Goal: Task Accomplishment & Management: Use online tool/utility

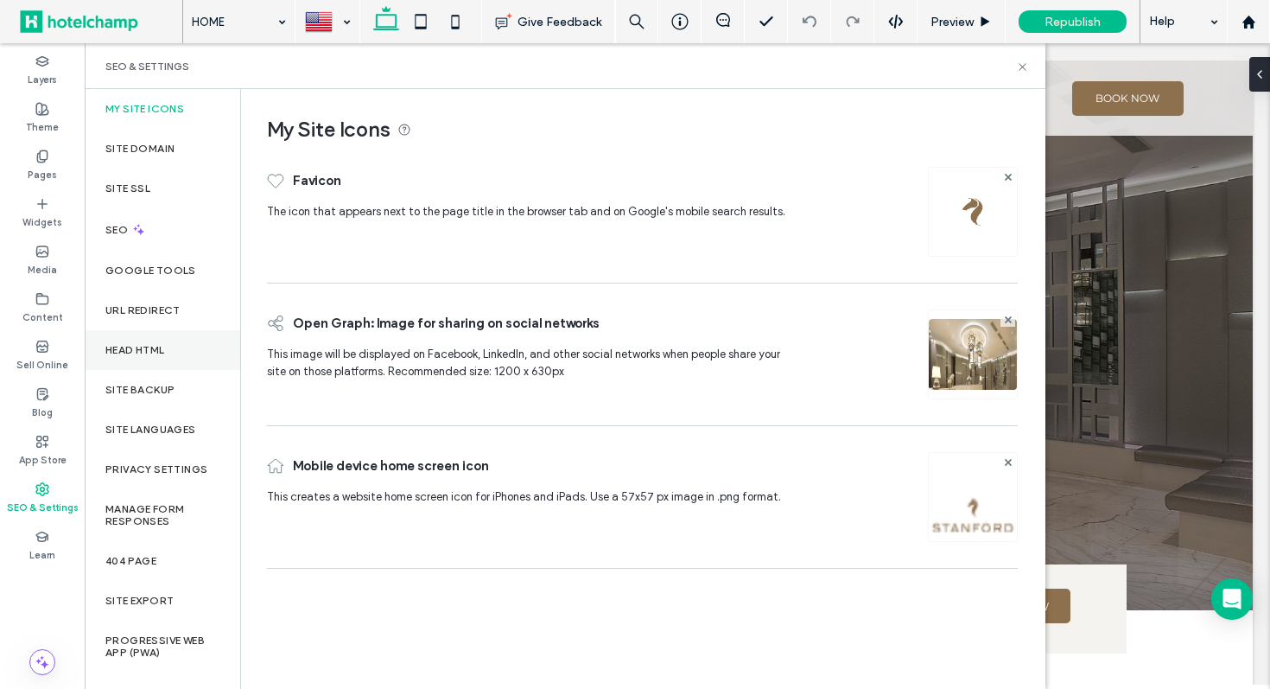
click at [168, 350] on div "Head HTML" at bounding box center [163, 350] width 156 height 40
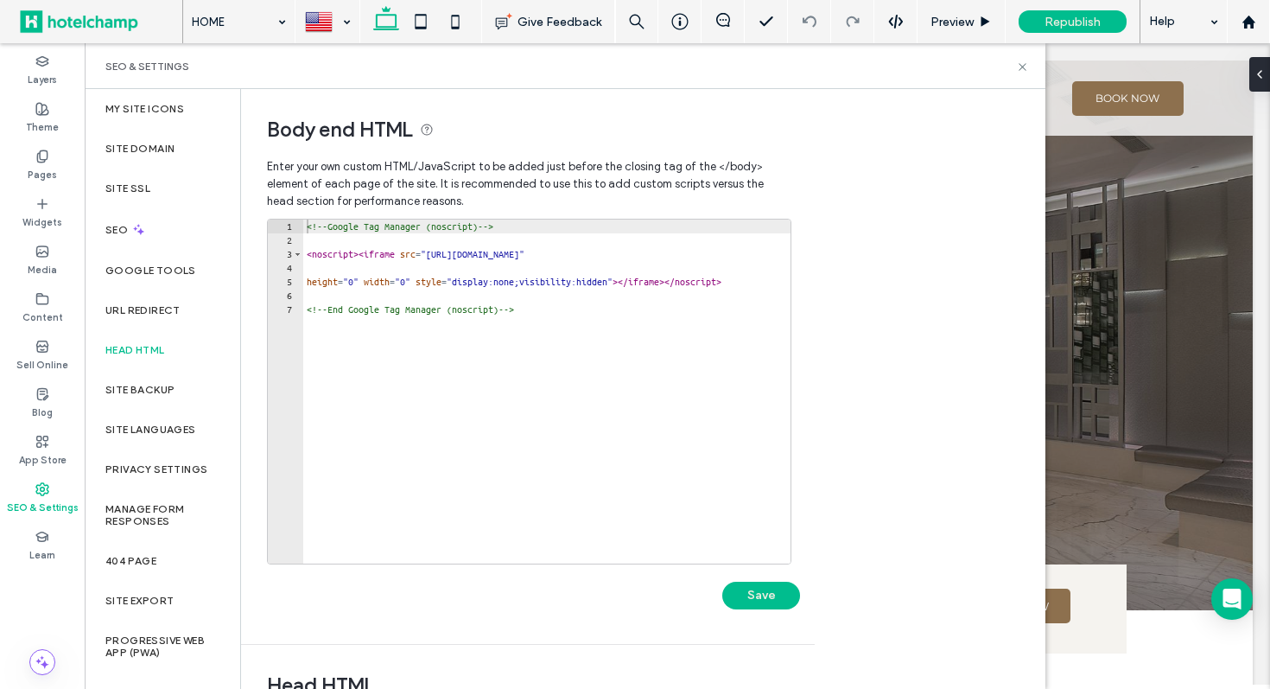
type textarea "**********"
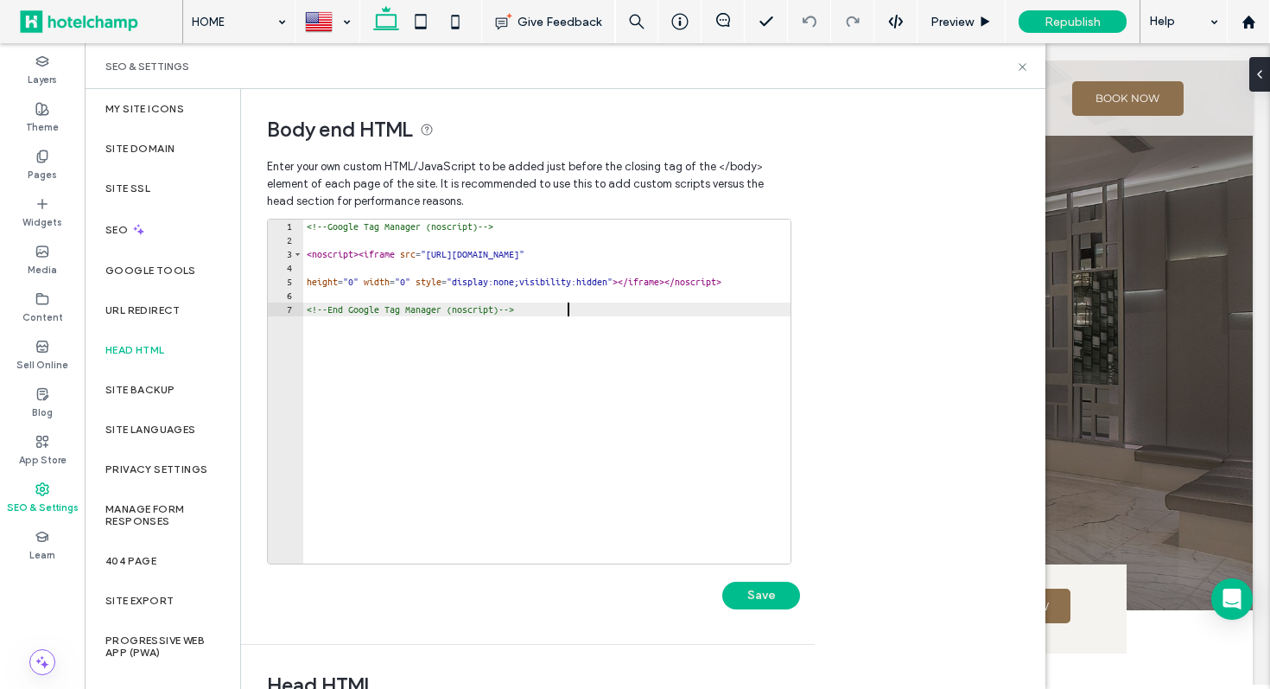
click at [640, 306] on div "<!-- Google Tag Manager (noscript) --> < noscript > < iframe src = "https://www…" at bounding box center [555, 405] width 505 height 372
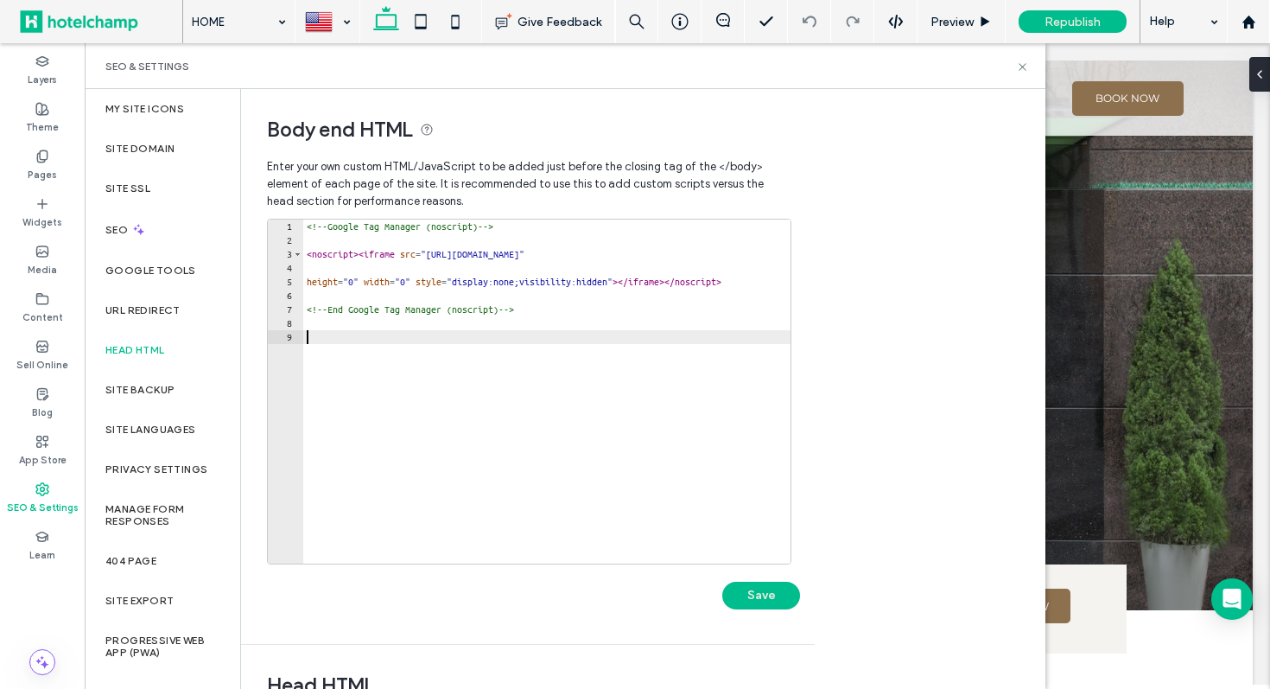
paste textarea "**********"
type textarea "**********"
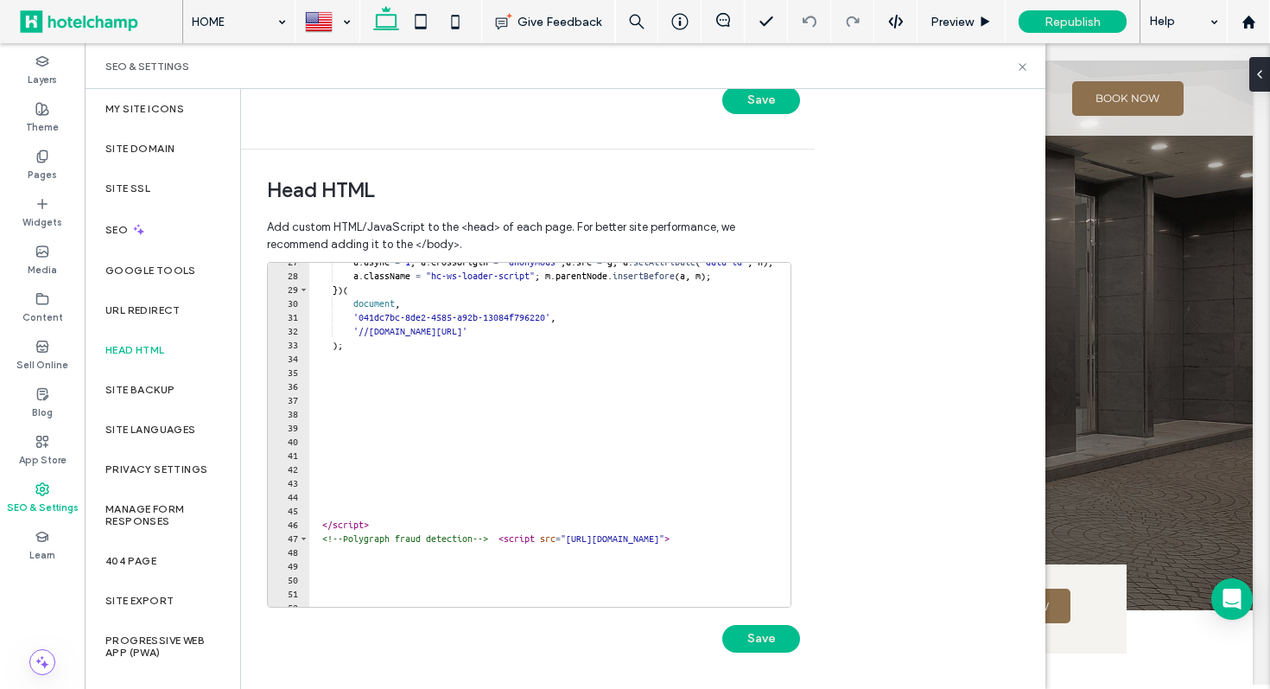
scroll to position [430, 0]
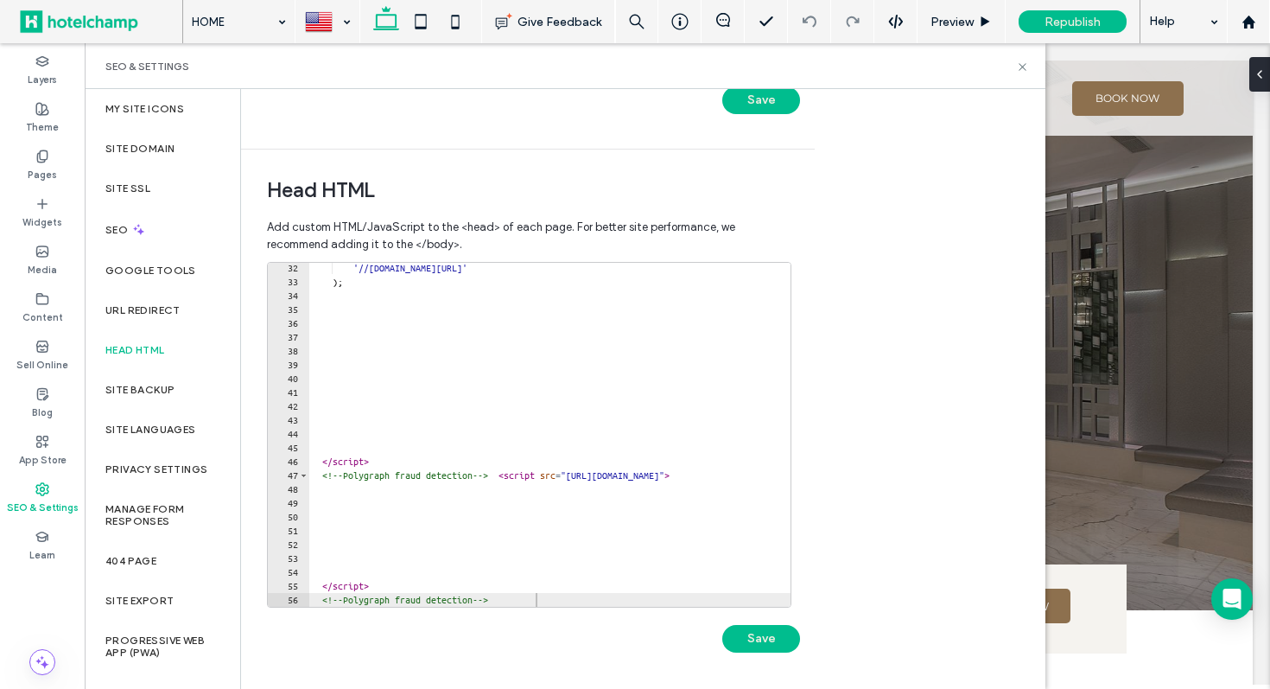
click at [565, 597] on div at bounding box center [629, 597] width 642 height 17
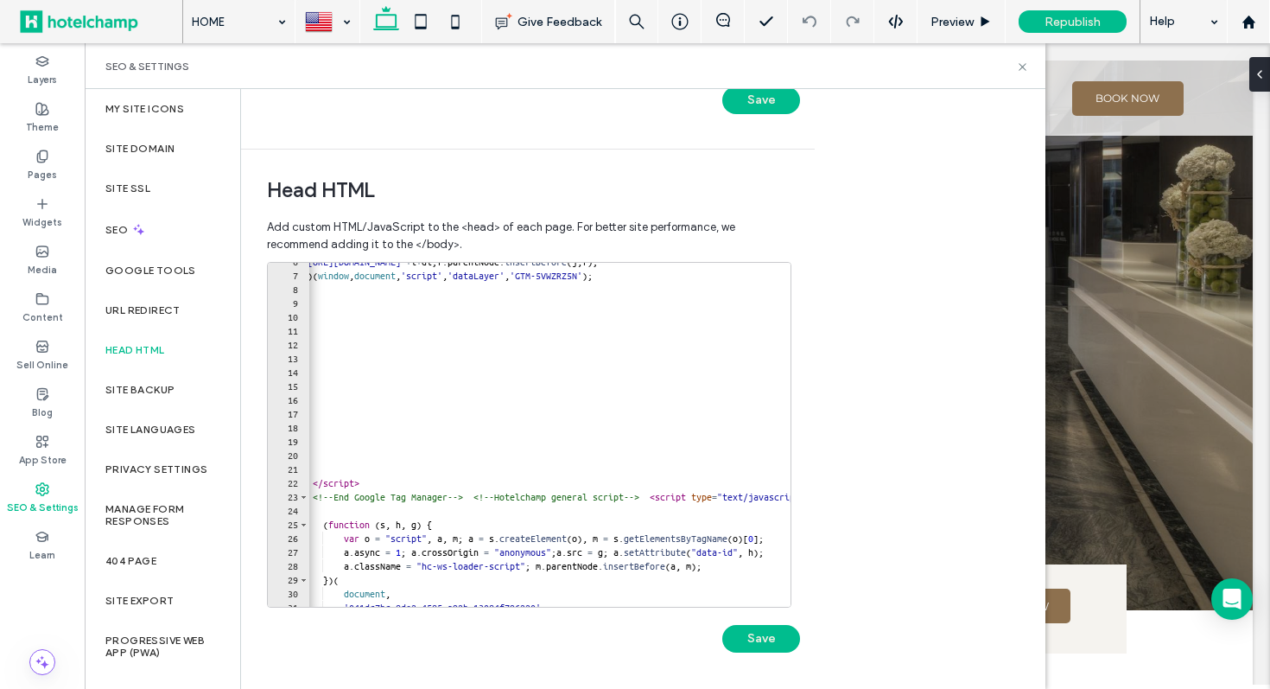
scroll to position [0, 20]
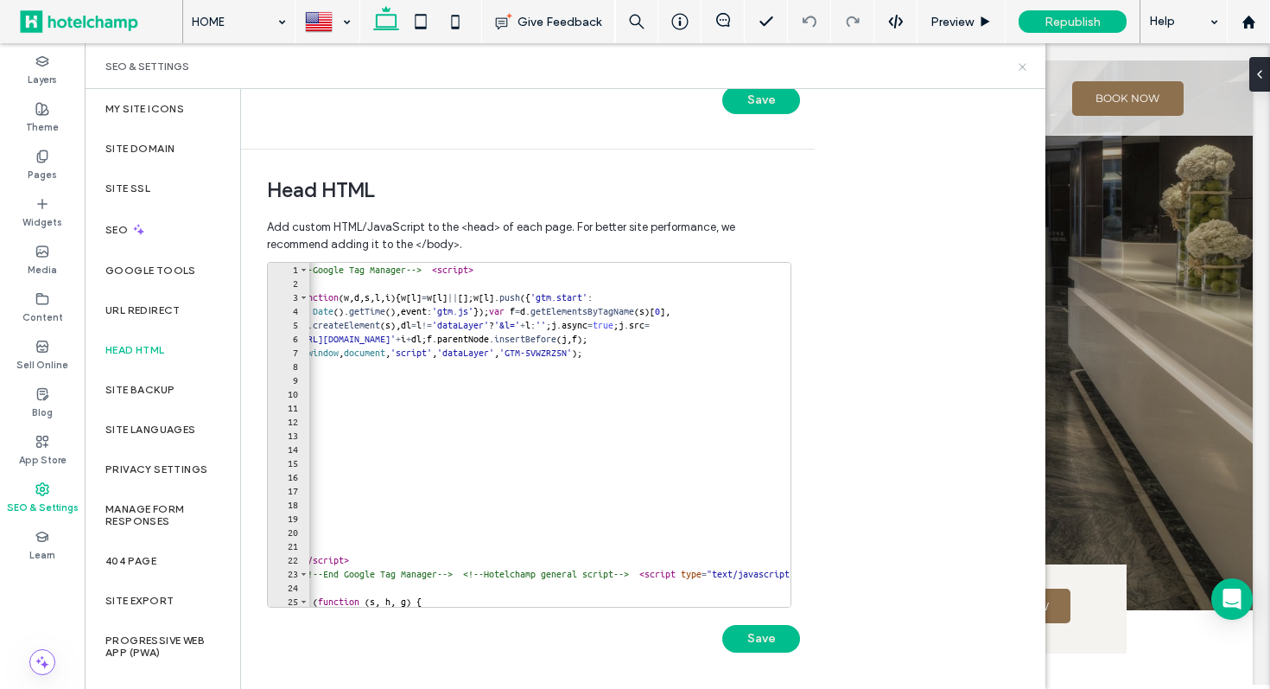
click at [1027, 68] on icon at bounding box center [1022, 66] width 13 height 13
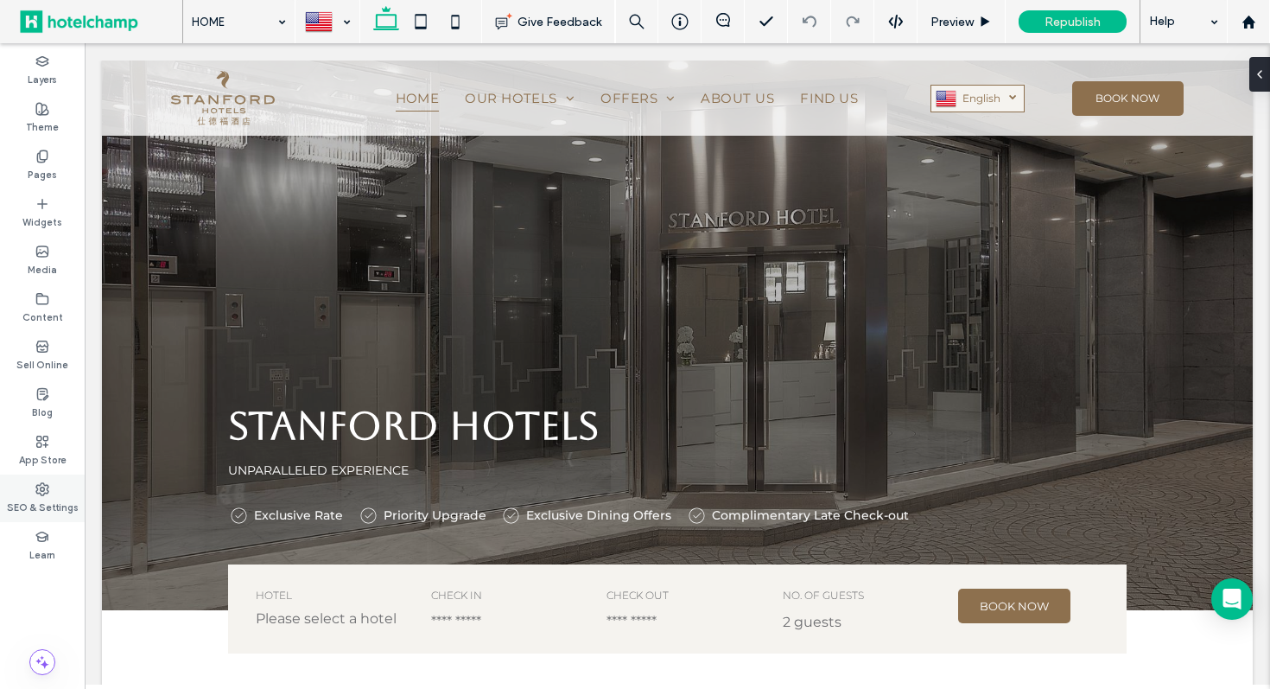
click at [35, 496] on label "SEO & Settings" at bounding box center [43, 505] width 72 height 19
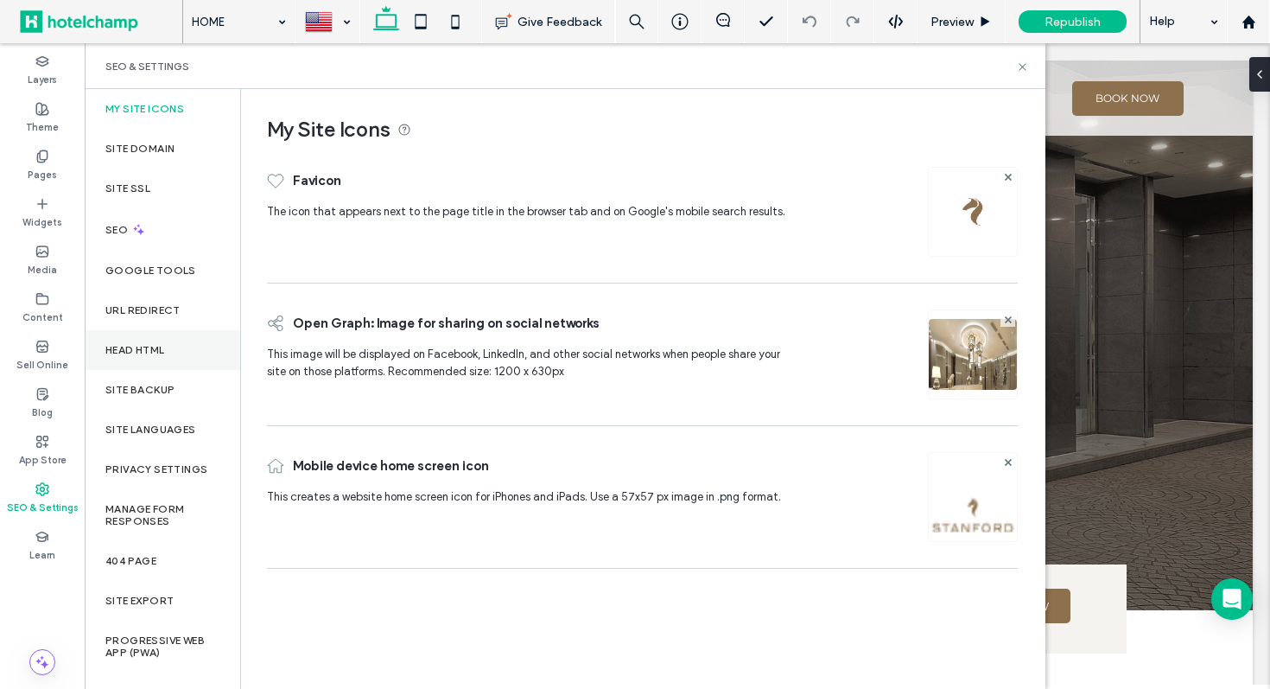
click at [173, 340] on div "Head HTML" at bounding box center [163, 350] width 156 height 40
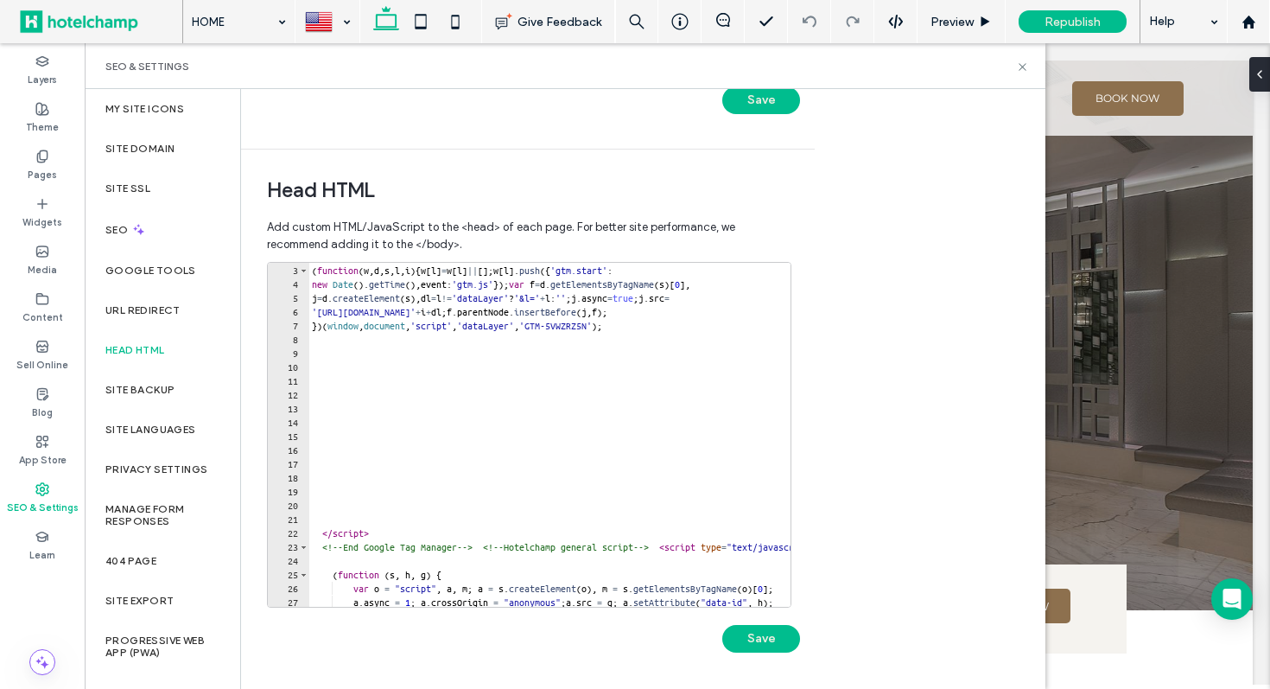
scroll to position [28, 0]
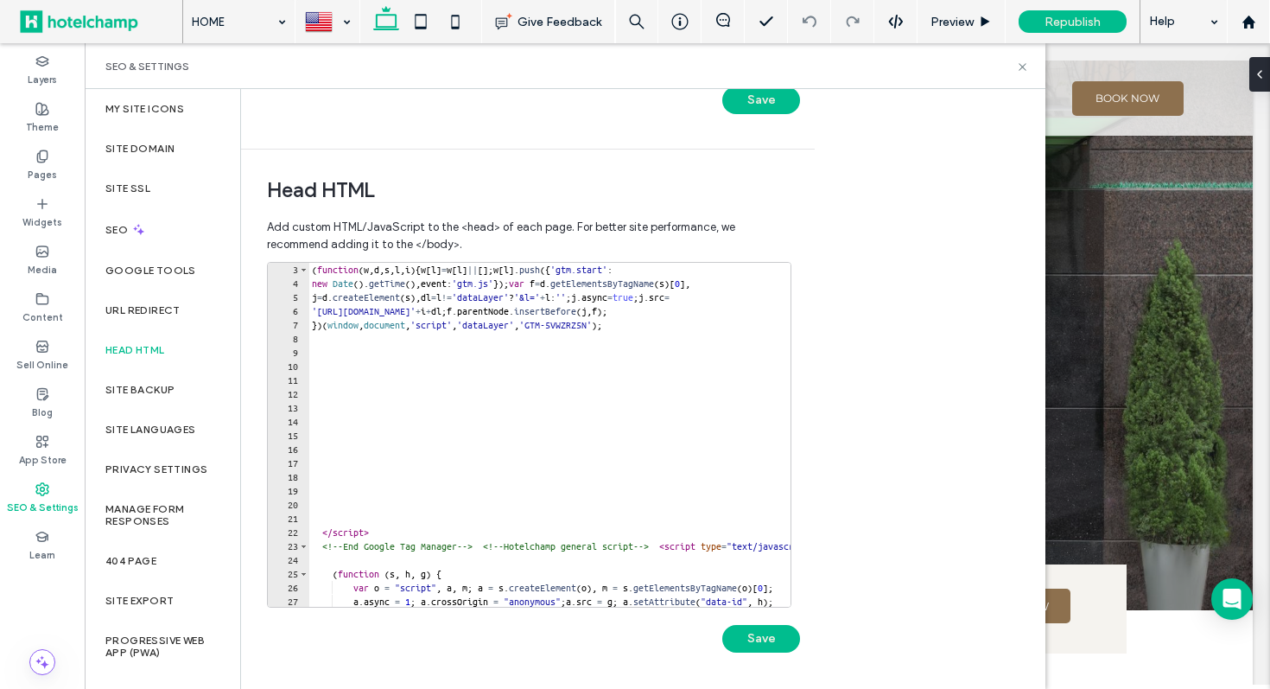
click at [353, 505] on div "( function ( w , d , s , l , i ) { w [ l ] = w [ l ] || [ ] ; w [ l ] . push ({…" at bounding box center [629, 435] width 642 height 372
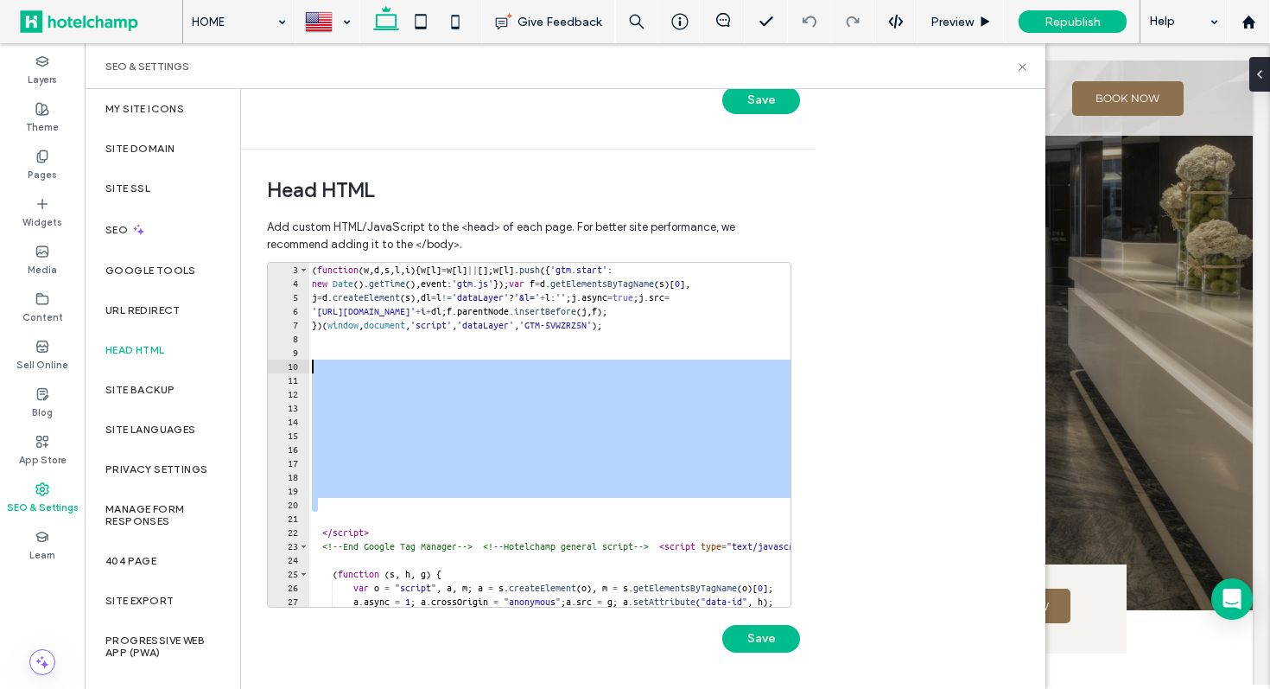
drag, startPoint x: 316, startPoint y: 502, endPoint x: 314, endPoint y: 359, distance: 142.6
click at [314, 359] on div "( function ( w , d , s , l , i ) { w [ l ] = w [ l ] || [ ] ; w [ l ] . push ({…" at bounding box center [629, 435] width 642 height 372
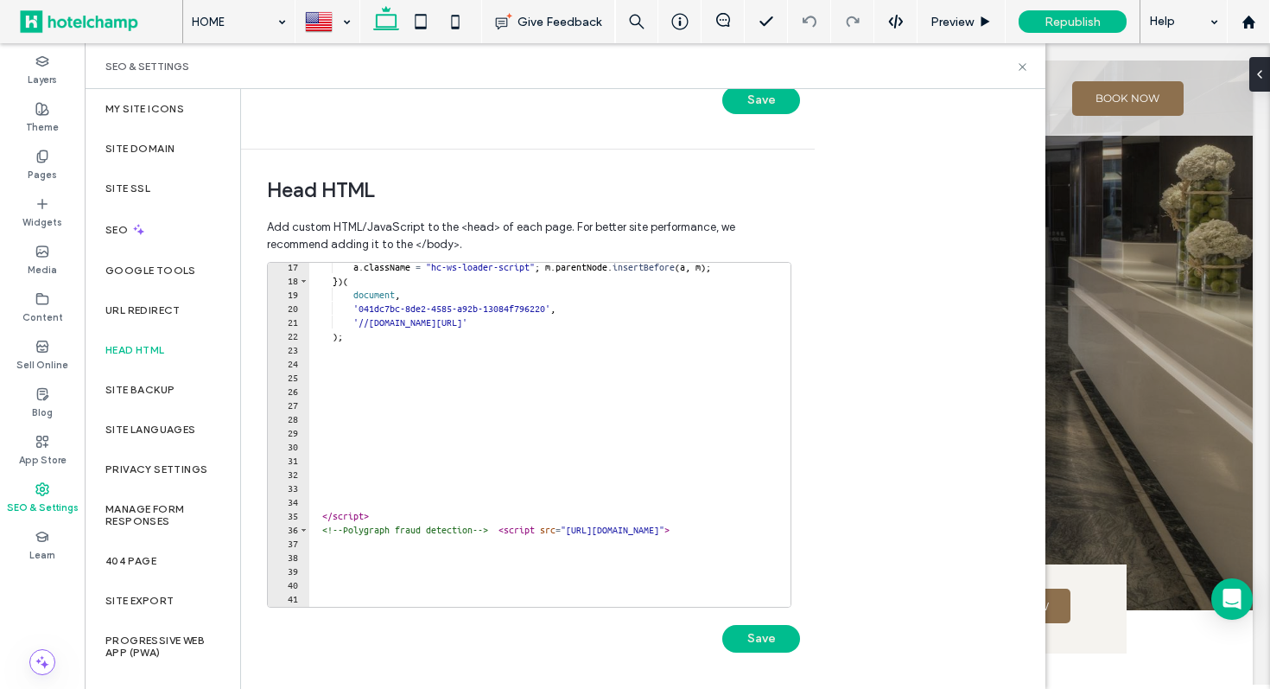
scroll to position [278, 0]
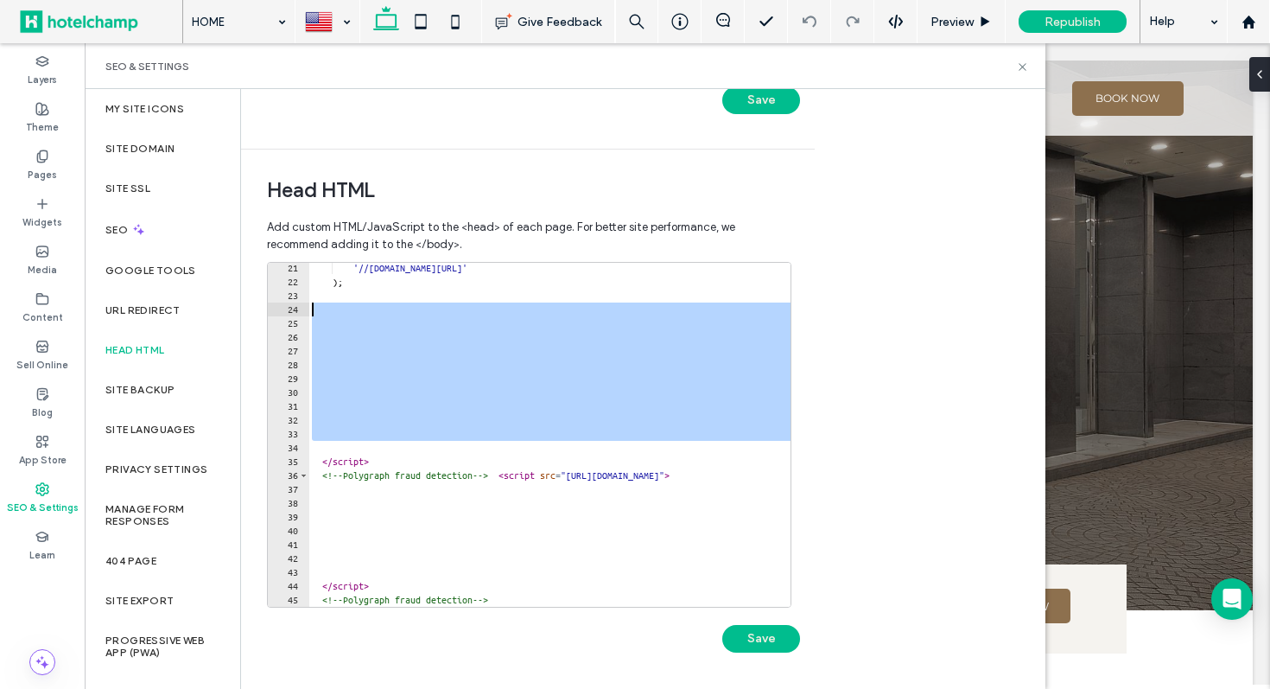
drag, startPoint x: 353, startPoint y: 448, endPoint x: 312, endPoint y: 306, distance: 147.4
click at [312, 306] on div "'//ws.hotelchamp.com/pub/latest/hotel/hotel.js' ) ; </ script > <!-- Polygraph …" at bounding box center [629, 447] width 642 height 372
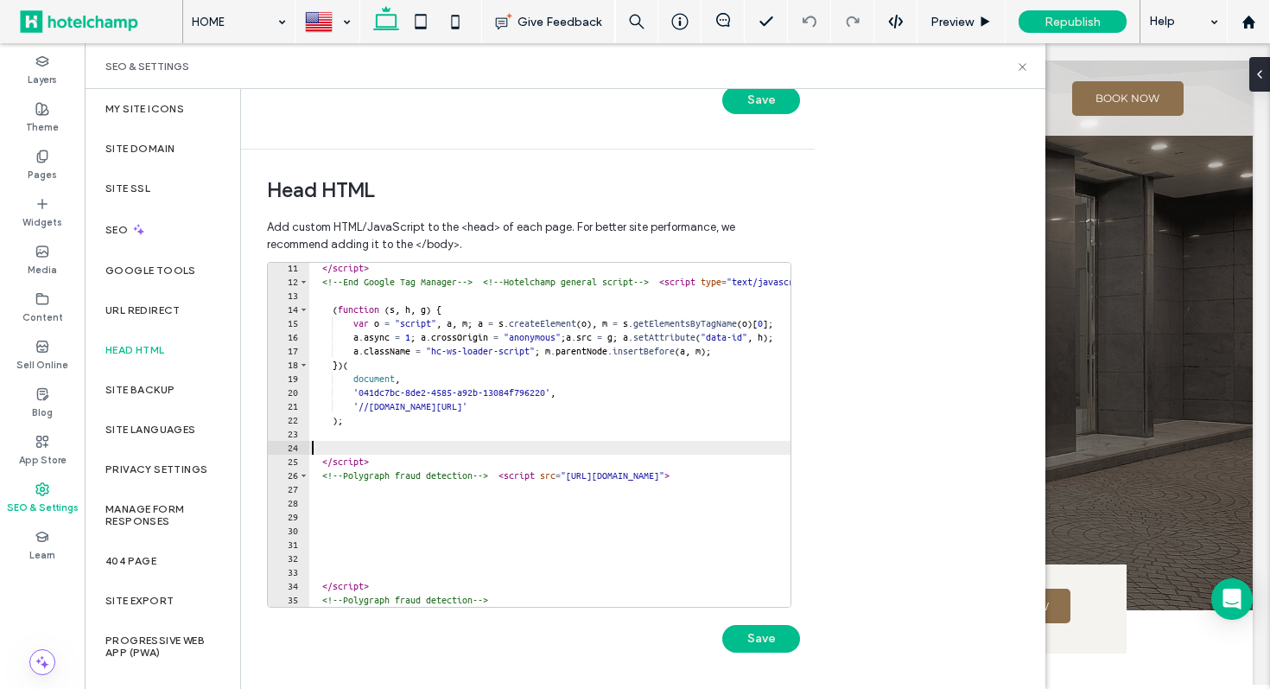
scroll to position [140, 0]
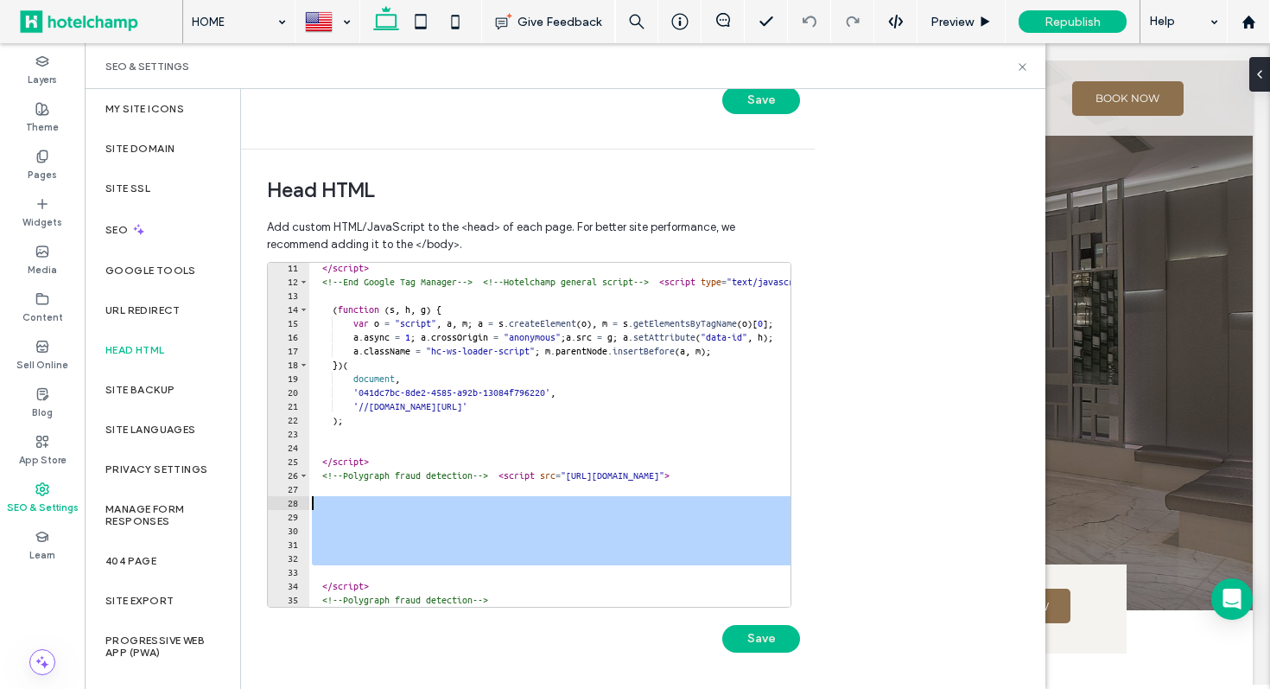
drag, startPoint x: 336, startPoint y: 569, endPoint x: 304, endPoint y: 501, distance: 74.6
click at [304, 501] on div "11 12 13 14 15 16 17 18 19 20 21 22 23 24 25 26 27 28 29 30 31 32 33 34 35 </ s…" at bounding box center [529, 435] width 525 height 346
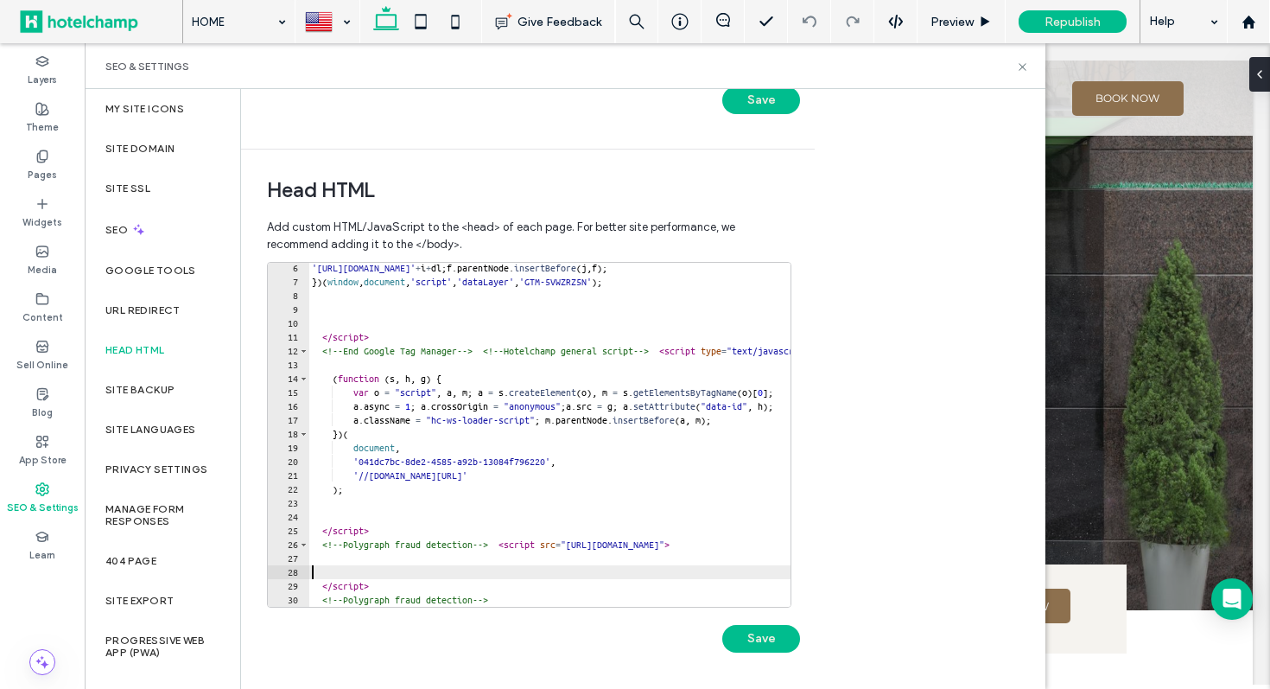
scroll to position [0, 0]
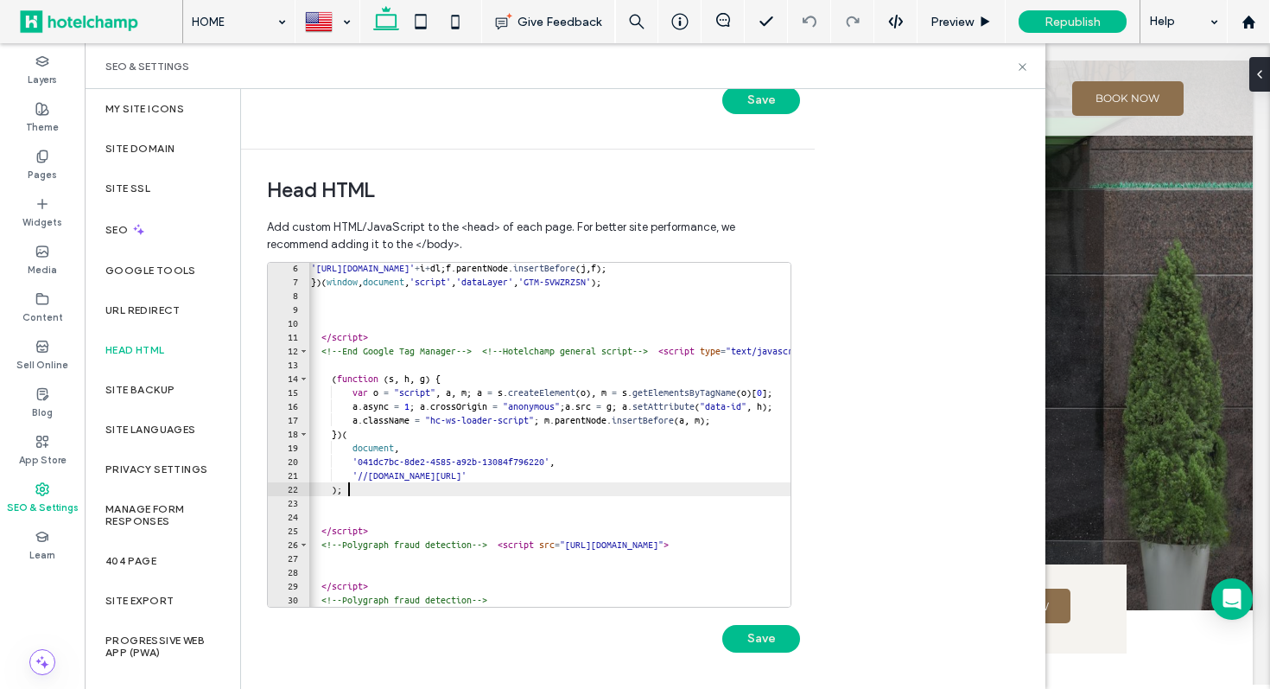
click at [587, 490] on div "'https://www.googletagmanager.com/gtm.js?id=' + i + dl ; f . parentNode . inser…" at bounding box center [629, 447] width 642 height 372
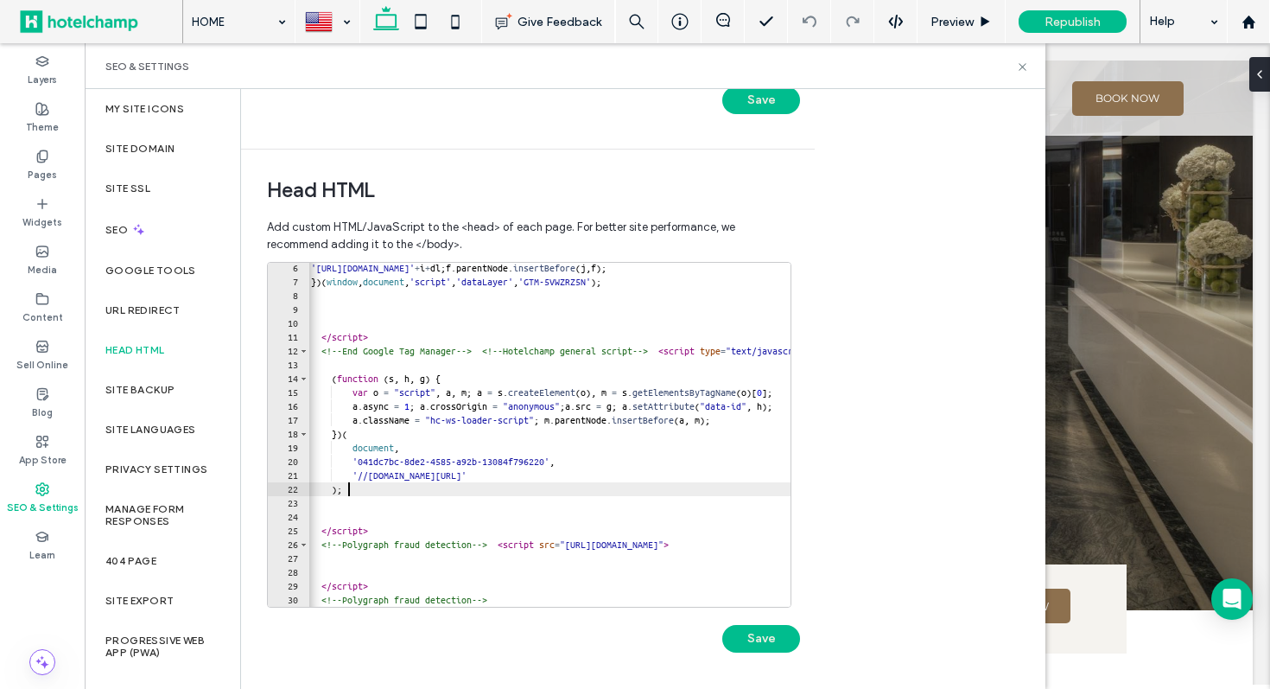
click at [570, 599] on div at bounding box center [629, 597] width 642 height 17
type textarea "**********"
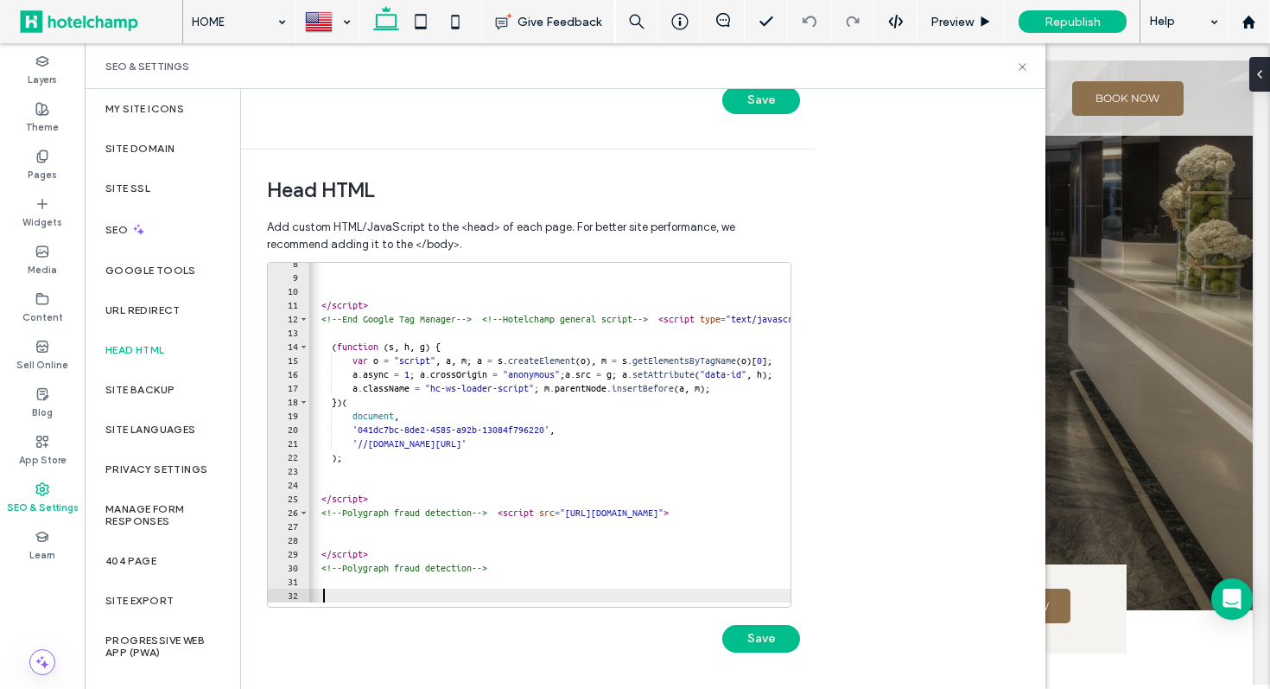
paste textarea "**********"
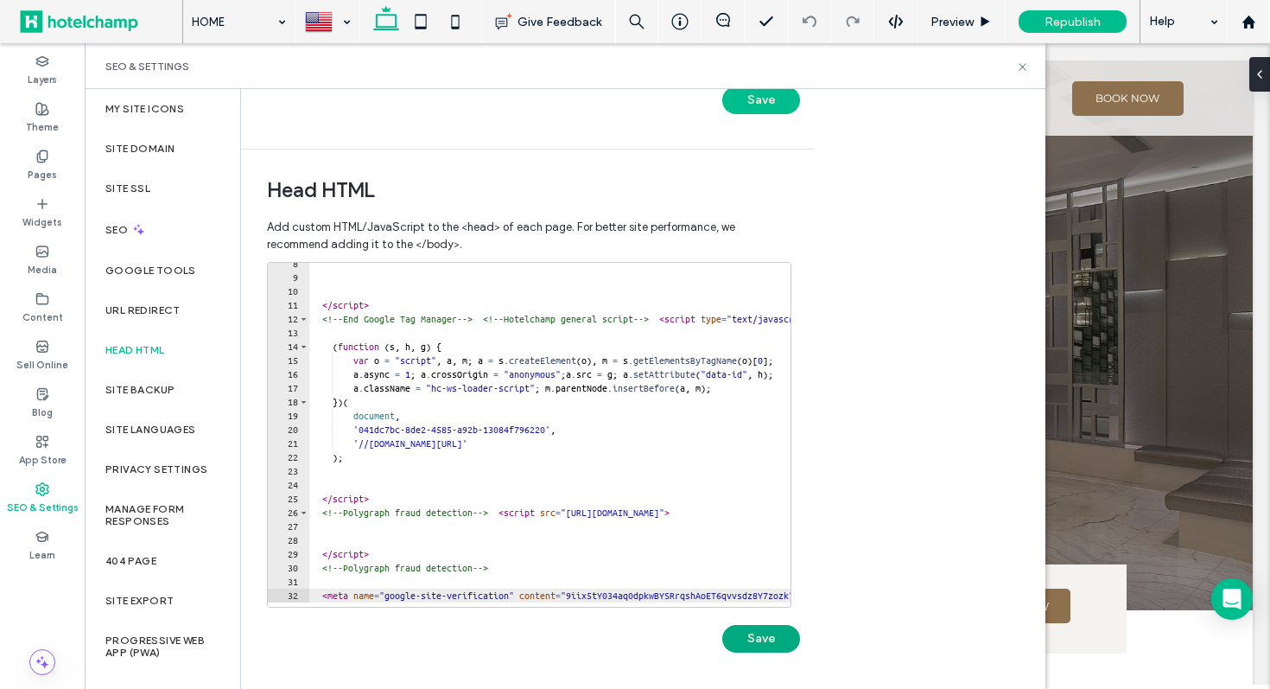
type textarea "**********"
click at [767, 636] on button "Save" at bounding box center [761, 639] width 78 height 28
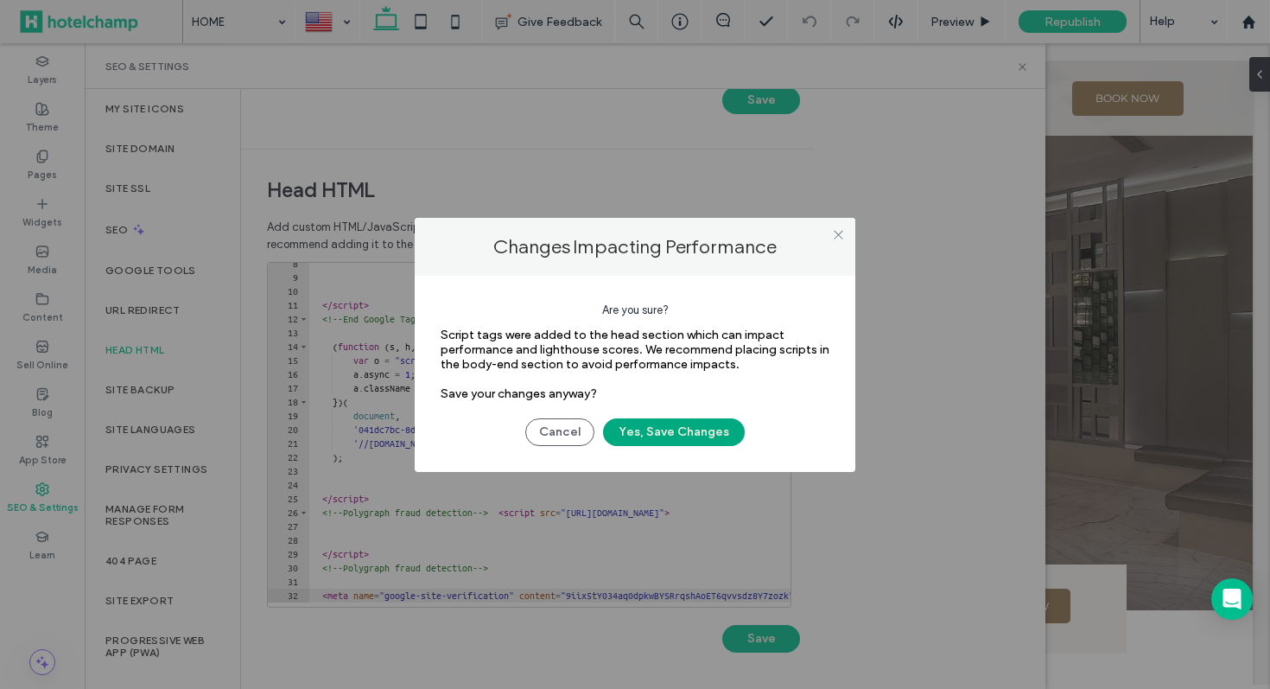
click at [680, 426] on button "Yes, Save Changes" at bounding box center [674, 432] width 142 height 28
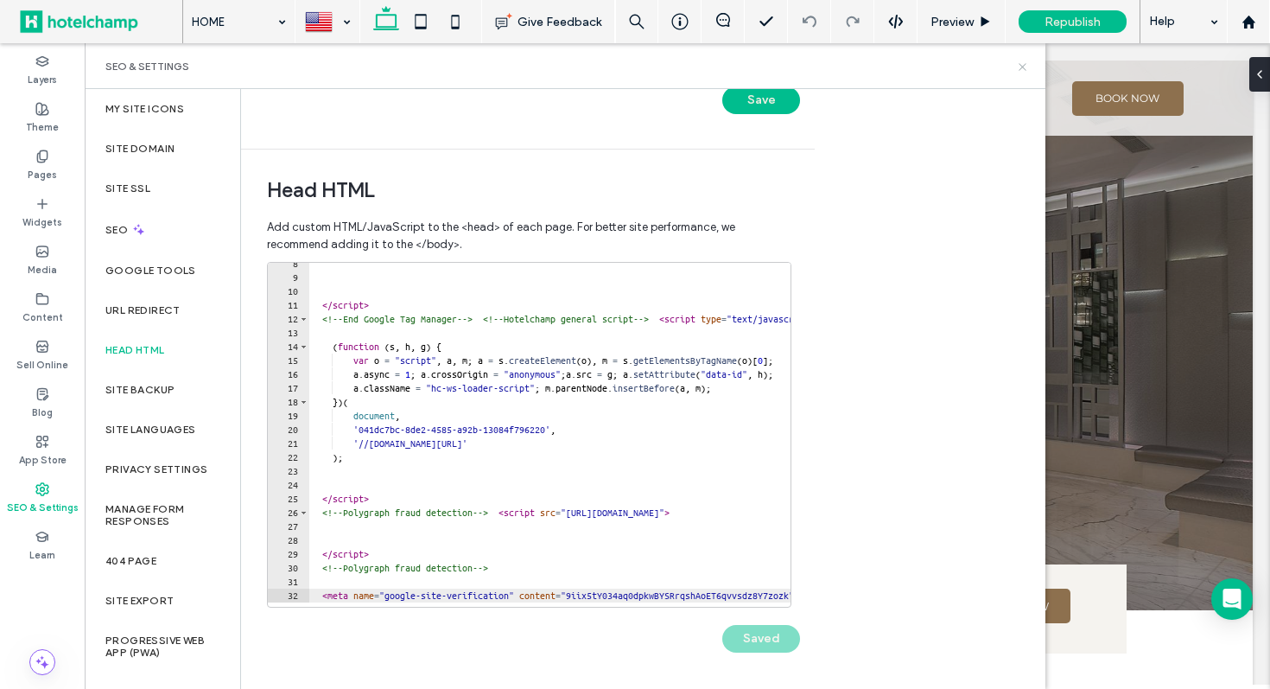
click at [1021, 68] on icon at bounding box center [1022, 66] width 13 height 13
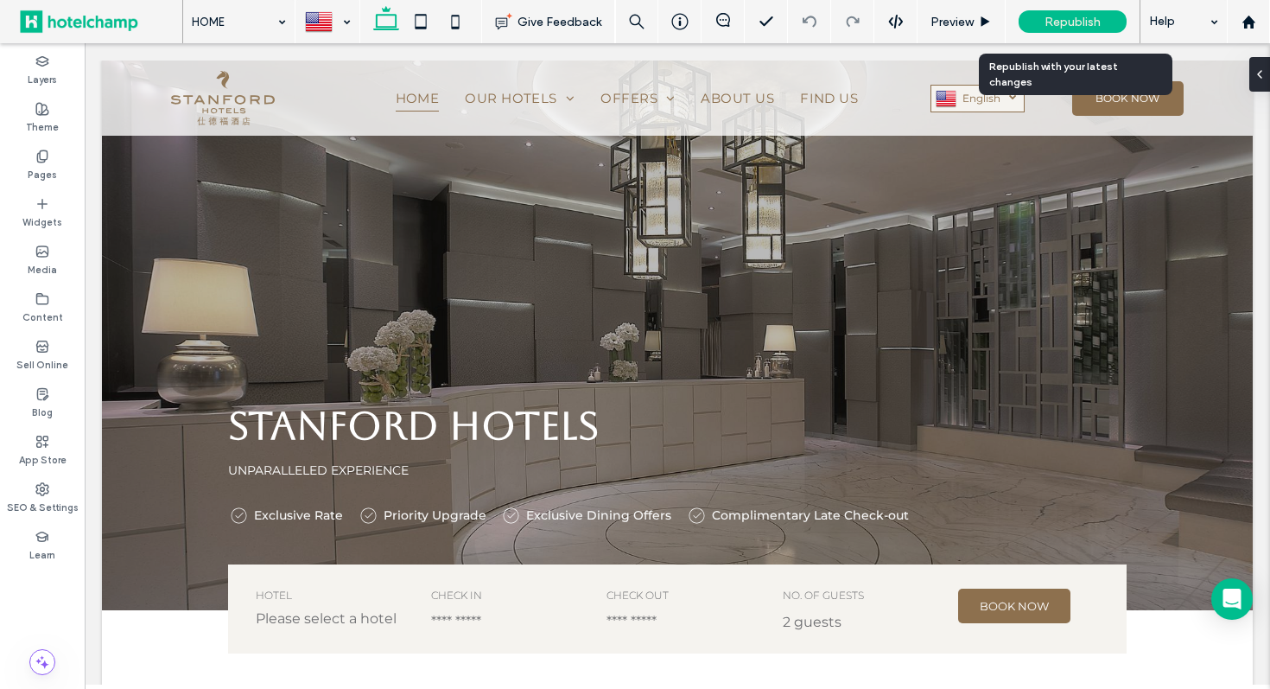
click at [1051, 16] on span "Republish" at bounding box center [1073, 22] width 56 height 15
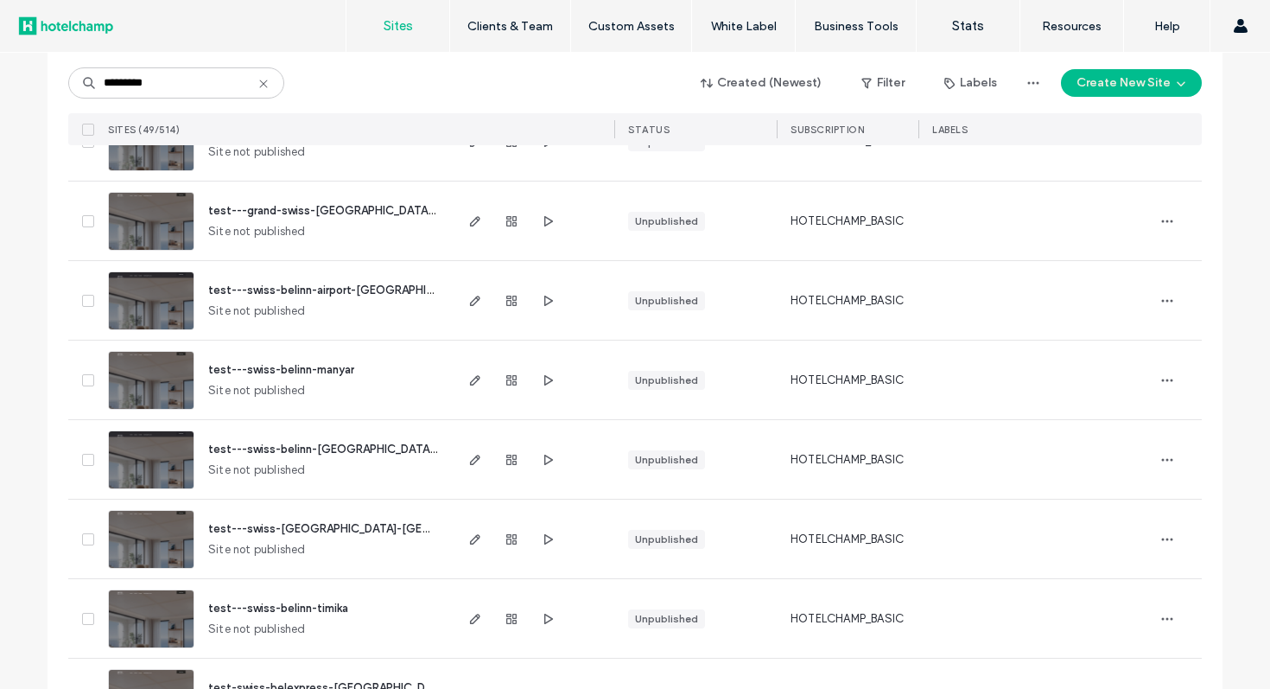
scroll to position [3568, 0]
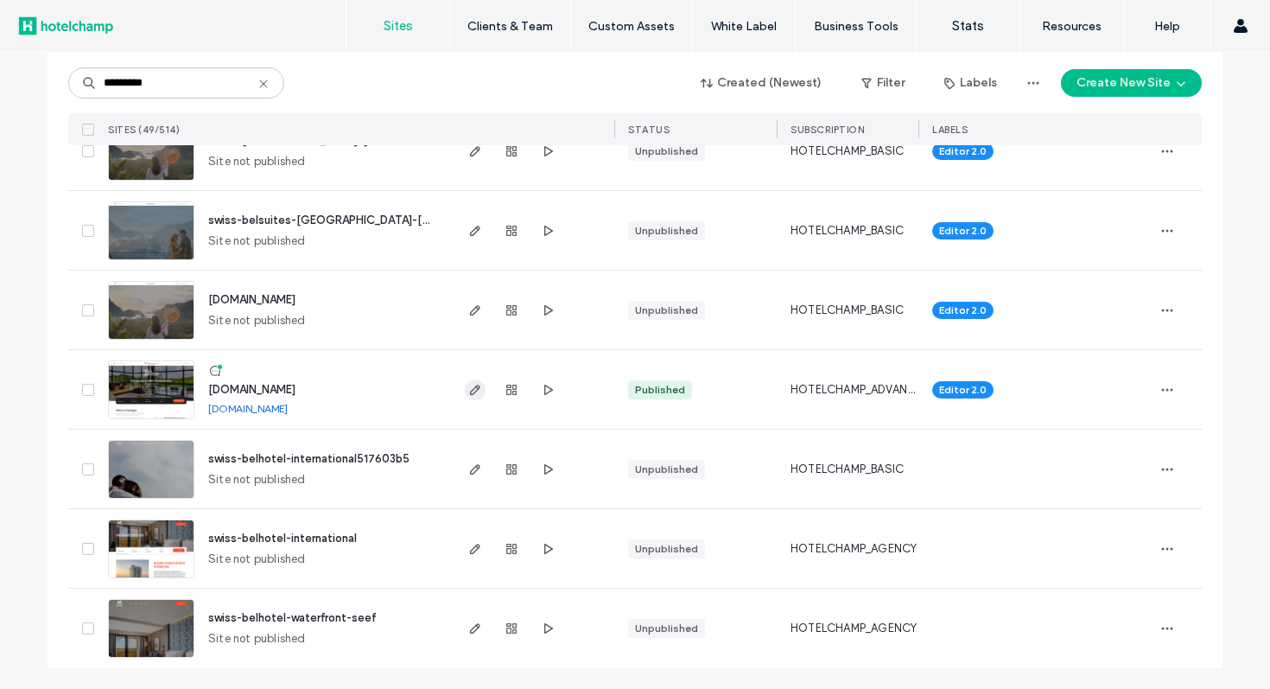
type input "*********"
click at [470, 389] on use "button" at bounding box center [475, 390] width 10 height 10
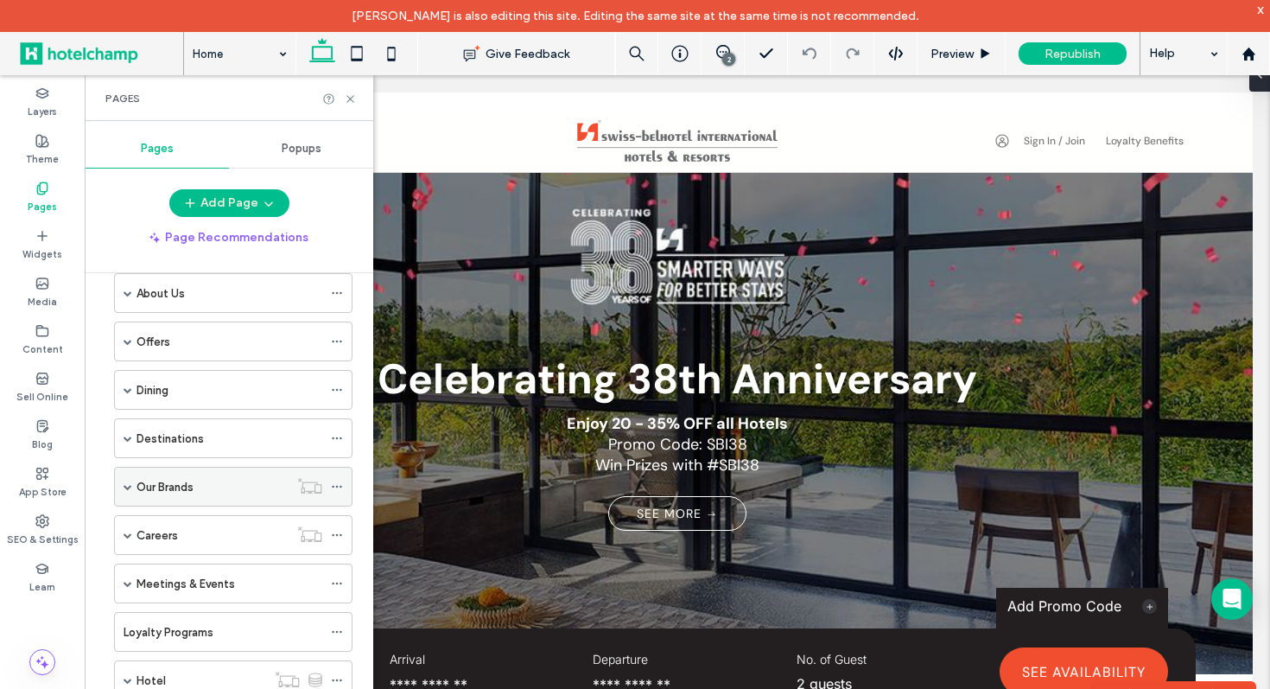
scroll to position [171, 0]
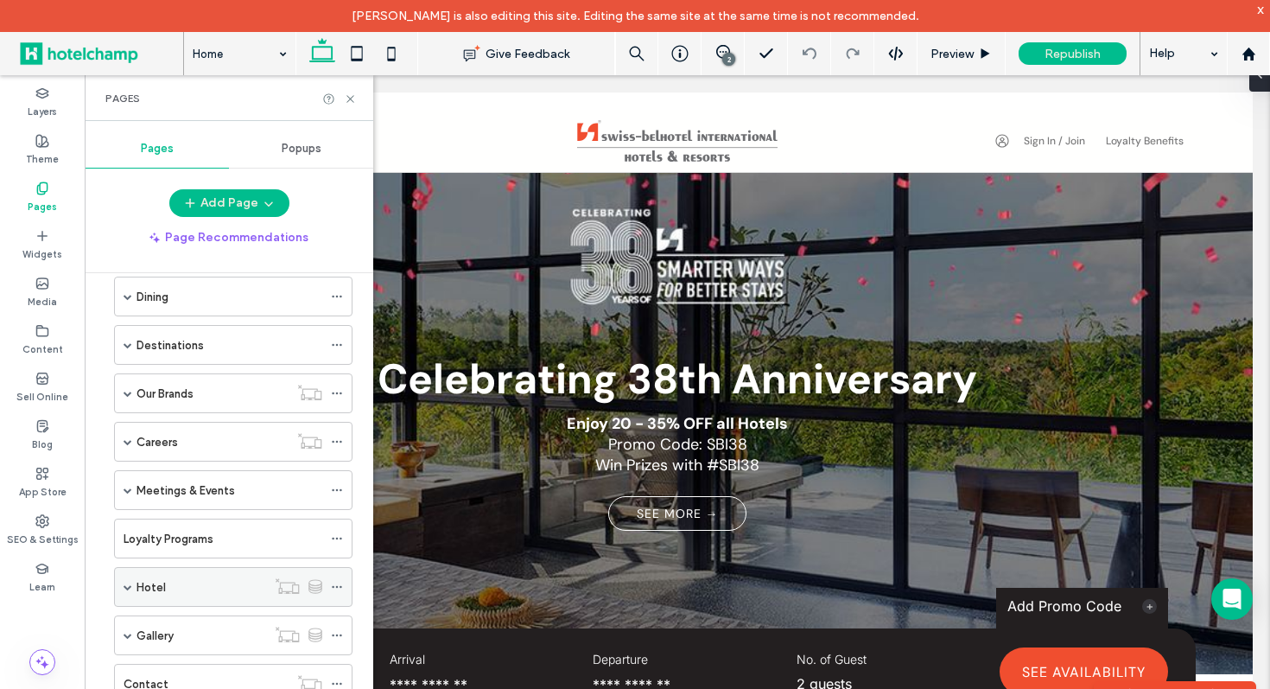
click at [128, 582] on span at bounding box center [128, 587] width 9 height 38
click at [194, 595] on div "Hotel" at bounding box center [202, 587] width 130 height 18
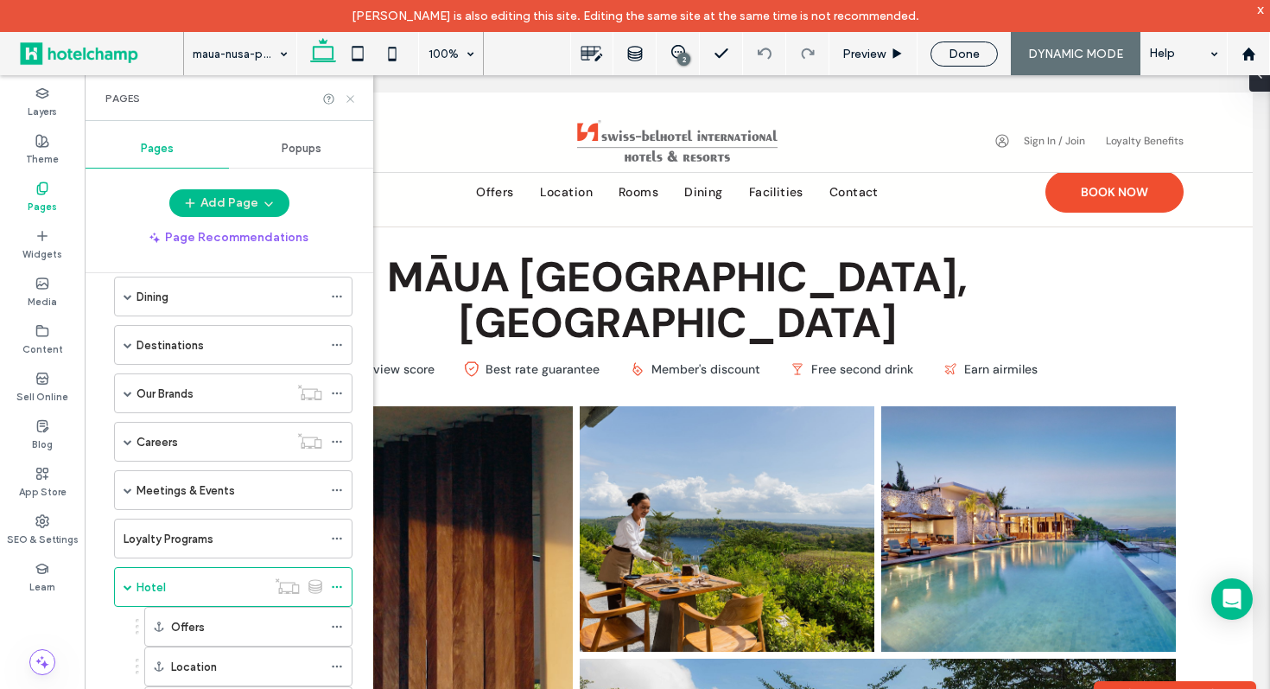
click at [351, 94] on icon at bounding box center [350, 98] width 13 height 13
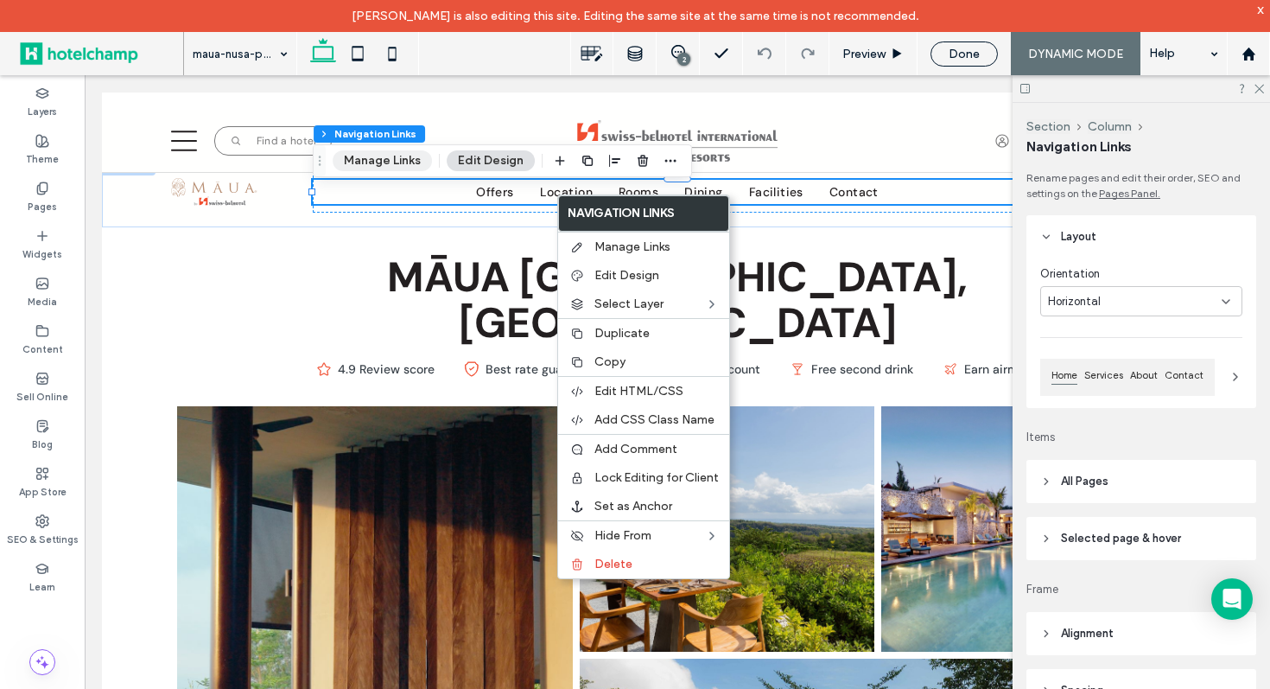
click at [397, 156] on button "Manage Links" at bounding box center [382, 160] width 99 height 21
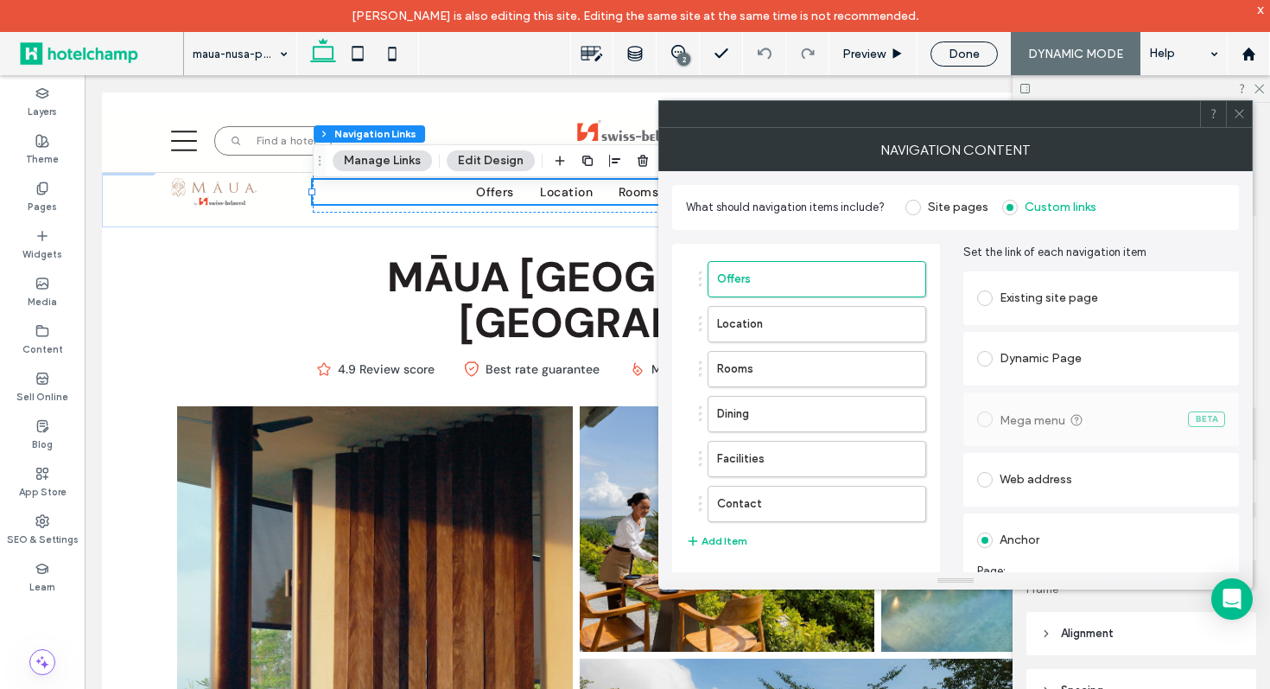
scroll to position [129, 0]
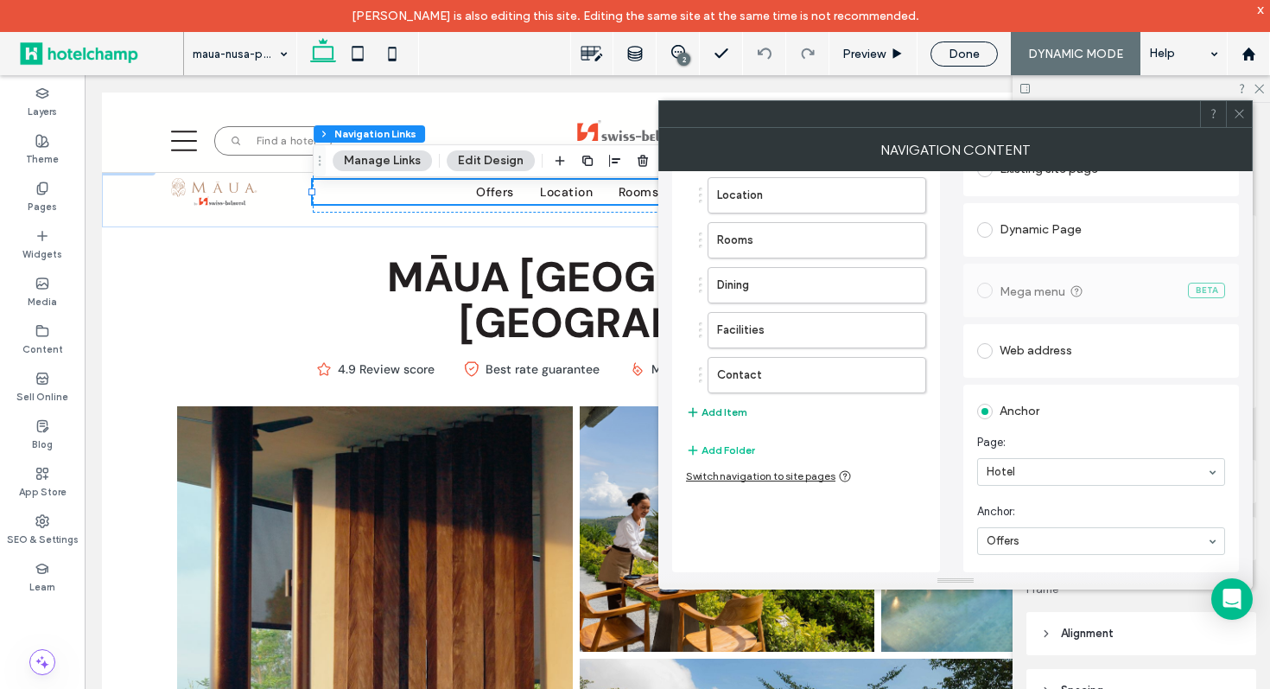
click at [729, 414] on button "Add Item" at bounding box center [716, 412] width 61 height 21
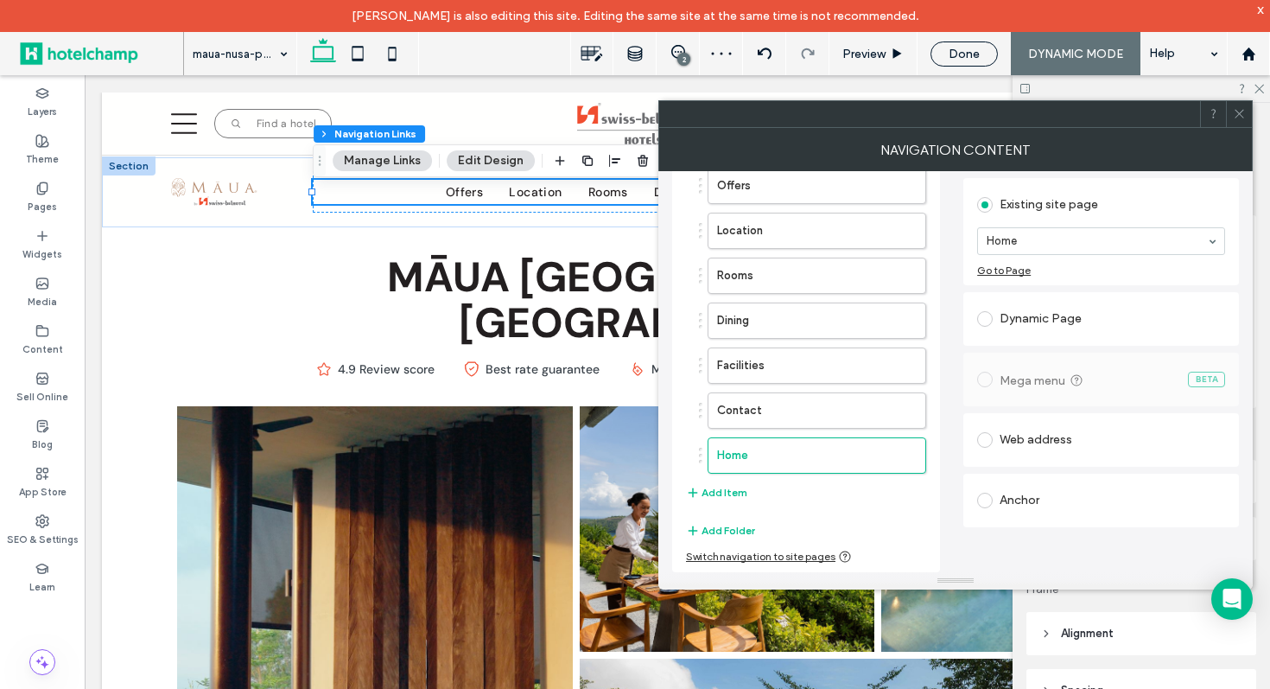
click at [1021, 493] on div "Anchor" at bounding box center [1101, 500] width 248 height 28
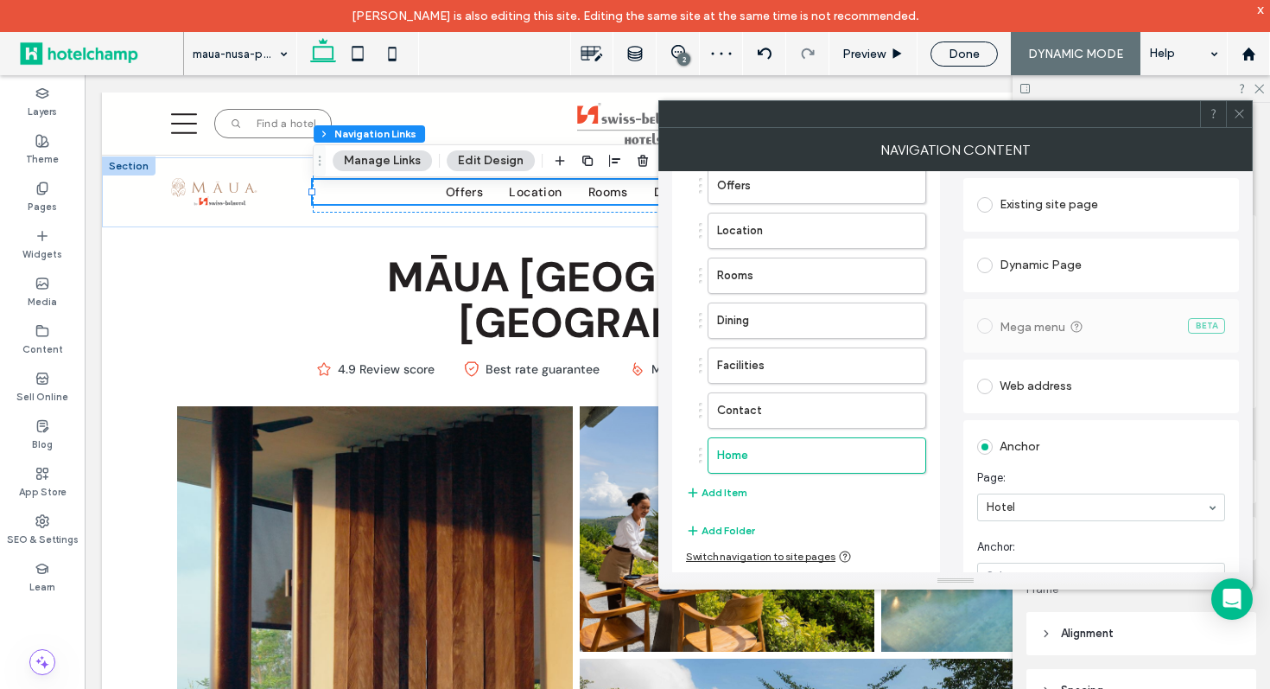
scroll to position [129, 0]
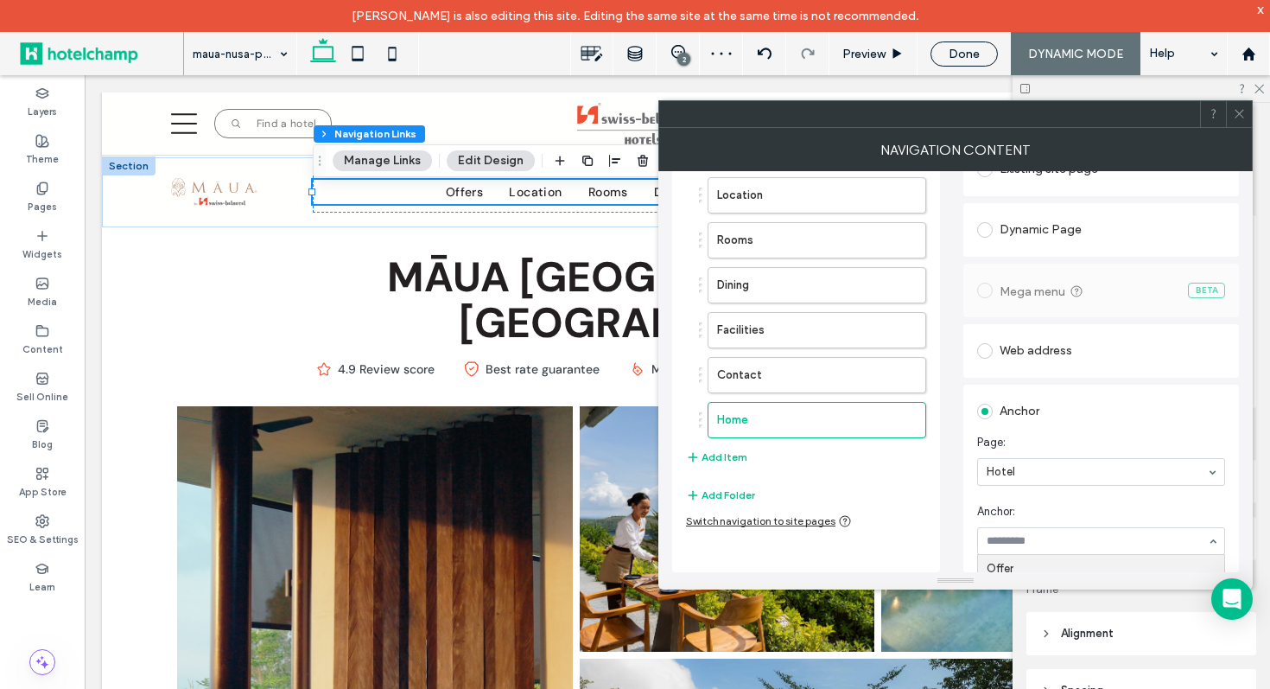
type input "*"
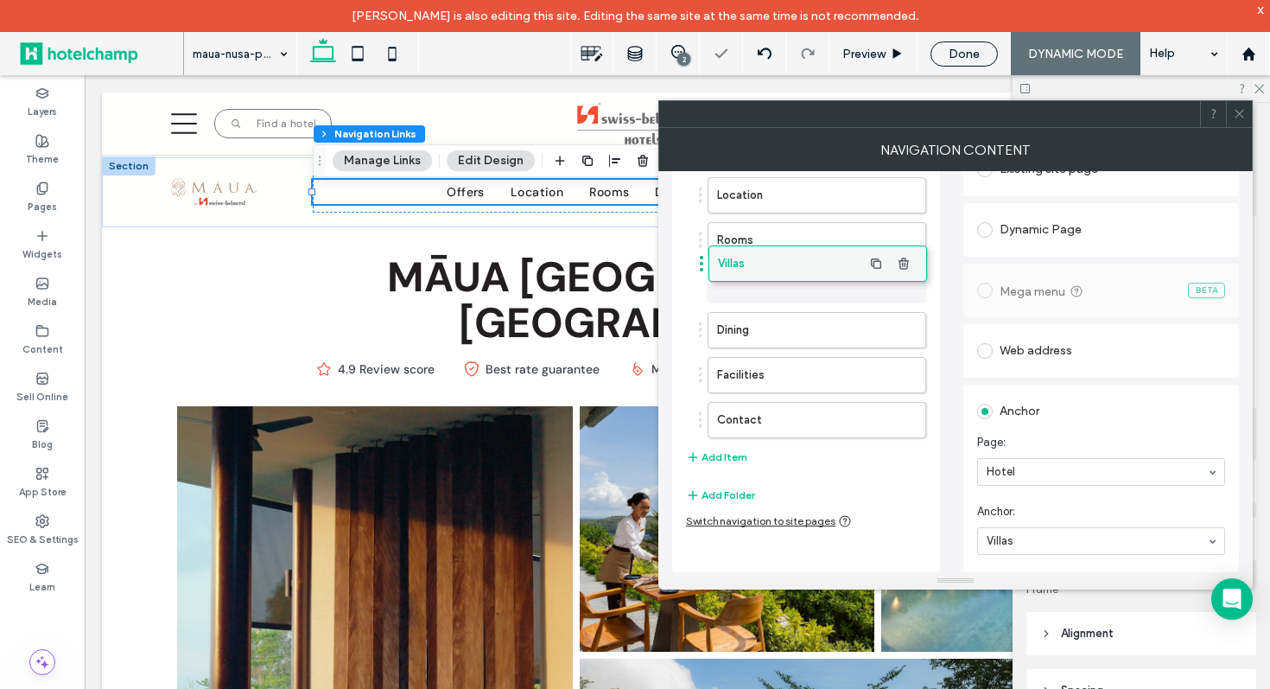
drag, startPoint x: 757, startPoint y: 429, endPoint x: 758, endPoint y: 272, distance: 156.4
click at [1243, 111] on icon at bounding box center [1239, 113] width 13 height 13
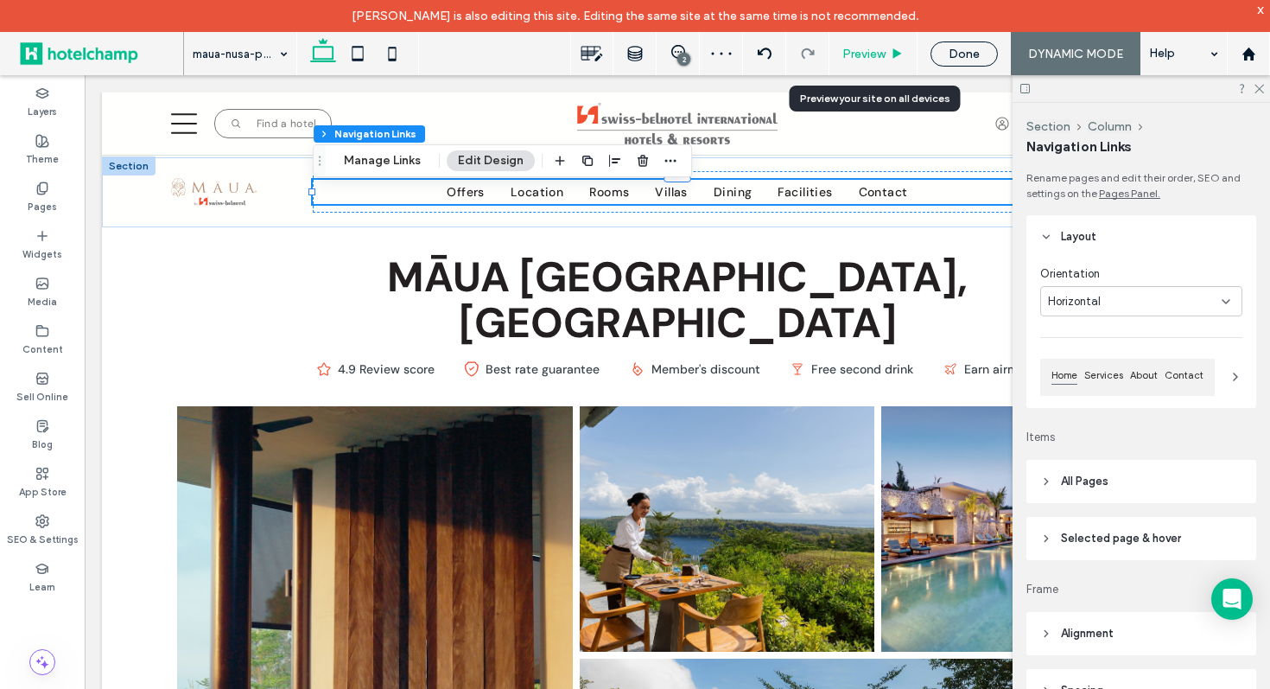
click at [864, 57] on span "Preview" at bounding box center [863, 54] width 43 height 15
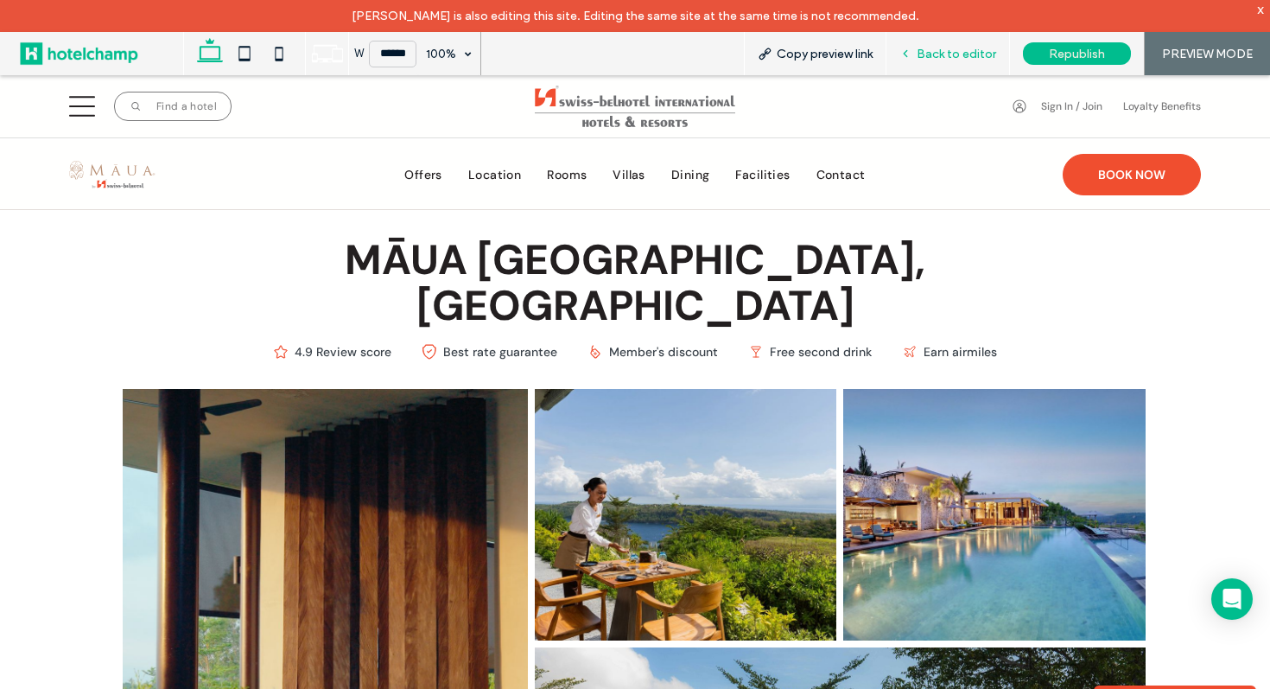
click at [912, 52] on icon at bounding box center [906, 54] width 12 height 12
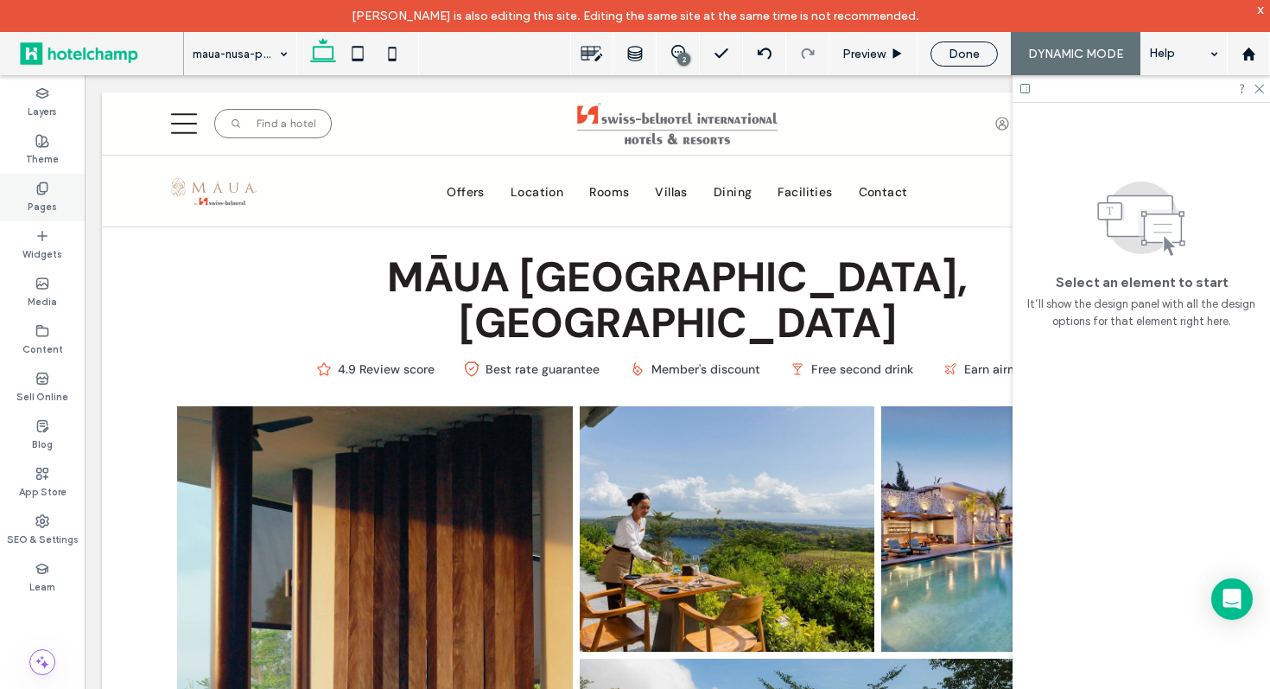
click at [48, 197] on label "Pages" at bounding box center [42, 204] width 29 height 19
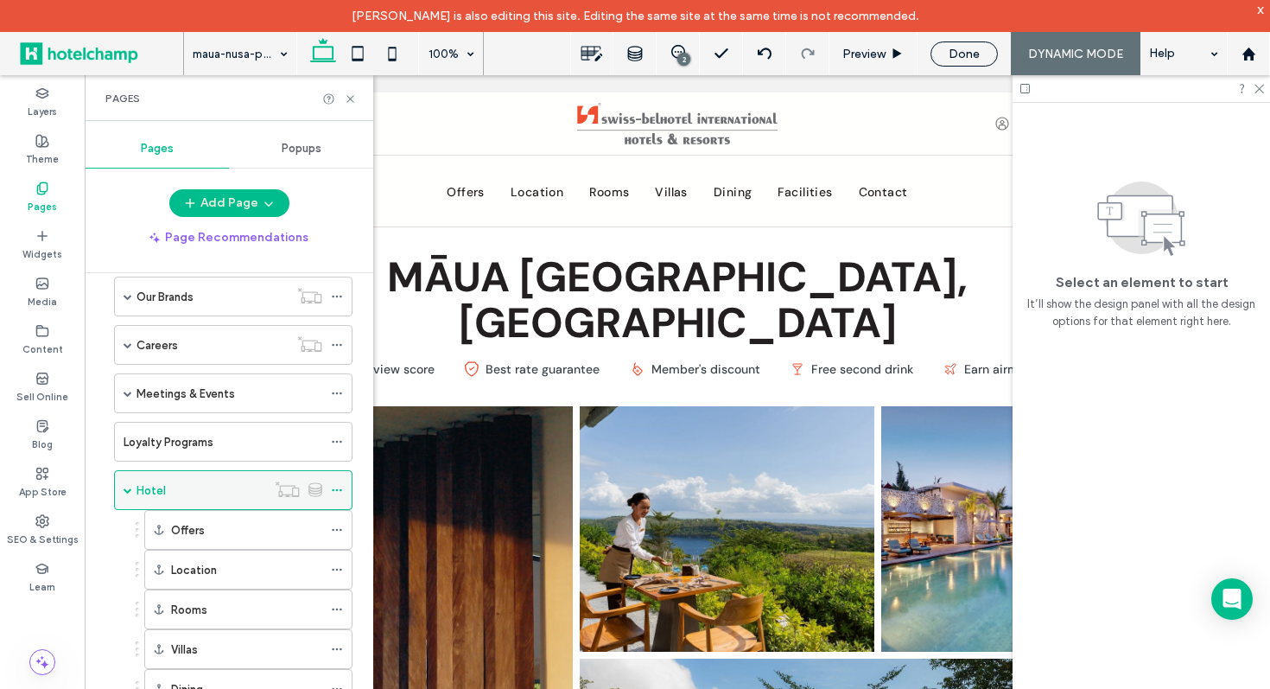
scroll to position [273, 0]
click at [126, 475] on span at bounding box center [128, 485] width 9 height 38
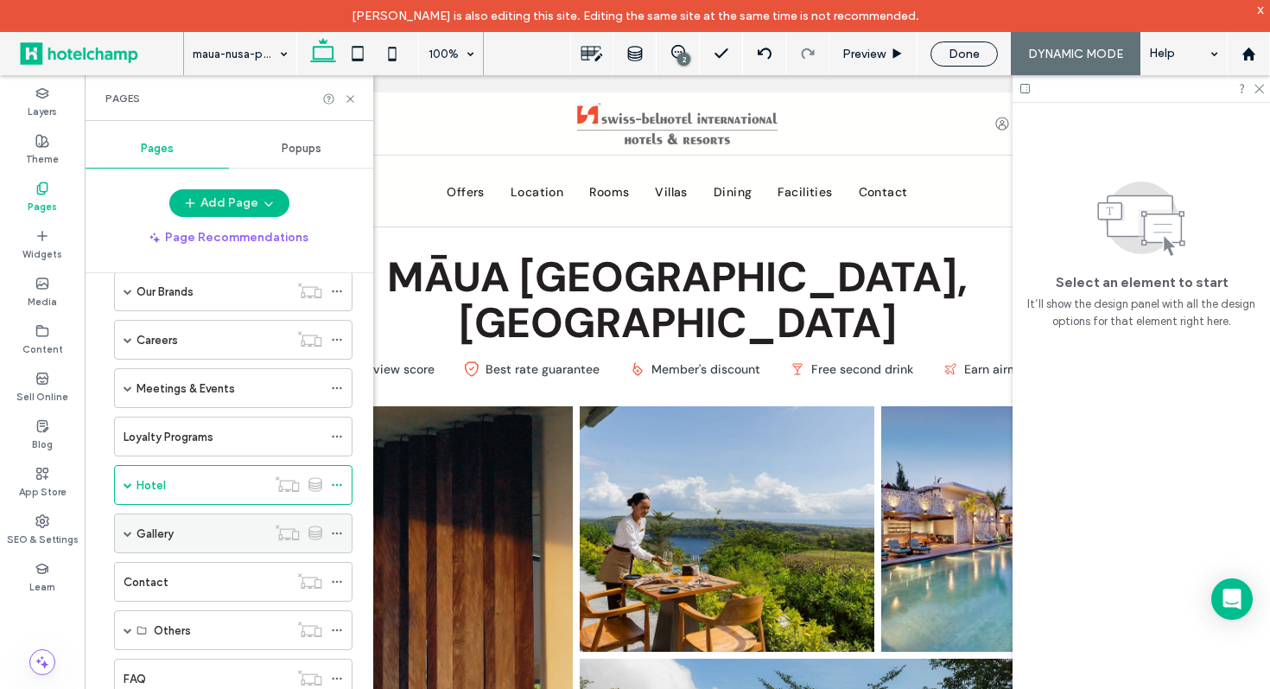
click at [132, 525] on div "Gallery" at bounding box center [233, 533] width 238 height 40
click at [165, 529] on label "Gallery" at bounding box center [155, 533] width 37 height 30
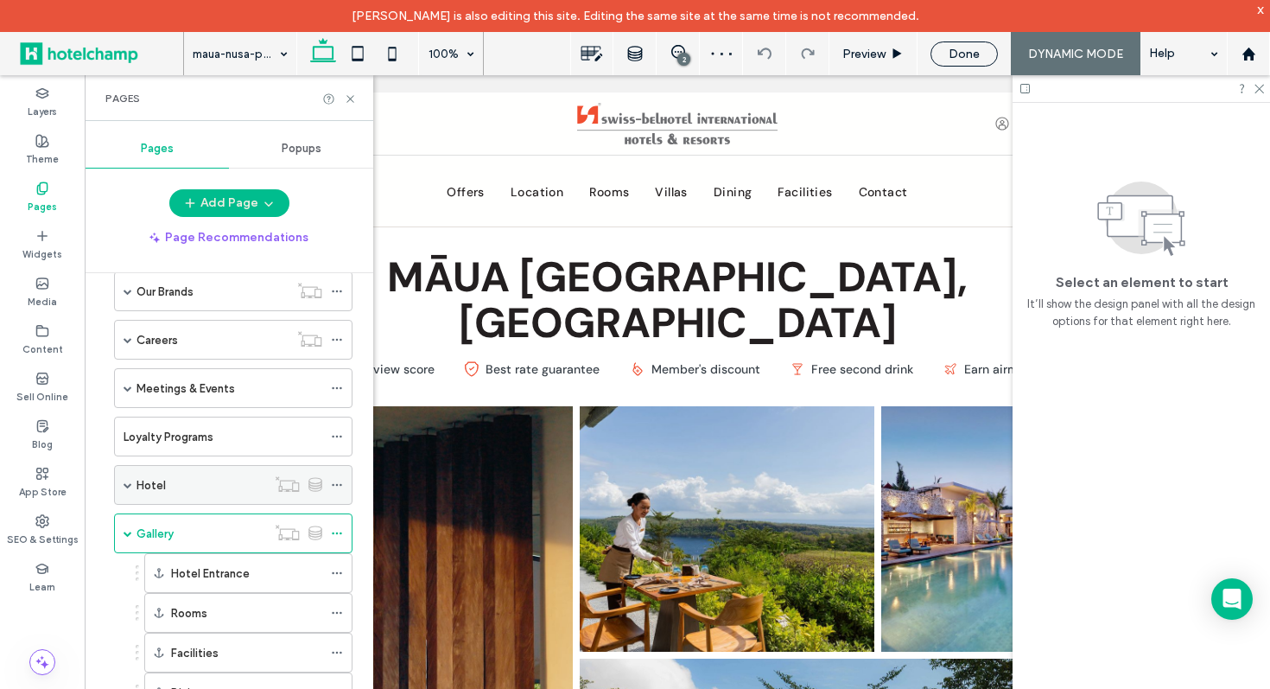
click at [149, 482] on label "Hotel" at bounding box center [151, 485] width 29 height 30
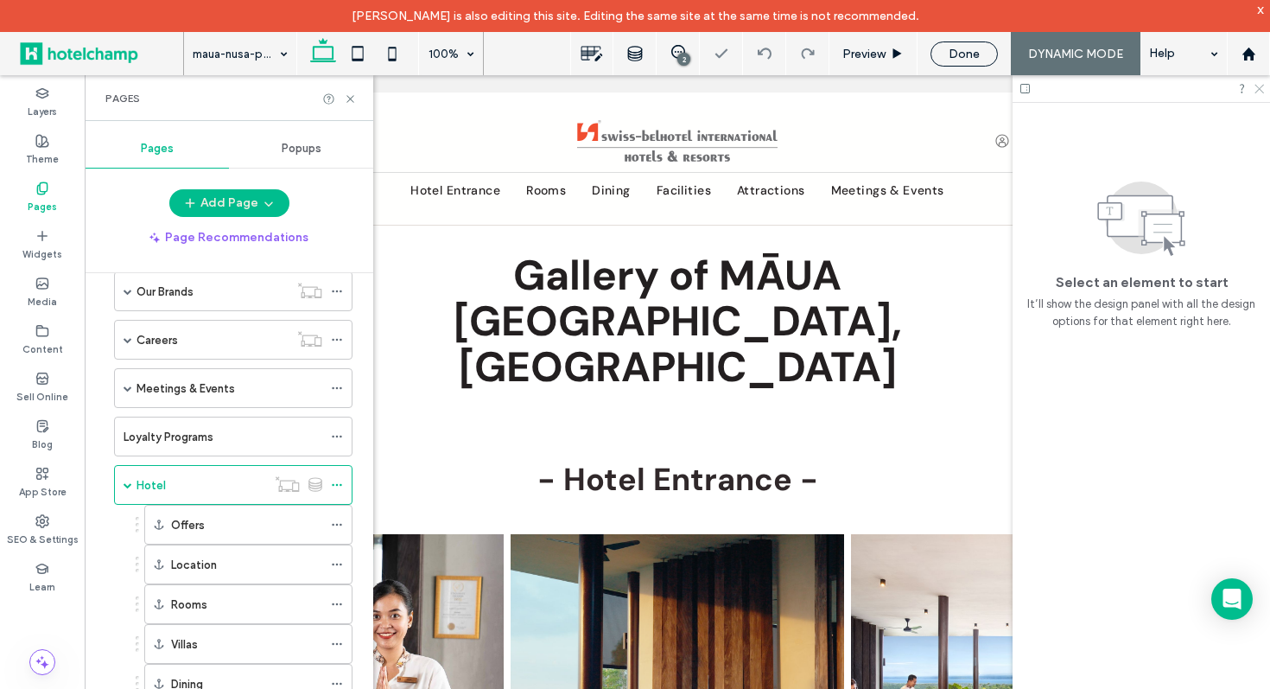
click at [1261, 88] on icon at bounding box center [1258, 87] width 11 height 11
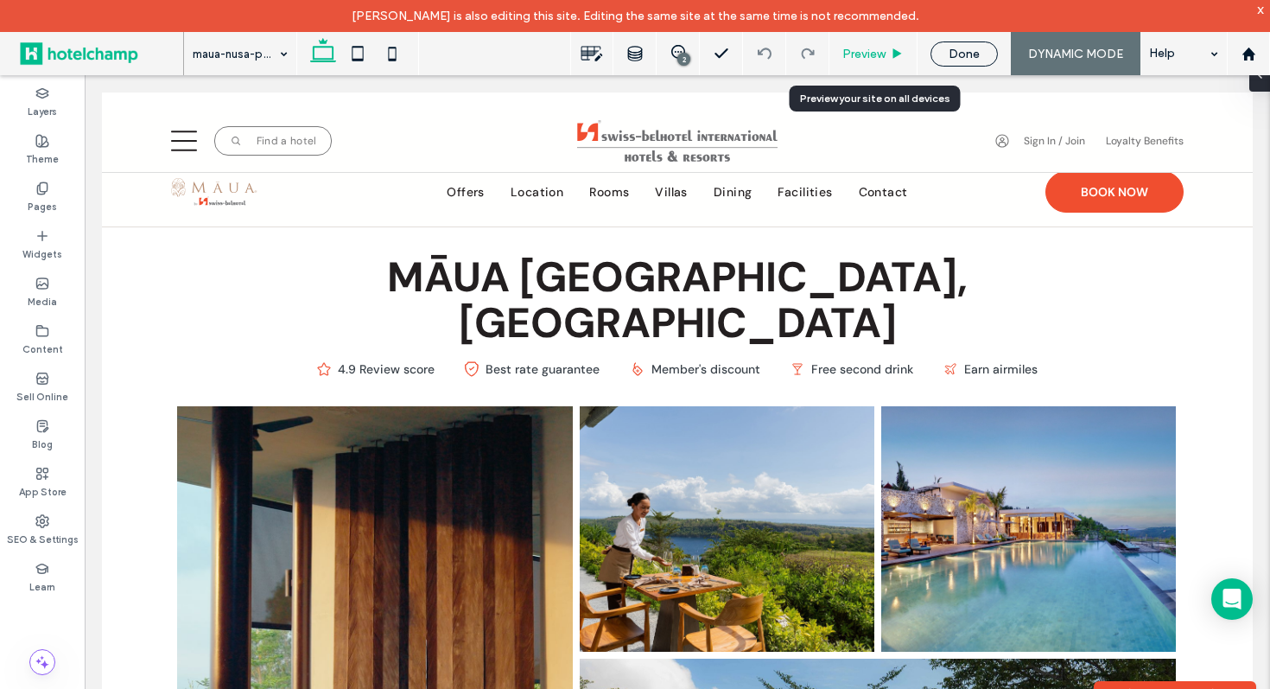
click at [874, 55] on span "Preview" at bounding box center [863, 54] width 43 height 15
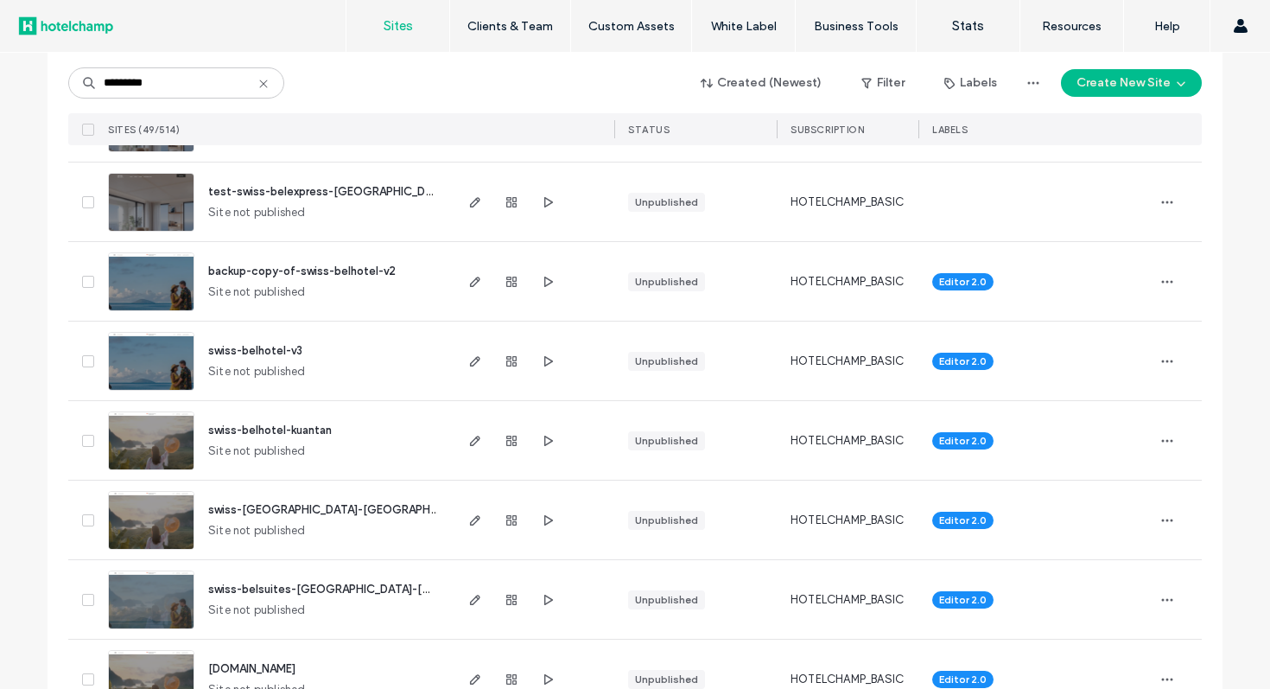
scroll to position [3568, 0]
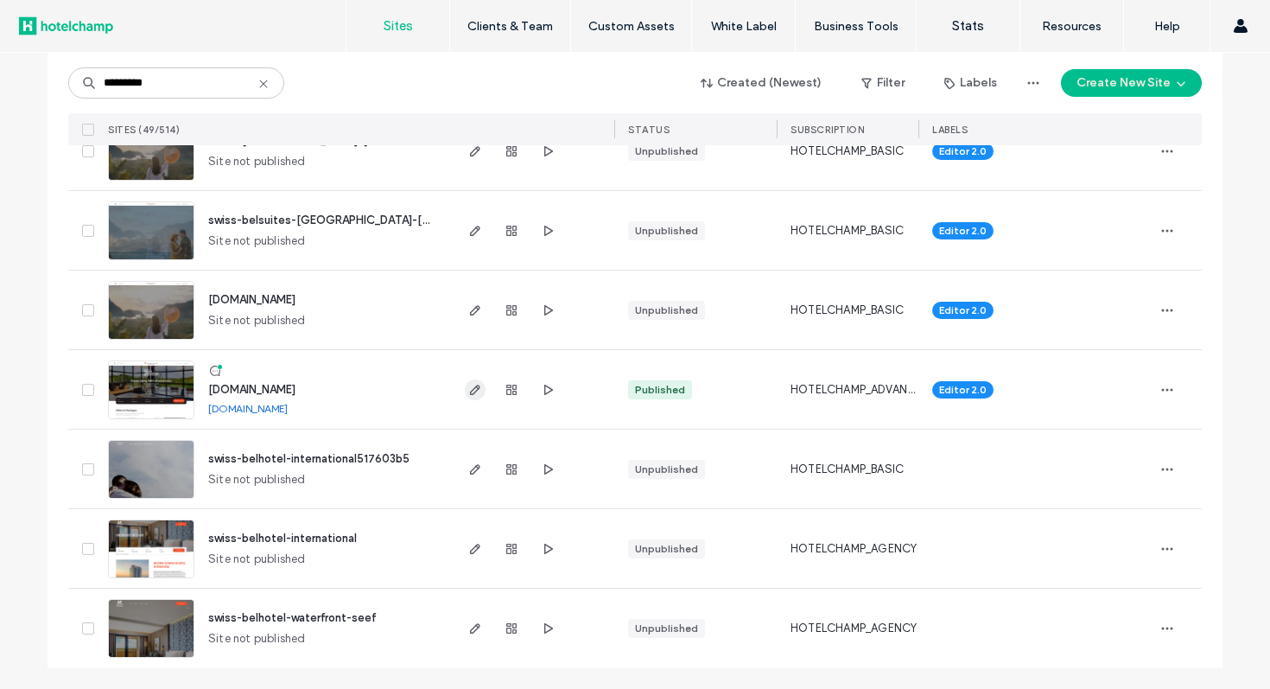
type input "*********"
click at [468, 394] on icon "button" at bounding box center [475, 390] width 14 height 14
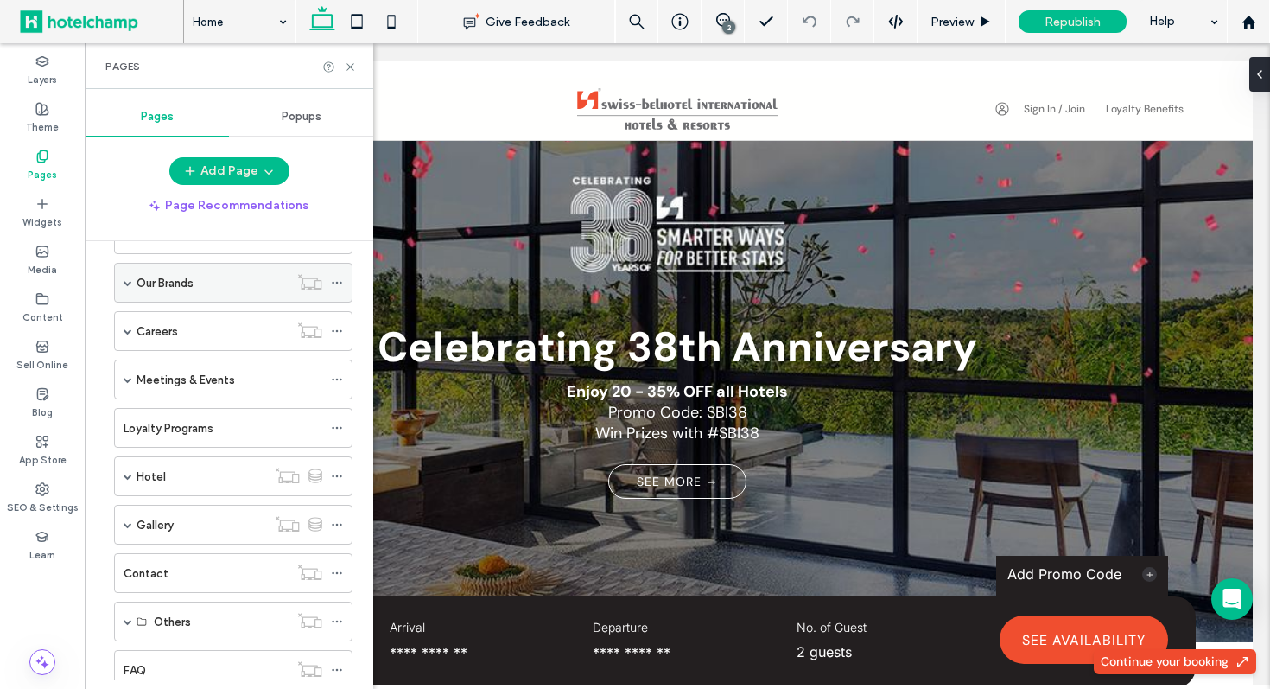
scroll to position [266, 0]
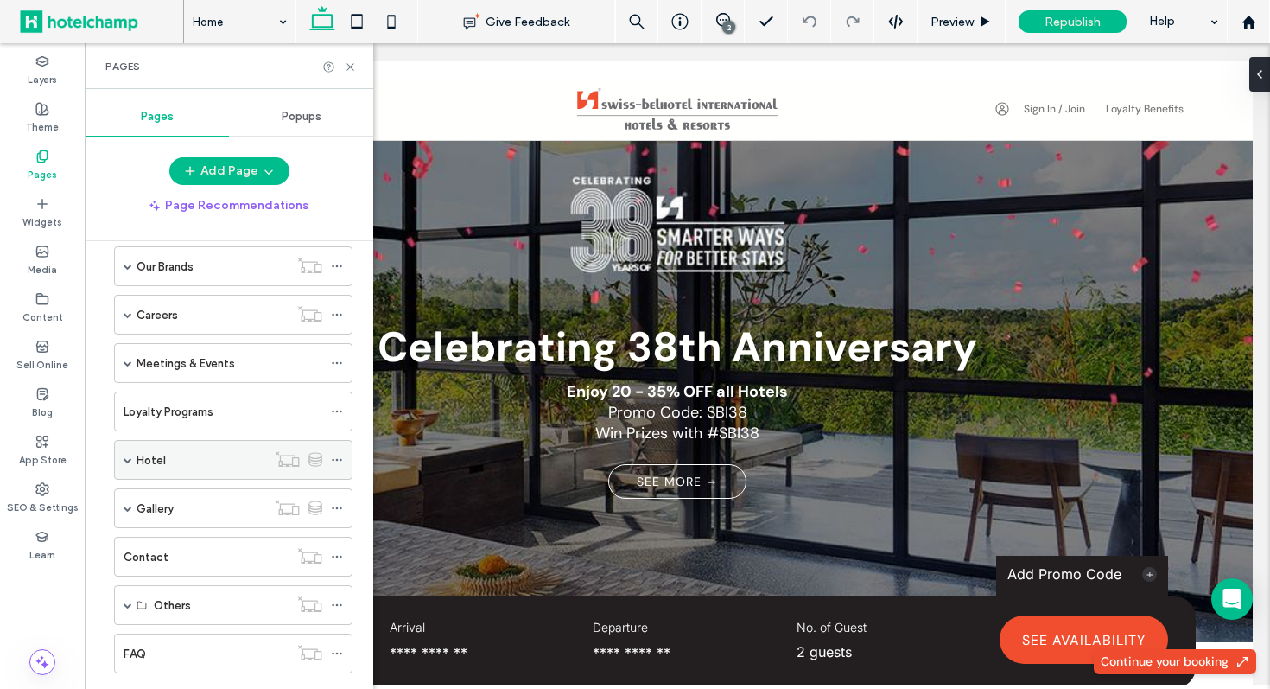
click at [138, 465] on label "Hotel" at bounding box center [151, 460] width 29 height 30
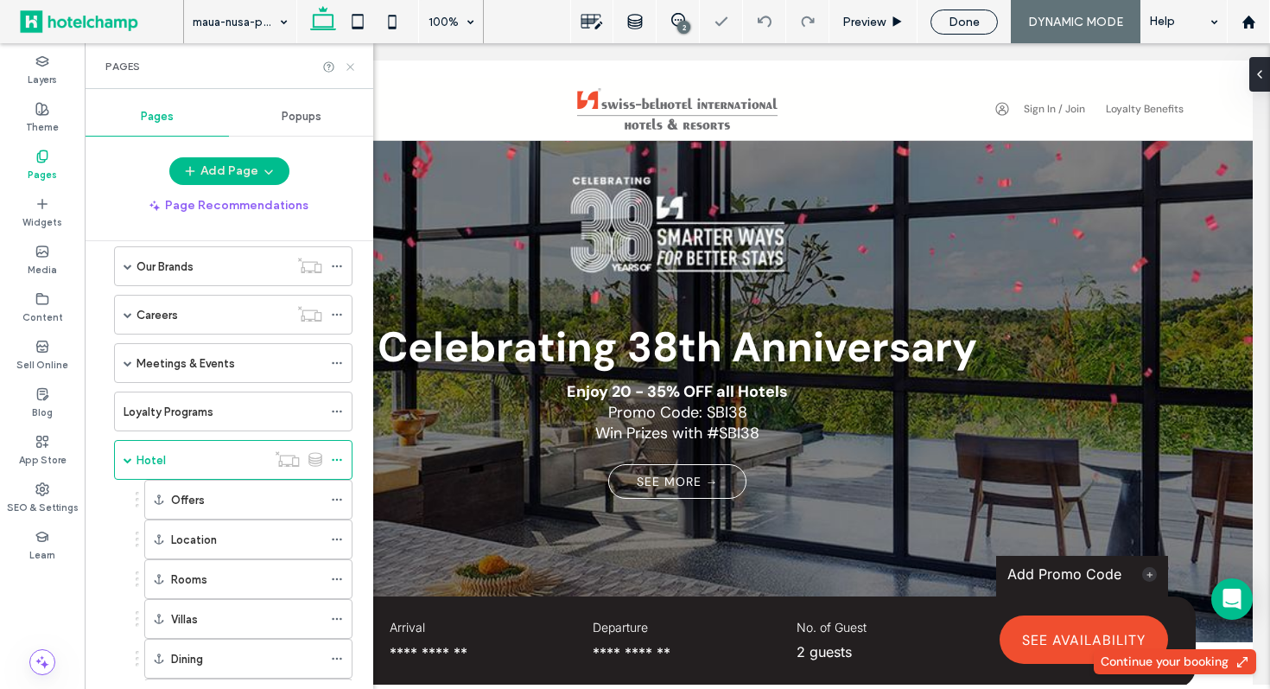
click at [348, 66] on icon at bounding box center [350, 66] width 13 height 13
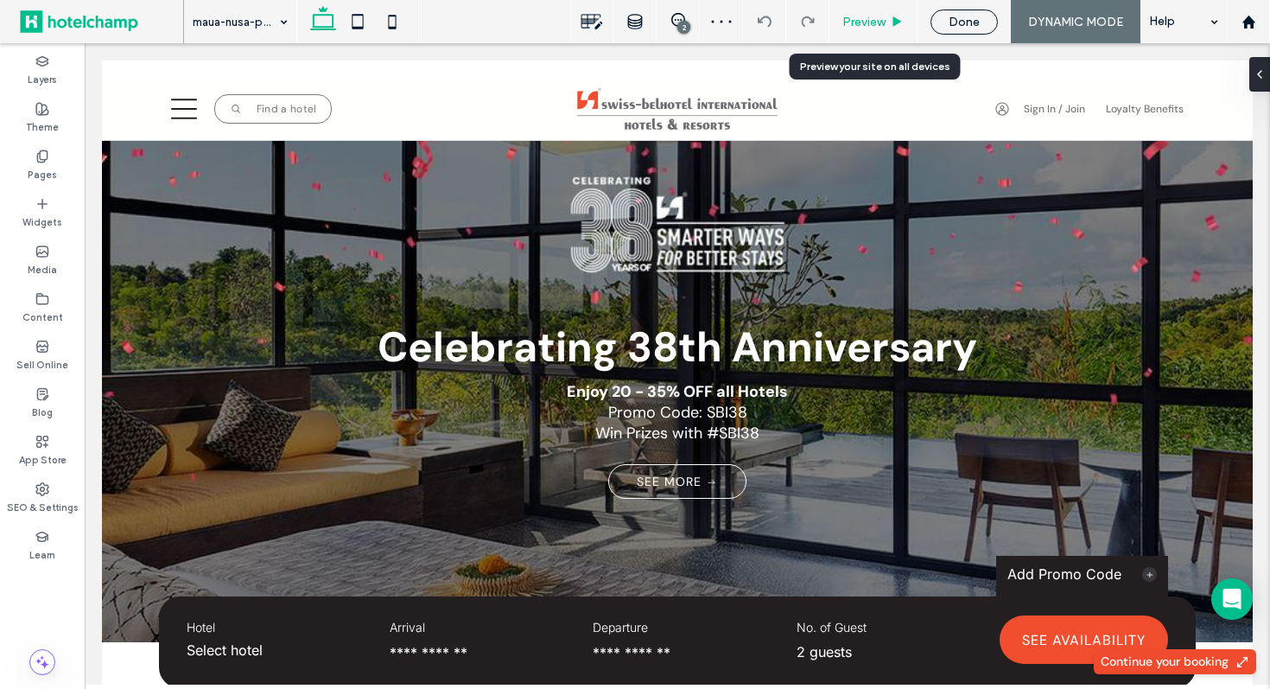
click at [875, 25] on span "Preview" at bounding box center [863, 22] width 43 height 15
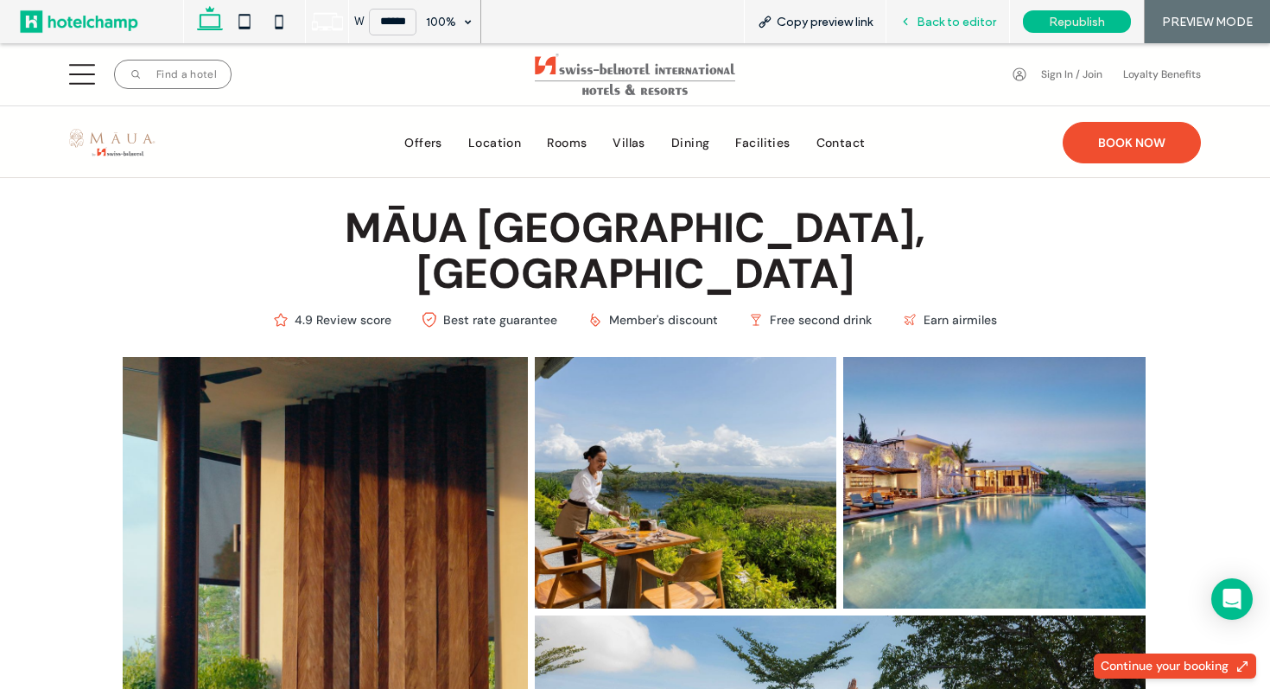
click at [923, 22] on span "Back to editor" at bounding box center [956, 22] width 79 height 15
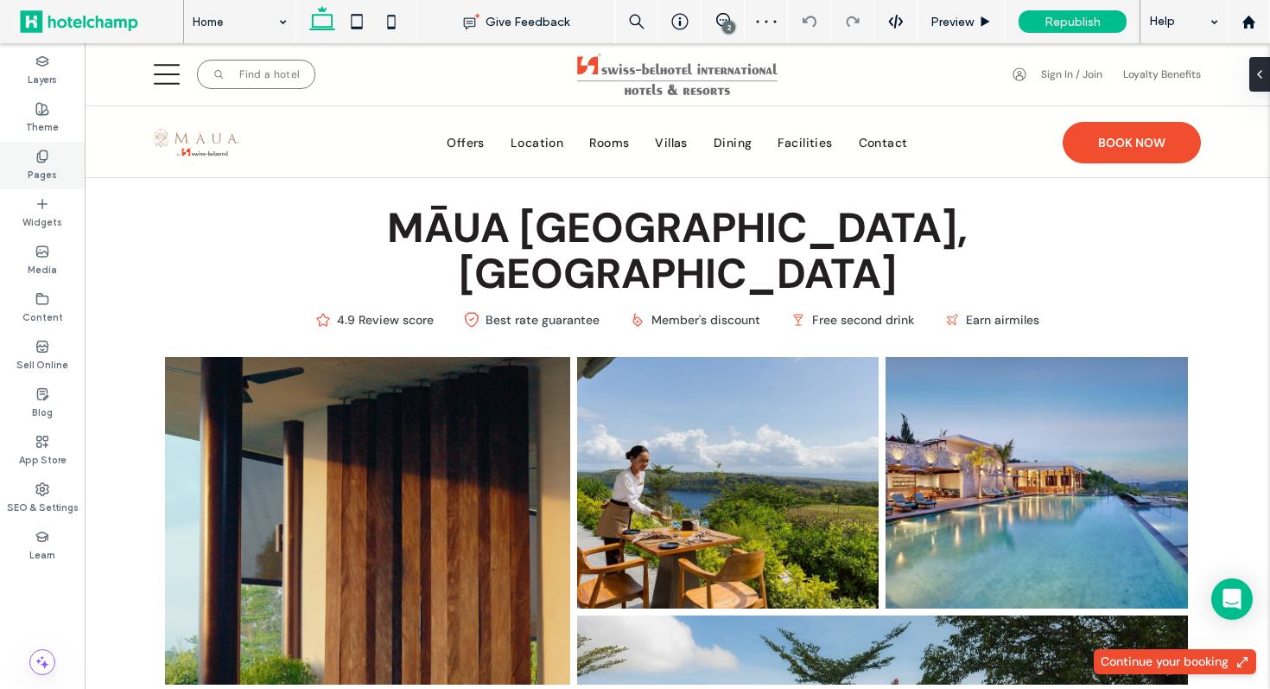
click at [42, 164] on label "Pages" at bounding box center [42, 172] width 29 height 19
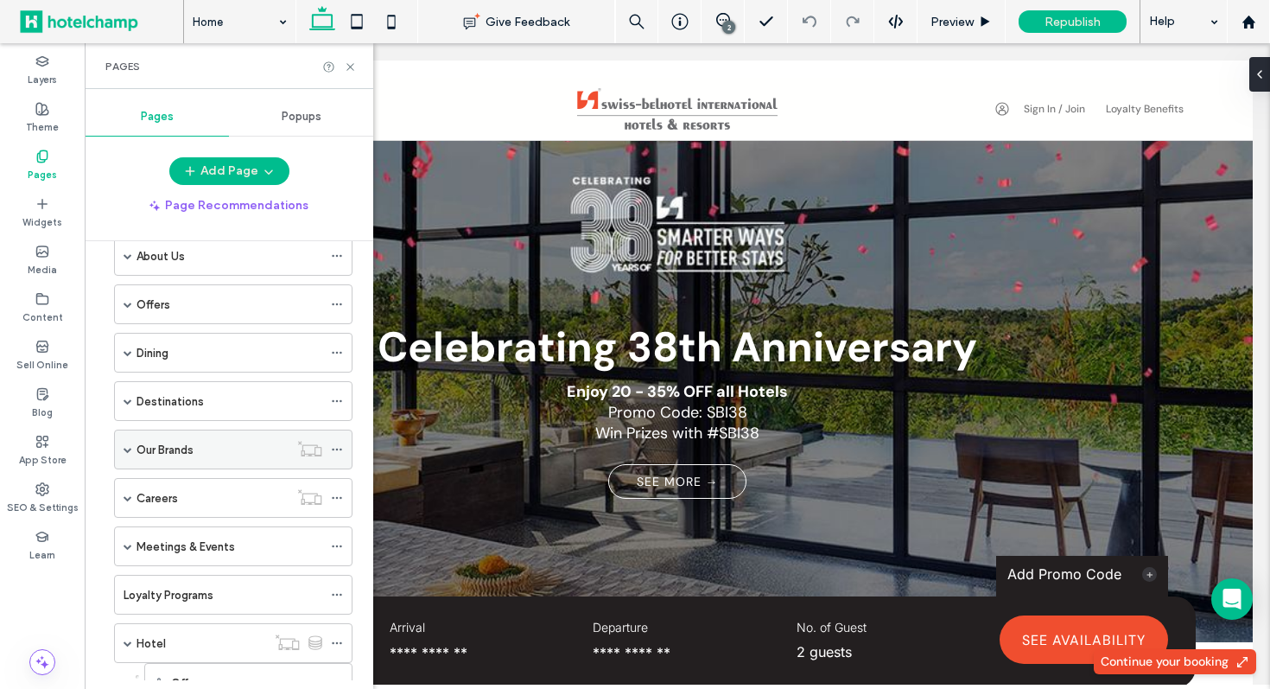
scroll to position [124, 0]
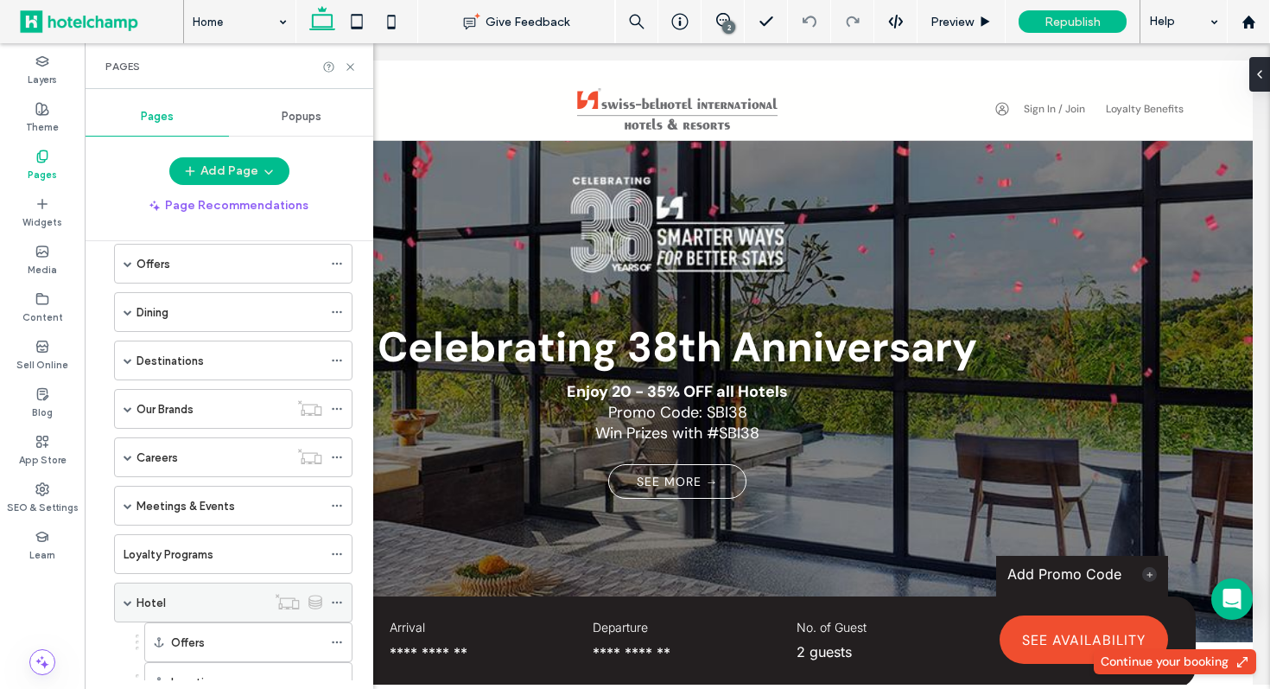
click at [178, 605] on div "Hotel" at bounding box center [202, 603] width 130 height 18
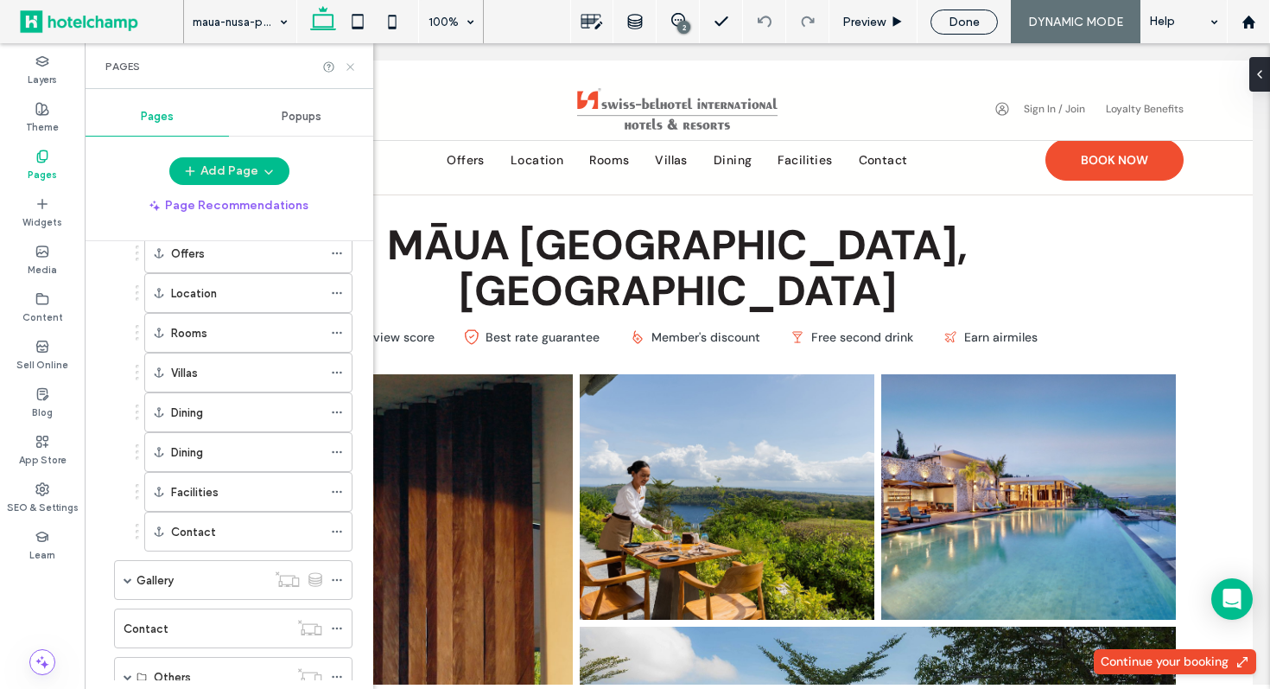
click at [351, 68] on icon at bounding box center [350, 66] width 13 height 13
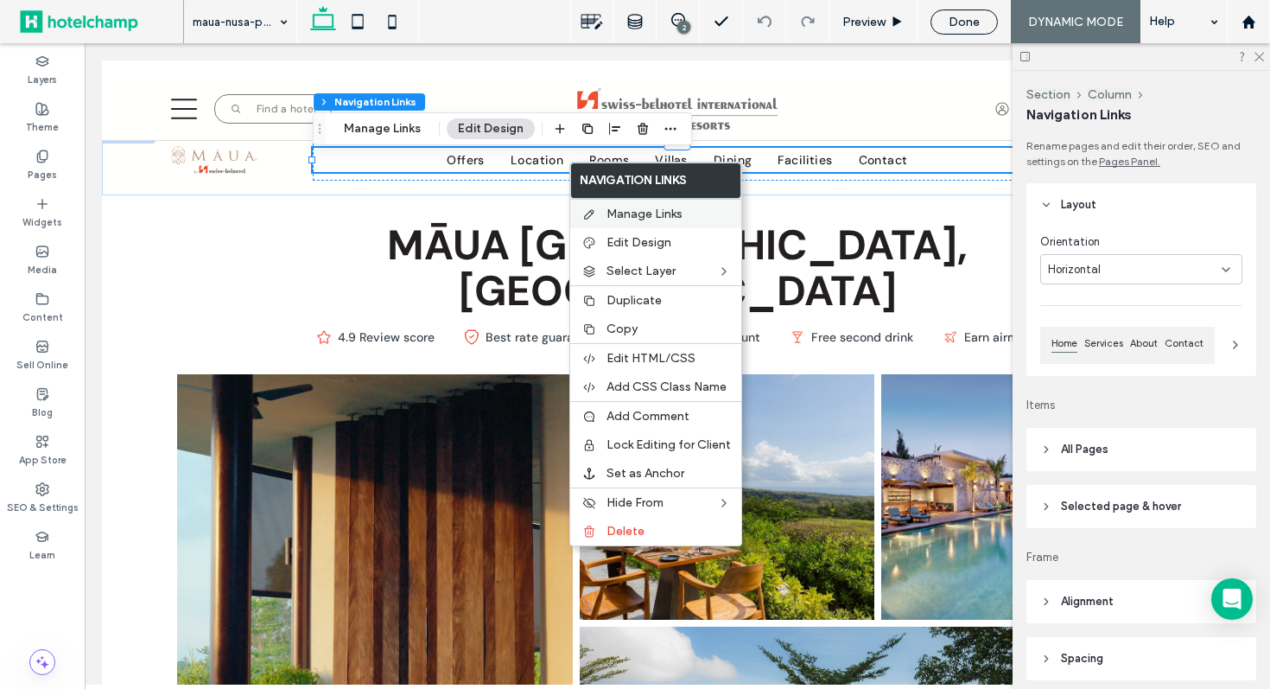
click at [632, 217] on span "Manage Links" at bounding box center [645, 214] width 76 height 15
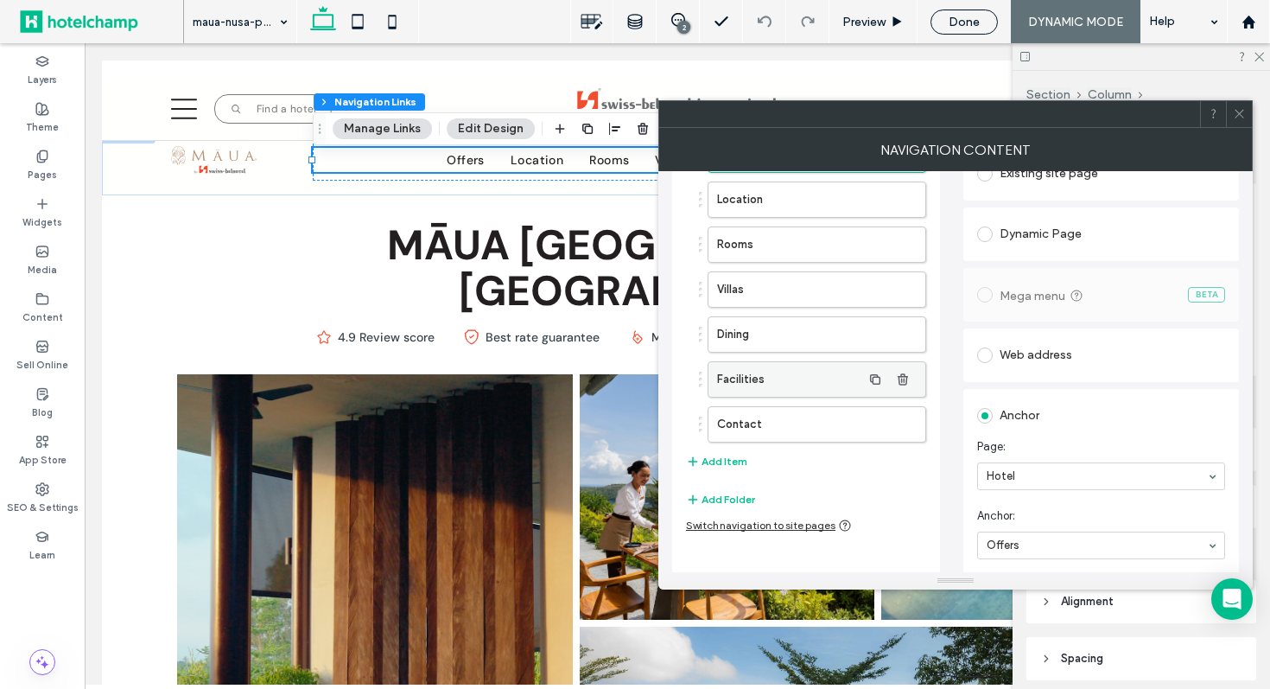
scroll to position [54, 0]
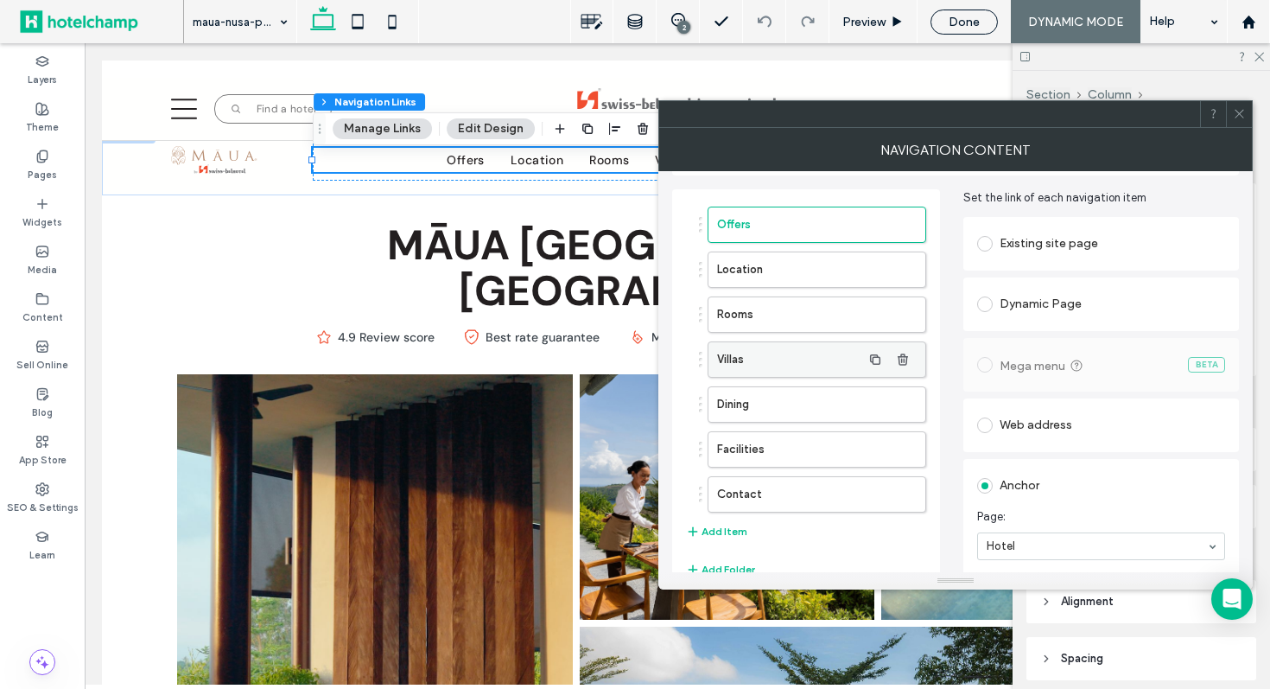
click at [779, 361] on label "Villas" at bounding box center [789, 359] width 144 height 35
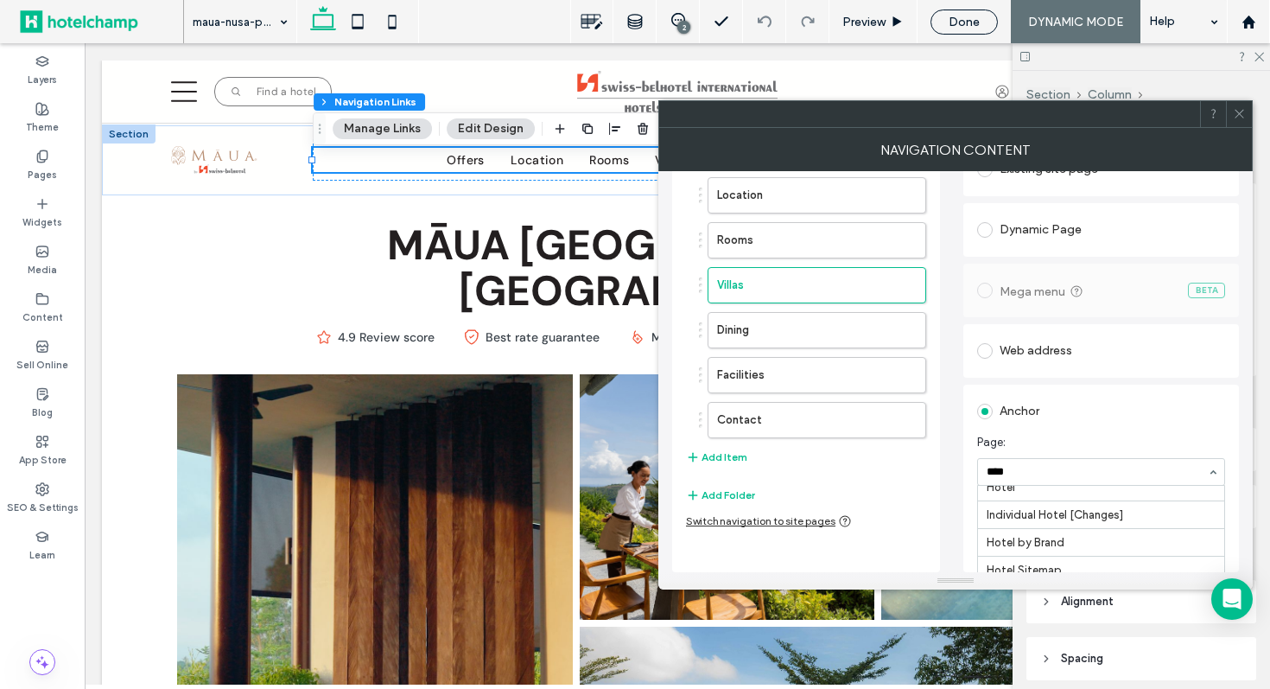
scroll to position [135, 0]
type input "*****"
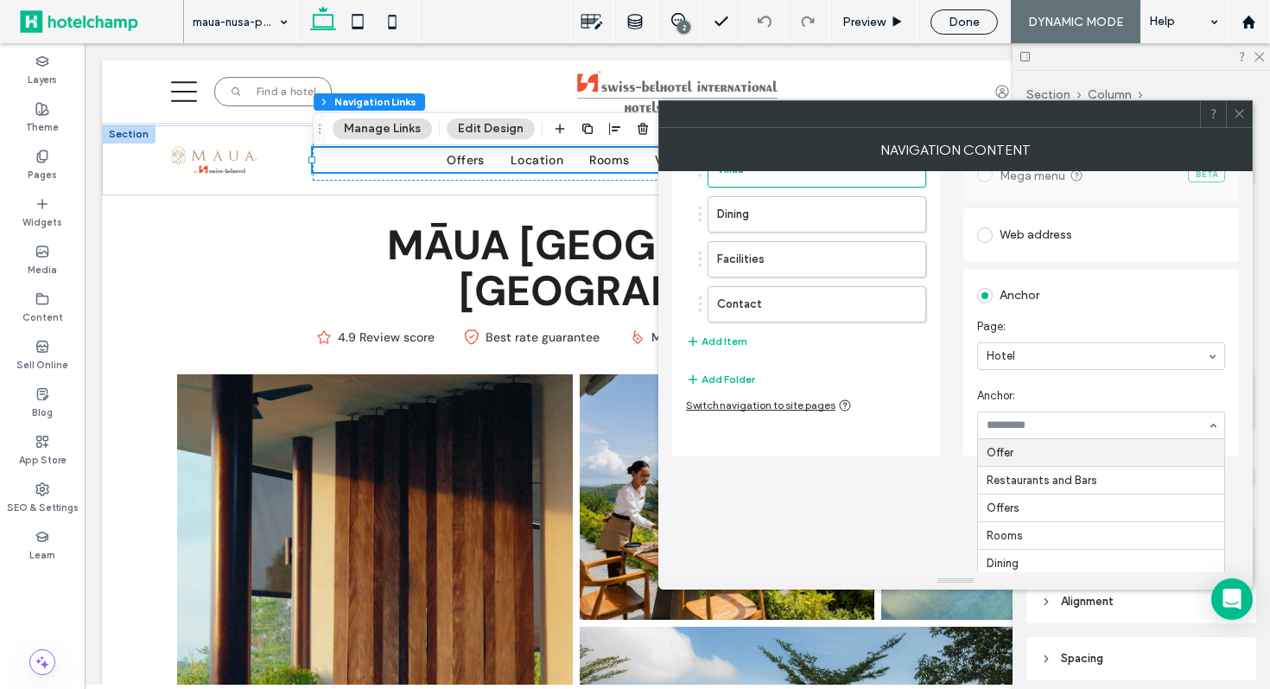
scroll to position [253, 0]
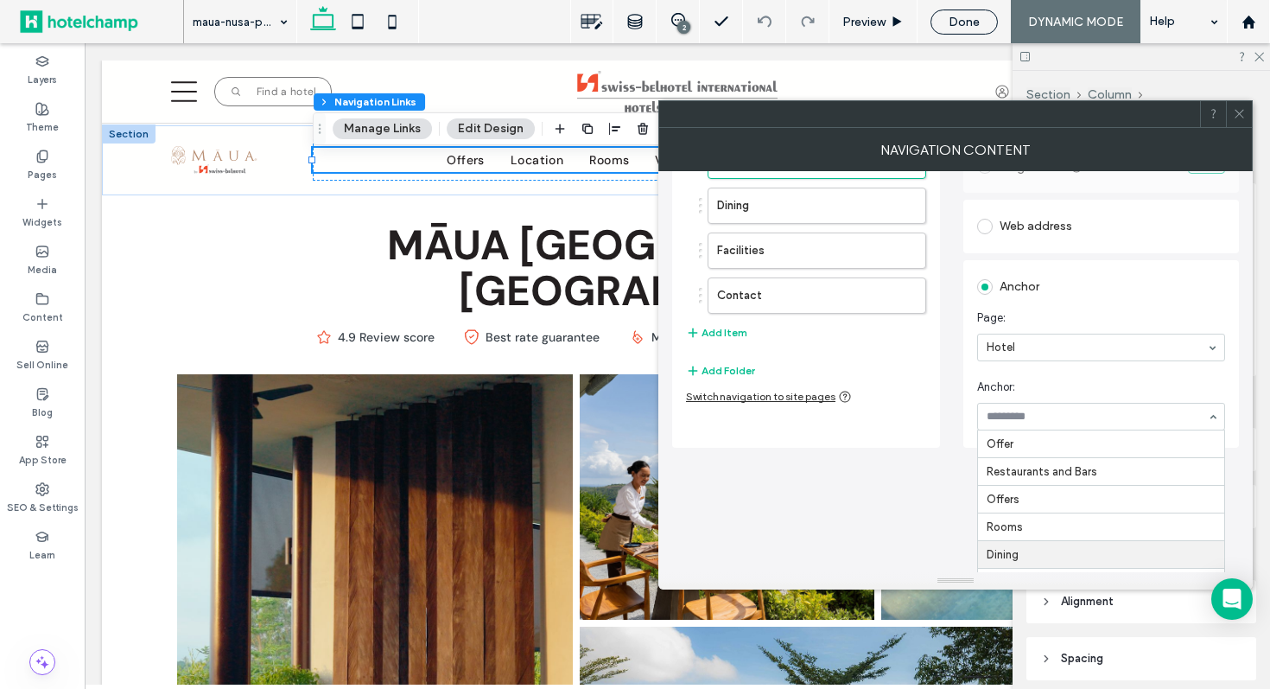
type input "*"
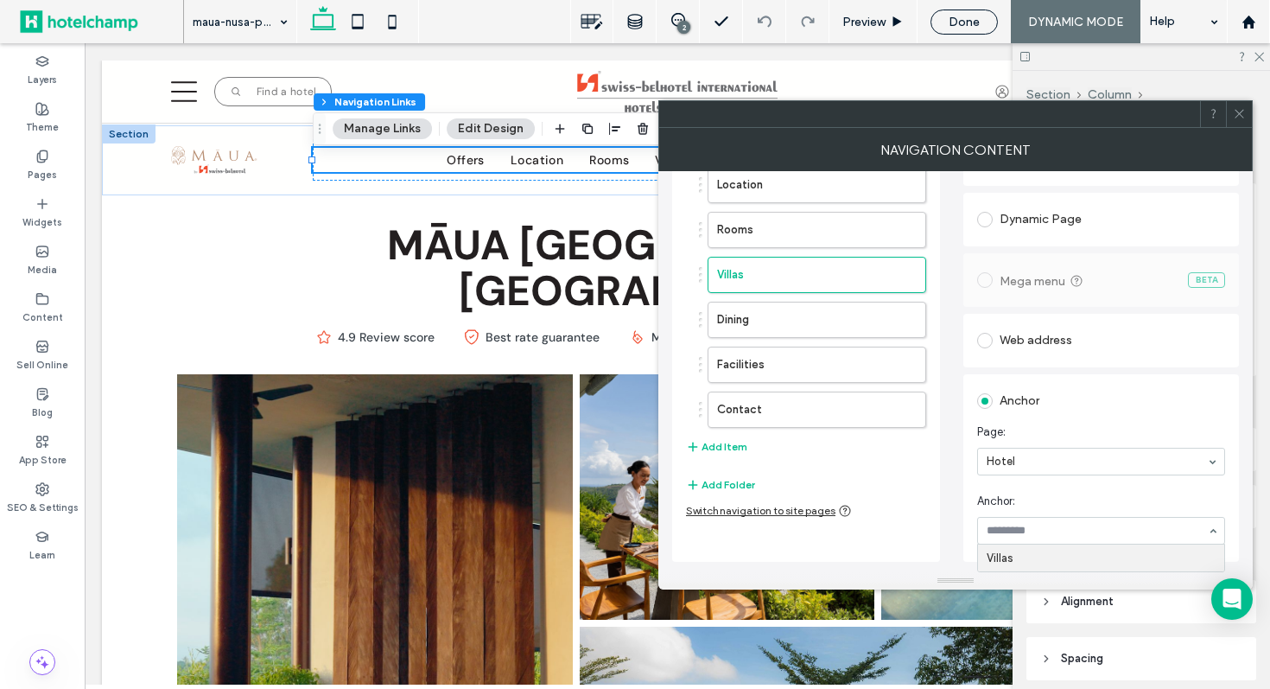
scroll to position [129, 0]
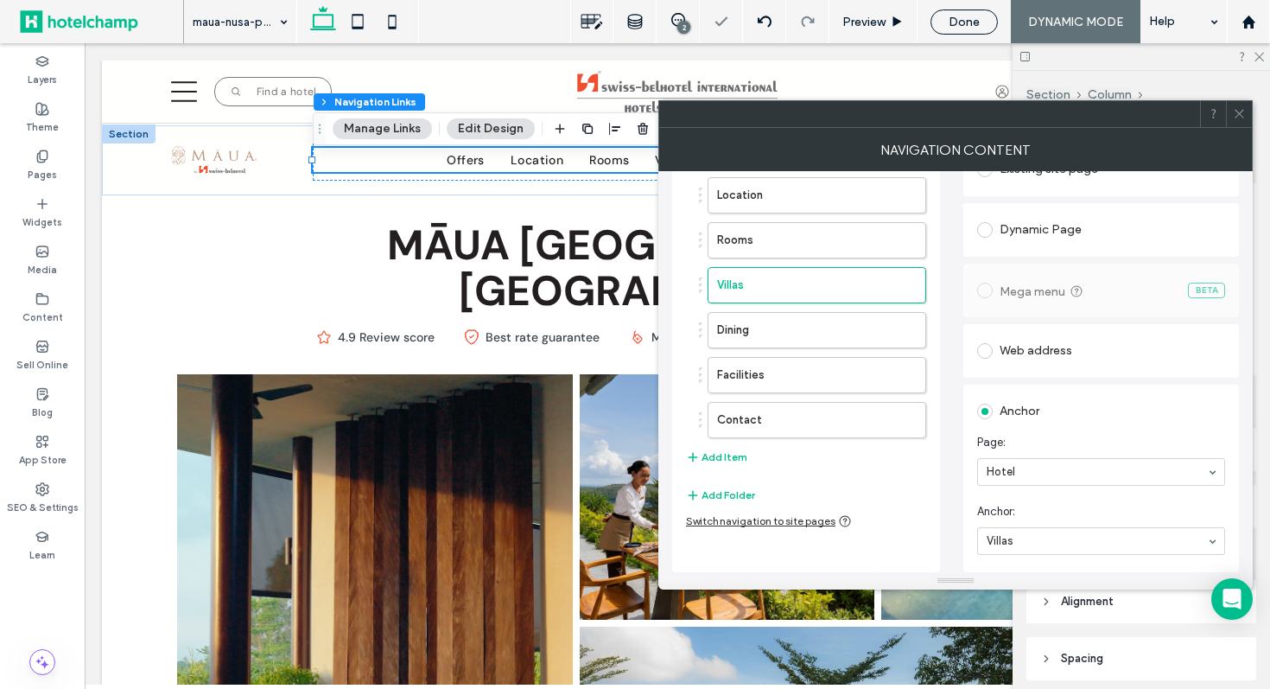
click at [982, 499] on section "Anchor: Villas" at bounding box center [1101, 528] width 248 height 69
click at [1240, 116] on icon at bounding box center [1239, 113] width 13 height 13
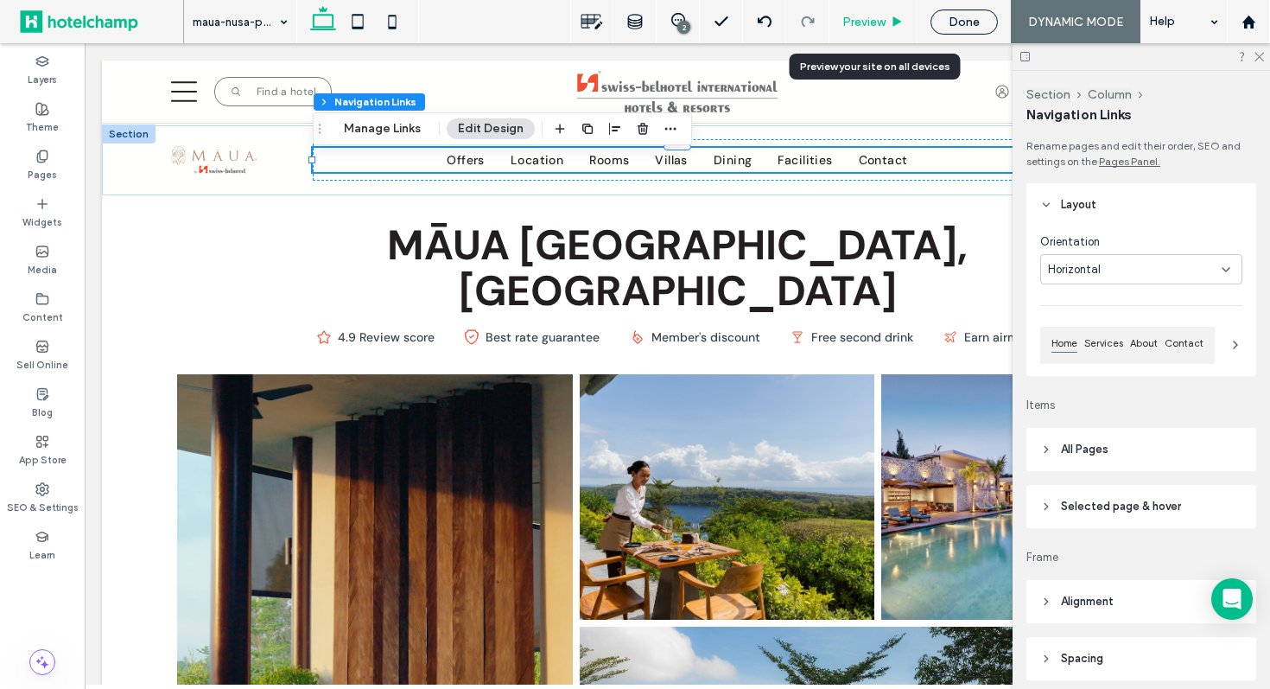
click at [874, 22] on span "Preview" at bounding box center [863, 22] width 43 height 15
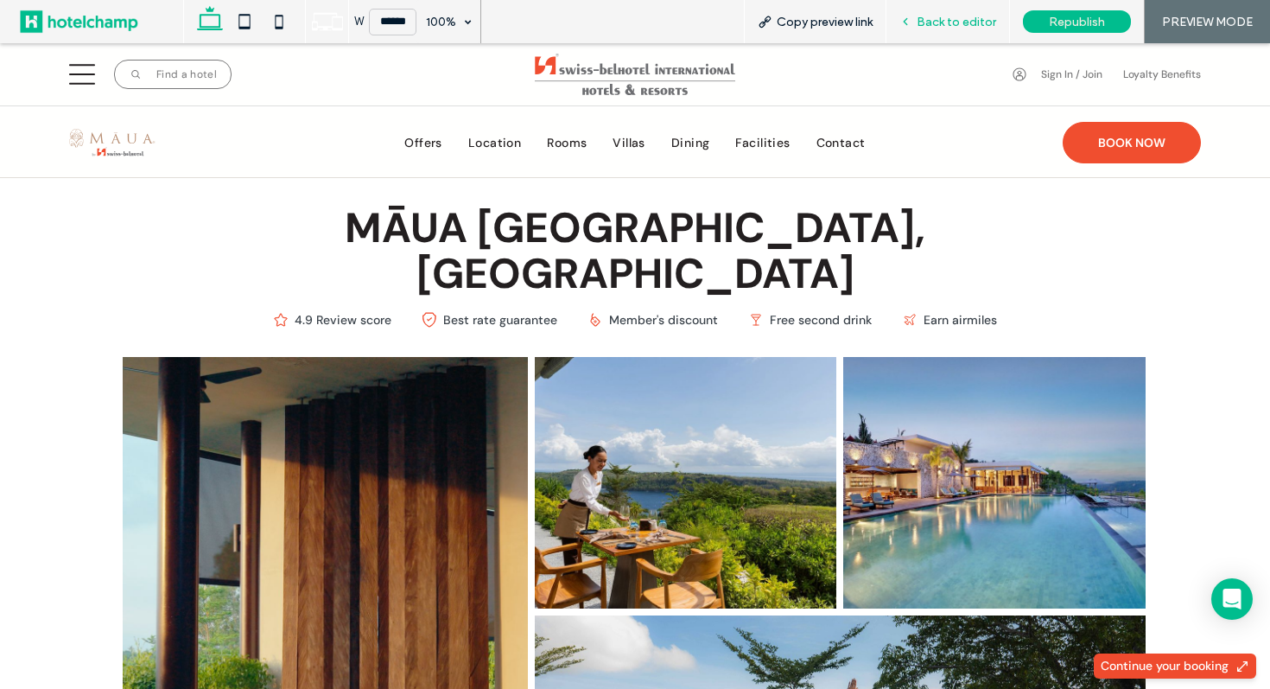
click at [947, 15] on span "Back to editor" at bounding box center [956, 22] width 79 height 15
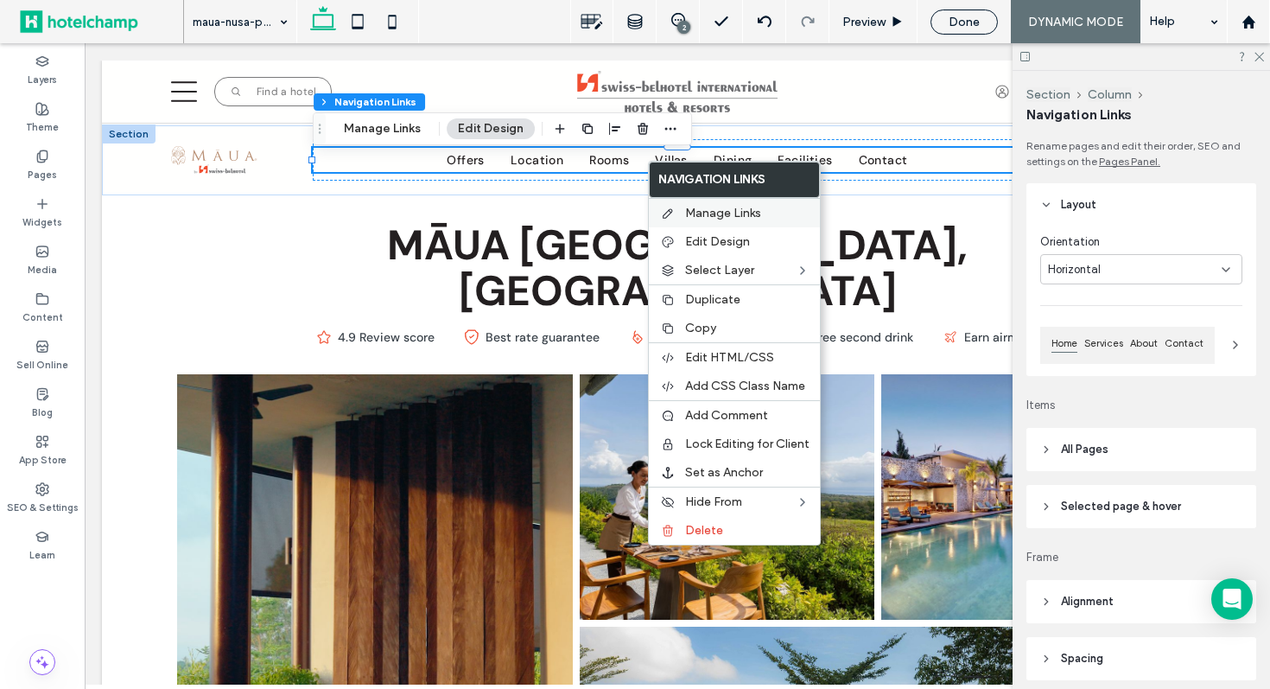
click at [713, 206] on span "Manage Links" at bounding box center [723, 213] width 76 height 15
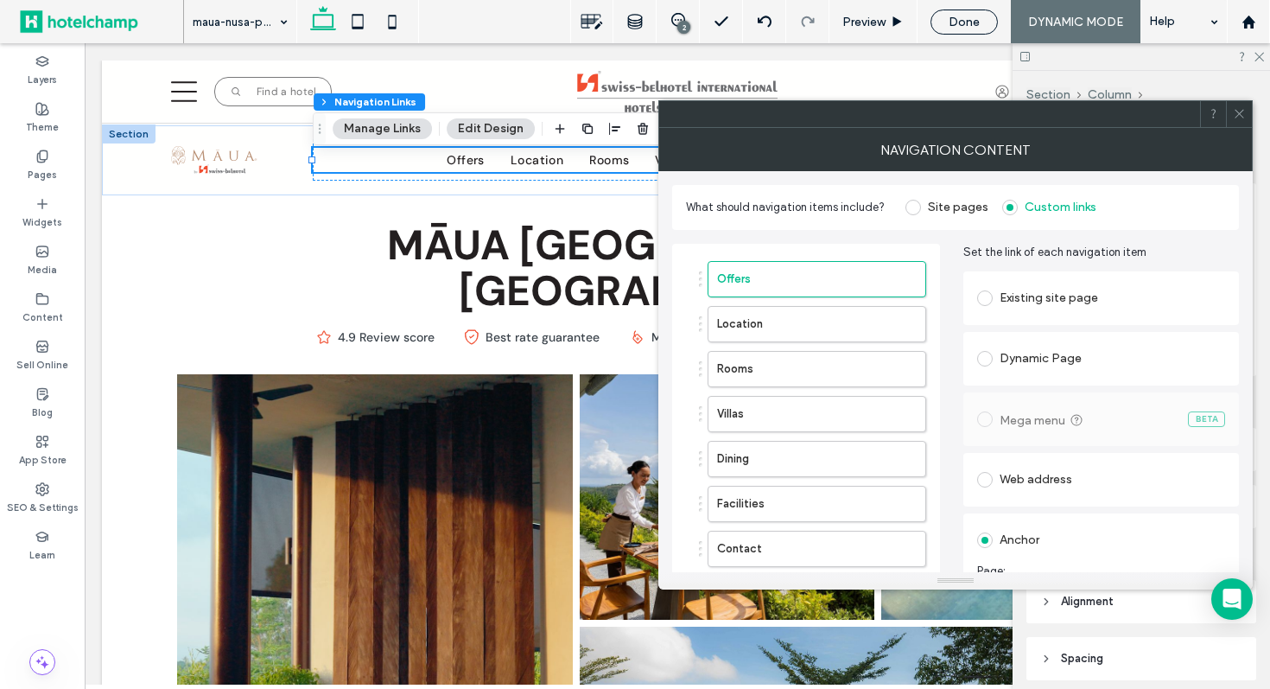
scroll to position [129, 0]
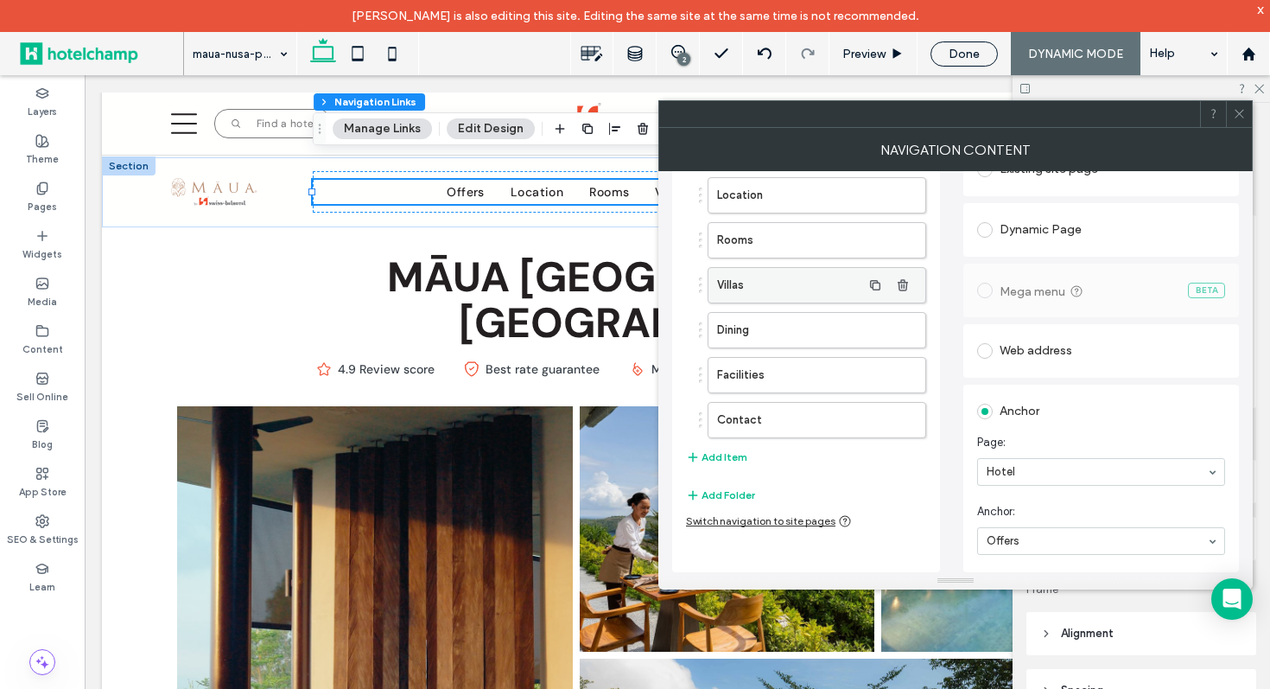
click at [794, 285] on label "Villas" at bounding box center [789, 285] width 144 height 35
click at [1240, 117] on icon at bounding box center [1239, 113] width 13 height 13
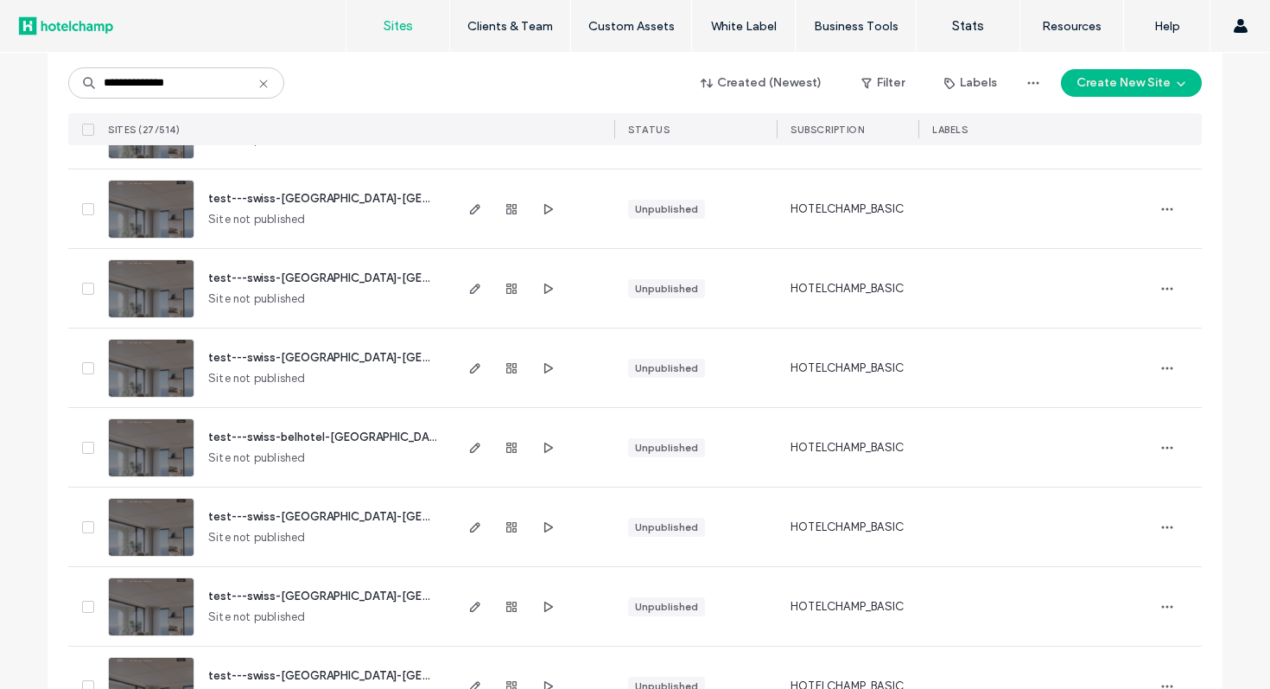
scroll to position [1694, 0]
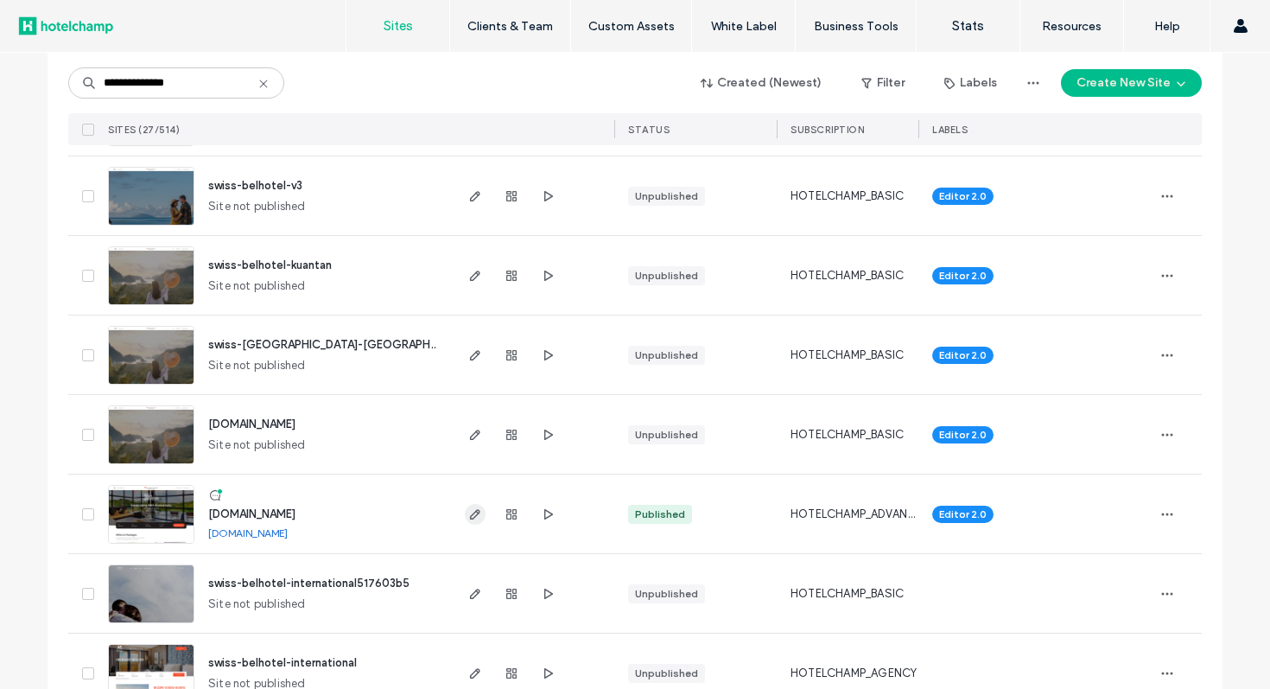
type input "**********"
click at [475, 514] on icon "button" at bounding box center [475, 514] width 14 height 14
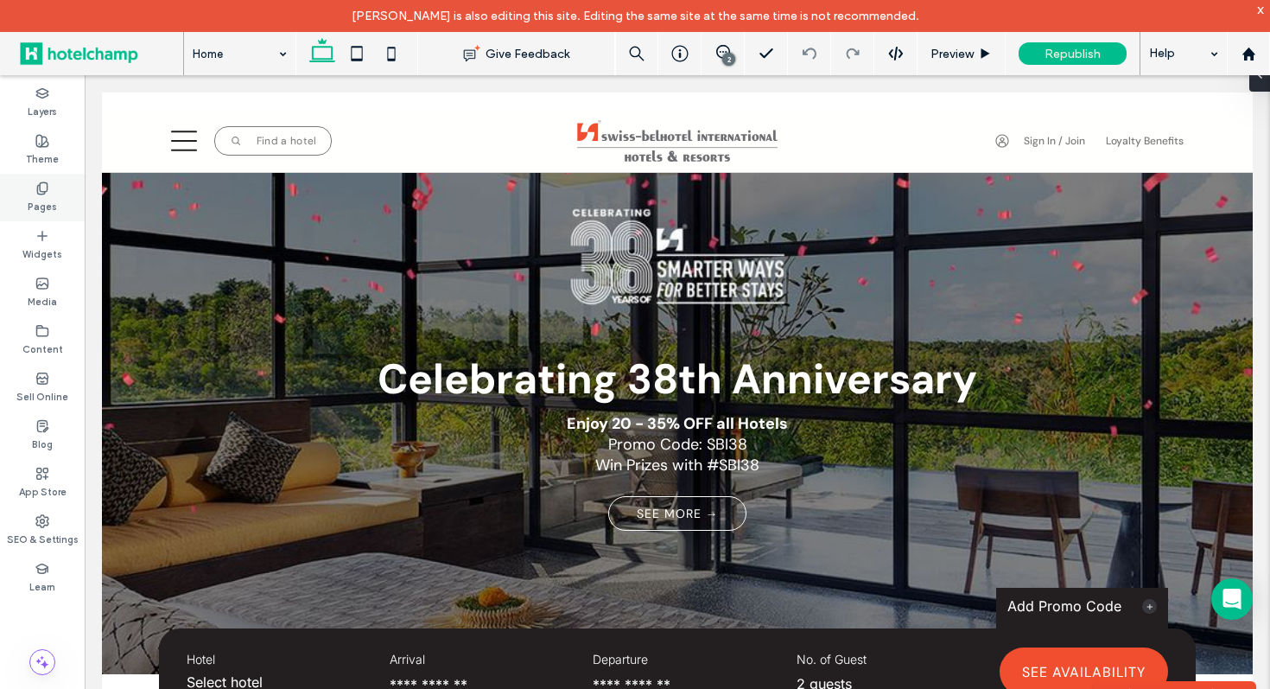
click at [46, 208] on label "Pages" at bounding box center [42, 204] width 29 height 19
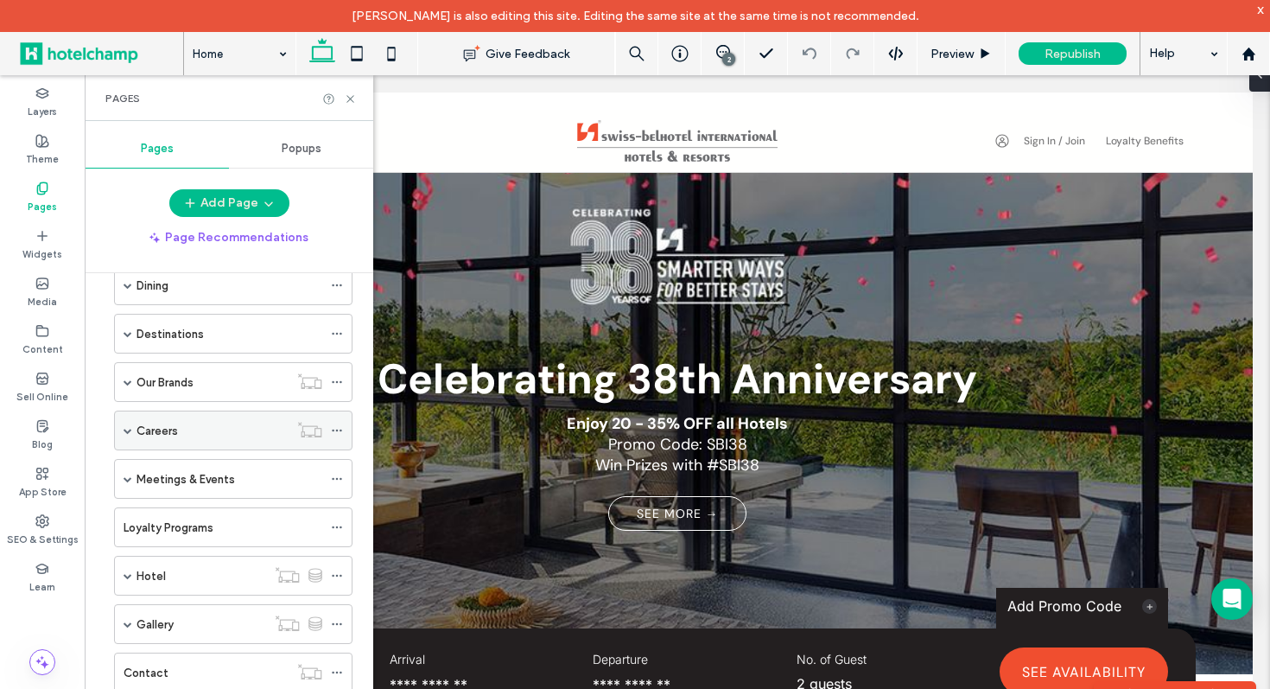
scroll to position [269, 0]
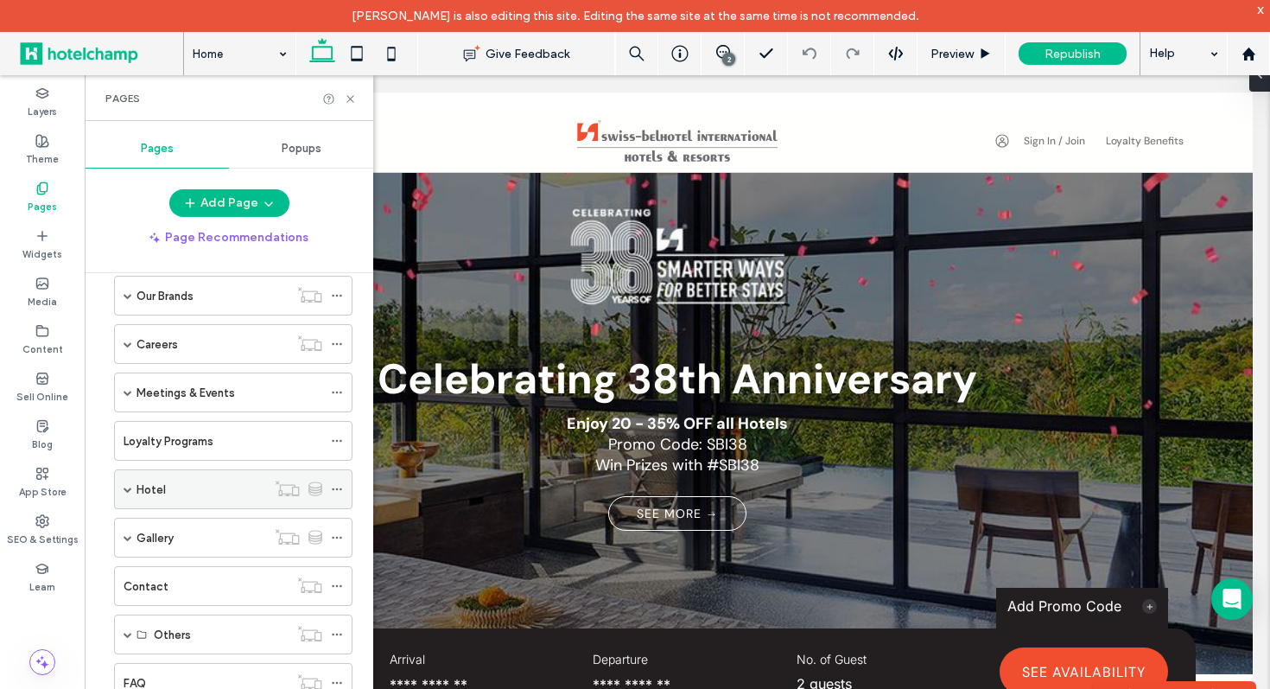
click at [166, 486] on div "Hotel" at bounding box center [202, 489] width 130 height 18
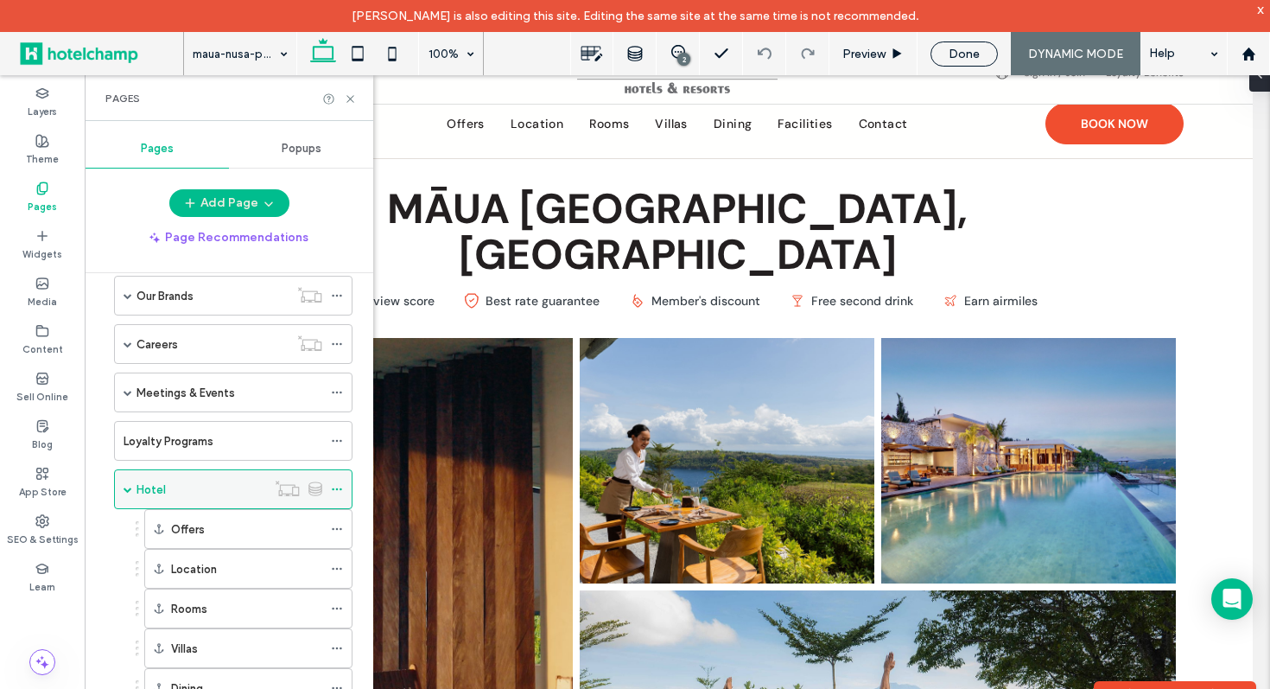
click at [336, 488] on use at bounding box center [337, 489] width 10 height 3
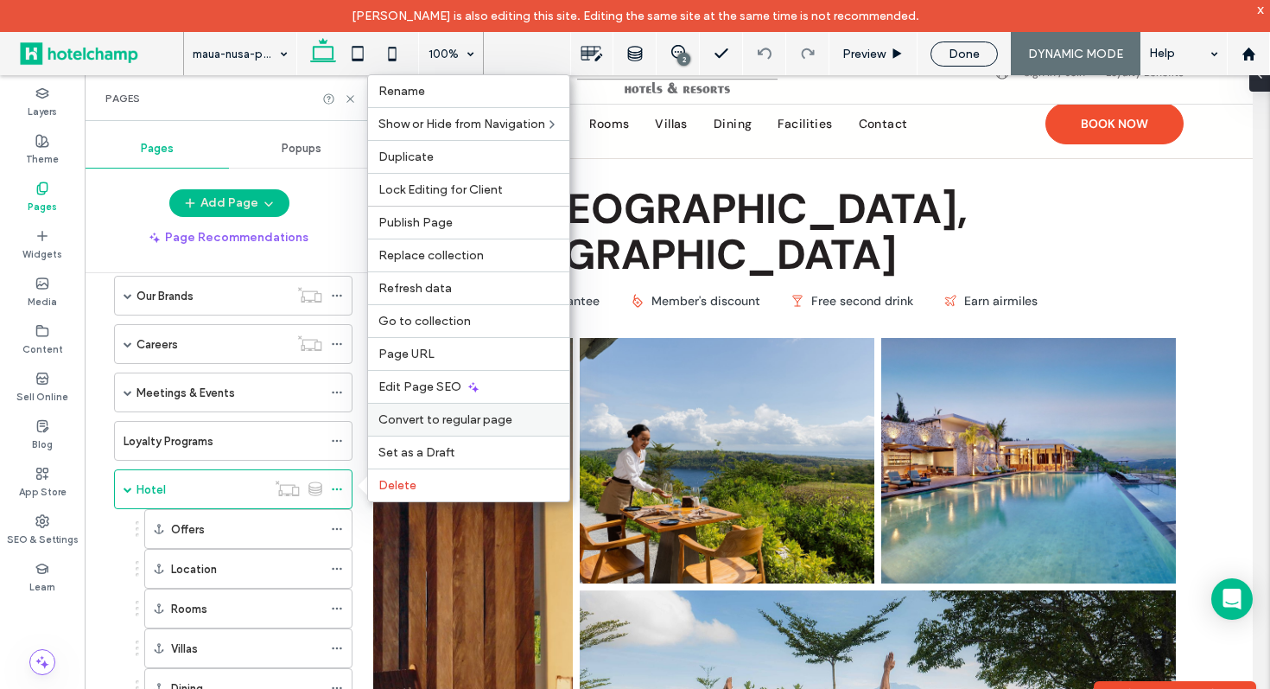
click at [480, 425] on span "Convert to regular page" at bounding box center [445, 419] width 134 height 15
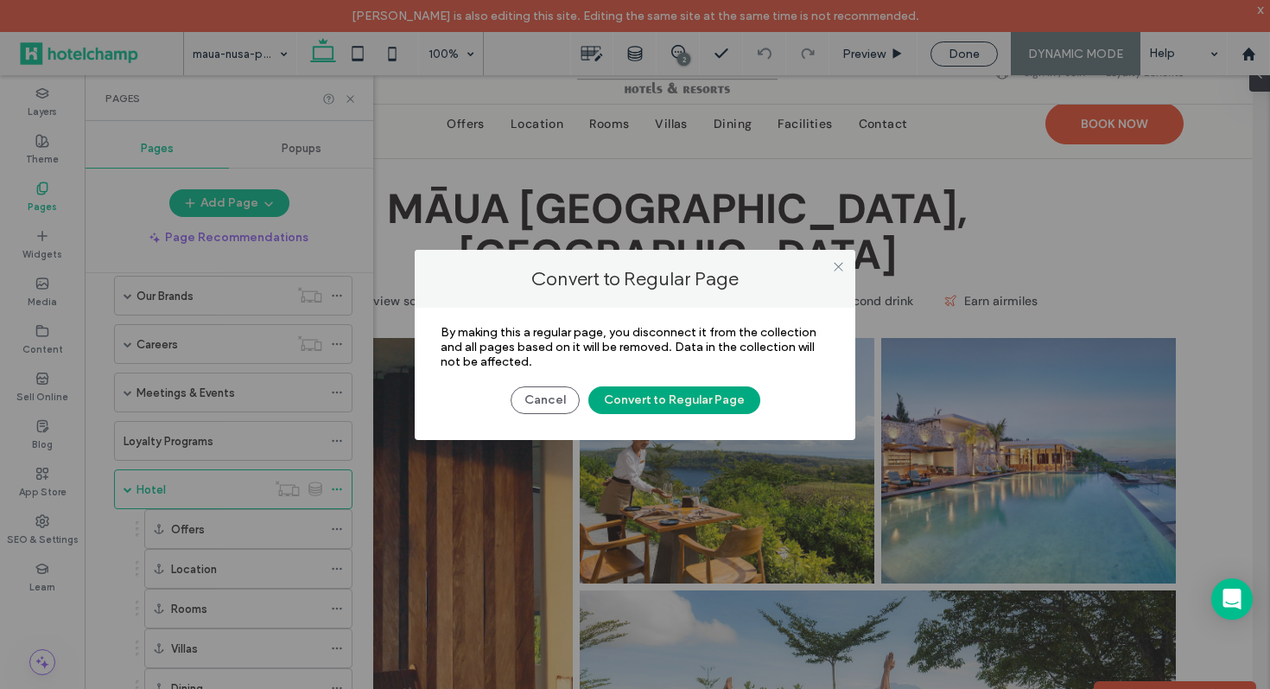
click at [672, 393] on button "Convert to Regular Page" at bounding box center [674, 400] width 172 height 28
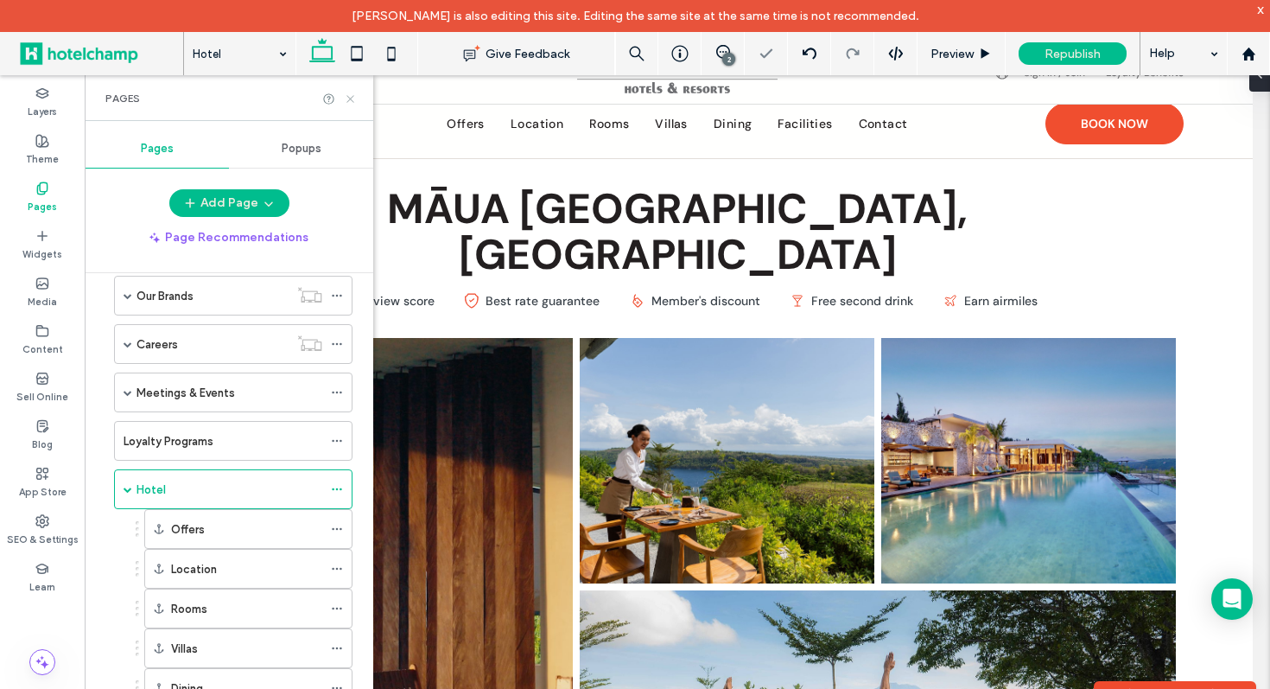
click at [352, 98] on icon at bounding box center [350, 98] width 13 height 13
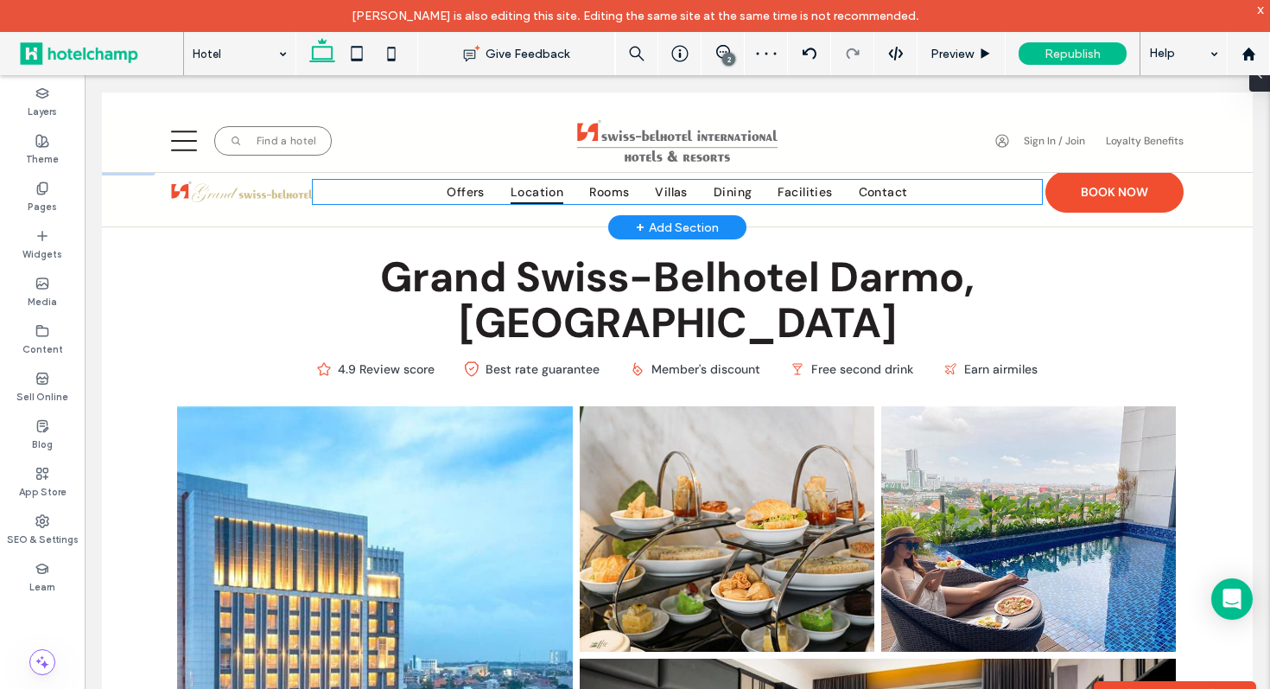
click at [539, 194] on span "Location" at bounding box center [537, 192] width 53 height 24
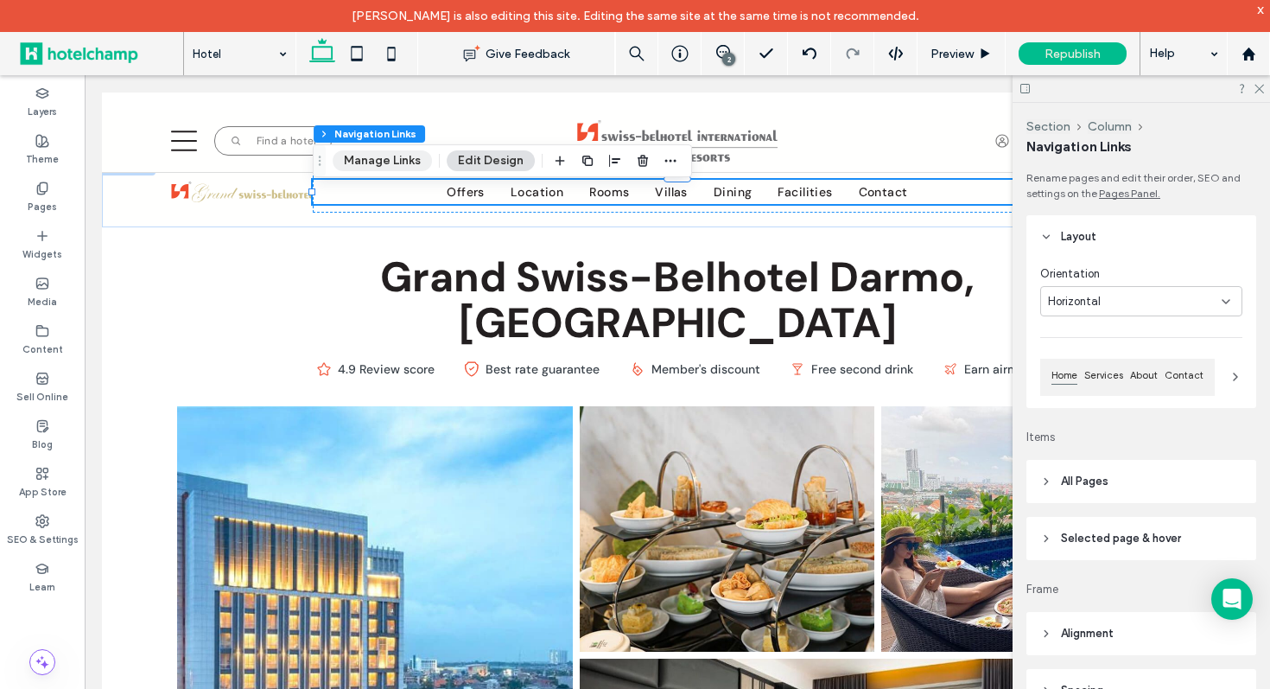
click at [400, 156] on button "Manage Links" at bounding box center [382, 160] width 99 height 21
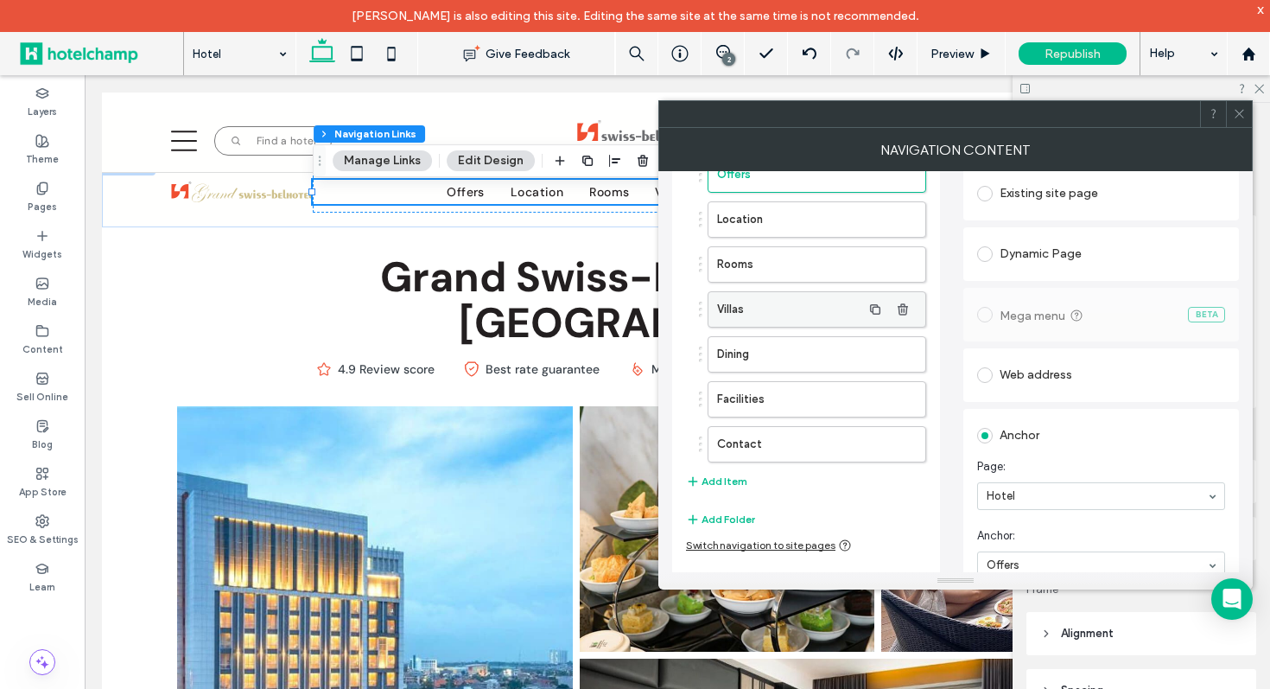
scroll to position [129, 0]
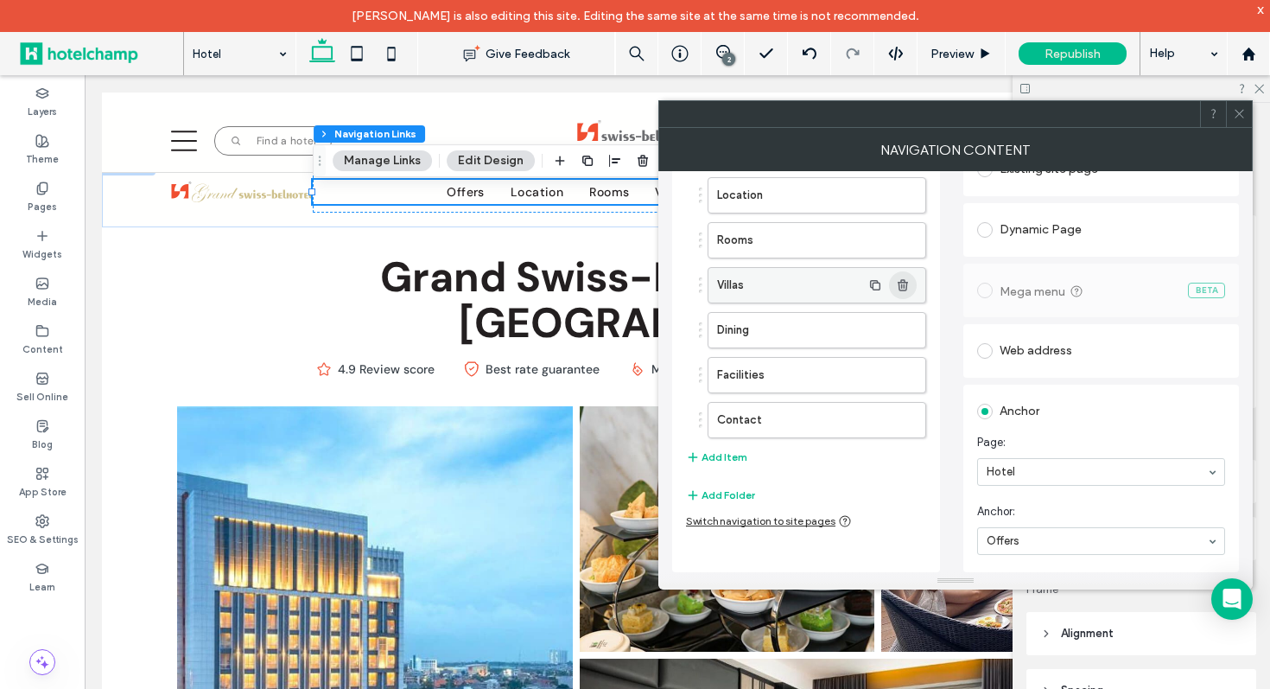
click at [905, 285] on icon "button" at bounding box center [903, 285] width 14 height 14
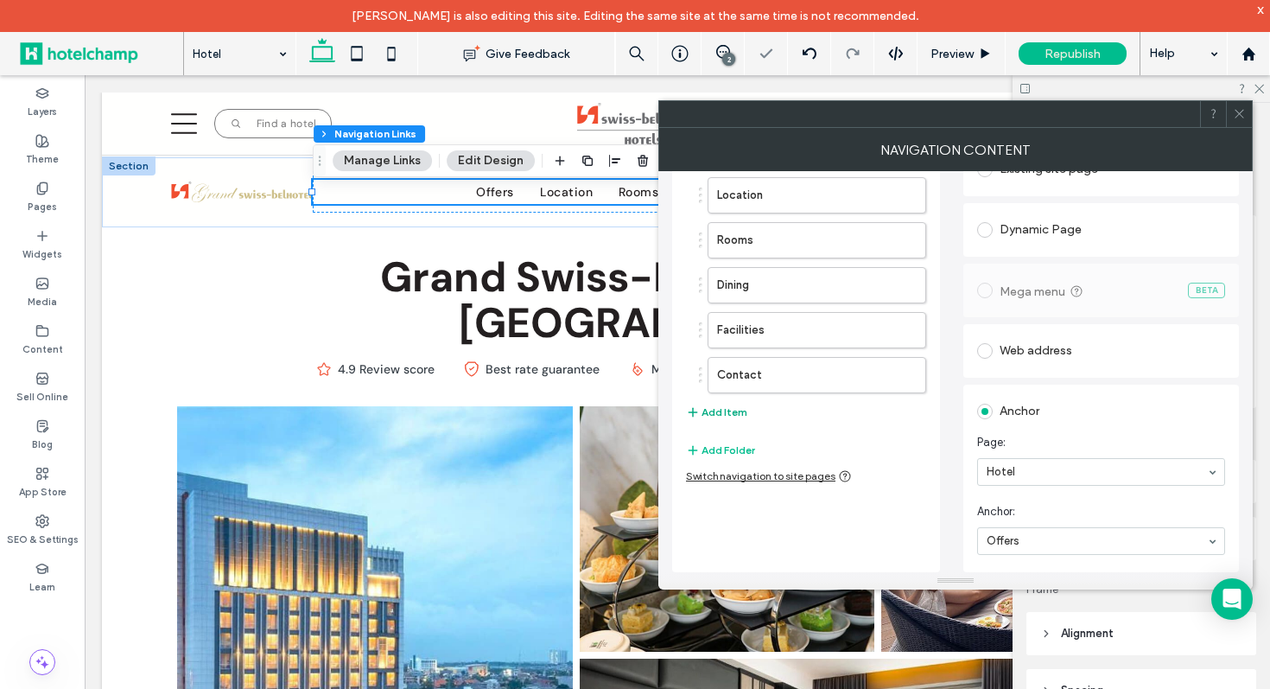
click at [716, 415] on button "Add Item" at bounding box center [716, 412] width 61 height 21
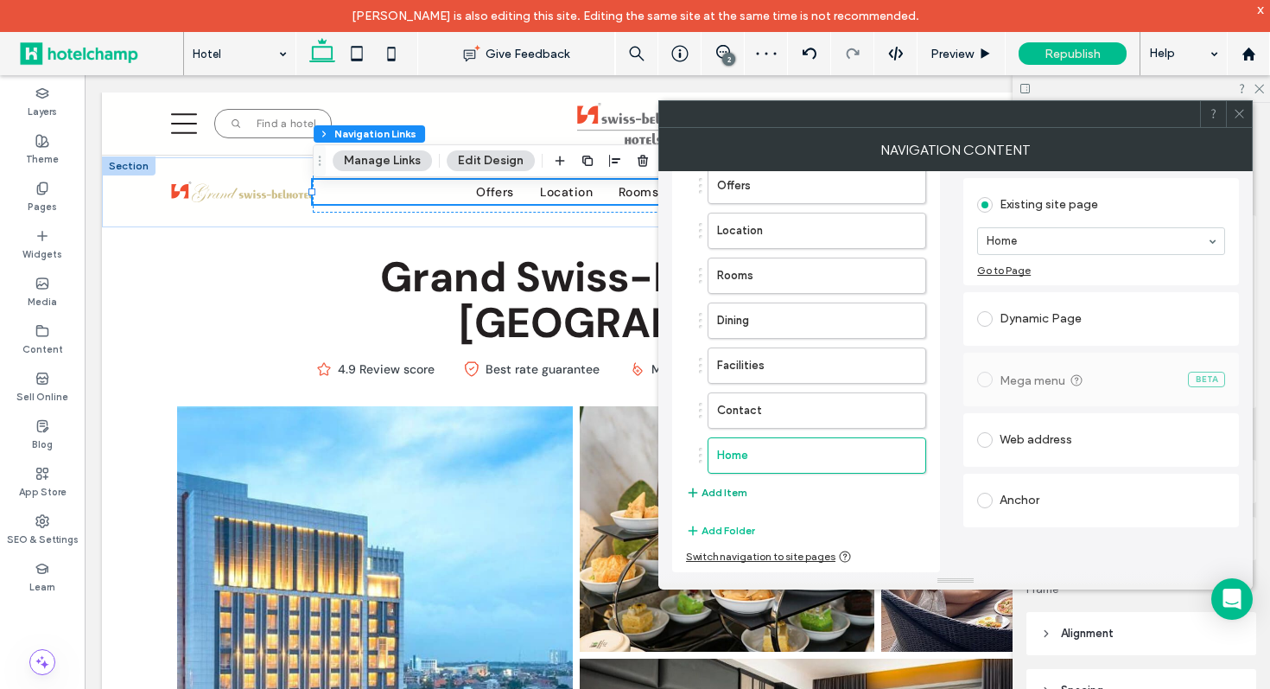
scroll to position [93, 0]
click at [1038, 517] on div "Anchor" at bounding box center [1101, 500] width 248 height 36
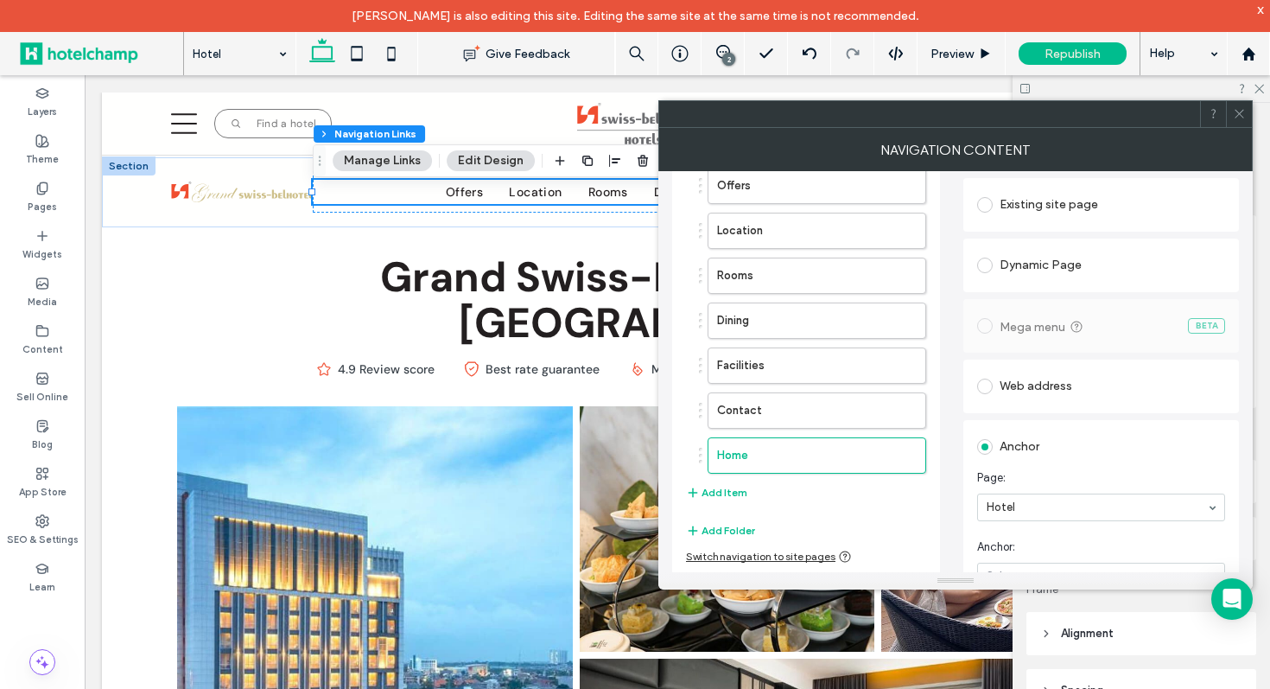
scroll to position [129, 0]
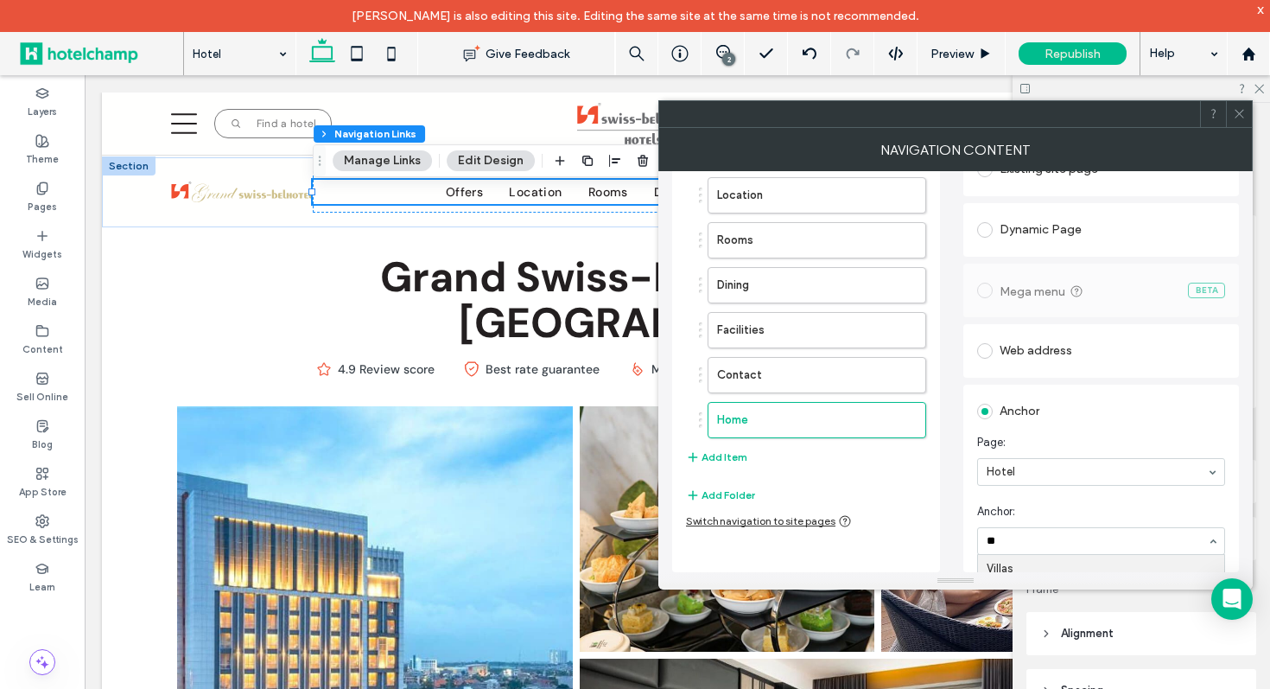
type input "***"
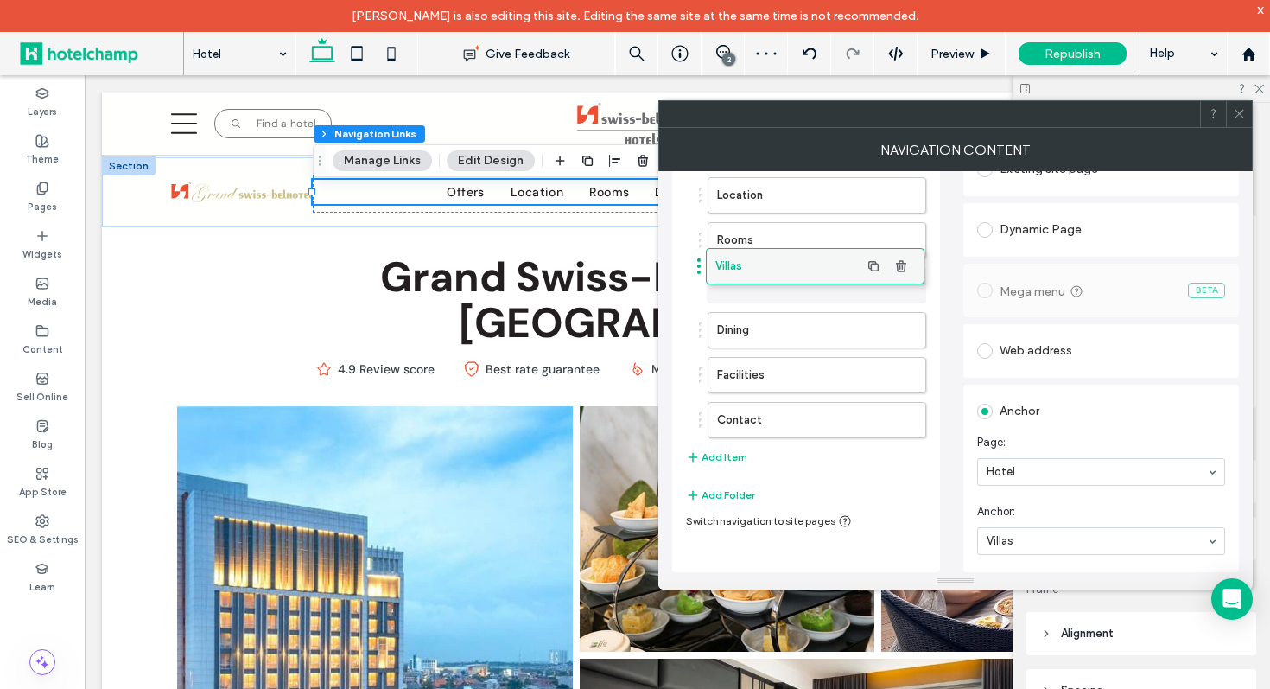
drag, startPoint x: 777, startPoint y: 421, endPoint x: 774, endPoint y: 267, distance: 153.8
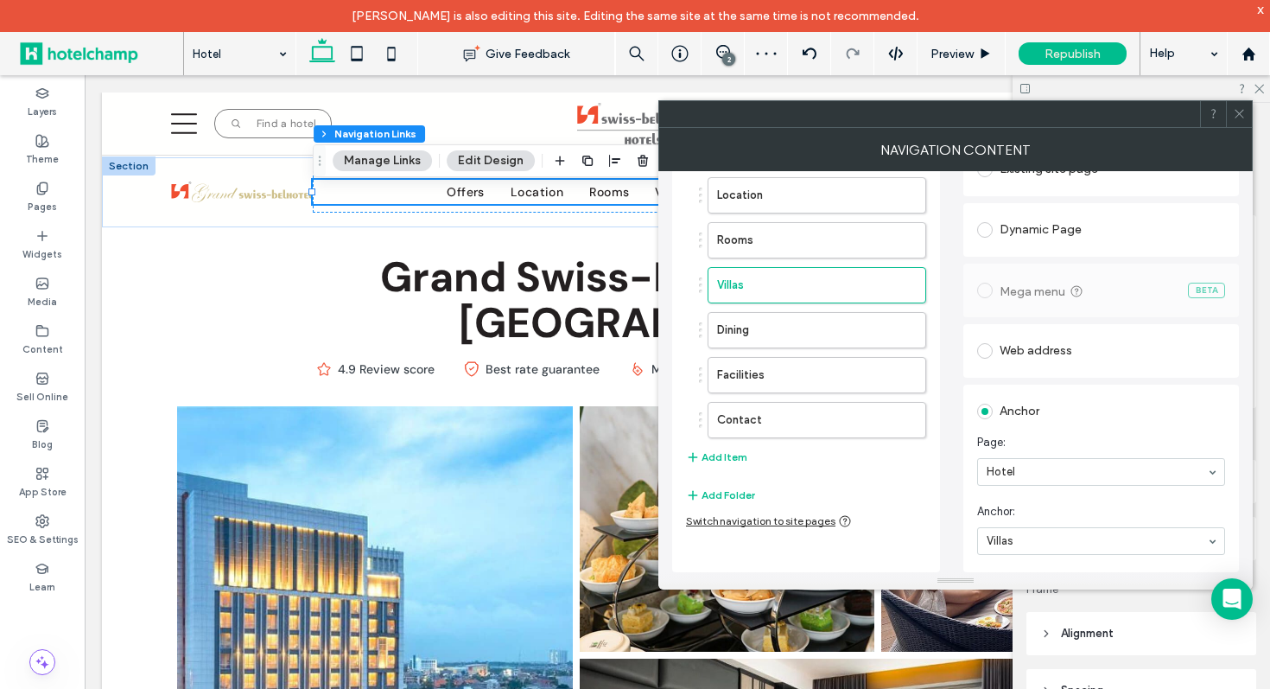
click at [1238, 108] on icon at bounding box center [1239, 113] width 13 height 13
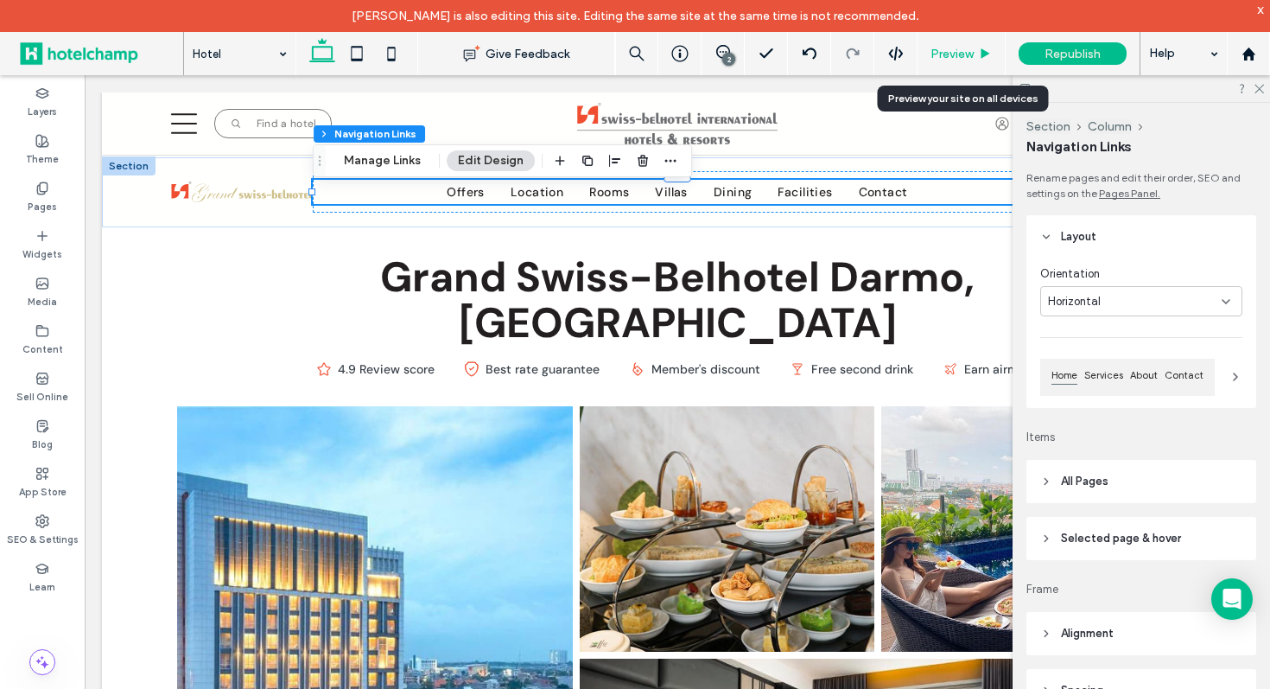
click at [944, 54] on span "Preview" at bounding box center [952, 54] width 43 height 15
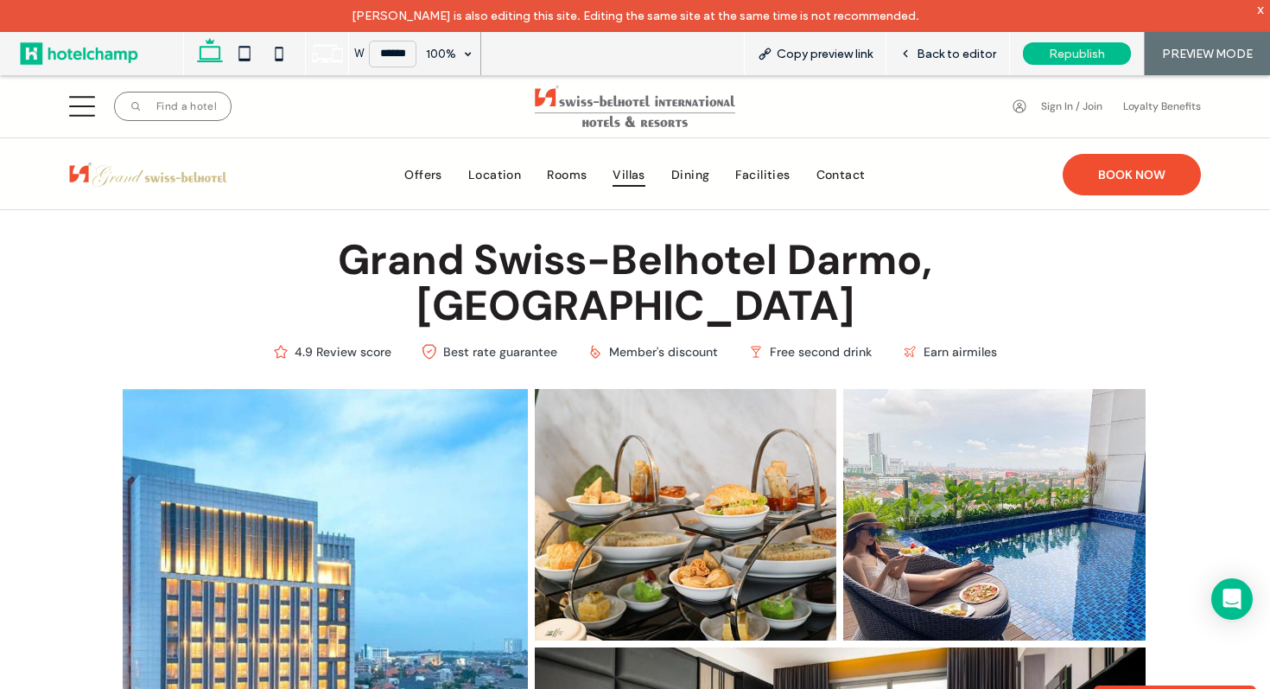
click at [628, 178] on span "Villas" at bounding box center [629, 174] width 33 height 24
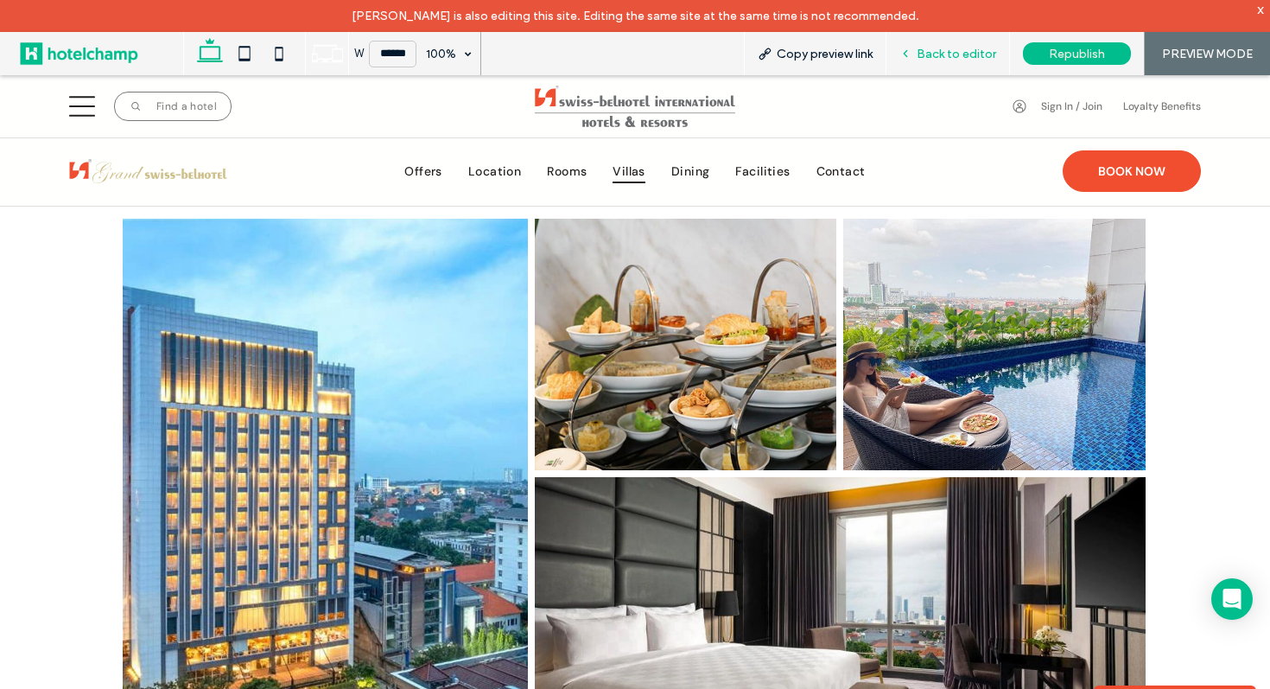
scroll to position [32, 0]
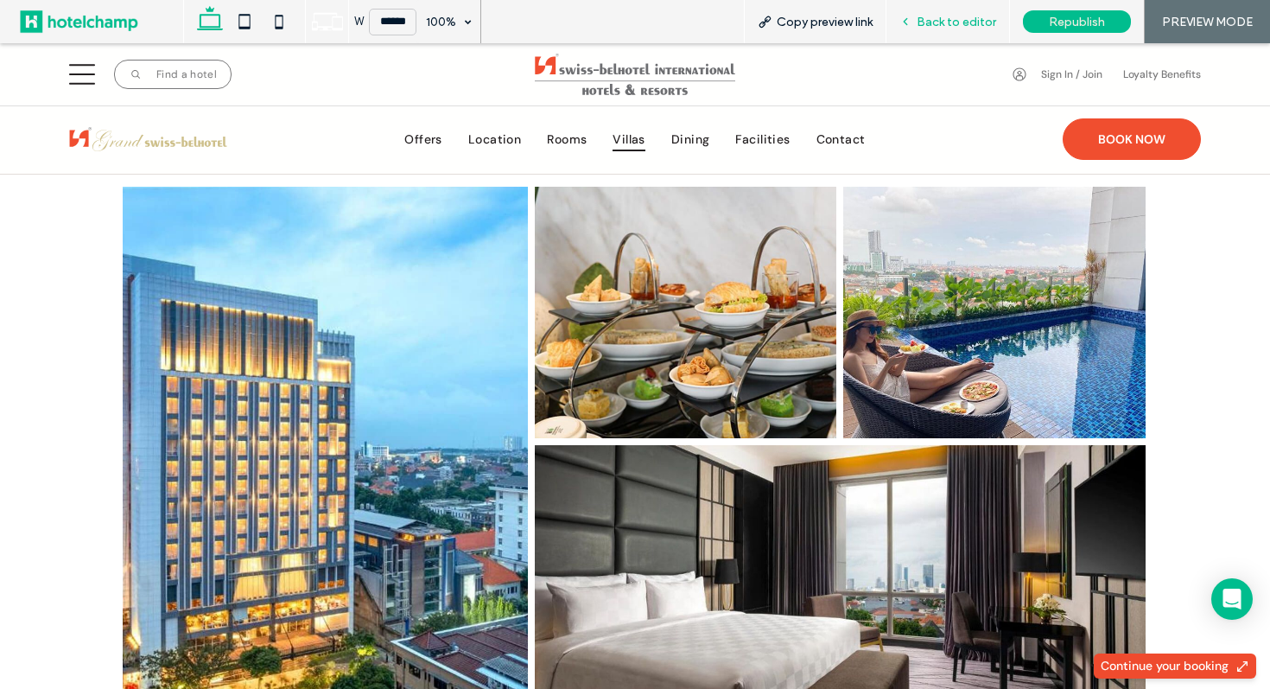
click at [907, 26] on icon at bounding box center [906, 22] width 12 height 12
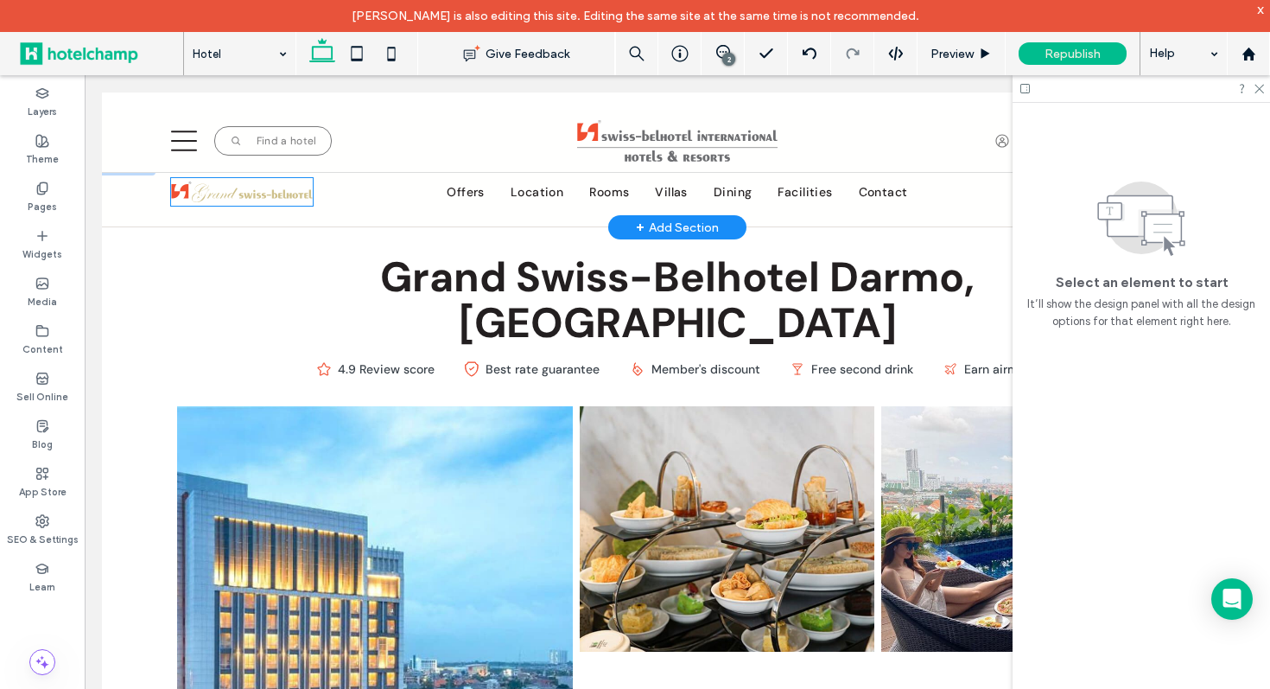
click at [273, 199] on img at bounding box center [242, 192] width 142 height 28
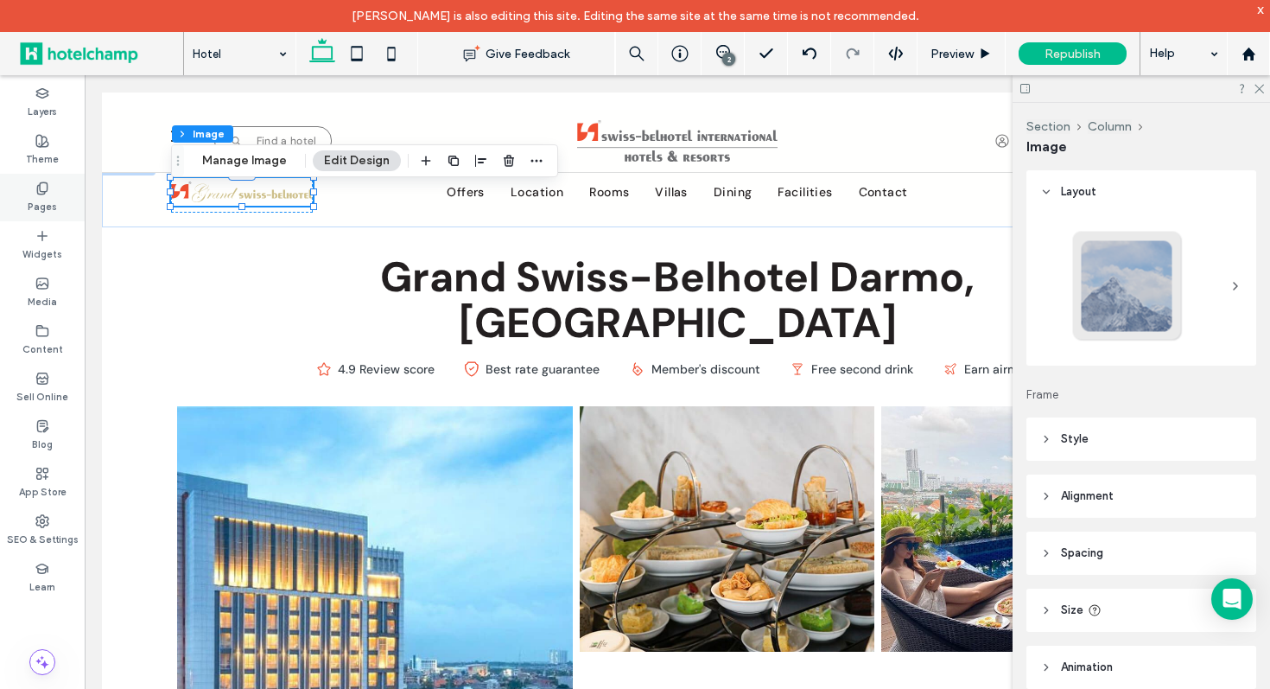
click at [35, 195] on label "Pages" at bounding box center [42, 204] width 29 height 19
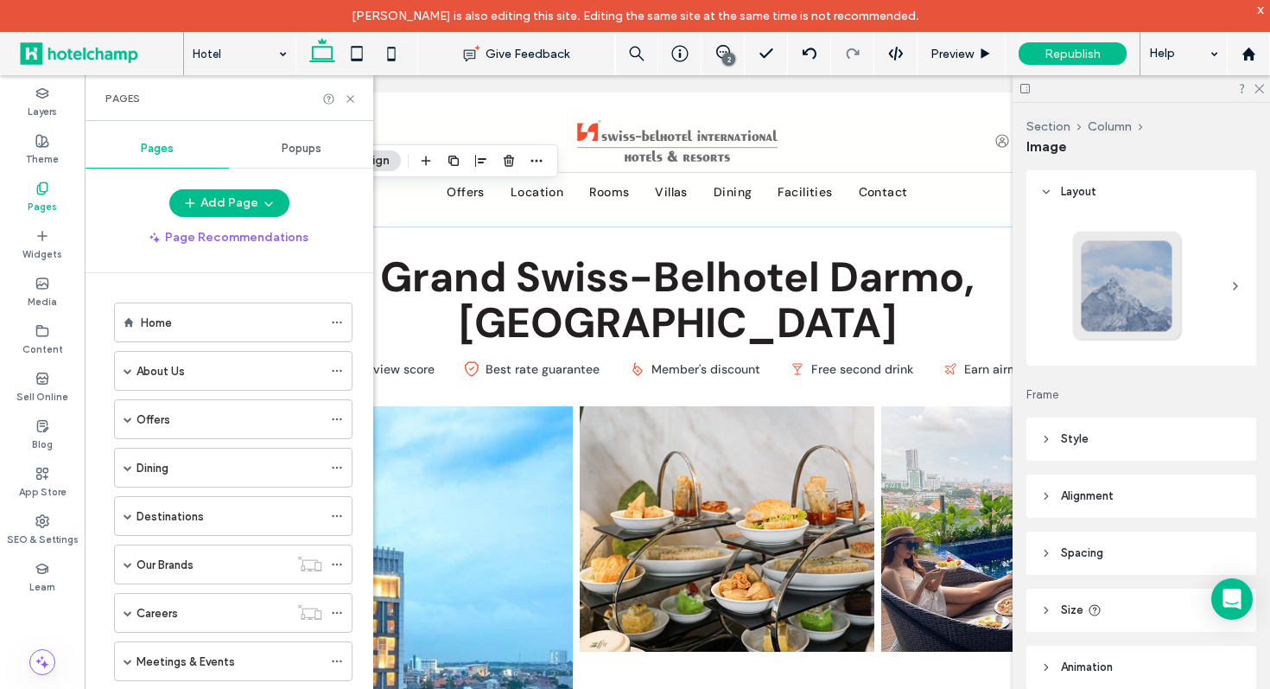
scroll to position [260, 0]
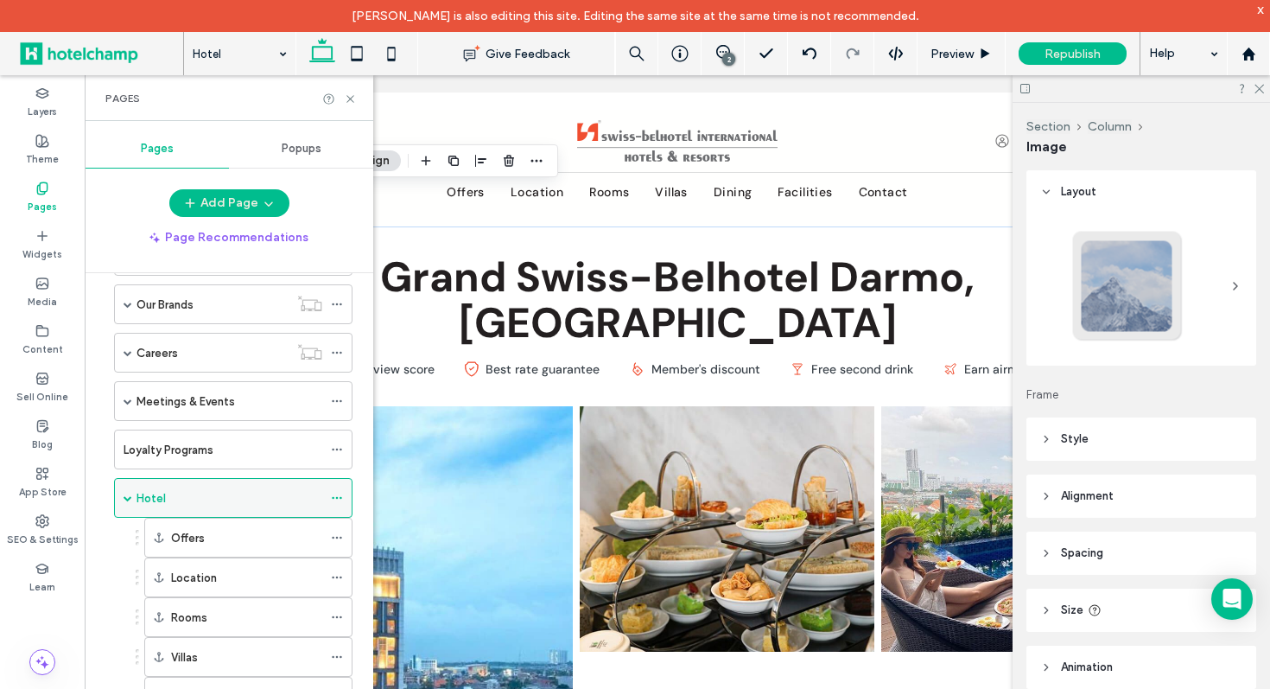
click at [336, 499] on icon at bounding box center [337, 498] width 12 height 12
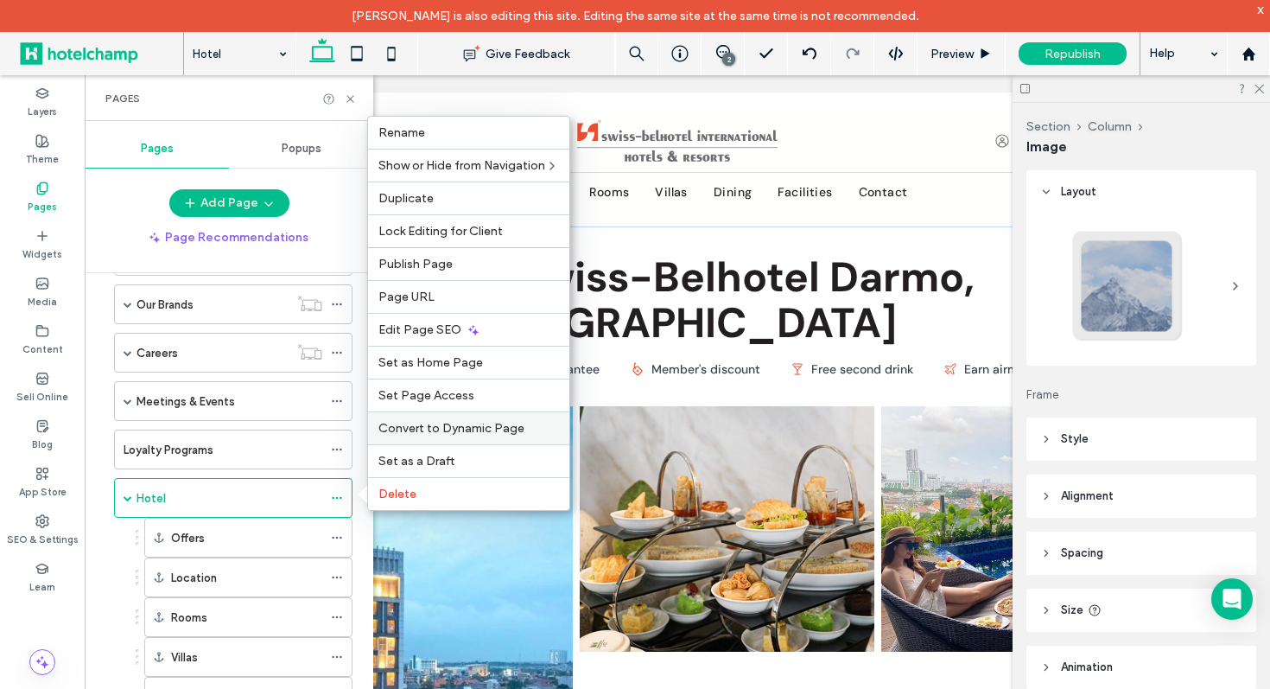
click at [506, 428] on span "Convert to Dynamic Page" at bounding box center [451, 428] width 146 height 15
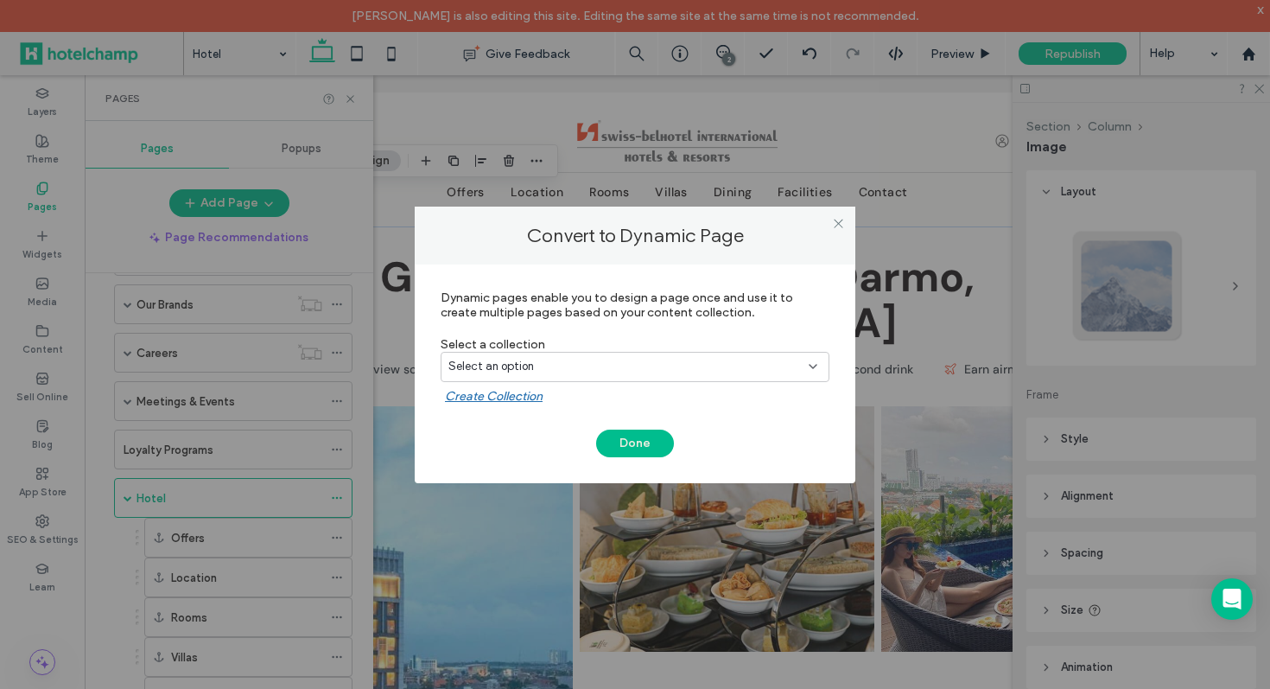
click at [670, 366] on div "Select an option" at bounding box center [624, 366] width 353 height 17
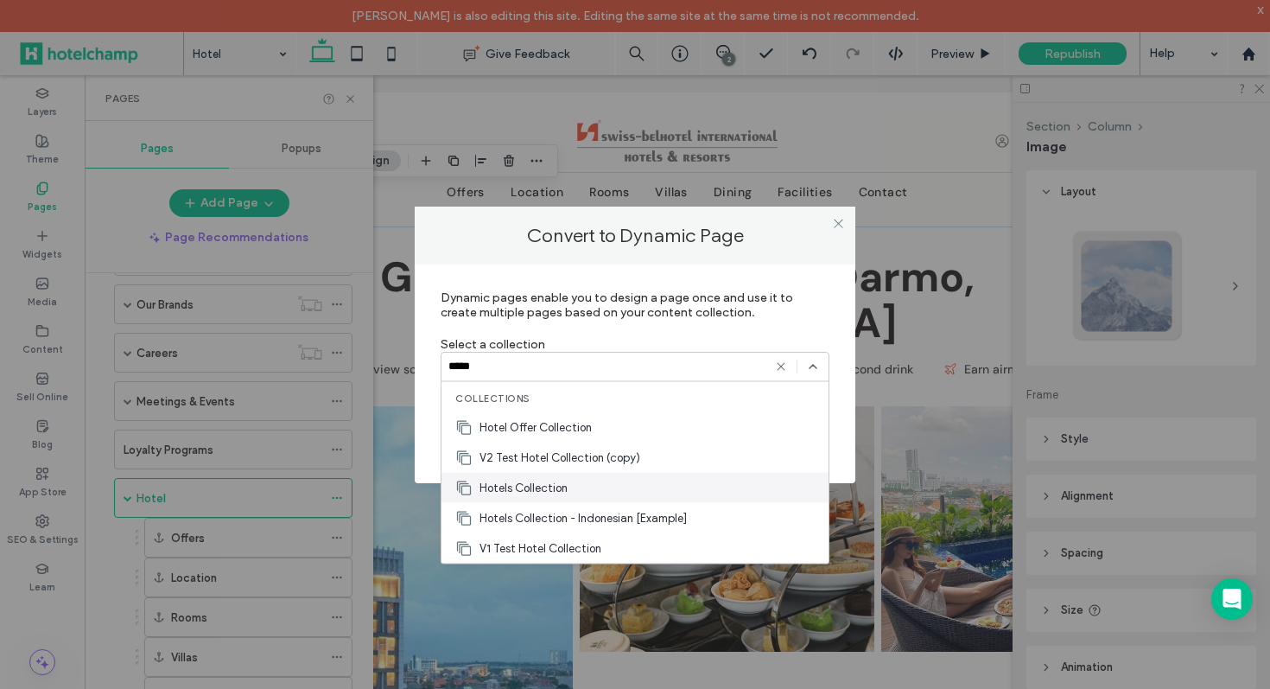
type input "*****"
click at [639, 486] on div "Hotels Collection" at bounding box center [635, 488] width 387 height 30
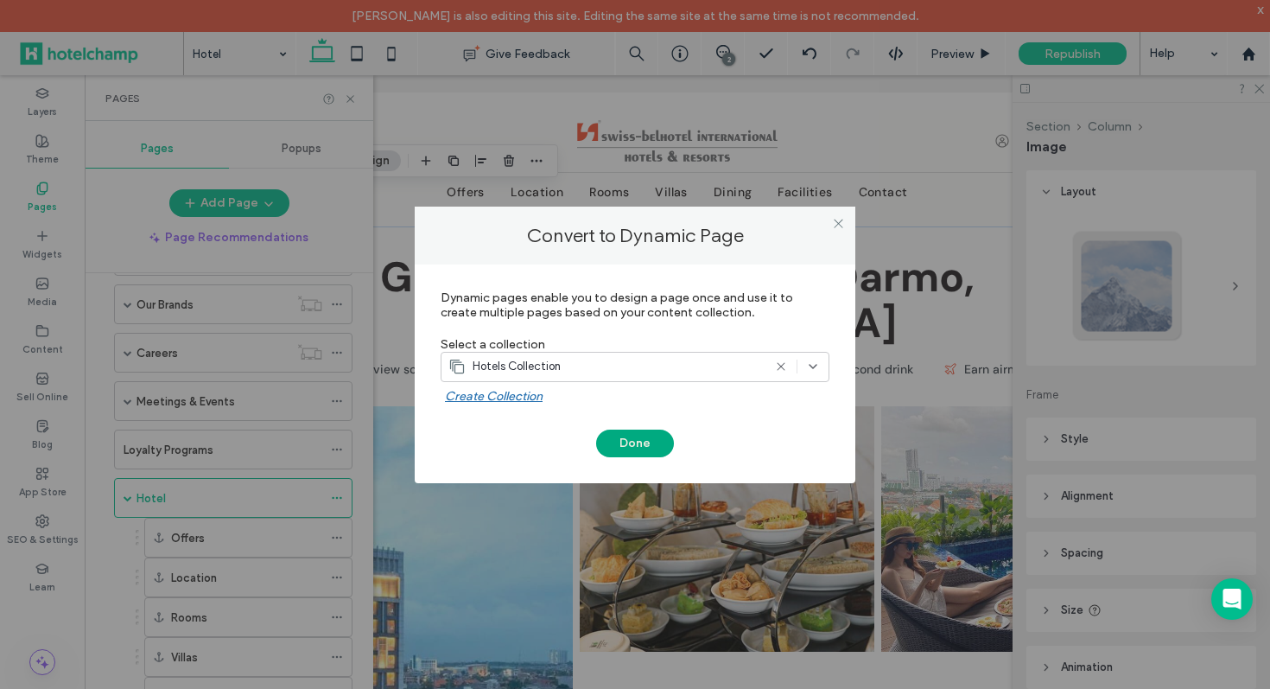
click at [639, 446] on button "Done" at bounding box center [635, 443] width 78 height 28
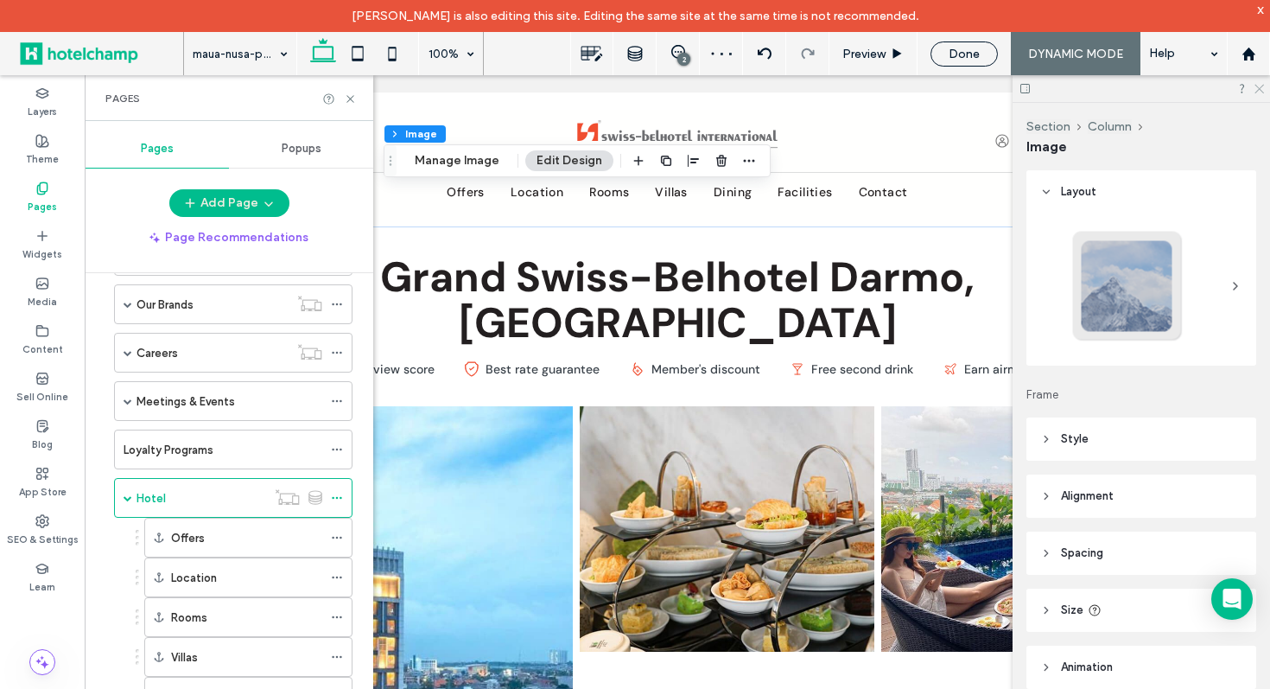
click at [1262, 90] on icon at bounding box center [1258, 87] width 11 height 11
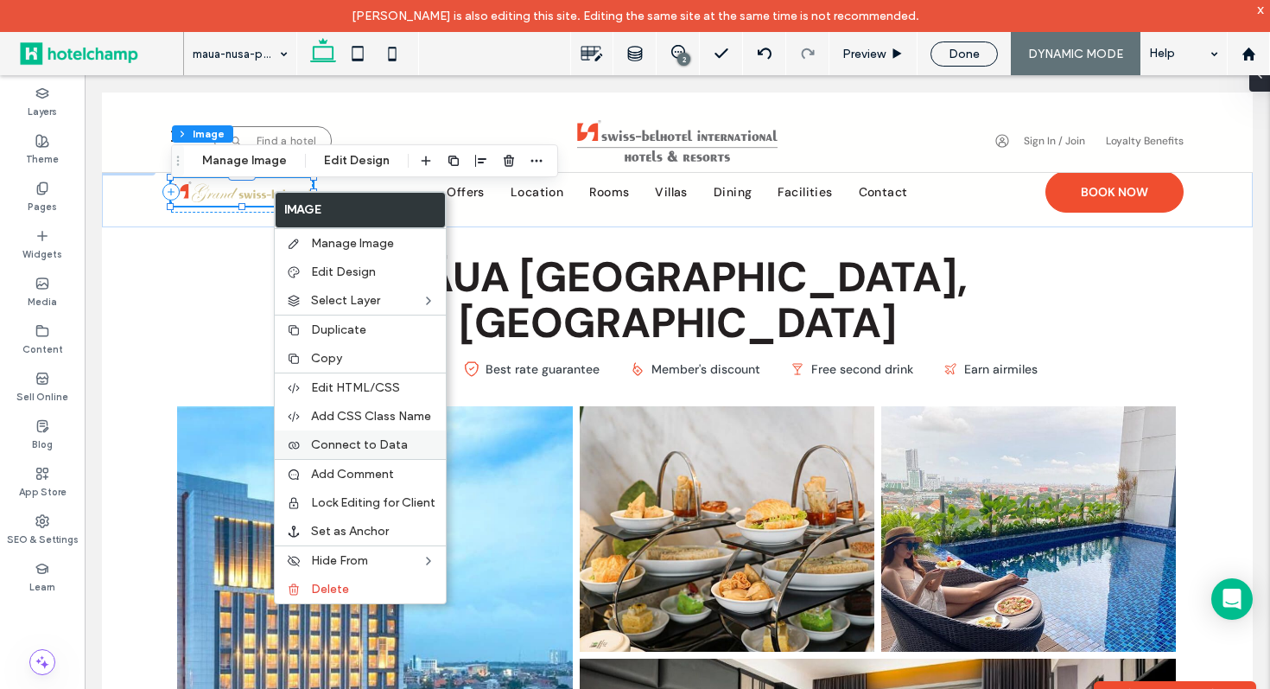
click at [391, 442] on span "Connect to Data" at bounding box center [359, 444] width 97 height 15
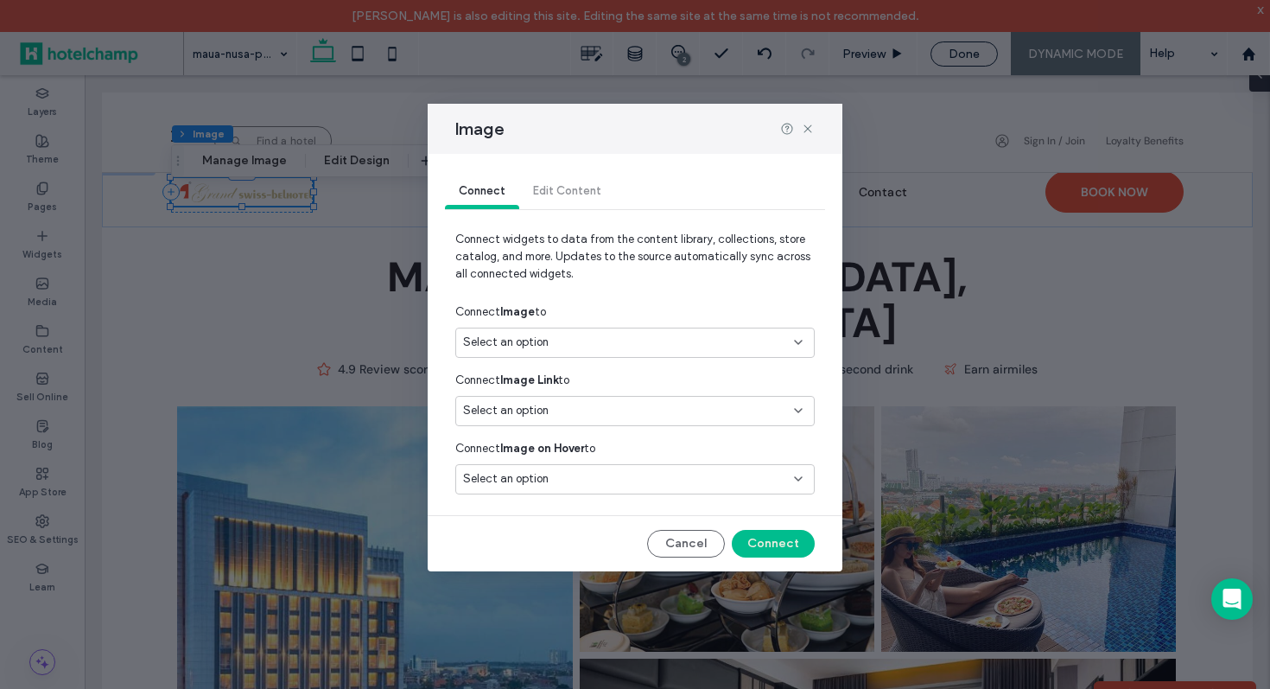
click at [662, 341] on div "Select an option" at bounding box center [624, 342] width 323 height 17
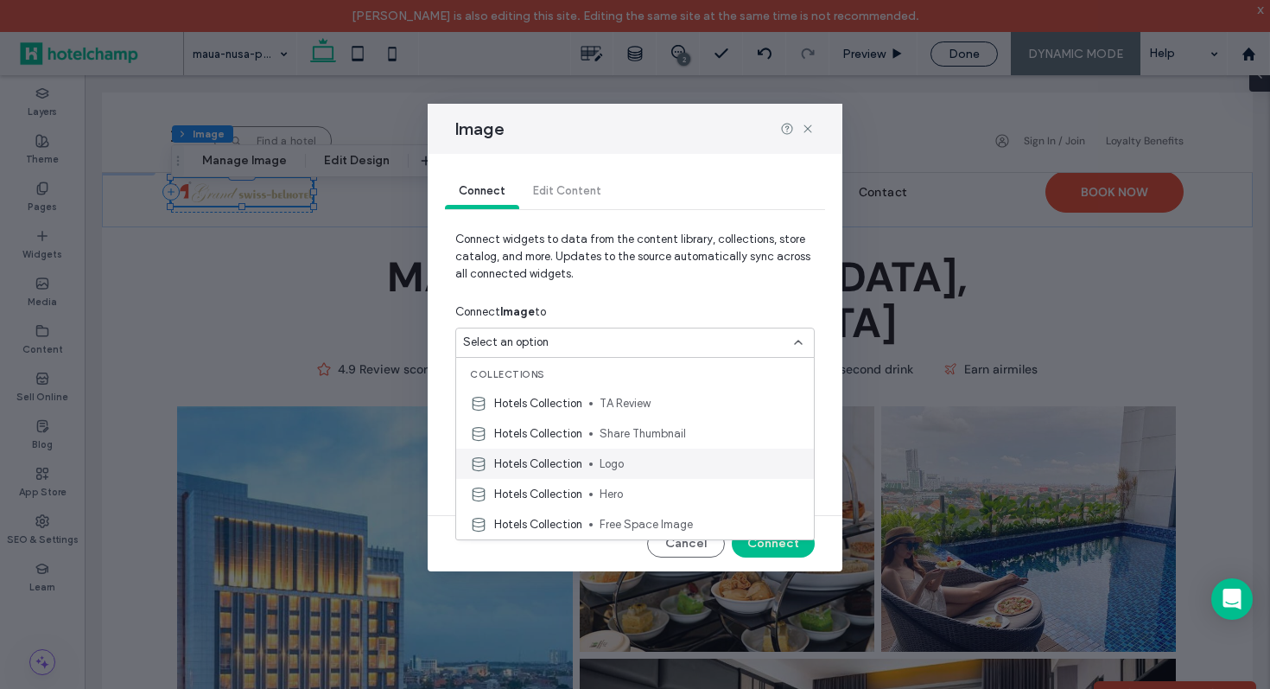
click at [638, 466] on span "Logo" at bounding box center [700, 463] width 200 height 17
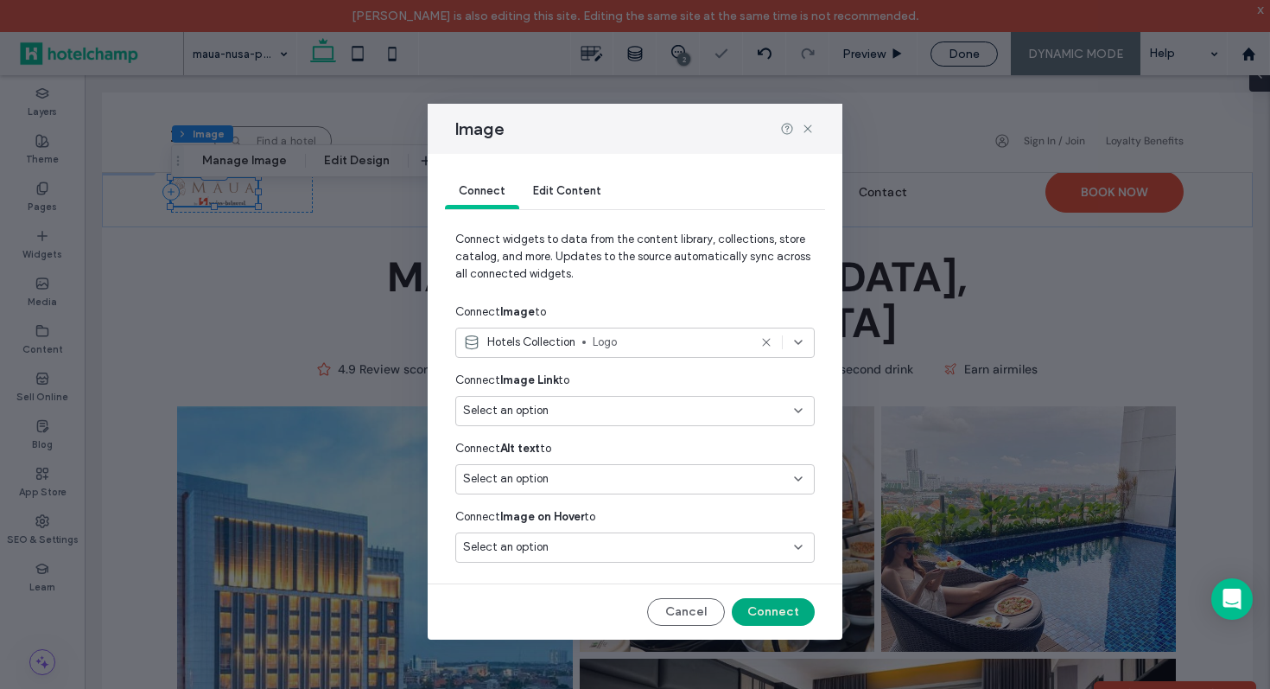
click at [791, 607] on button "Connect" at bounding box center [773, 612] width 83 height 28
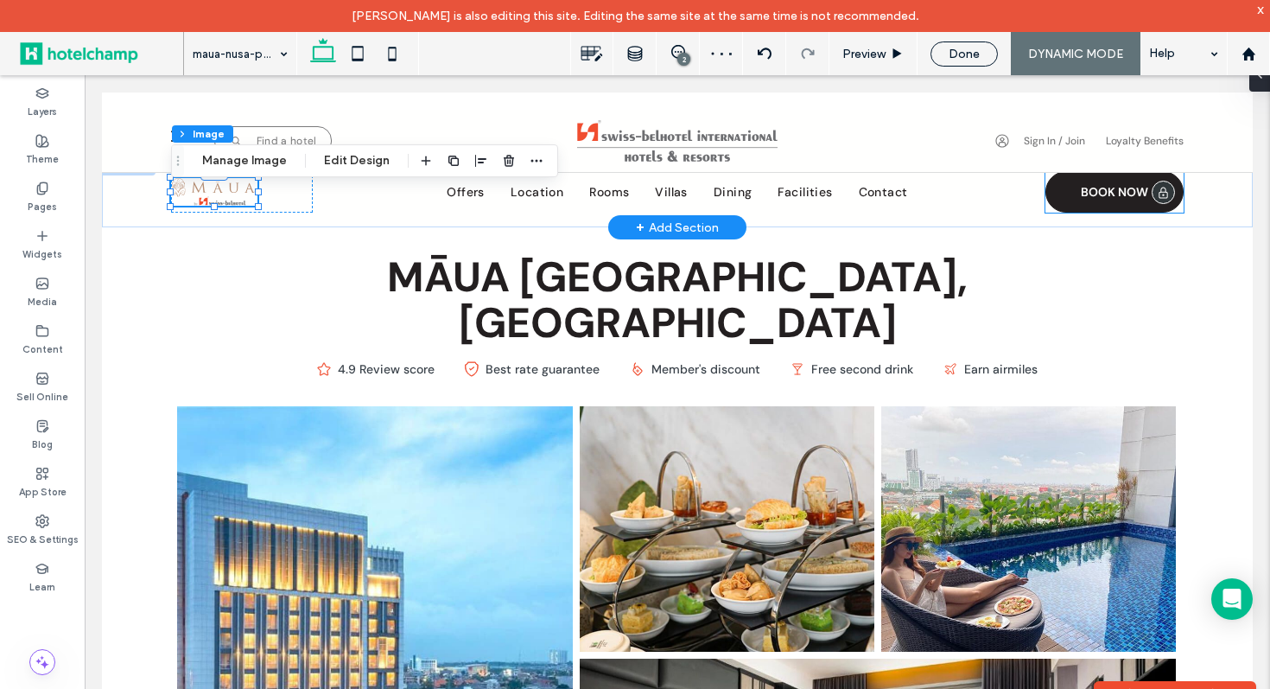
click at [1084, 191] on span "BOOK NOW" at bounding box center [1114, 192] width 67 height 16
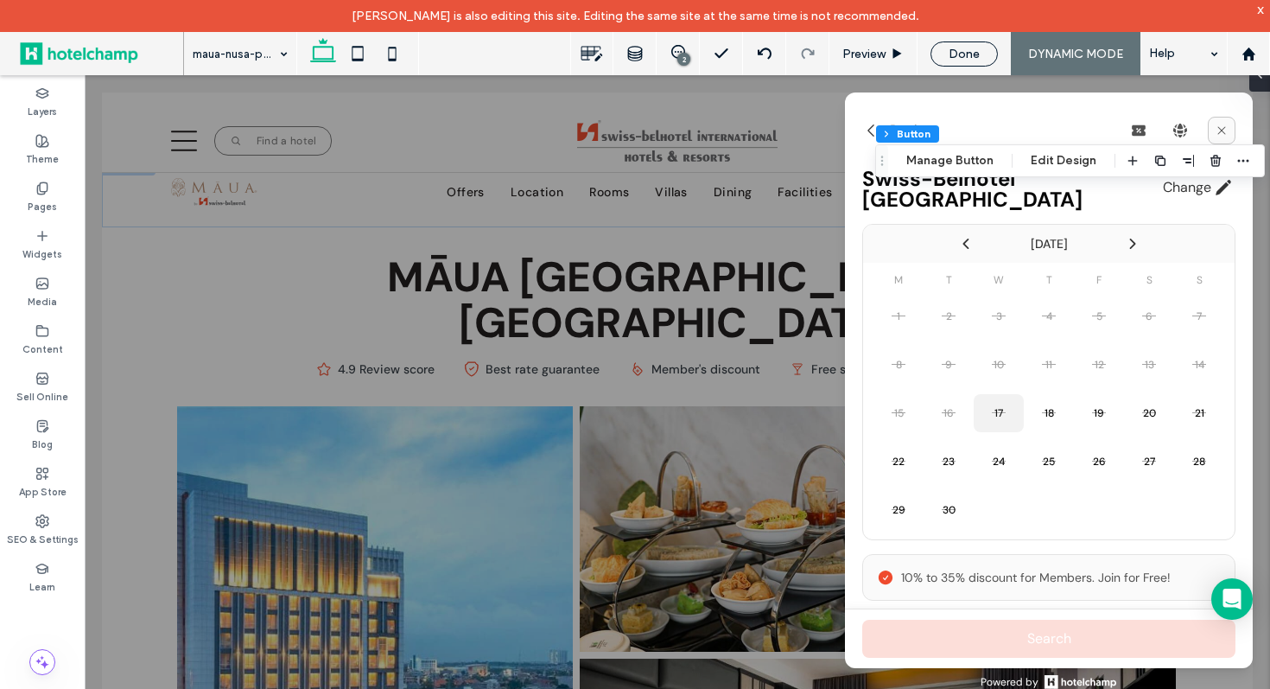
click at [1219, 130] on icon at bounding box center [1222, 131] width 14 height 14
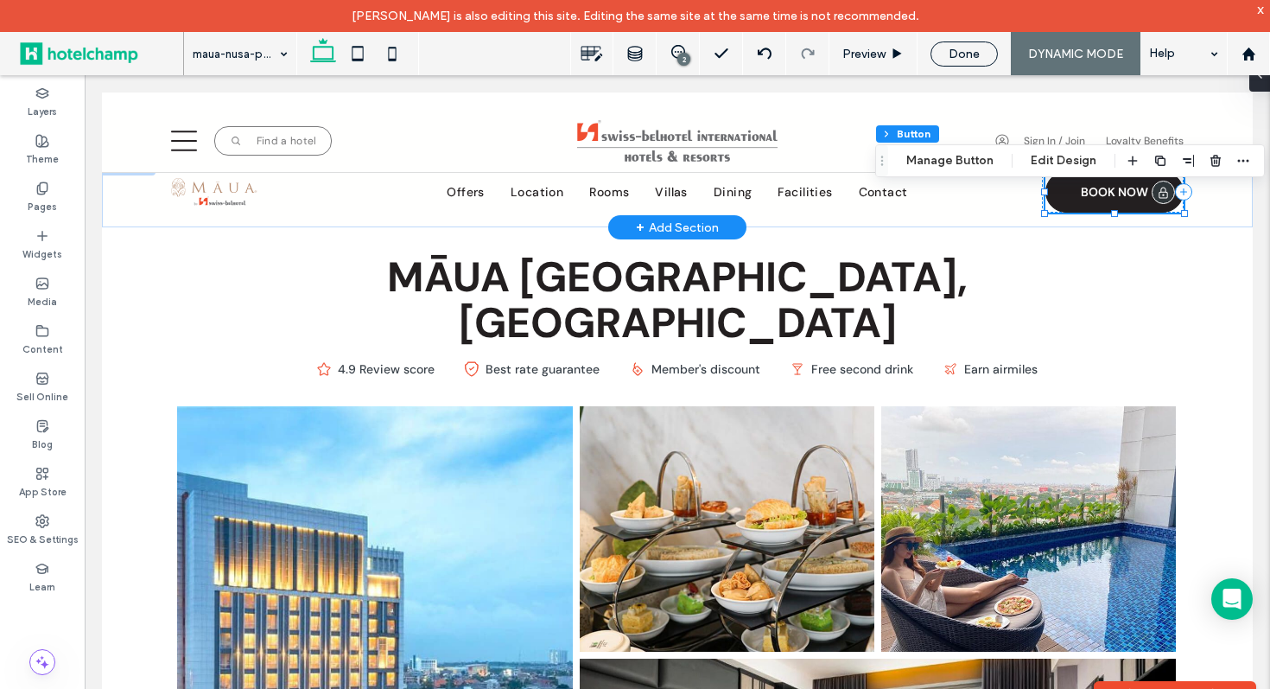
click at [1071, 195] on link "BOOK NOW" at bounding box center [1115, 191] width 138 height 41
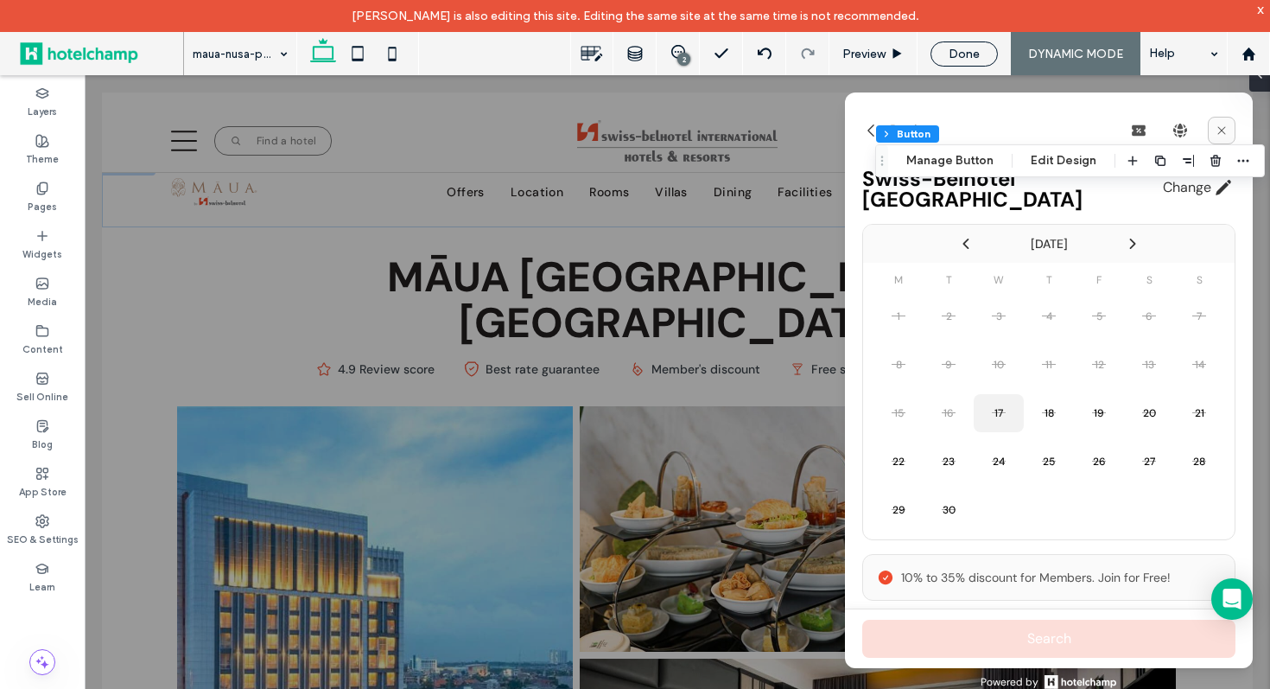
click at [1216, 127] on icon at bounding box center [1222, 131] width 14 height 14
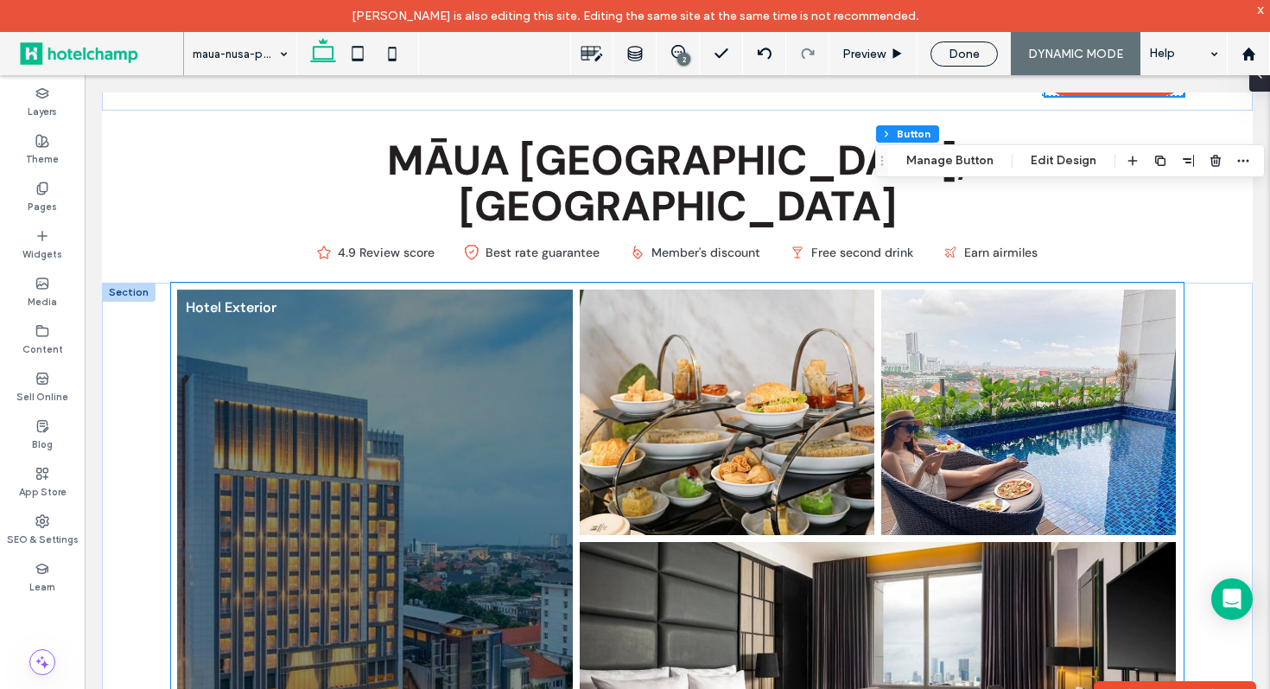
scroll to position [184, 0]
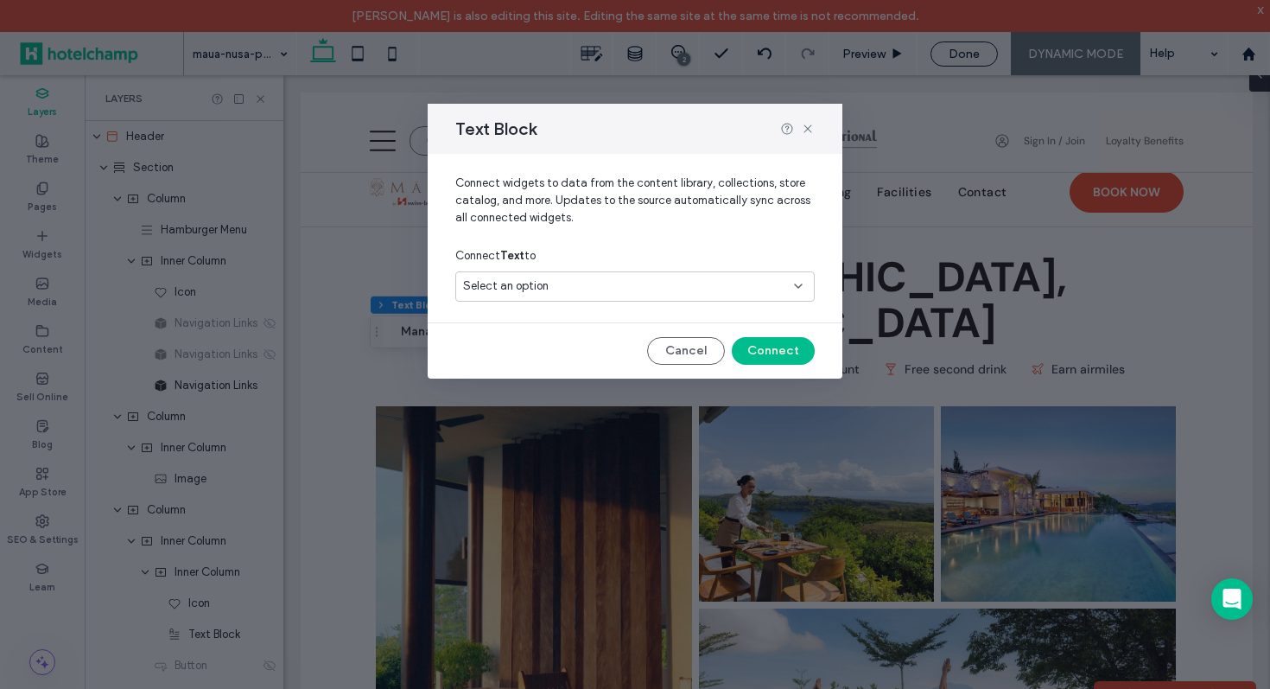
scroll to position [2170, 0]
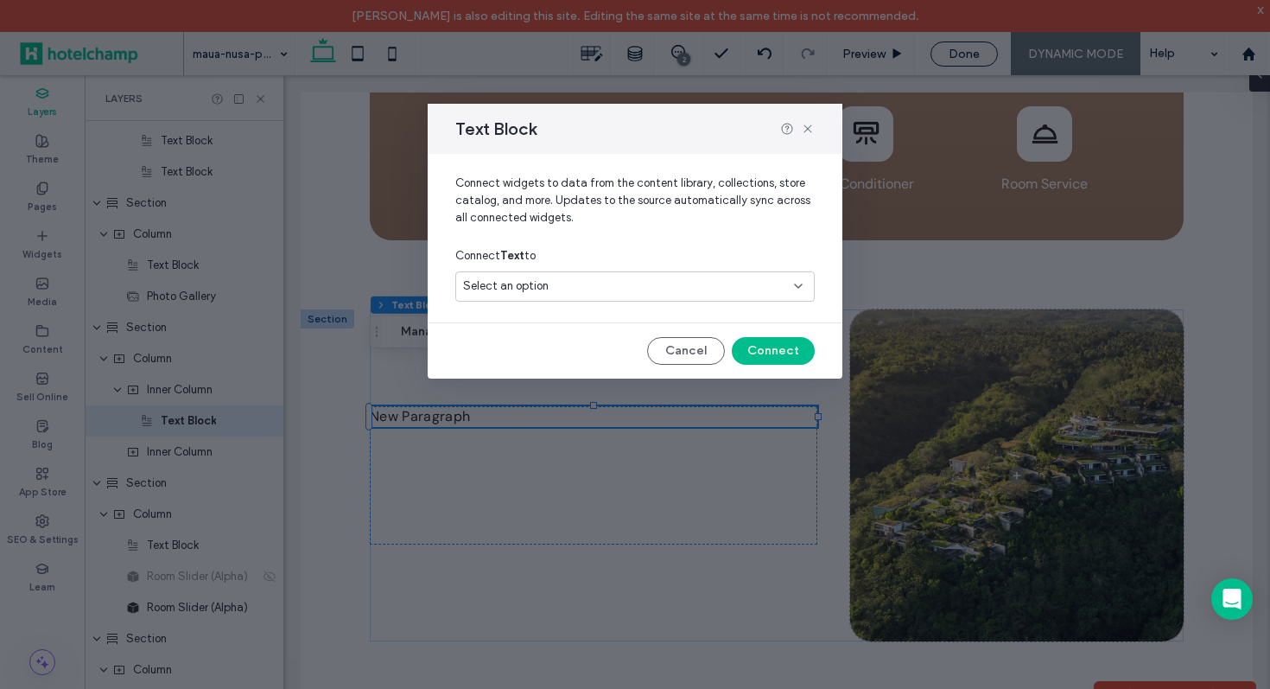
click at [767, 285] on div "Select an option" at bounding box center [624, 285] width 323 height 17
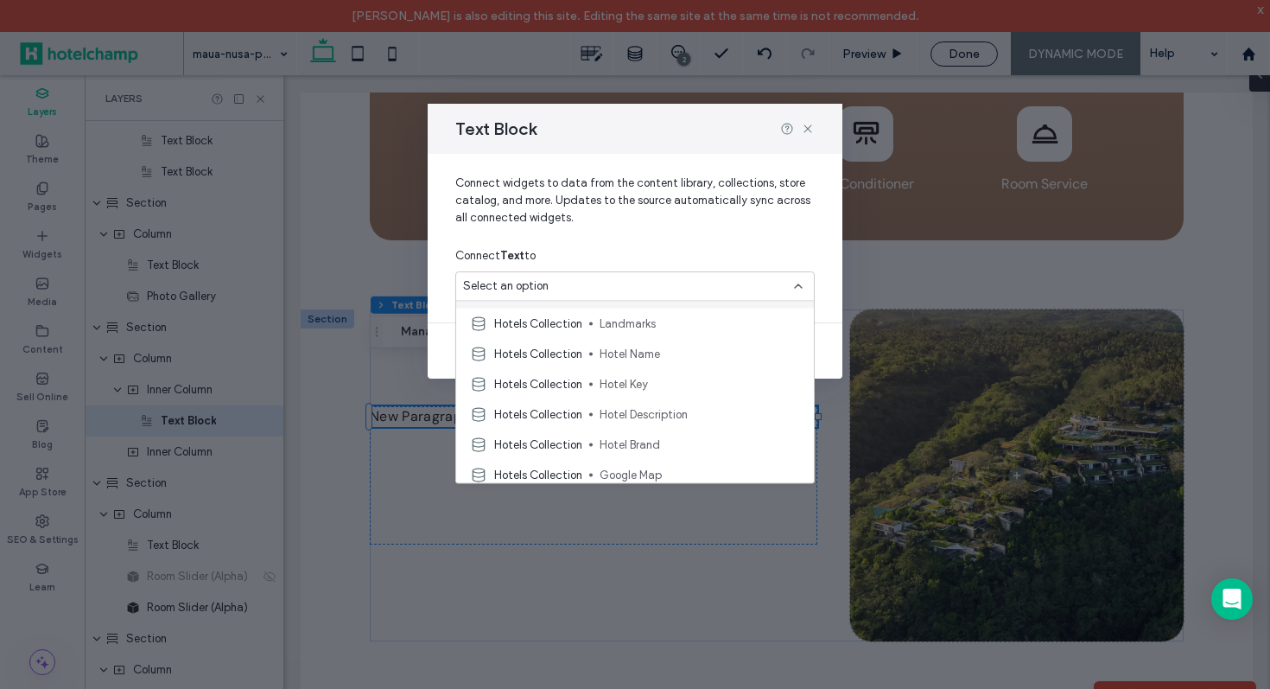
scroll to position [146, 0]
click at [686, 416] on span "Hotel Description" at bounding box center [700, 412] width 200 height 17
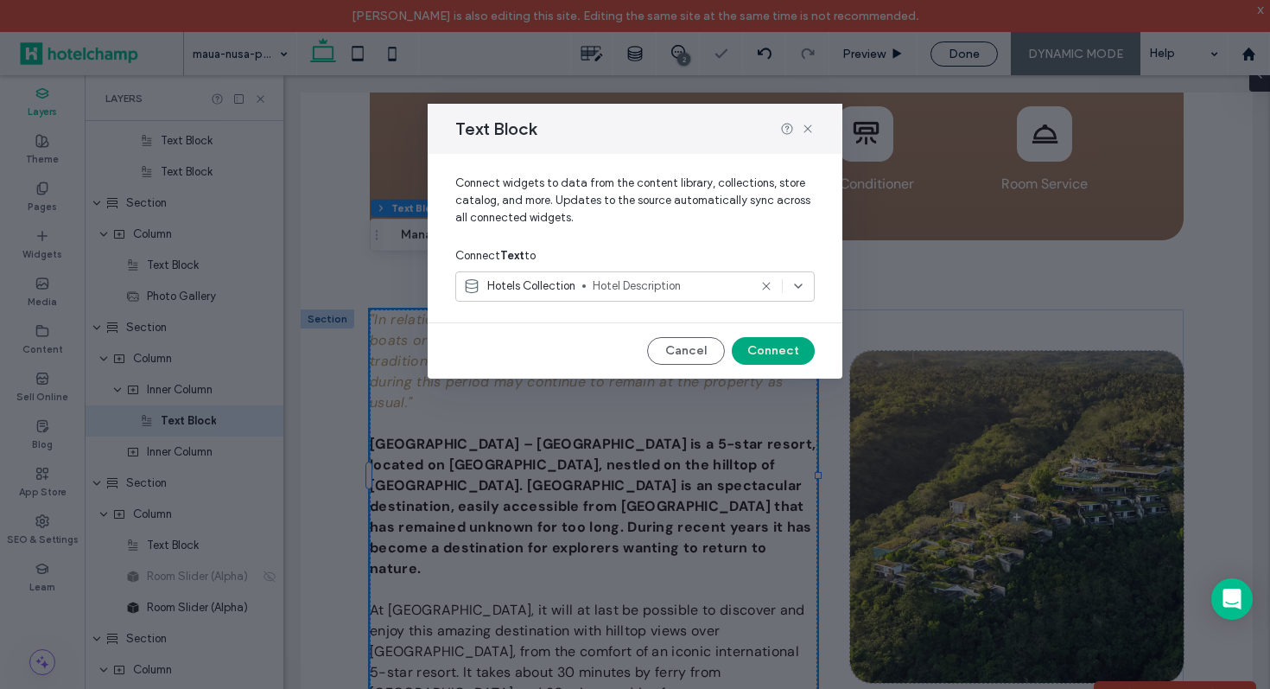
click at [776, 360] on button "Connect" at bounding box center [773, 351] width 83 height 28
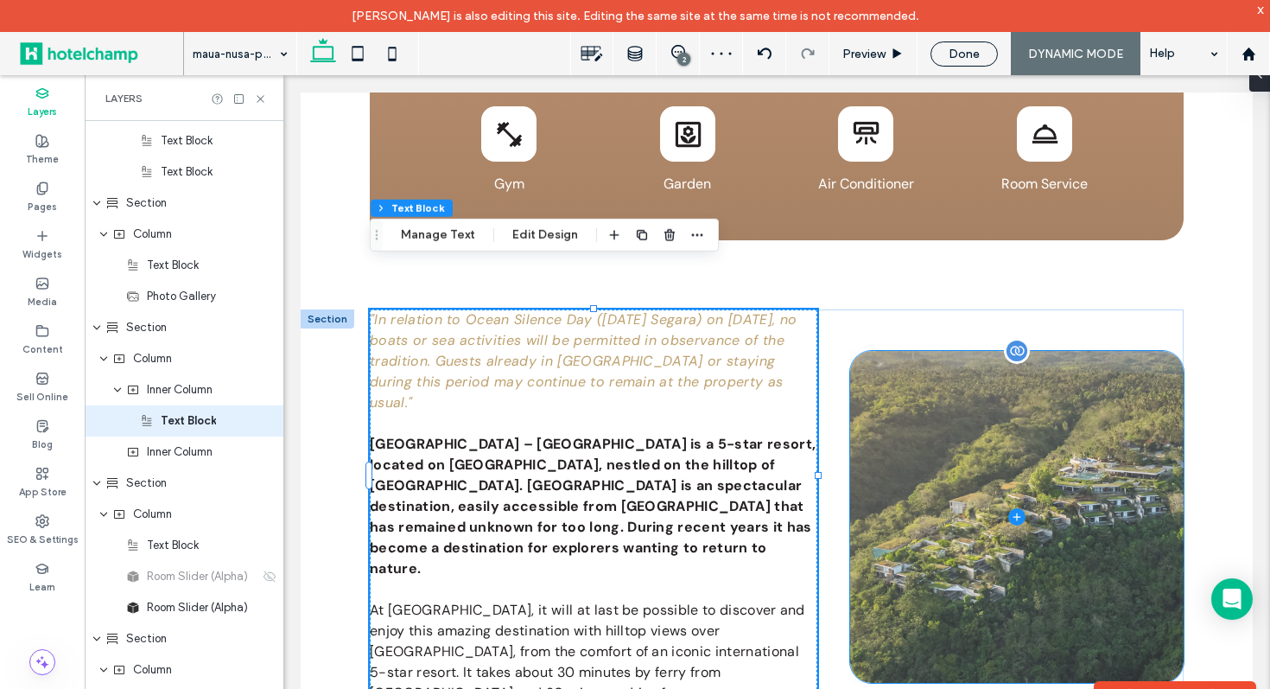
click at [936, 469] on span at bounding box center [1017, 517] width 334 height 332
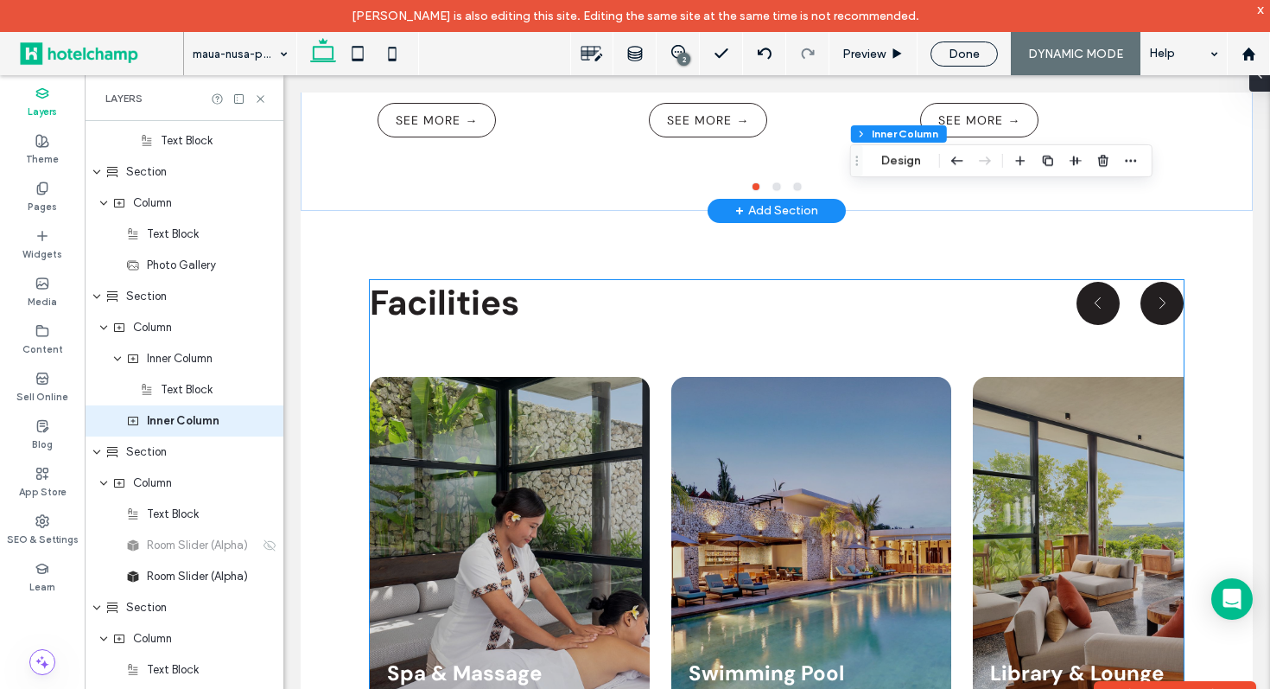
scroll to position [3895, 0]
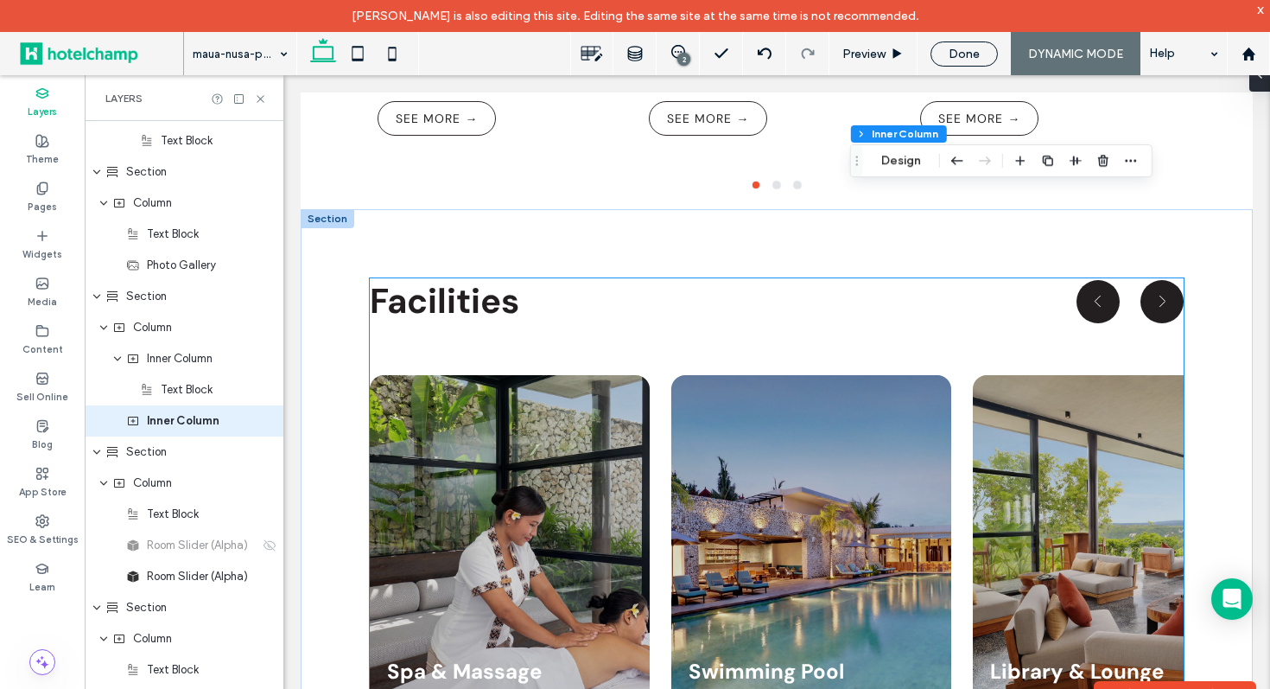
click at [635, 461] on div at bounding box center [510, 556] width 280 height 363
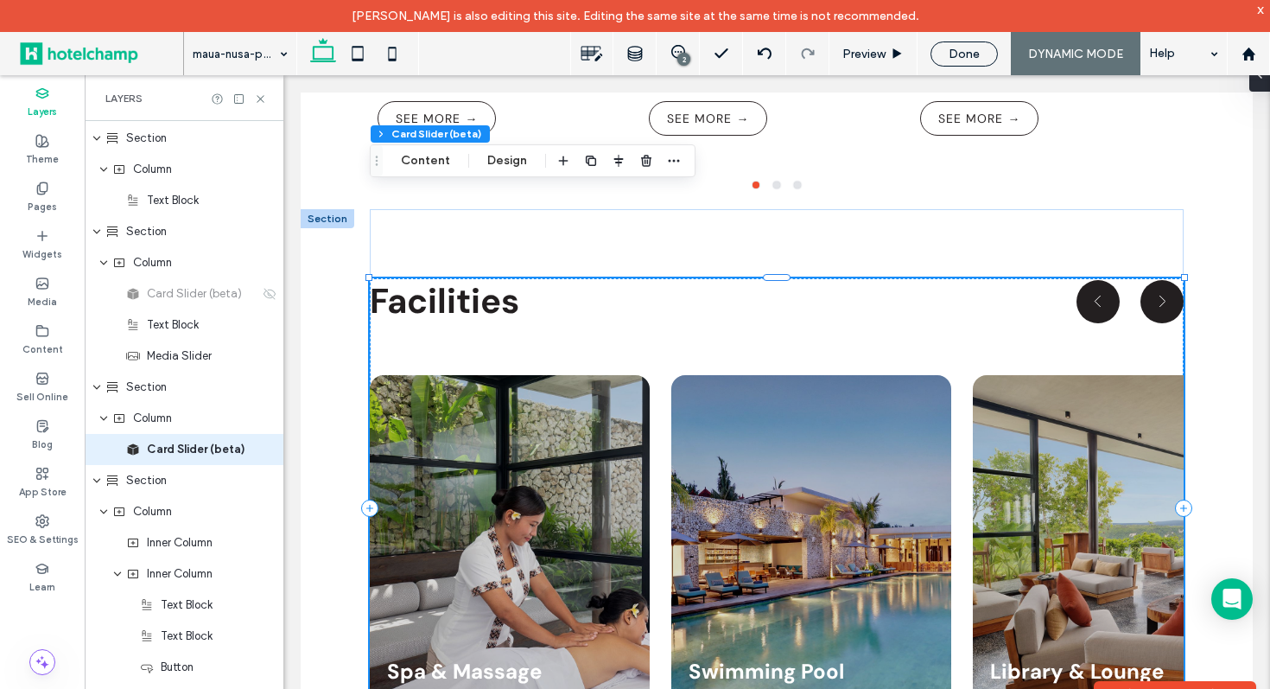
click at [576, 418] on div at bounding box center [510, 556] width 280 height 363
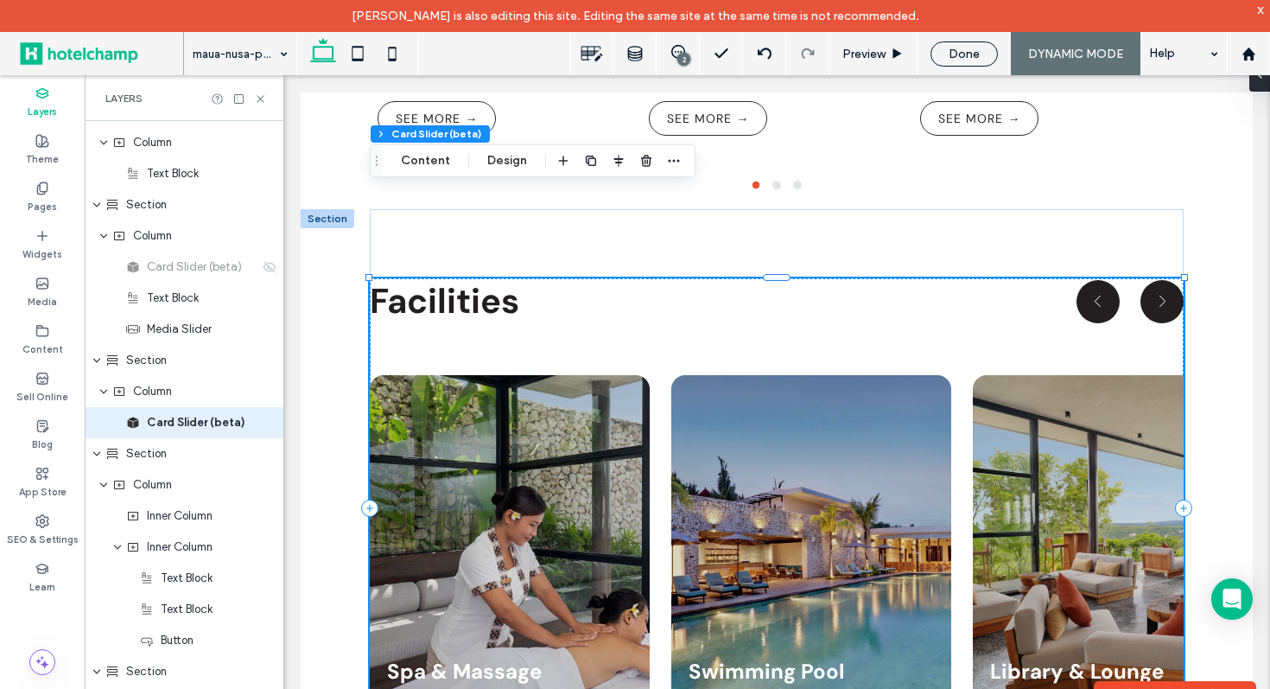
scroll to position [6404, 0]
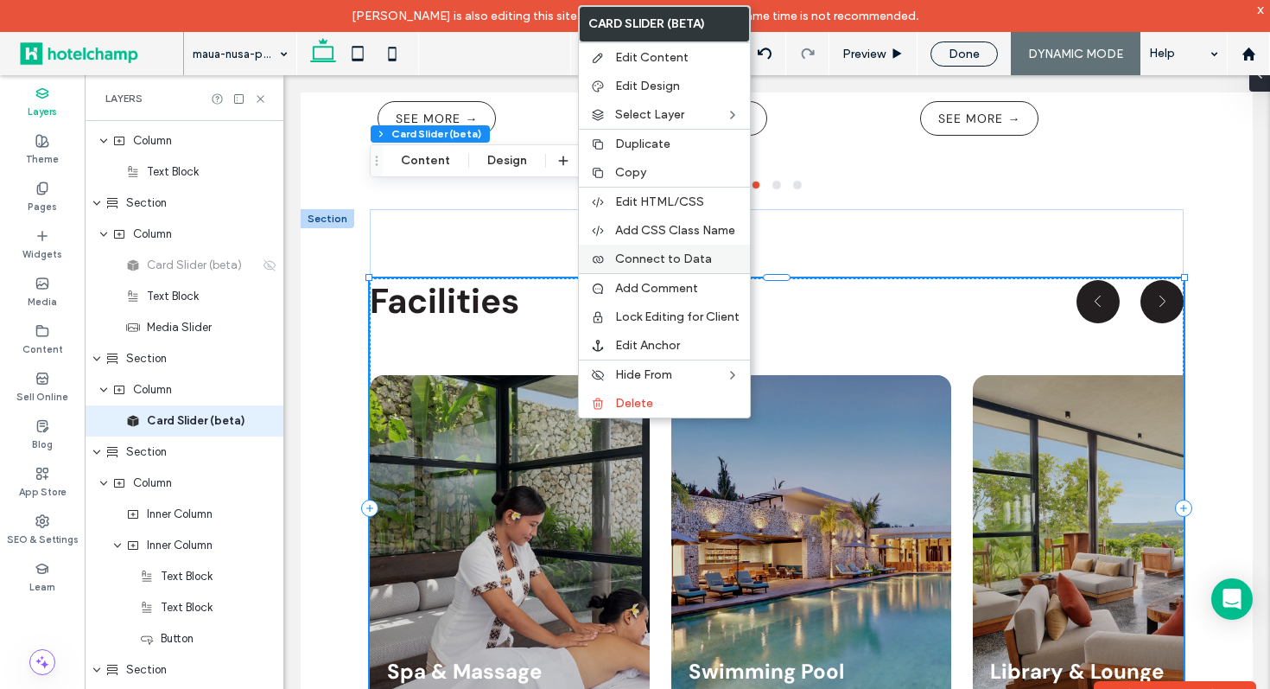
click at [724, 259] on label "Connect to Data" at bounding box center [677, 258] width 124 height 15
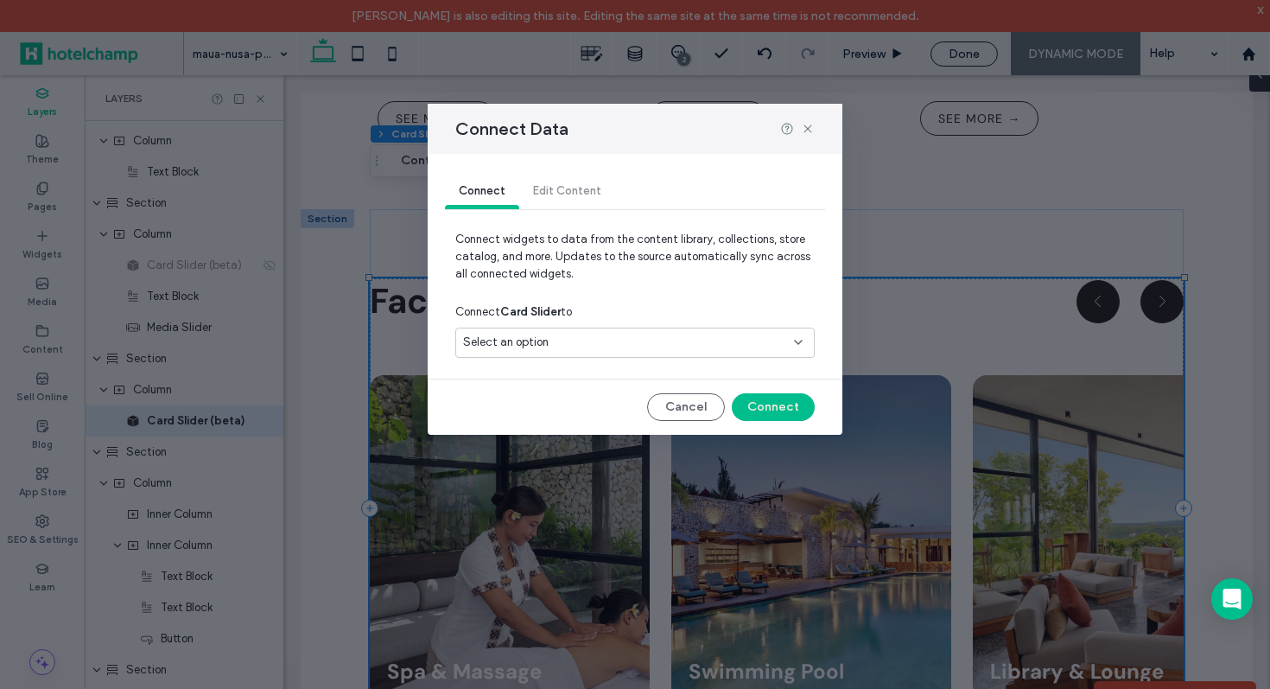
click at [657, 351] on div "Select an option" at bounding box center [624, 342] width 323 height 17
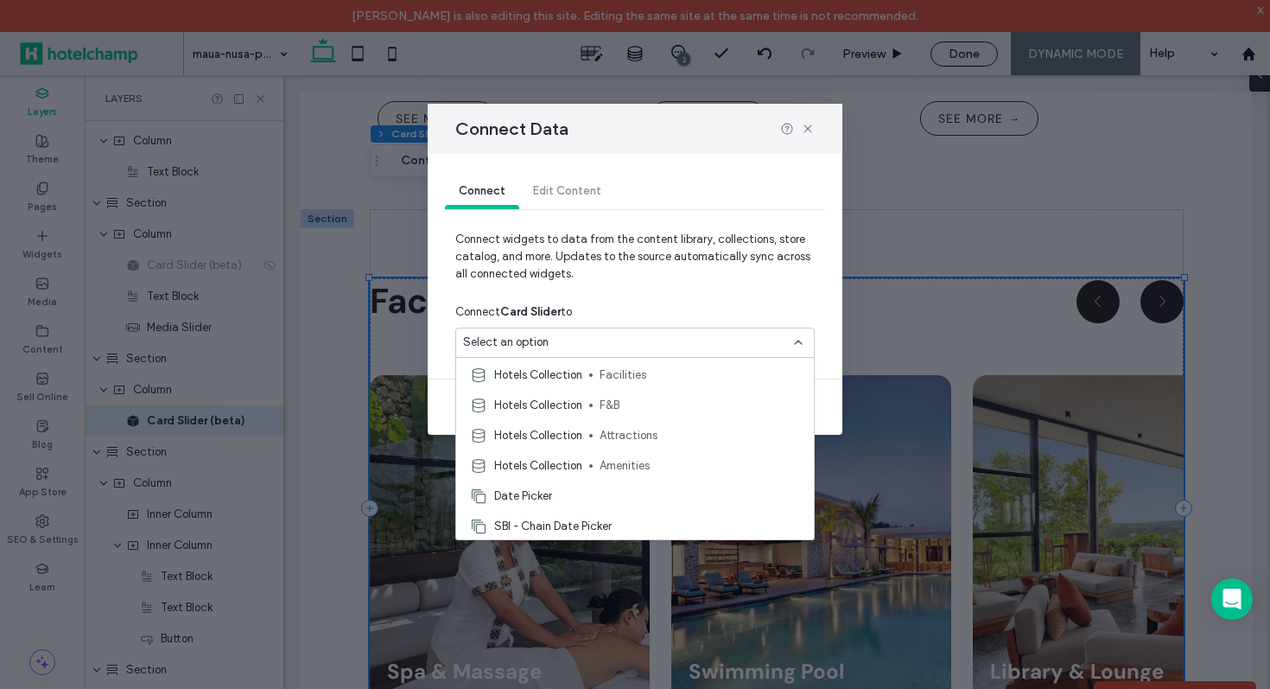
scroll to position [239, 0]
click at [671, 377] on span "Facilities" at bounding box center [700, 375] width 200 height 17
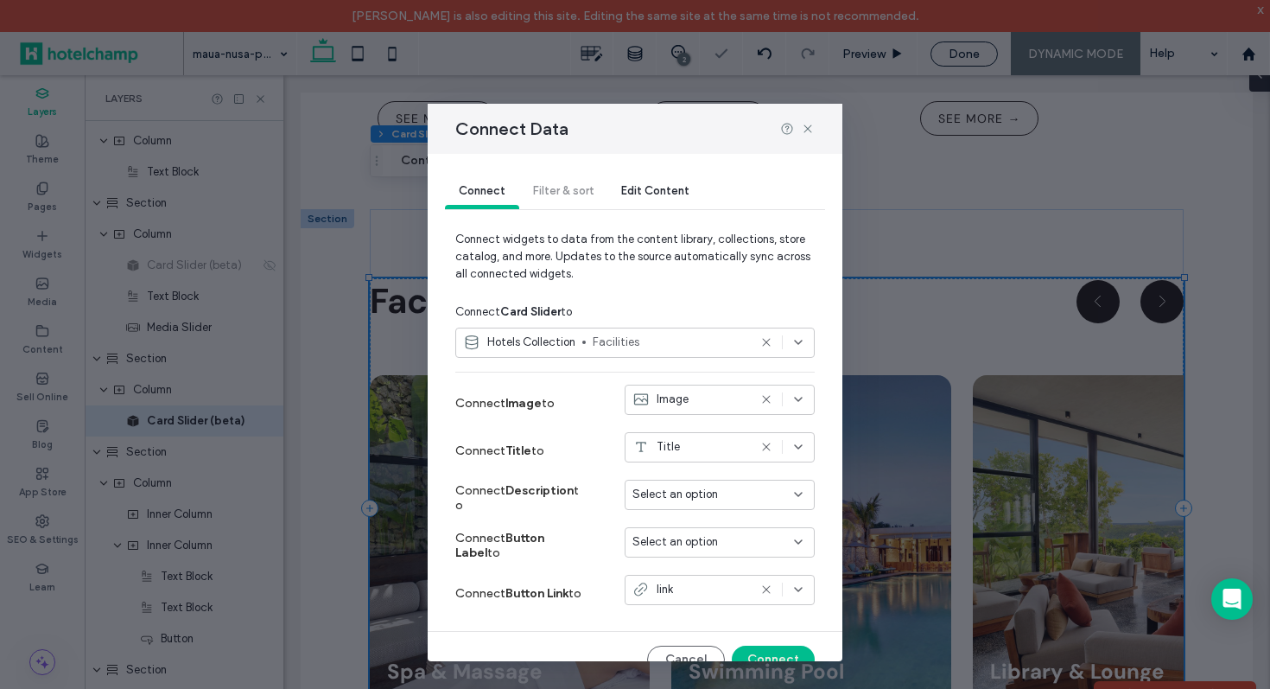
scroll to position [26, 0]
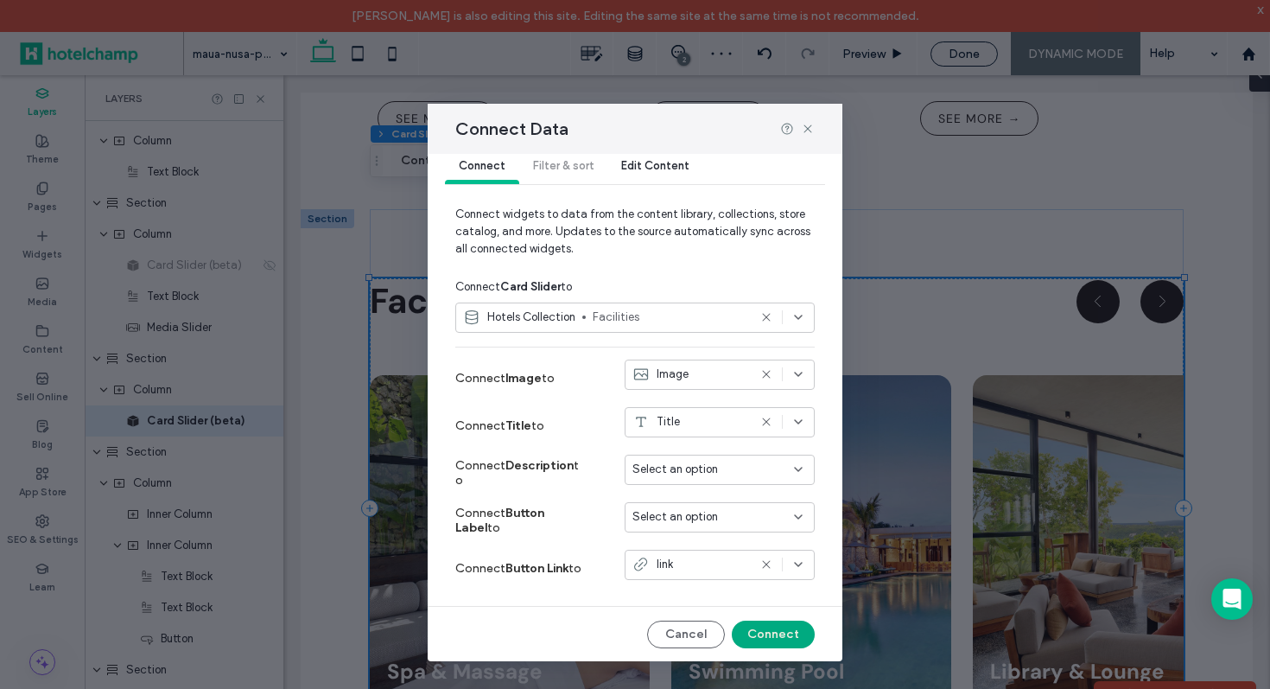
click at [773, 632] on button "Connect" at bounding box center [773, 634] width 83 height 28
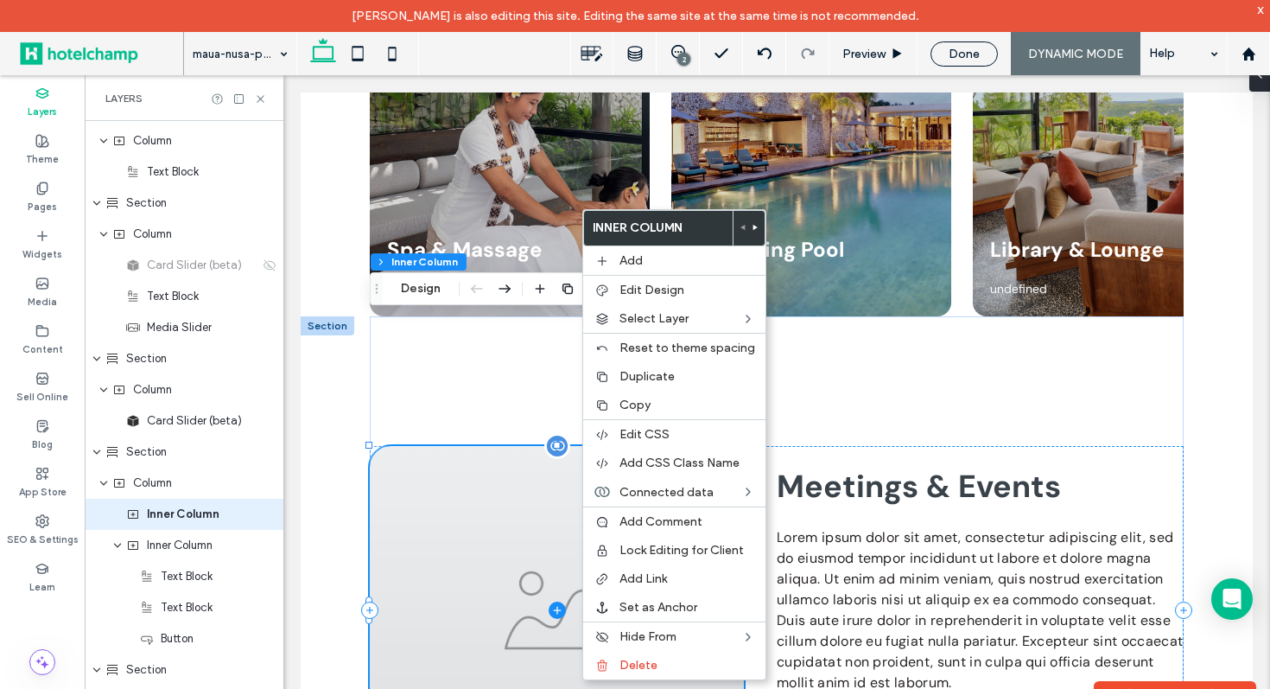
scroll to position [6497, 0]
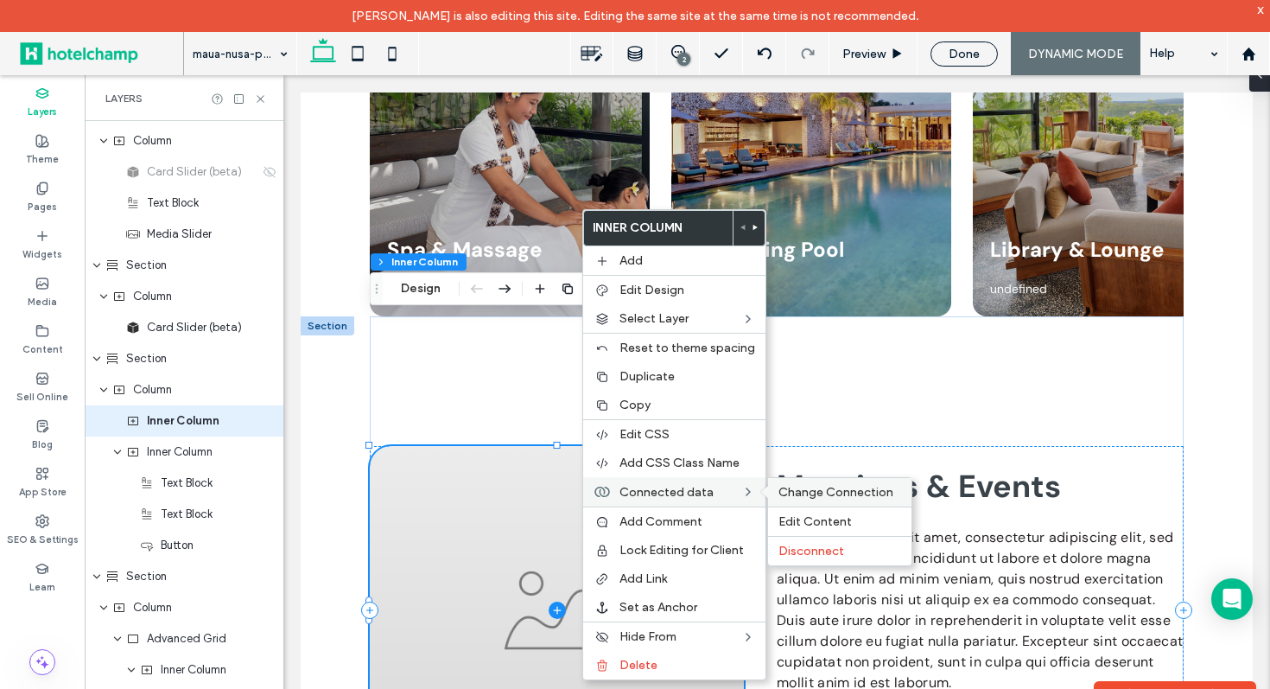
click at [803, 483] on div "Change Connection" at bounding box center [839, 492] width 143 height 29
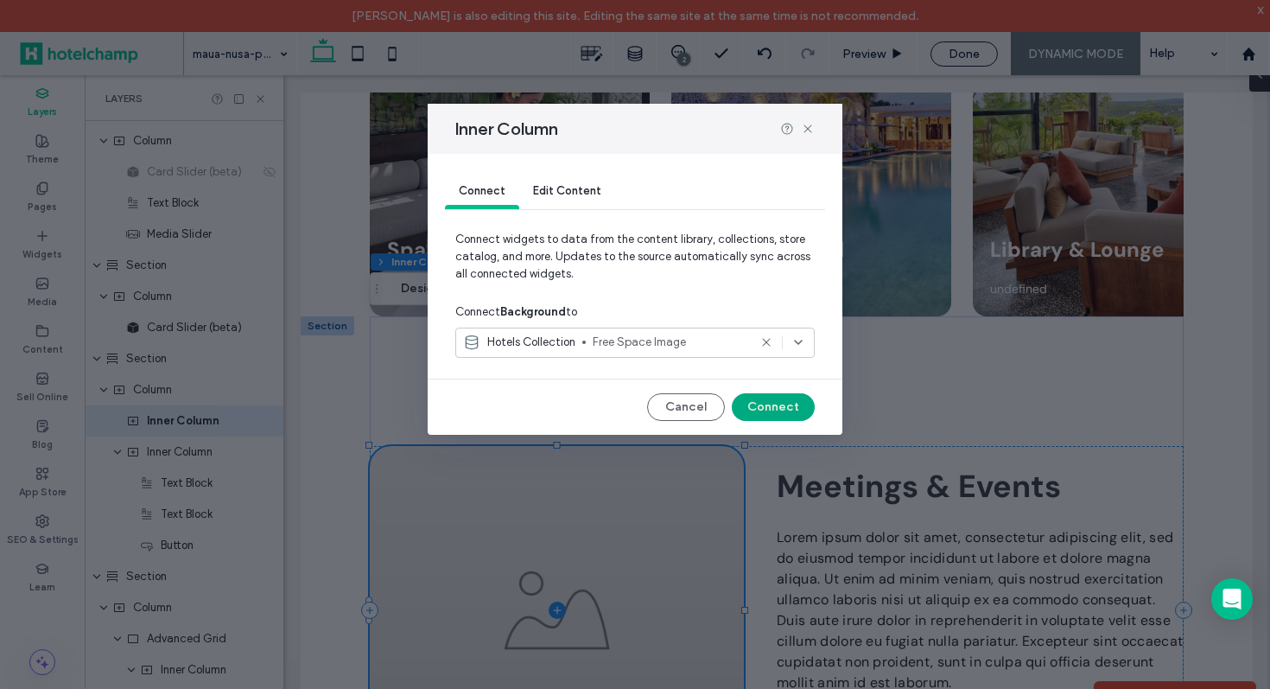
click at [767, 400] on button "Connect" at bounding box center [773, 407] width 83 height 28
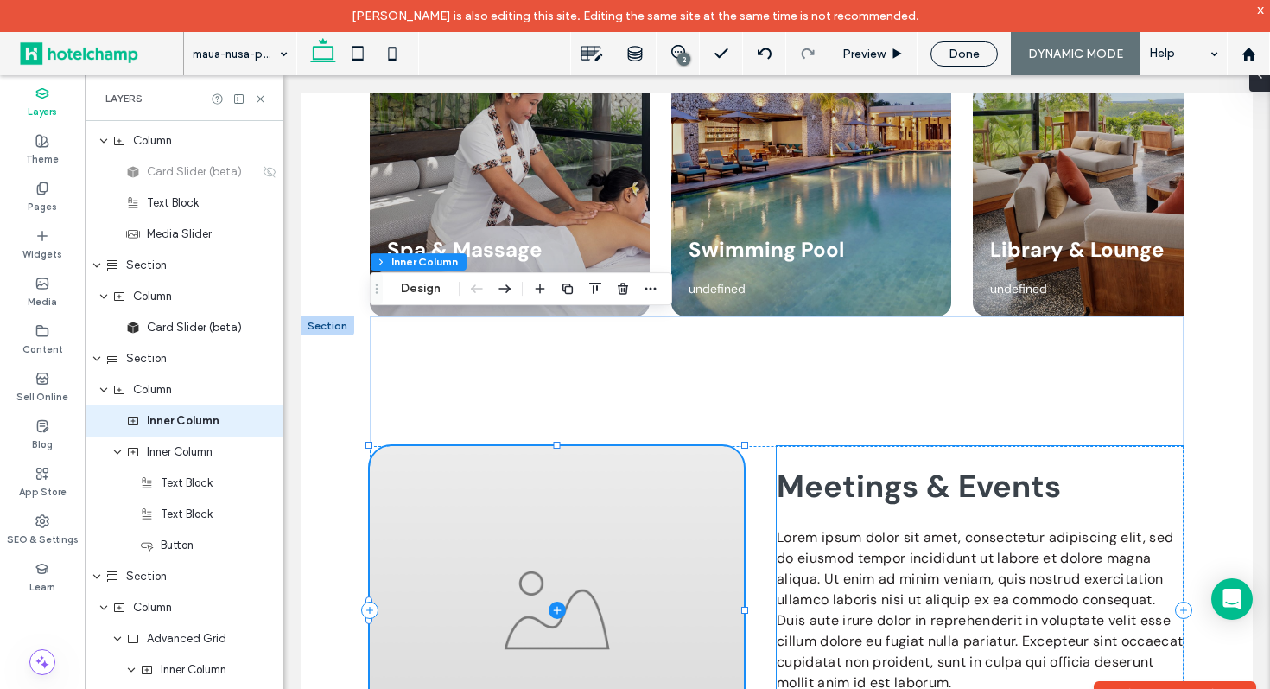
click at [864, 466] on strong "Meetings & Events ﻿" at bounding box center [919, 486] width 284 height 41
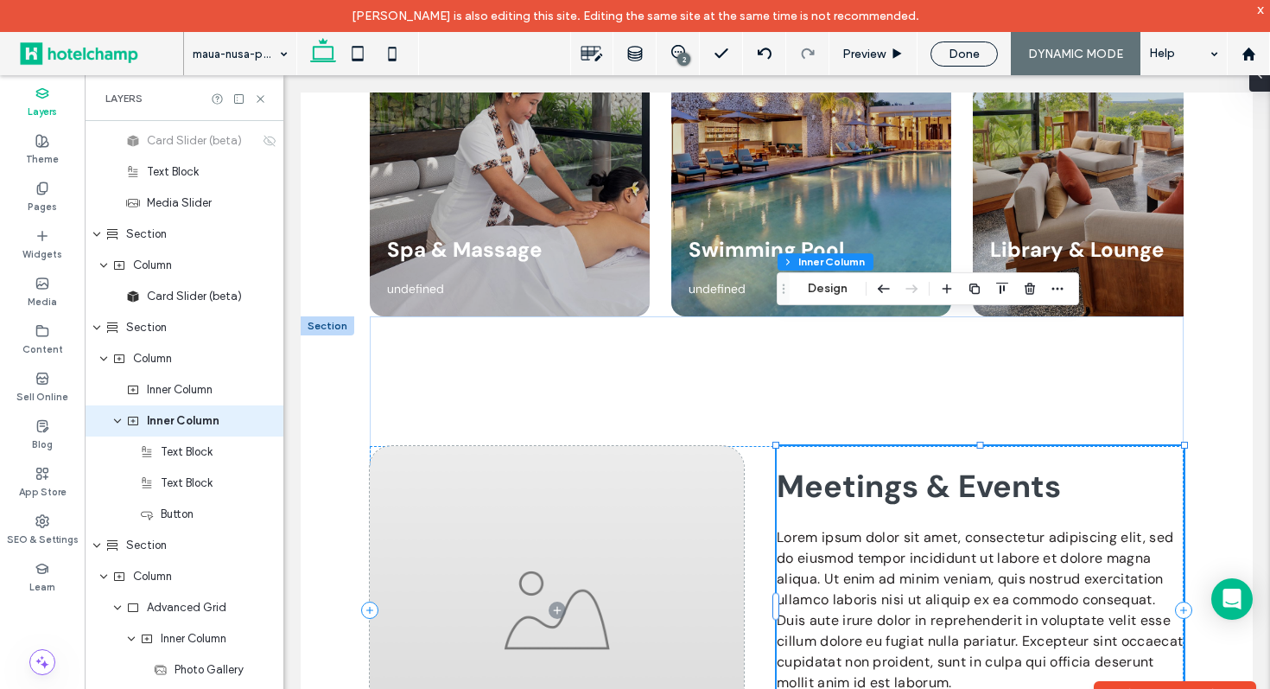
click at [842, 466] on strong "Meetings & Events ﻿" at bounding box center [919, 486] width 284 height 41
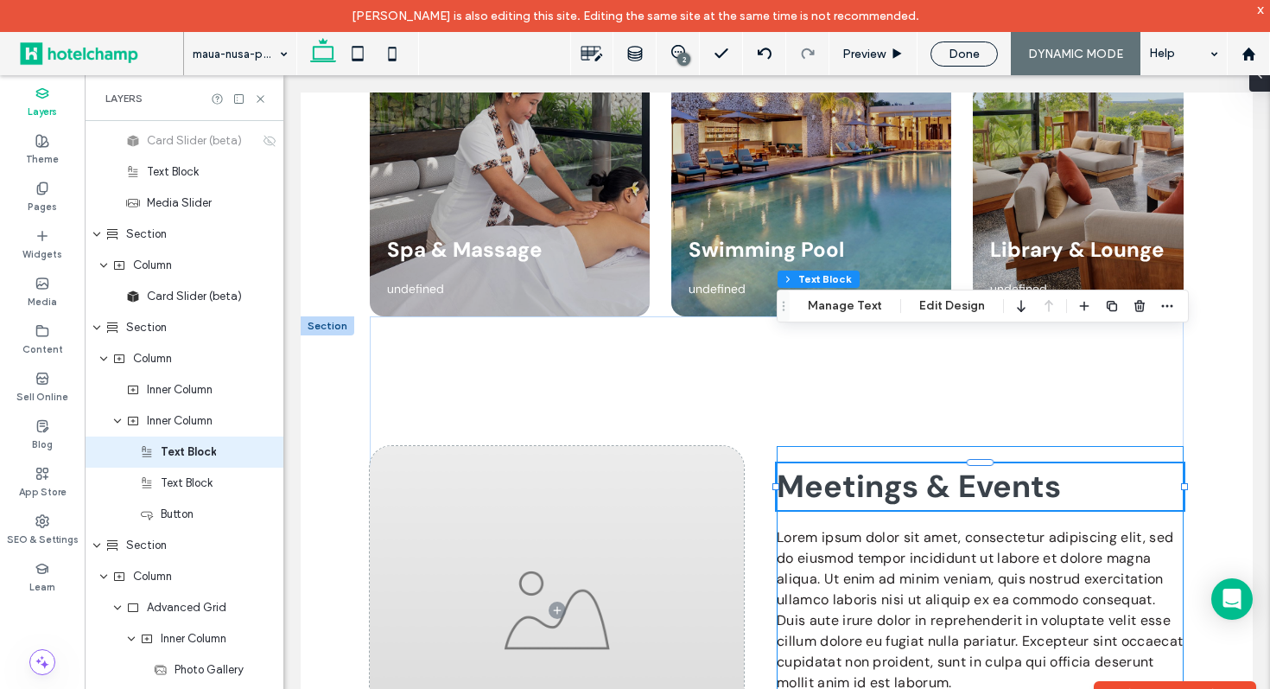
scroll to position [6559, 0]
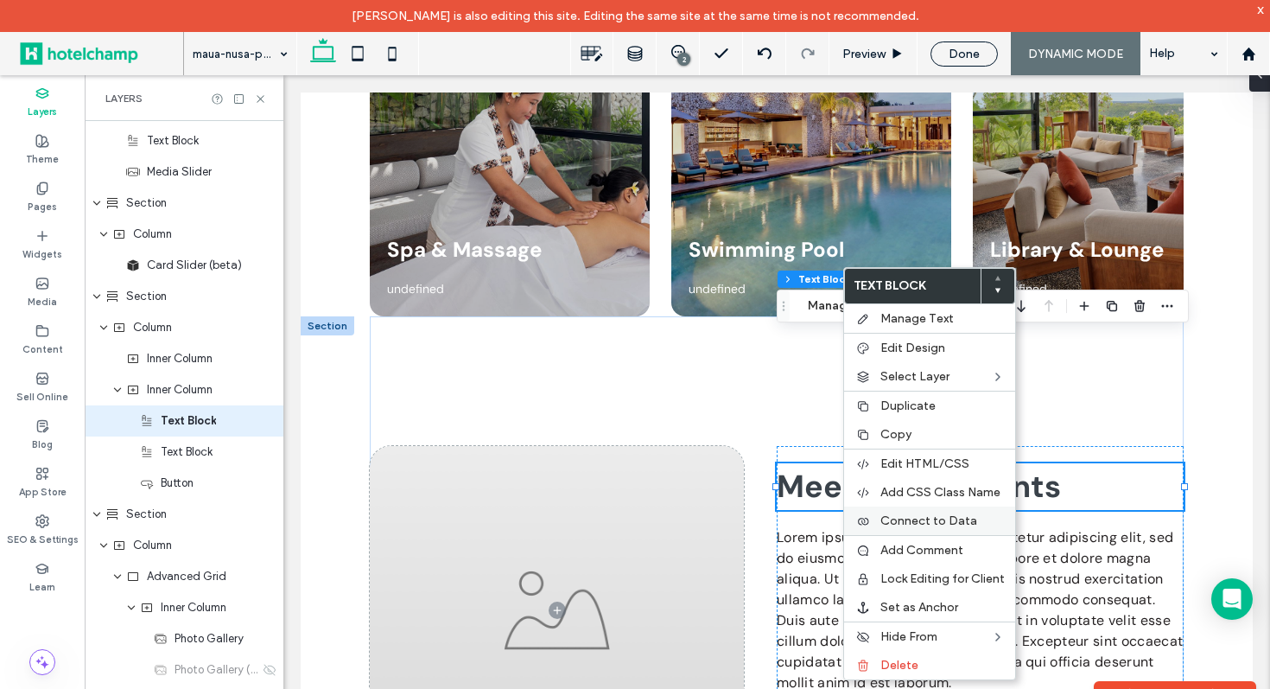
click at [980, 518] on label "Connect to Data" at bounding box center [943, 520] width 124 height 15
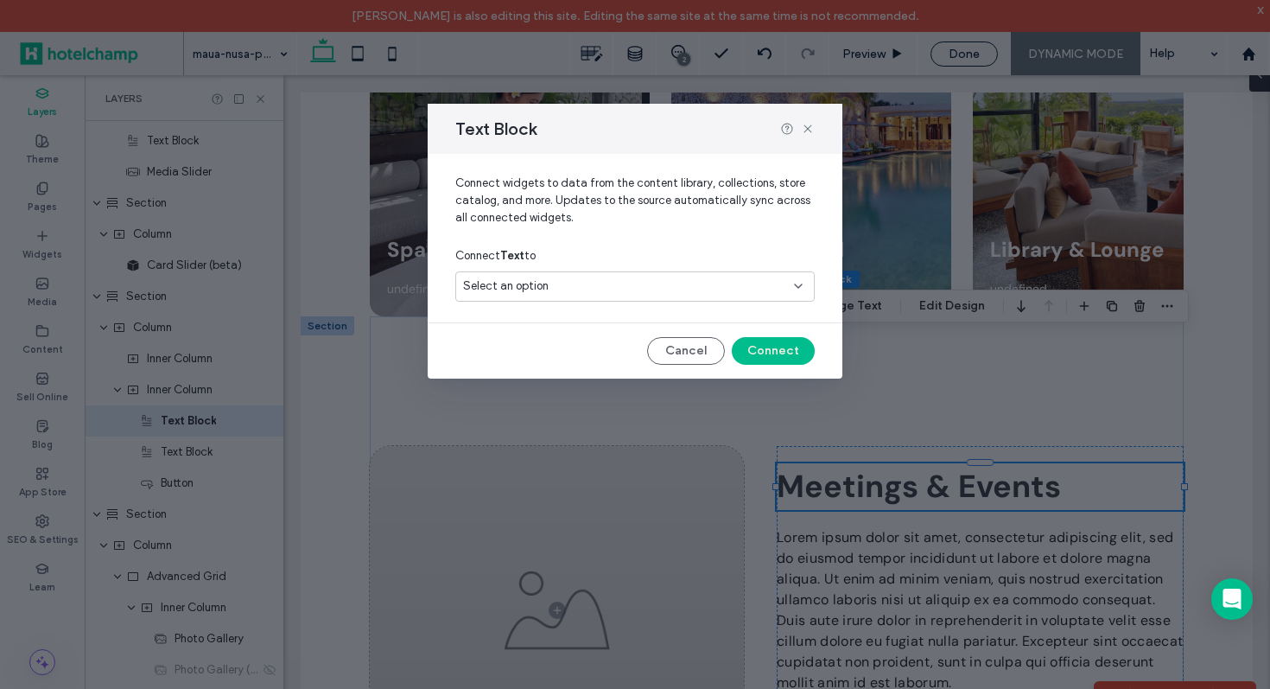
click at [781, 281] on div "Select an option" at bounding box center [624, 285] width 323 height 17
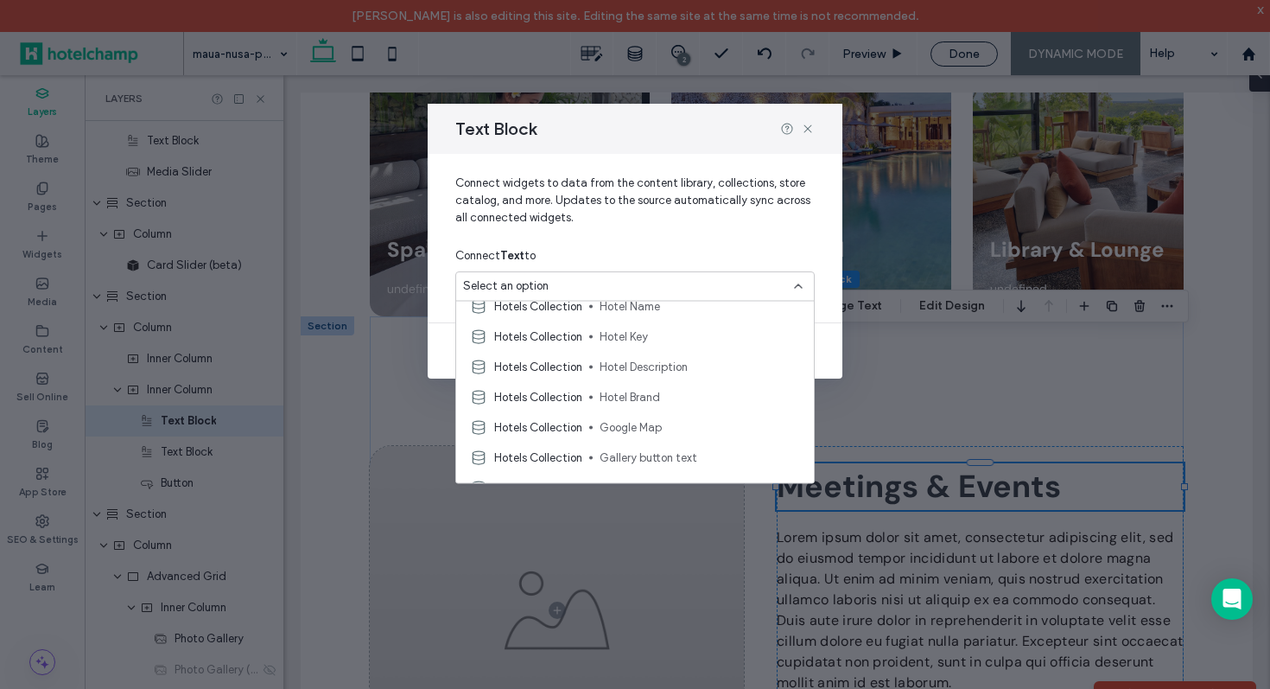
scroll to position [302, 0]
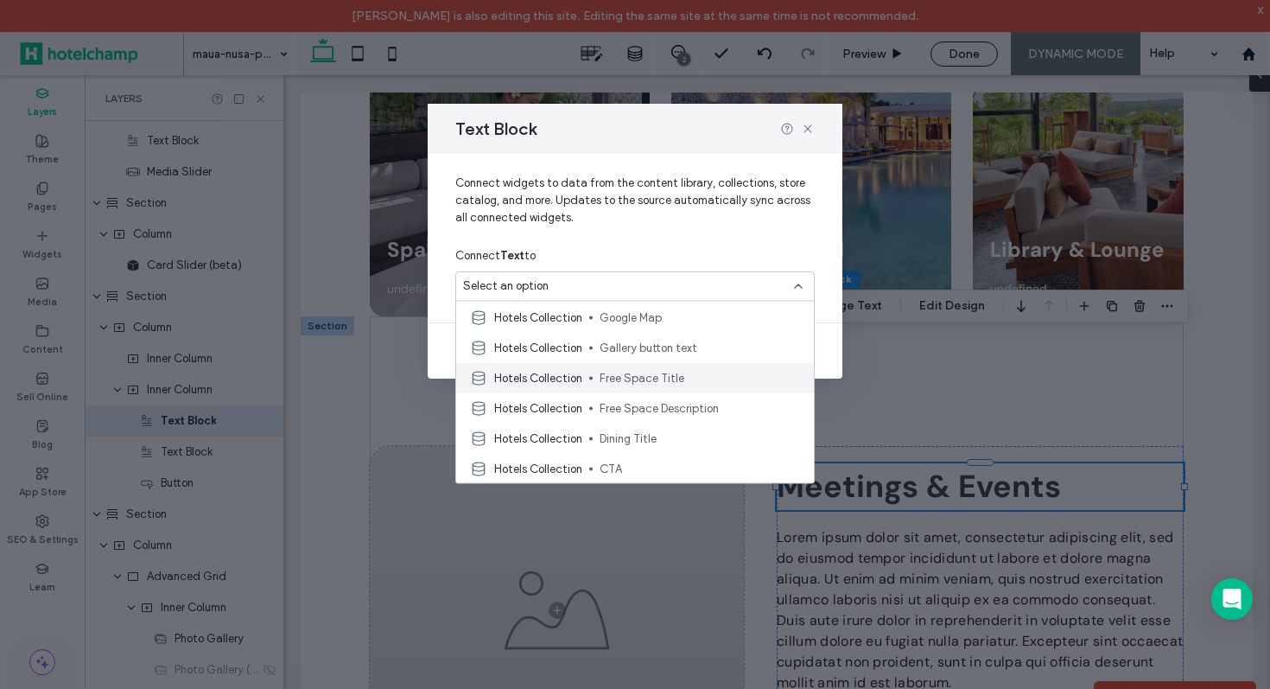
click at [694, 375] on span "Free Space Title" at bounding box center [700, 377] width 200 height 17
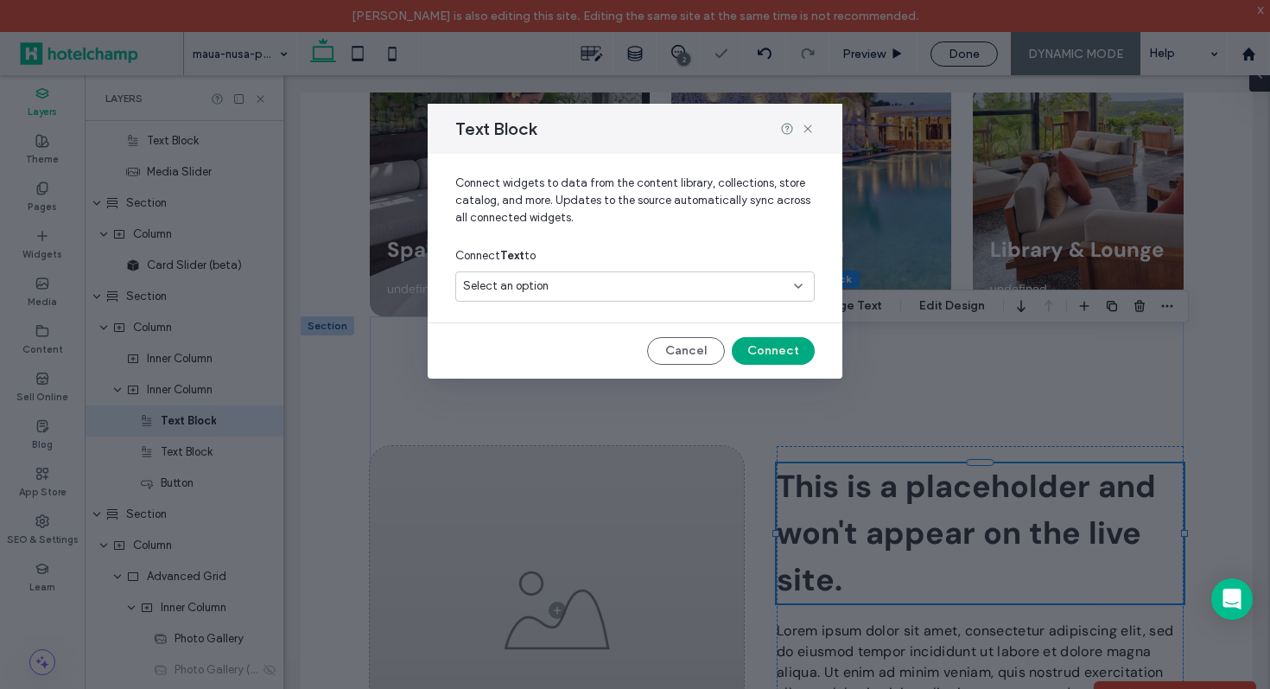
click at [789, 345] on button "Connect" at bounding box center [773, 351] width 83 height 28
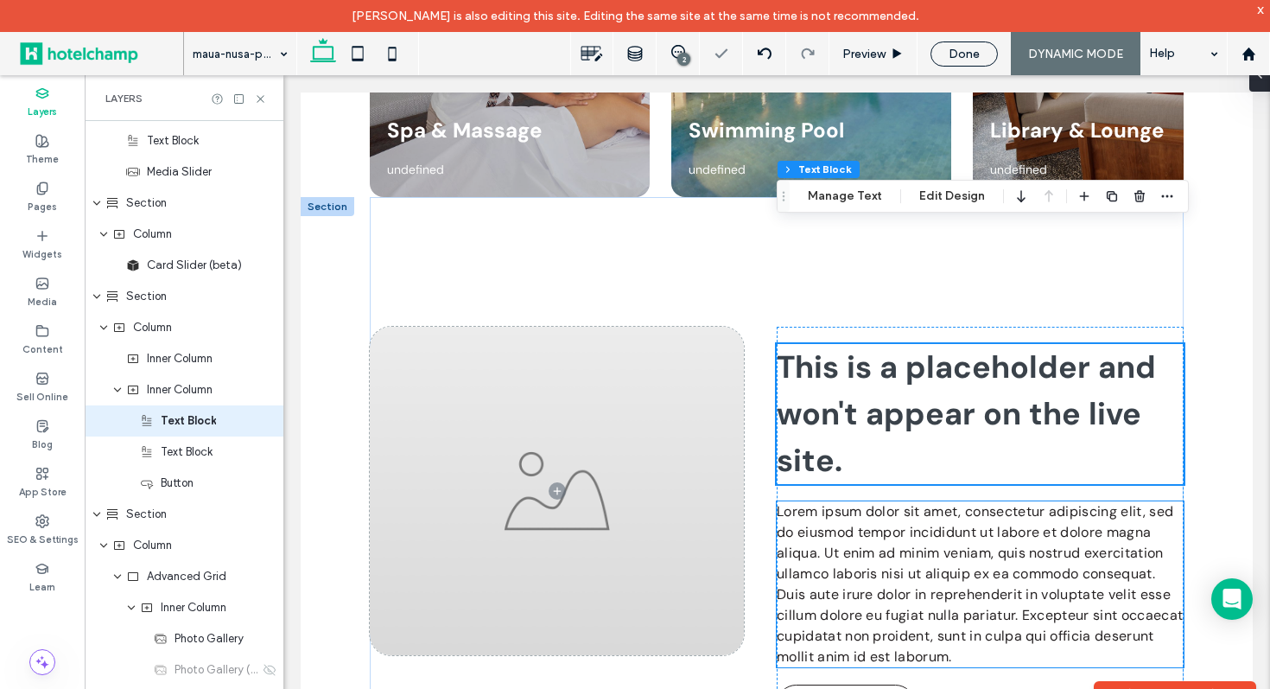
scroll to position [4457, 0]
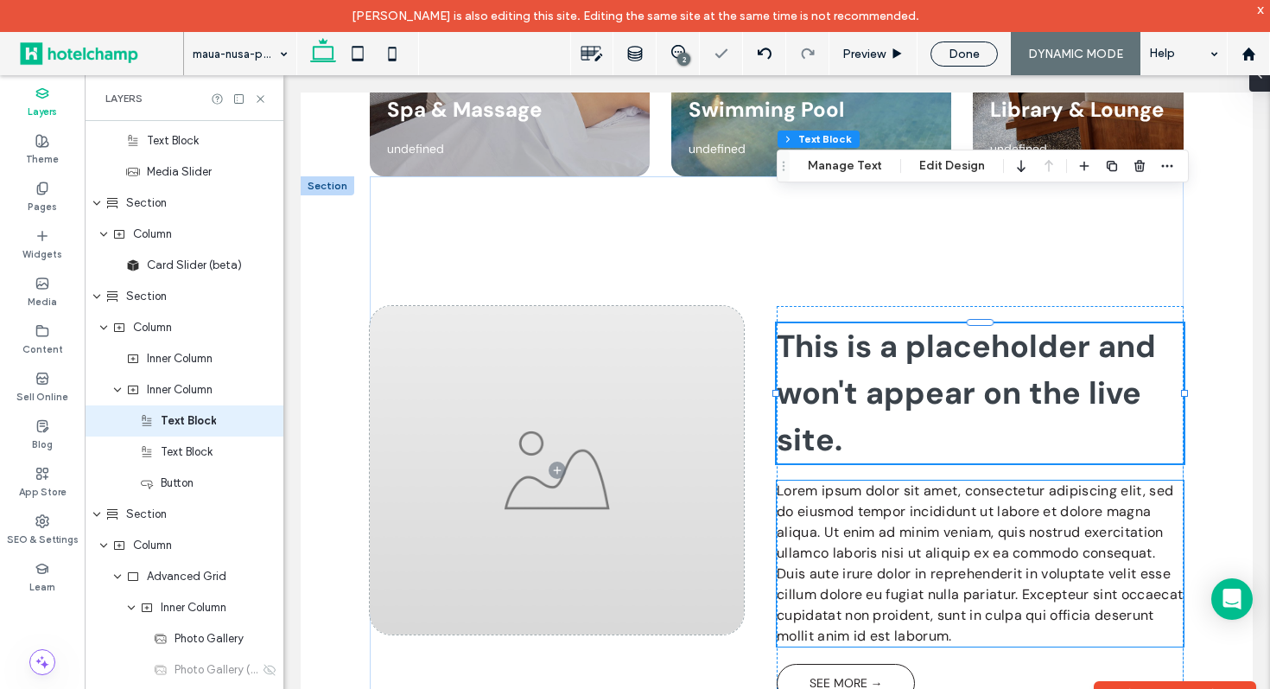
click at [843, 481] on span "Lorem ipsum dolor sit amet, consectetur adipiscing elit, sed do eiusmod tempor …" at bounding box center [980, 562] width 406 height 163
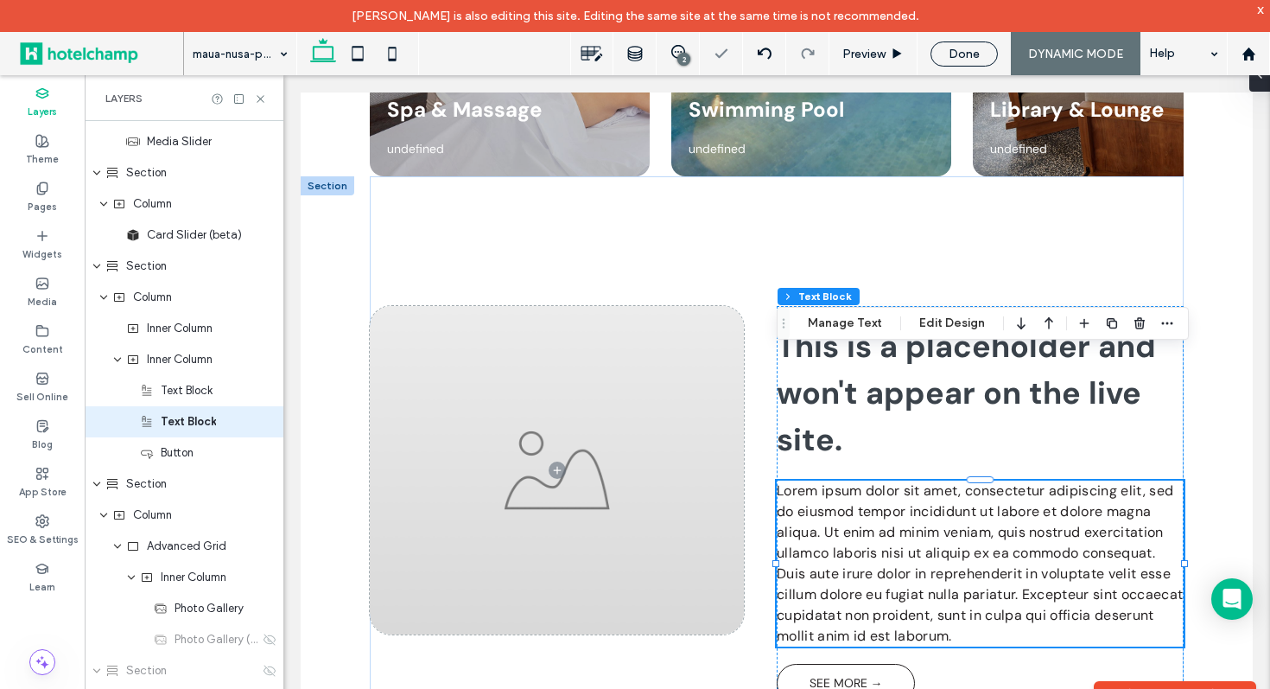
scroll to position [6590, 0]
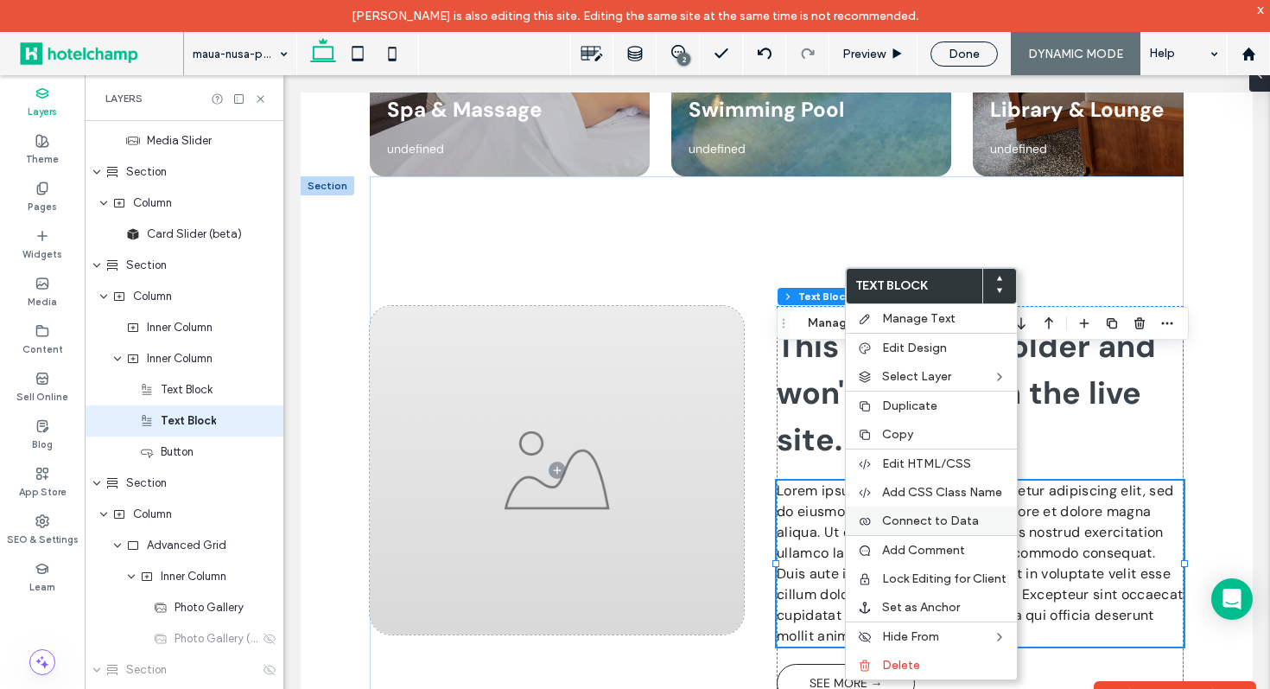
click at [977, 516] on label "Connect to Data" at bounding box center [944, 520] width 124 height 15
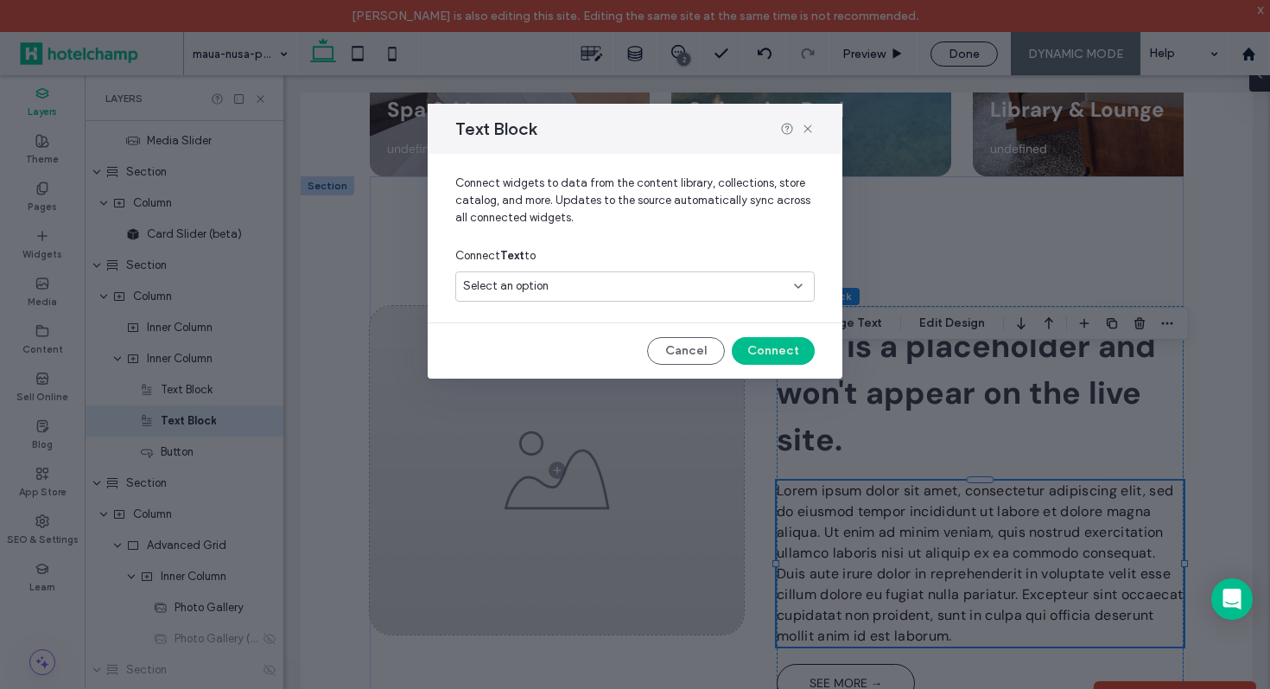
click at [732, 280] on div "Select an option" at bounding box center [624, 285] width 323 height 17
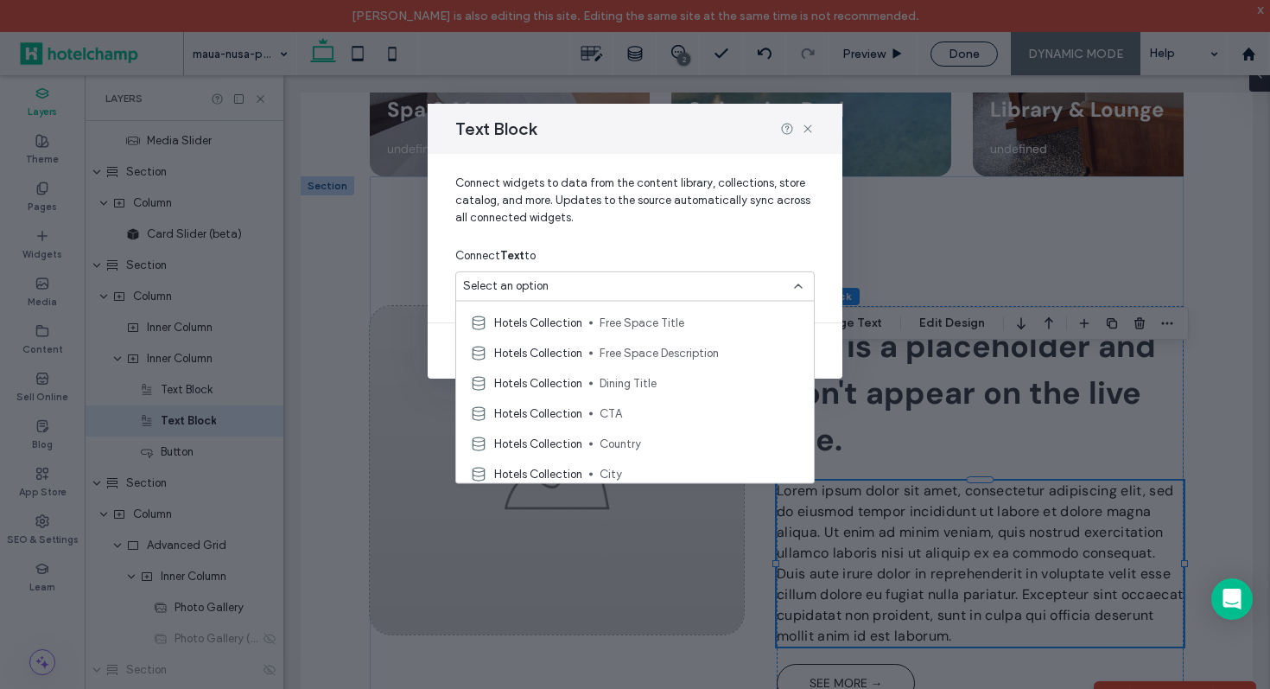
scroll to position [348, 0]
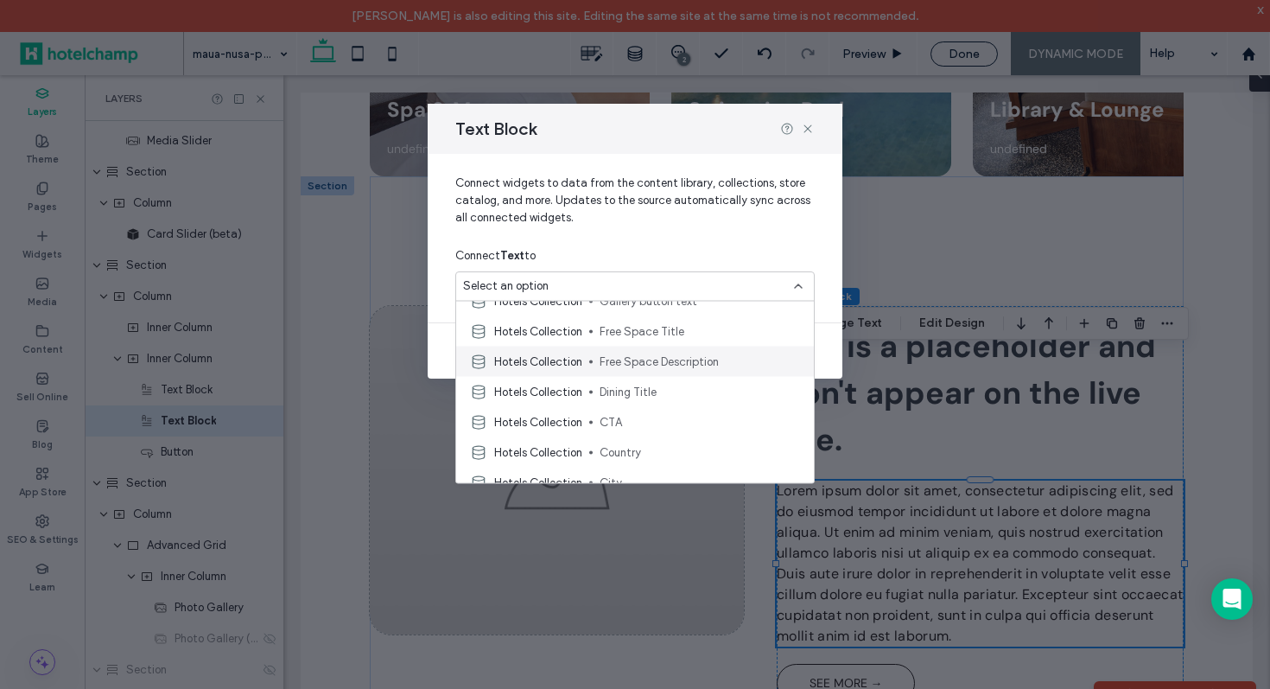
click at [715, 371] on div "Hotels Collection Free Space Description" at bounding box center [635, 362] width 358 height 30
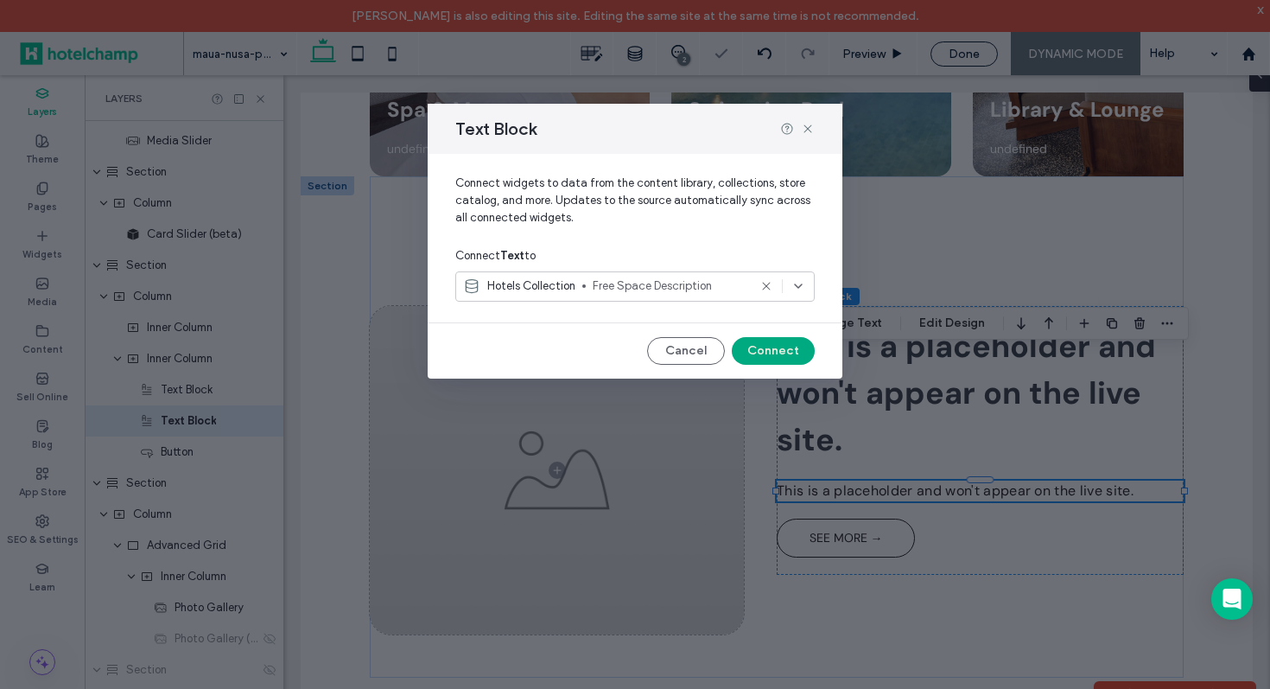
click at [783, 350] on button "Connect" at bounding box center [773, 351] width 83 height 28
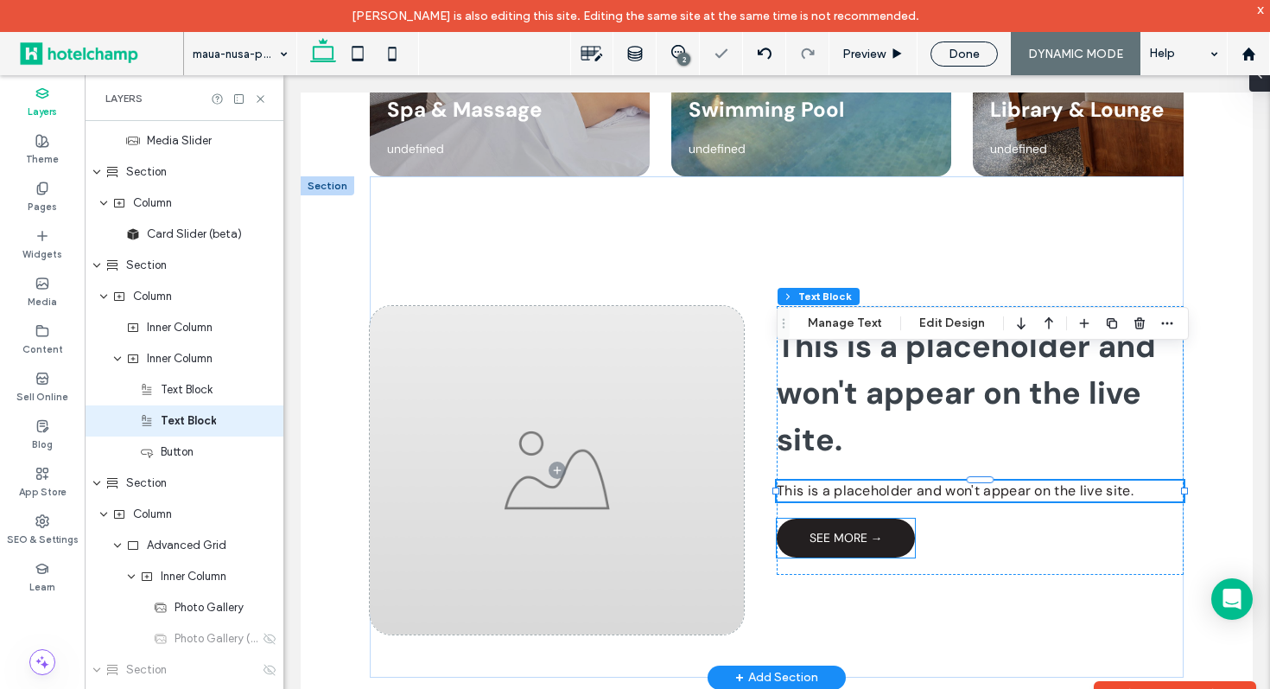
click at [840, 530] on span "SEE MORE →" at bounding box center [846, 538] width 73 height 16
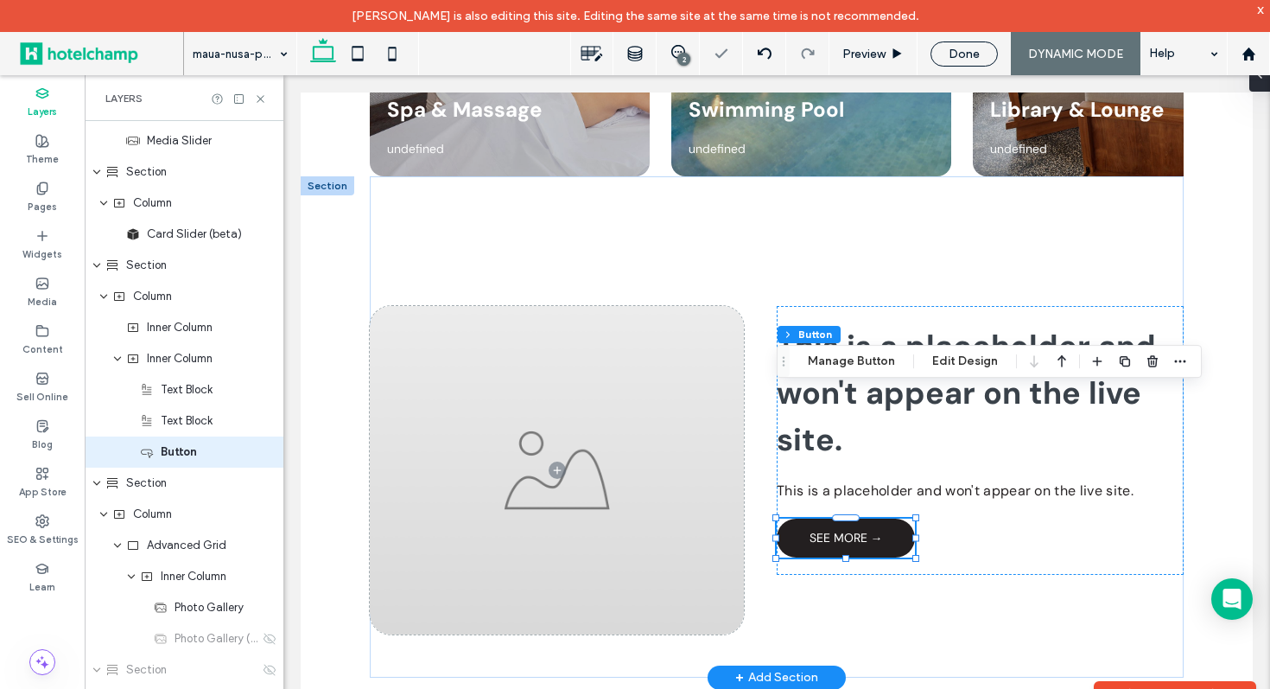
scroll to position [6622, 0]
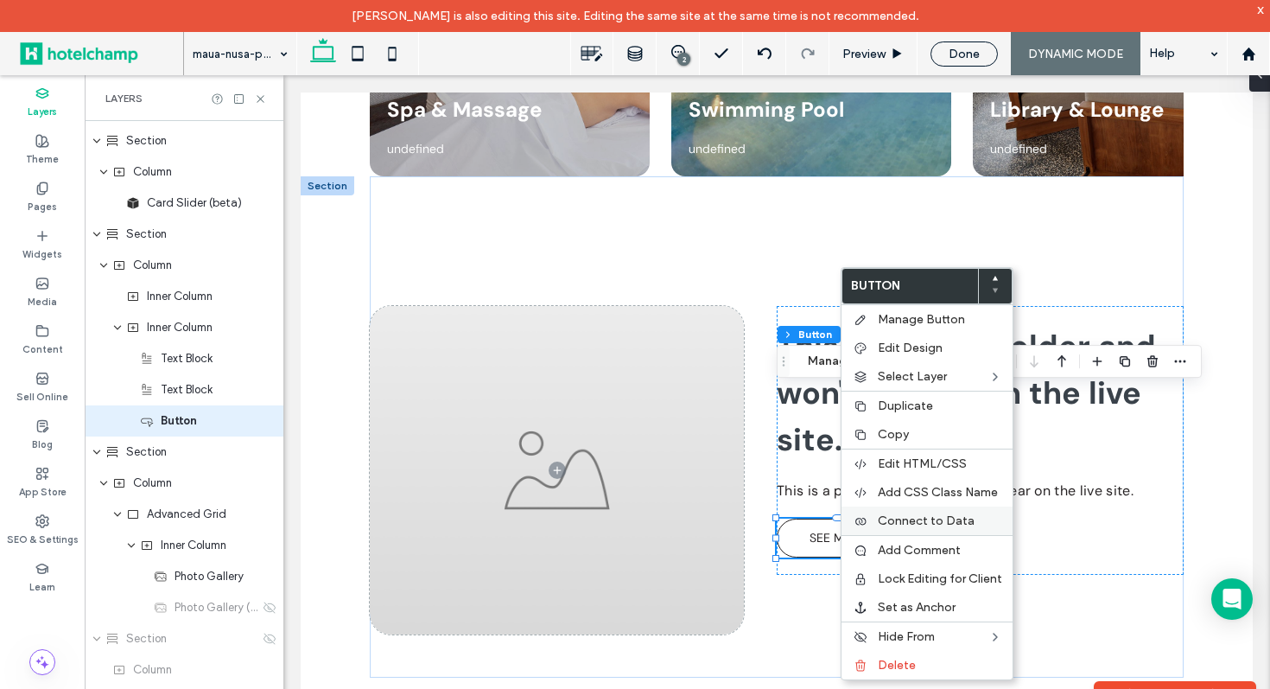
click at [962, 521] on span "Connect to Data" at bounding box center [926, 520] width 97 height 15
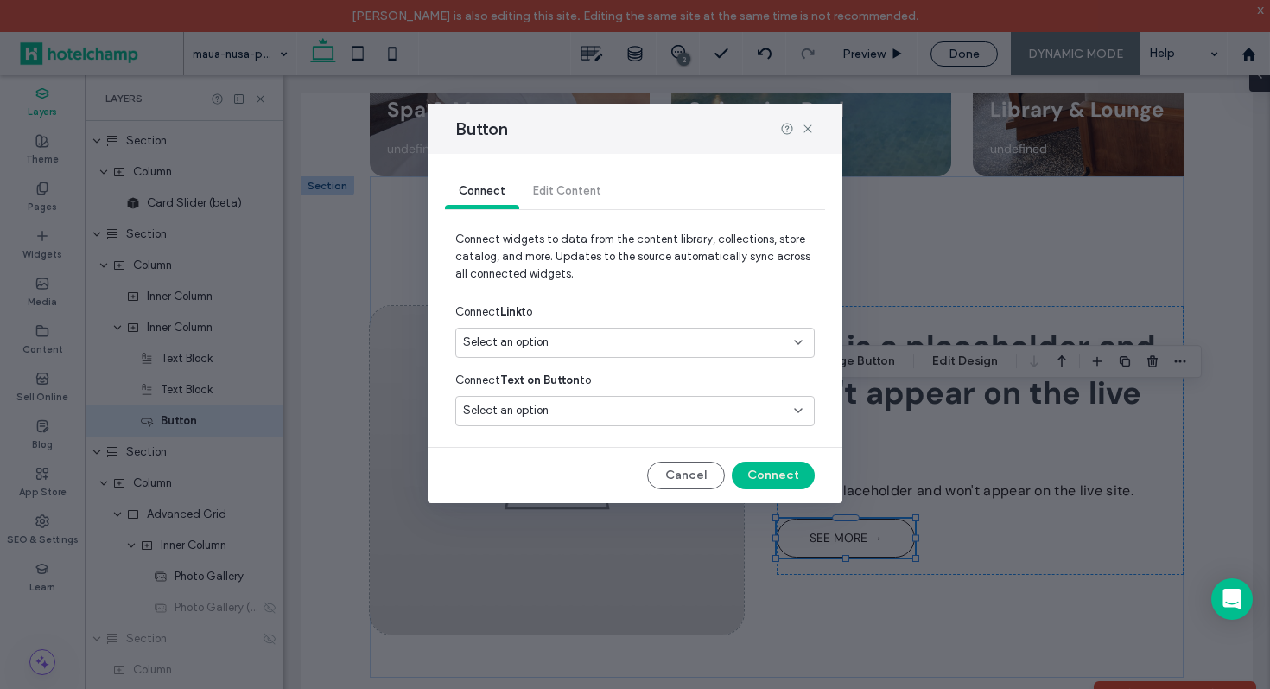
click at [729, 339] on div "Select an option" at bounding box center [624, 342] width 323 height 17
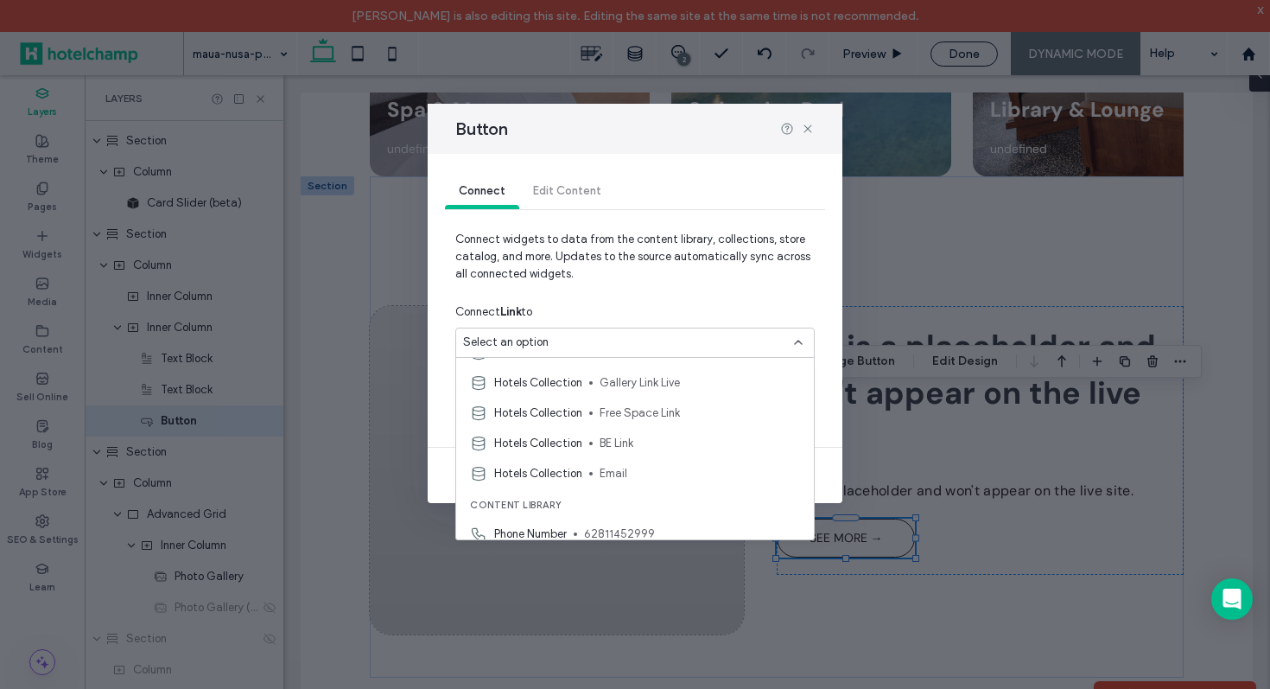
scroll to position [137, 0]
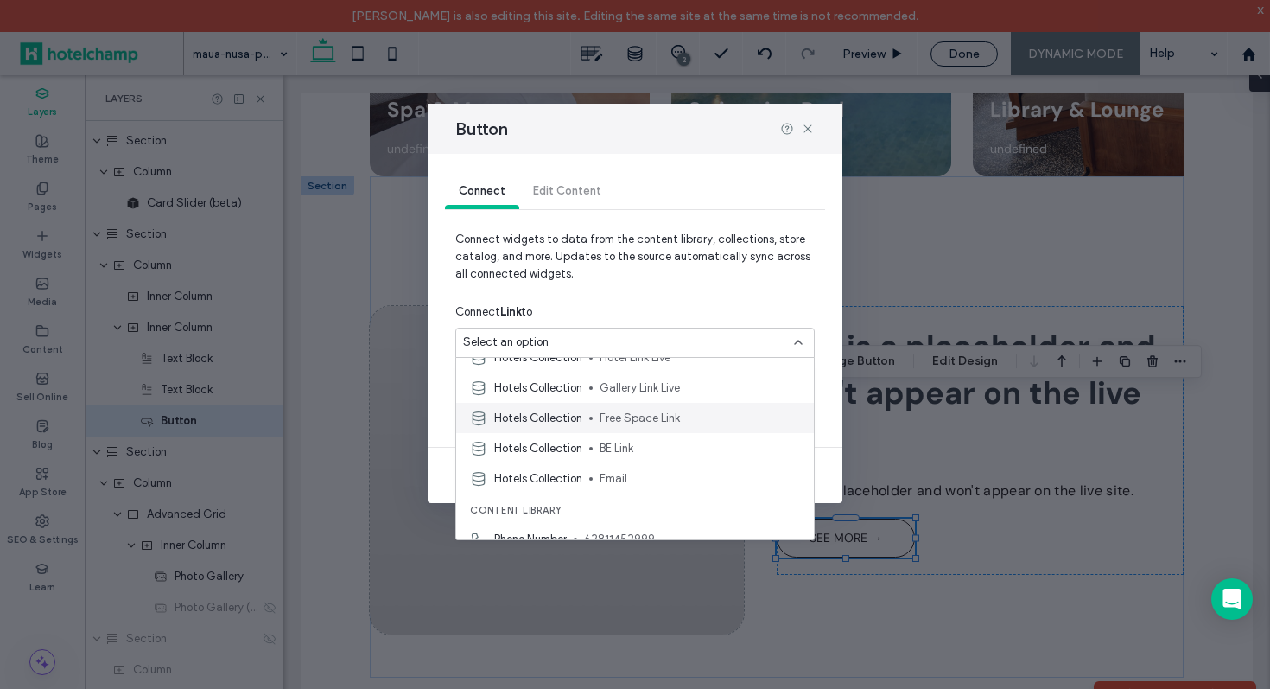
click at [701, 429] on div "Hotels Collection Free Space Link" at bounding box center [635, 418] width 358 height 30
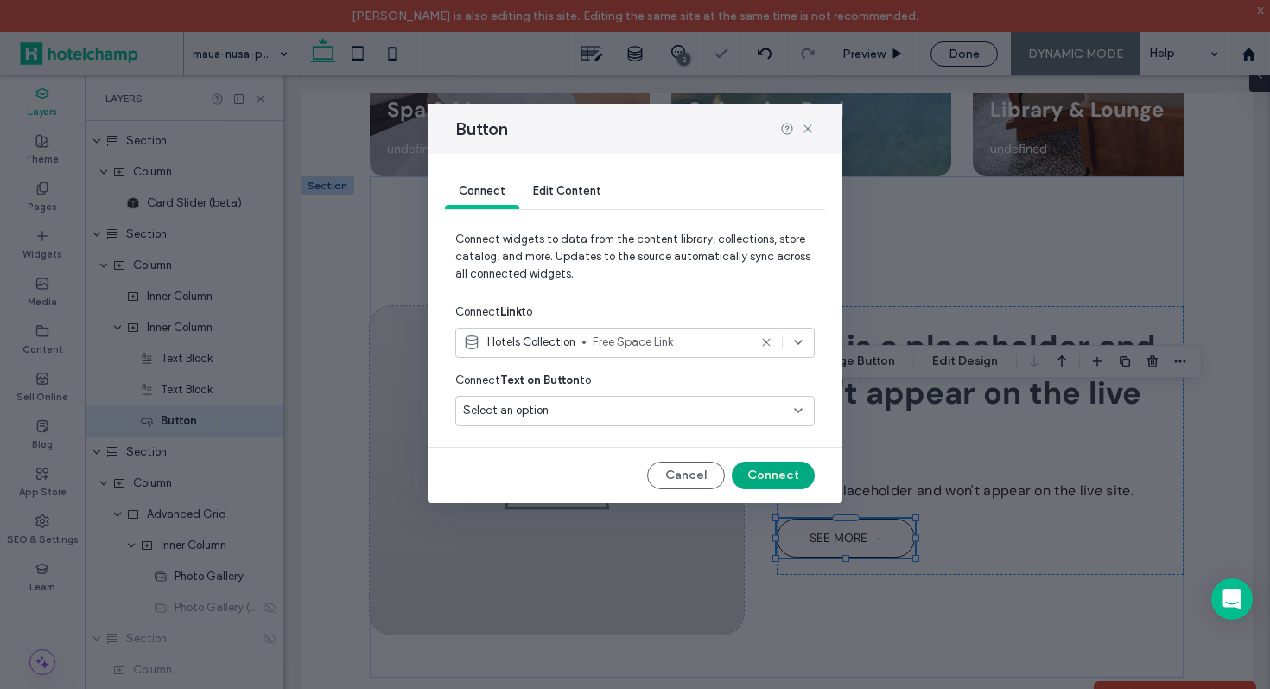
click at [789, 480] on button "Connect" at bounding box center [773, 475] width 83 height 28
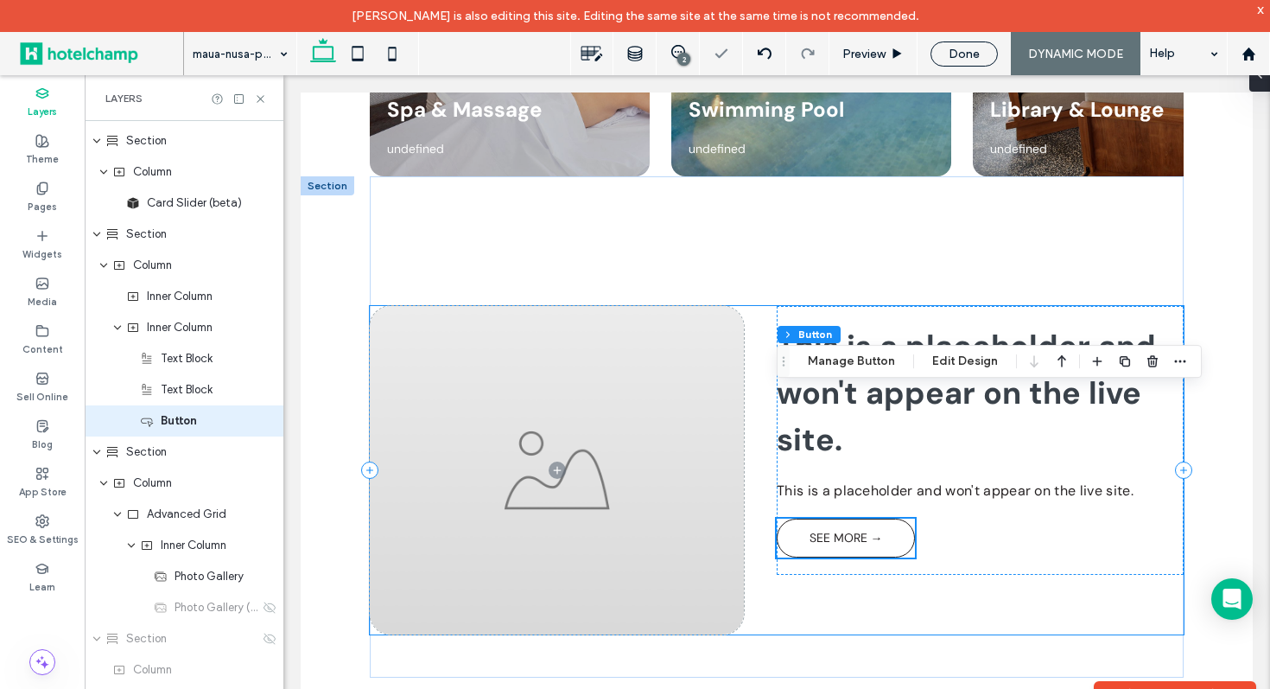
scroll to position [4763, 0]
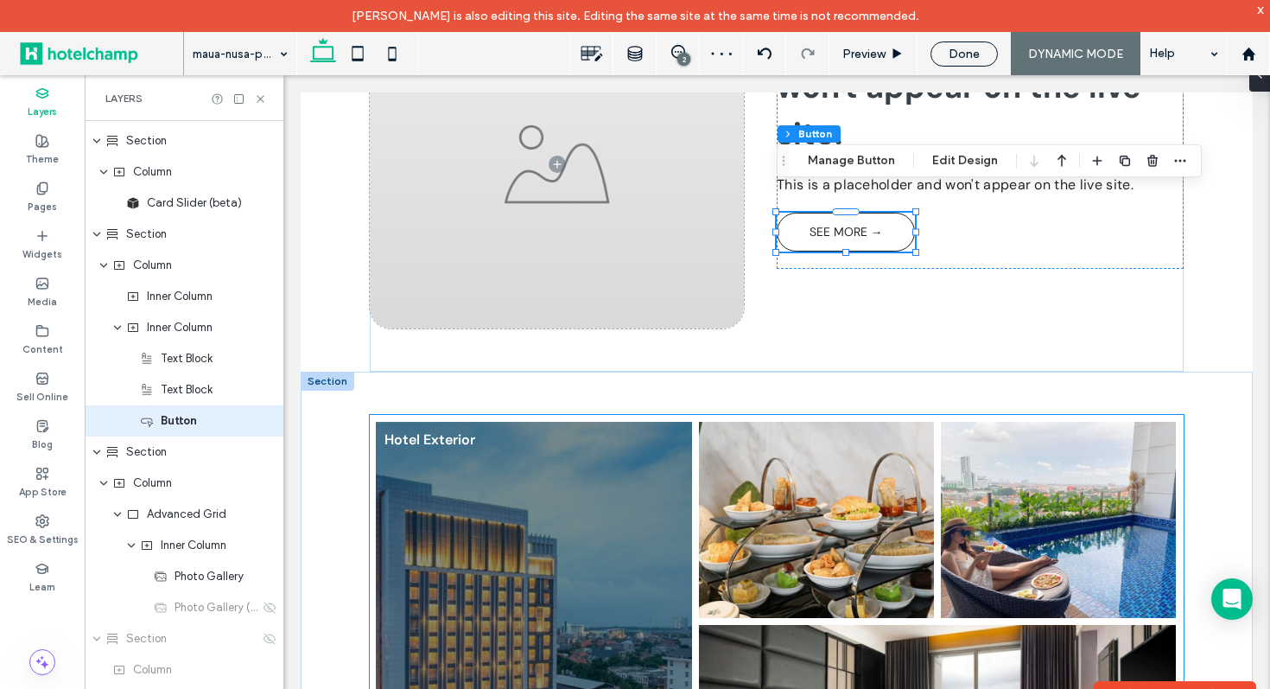
click at [646, 517] on link at bounding box center [534, 623] width 316 height 402
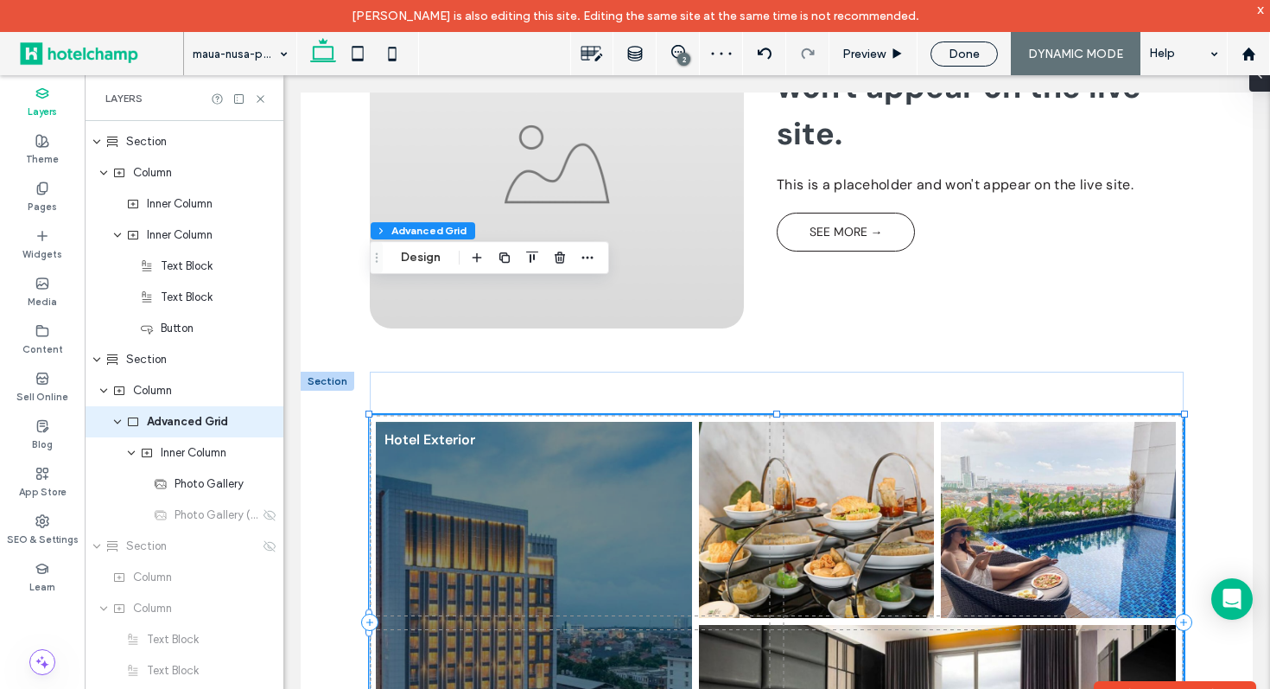
scroll to position [6715, 0]
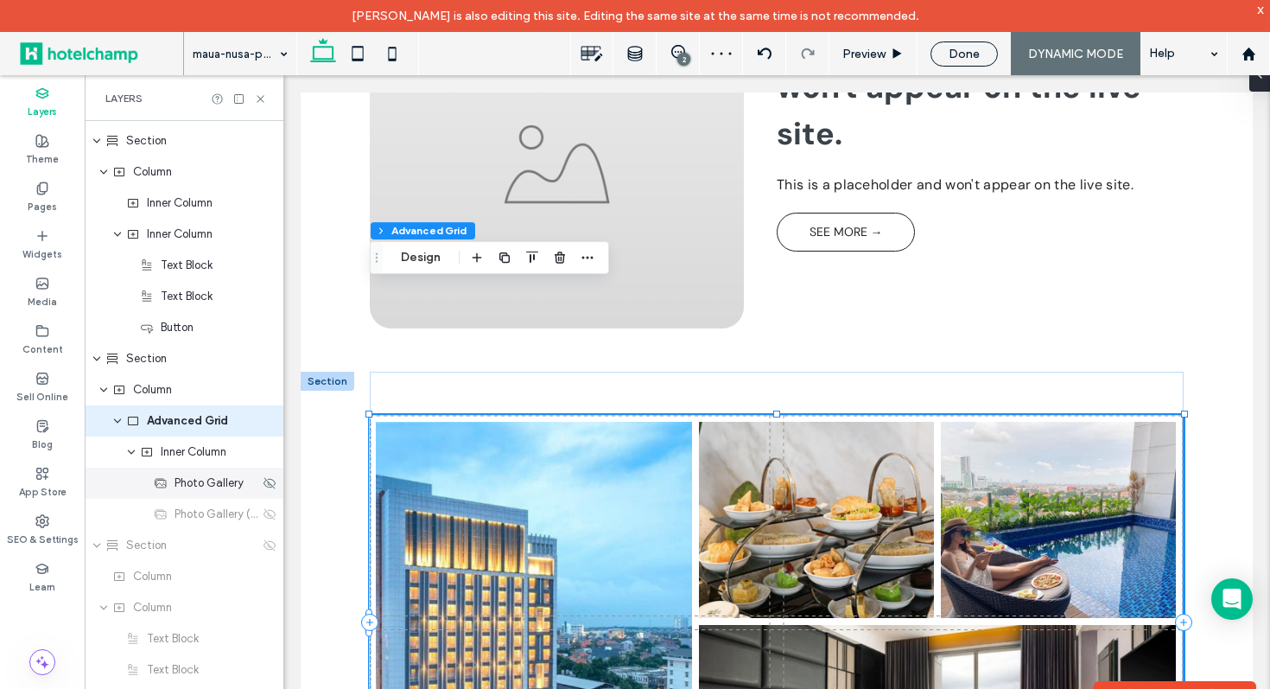
click at [199, 484] on span "Photo Gallery" at bounding box center [209, 482] width 69 height 17
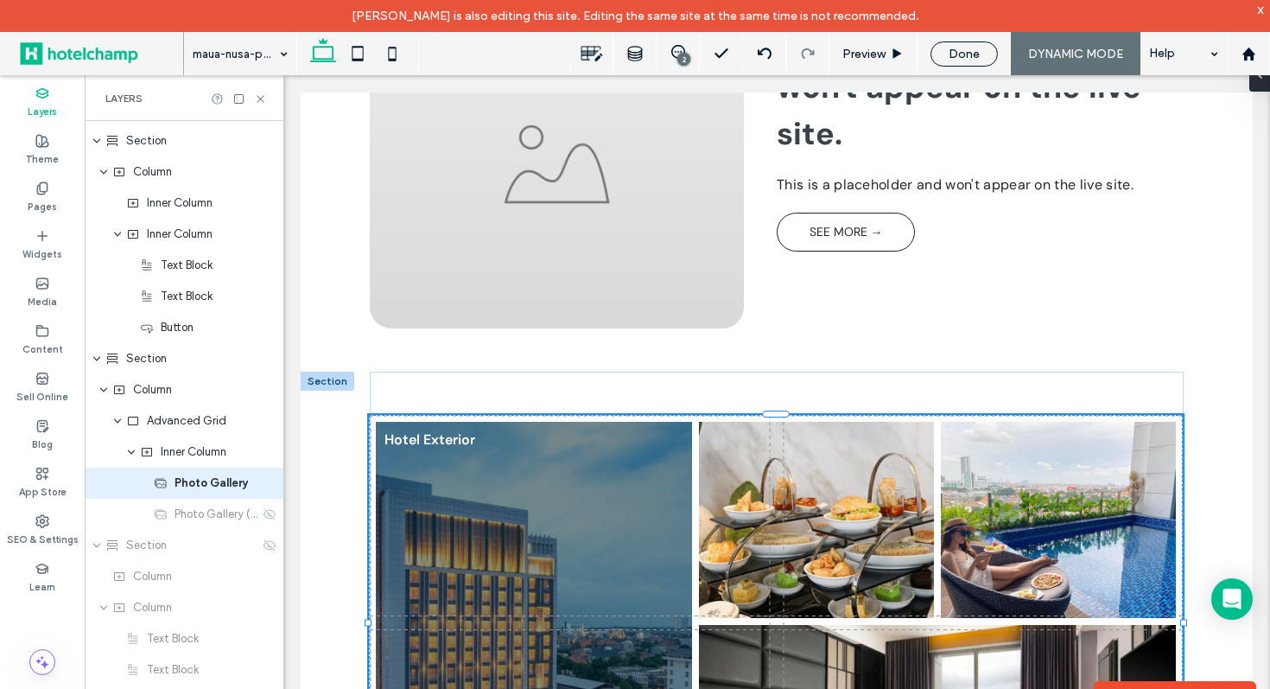
scroll to position [6777, 0]
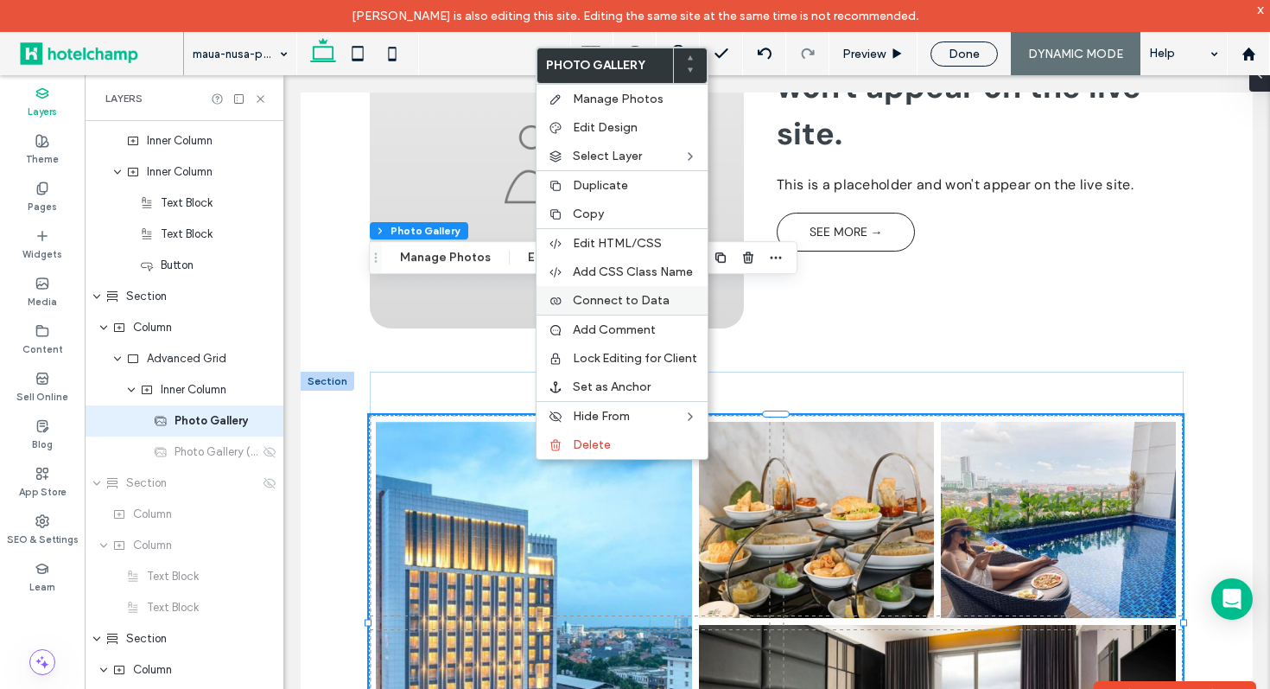
click at [671, 304] on label "Connect to Data" at bounding box center [635, 300] width 124 height 15
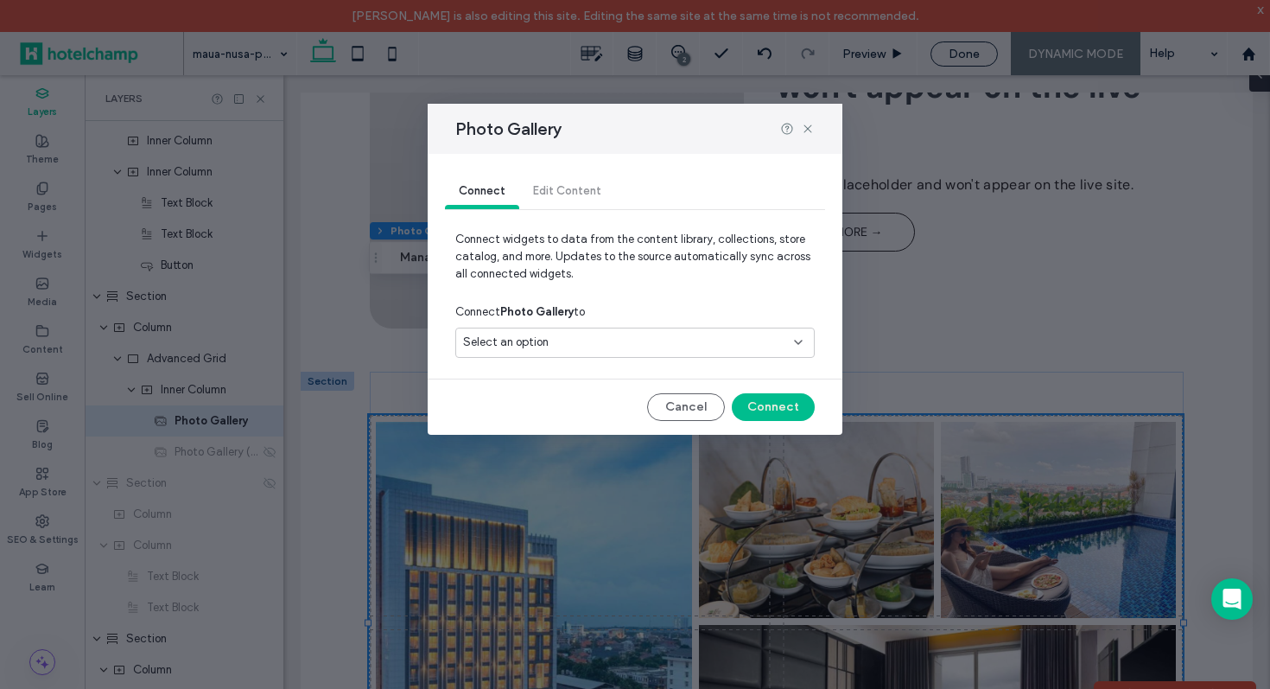
click at [650, 347] on div "Select an option" at bounding box center [624, 342] width 323 height 17
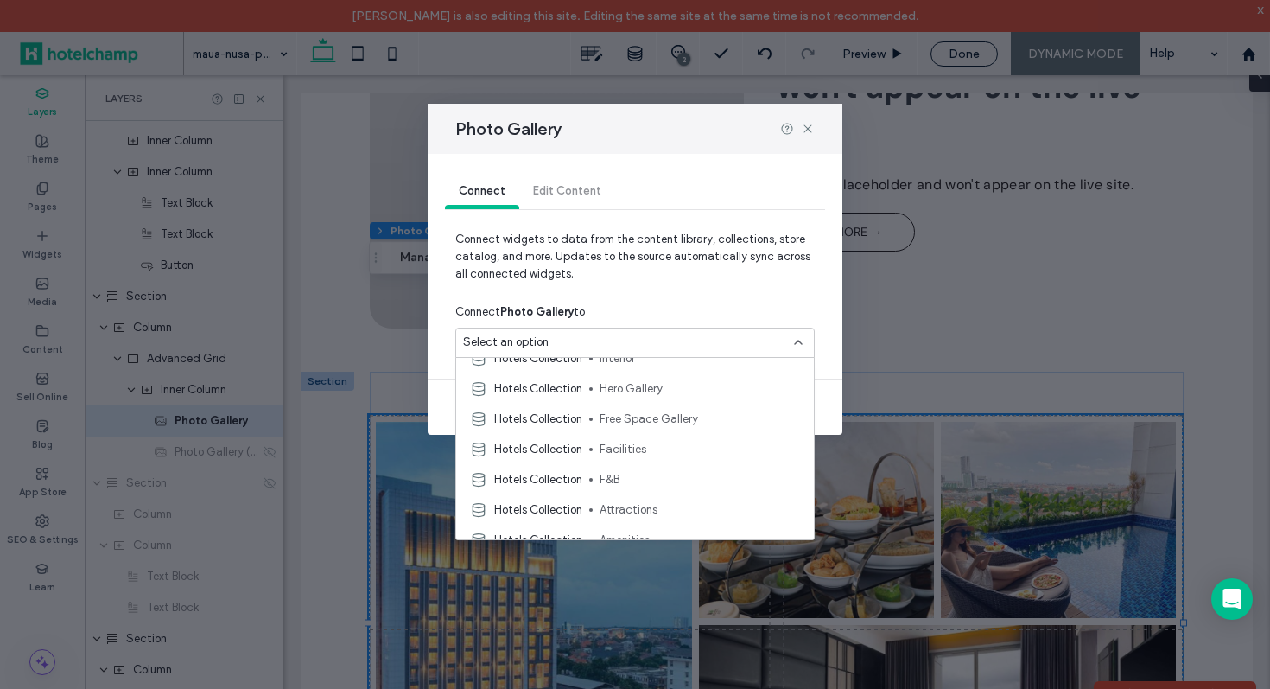
scroll to position [159, 0]
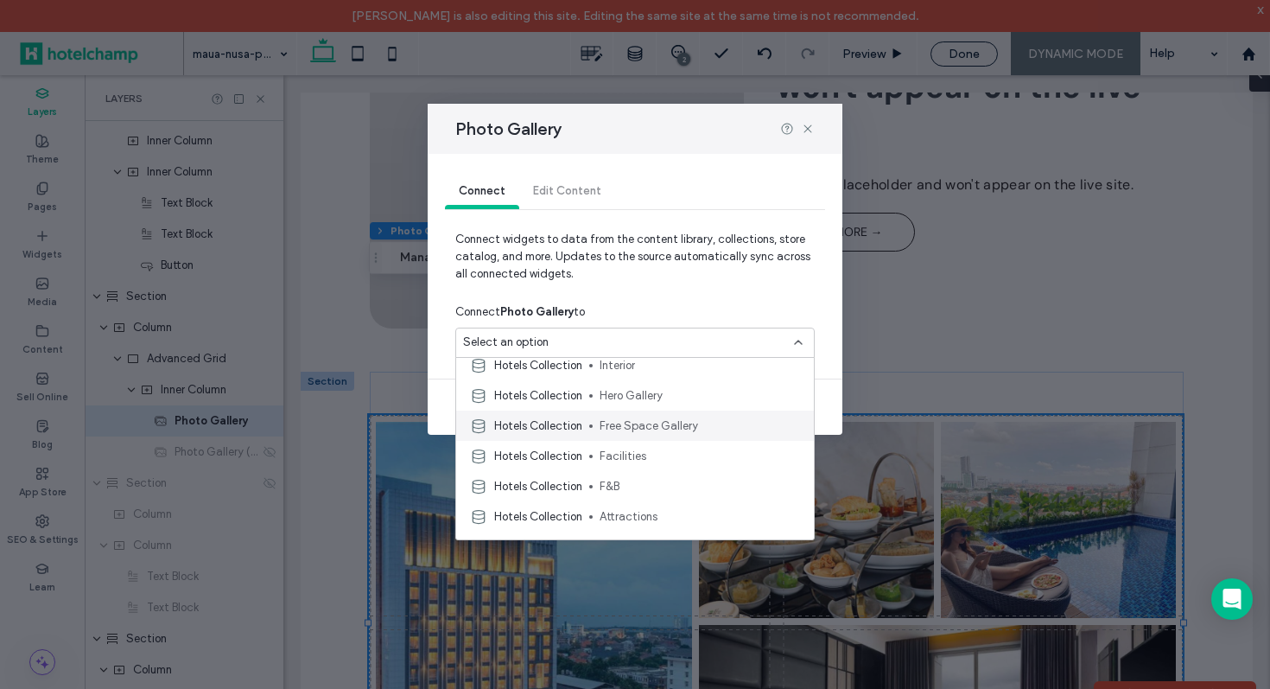
click at [671, 428] on span "Free Space Gallery" at bounding box center [700, 425] width 200 height 17
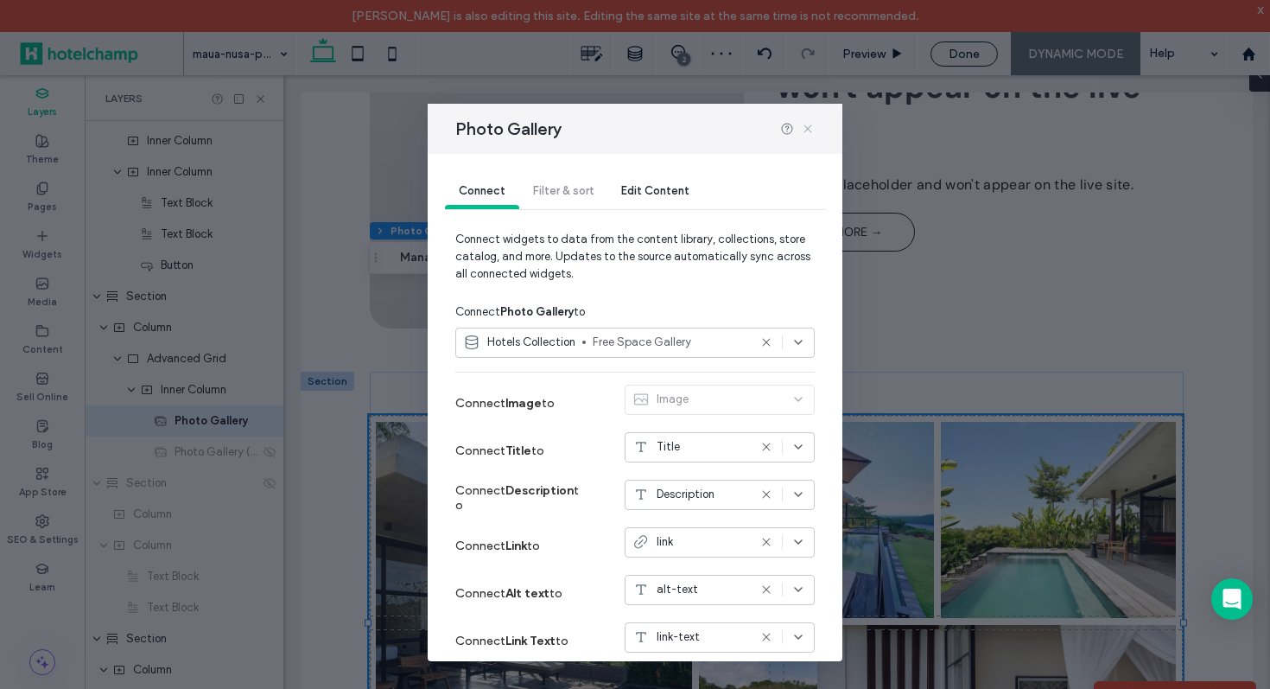
click at [810, 131] on icon at bounding box center [808, 129] width 14 height 14
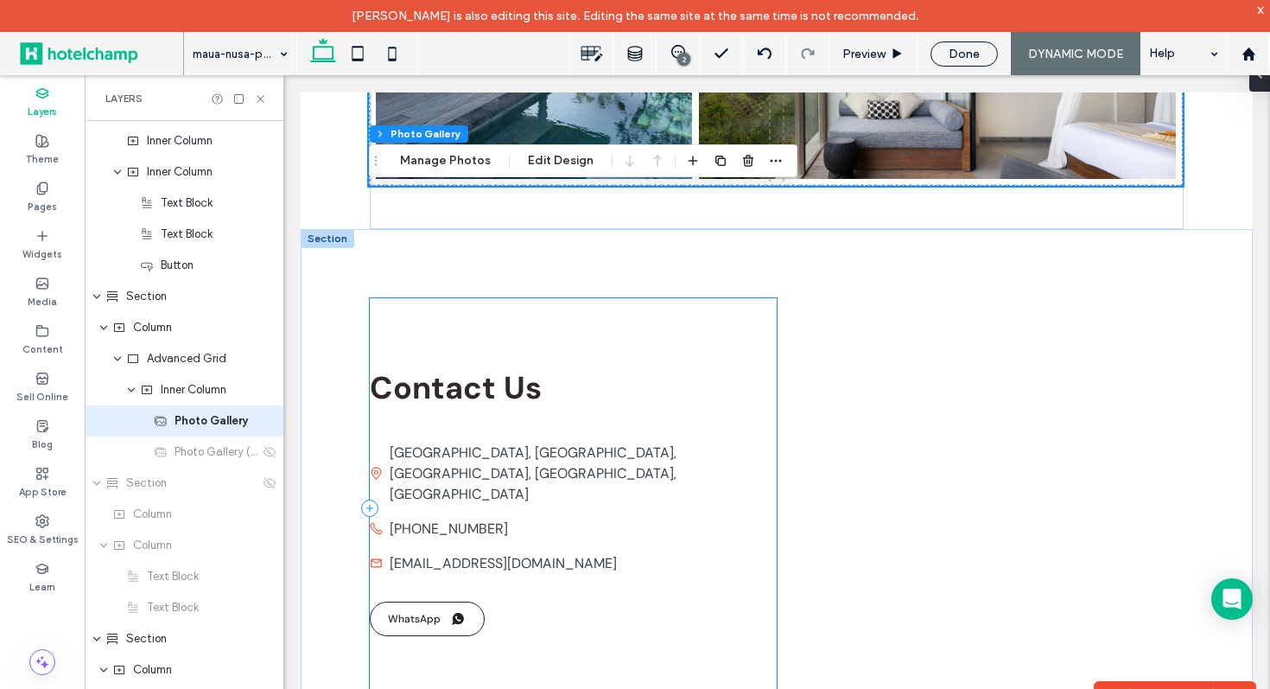
scroll to position [5408, 0]
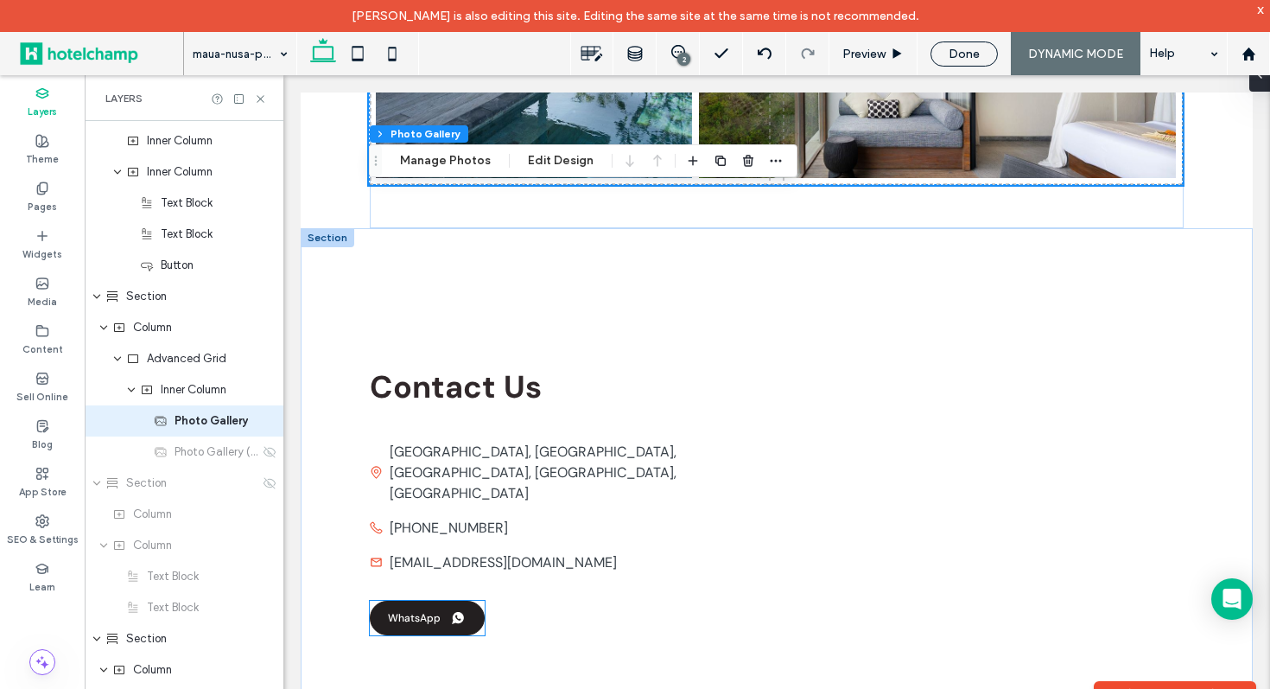
click at [441, 601] on link "WhatsApp" at bounding box center [427, 618] width 115 height 35
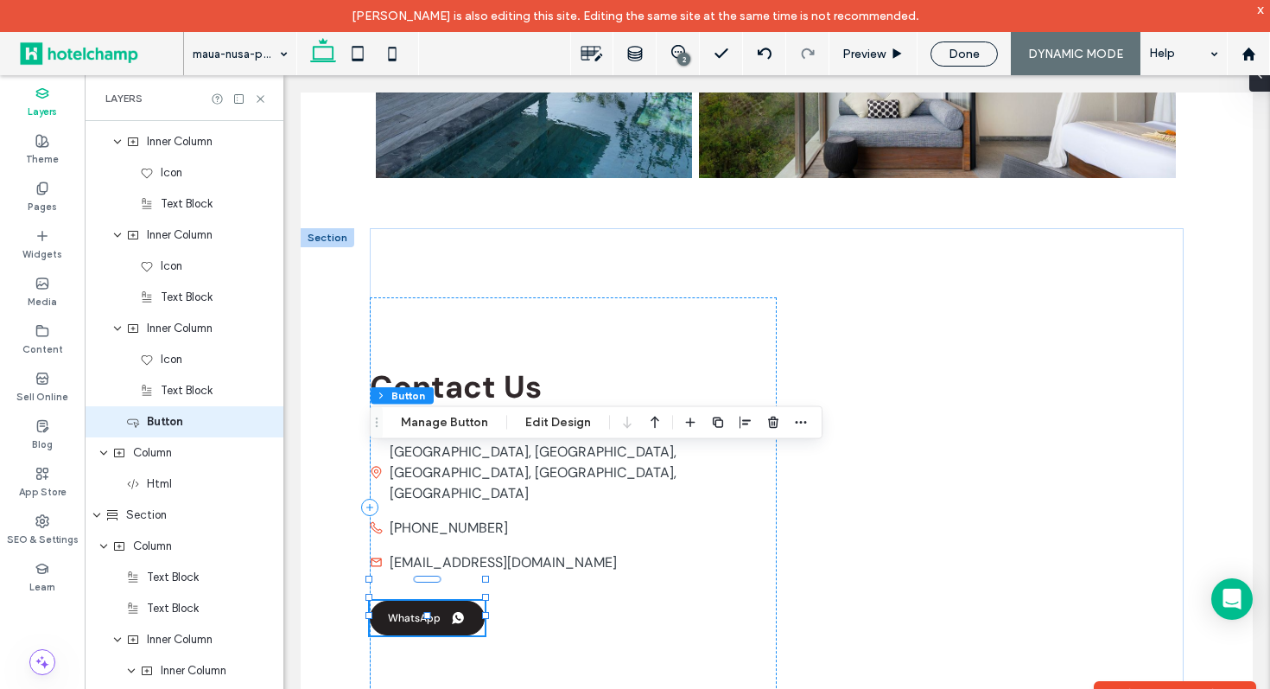
scroll to position [7368, 0]
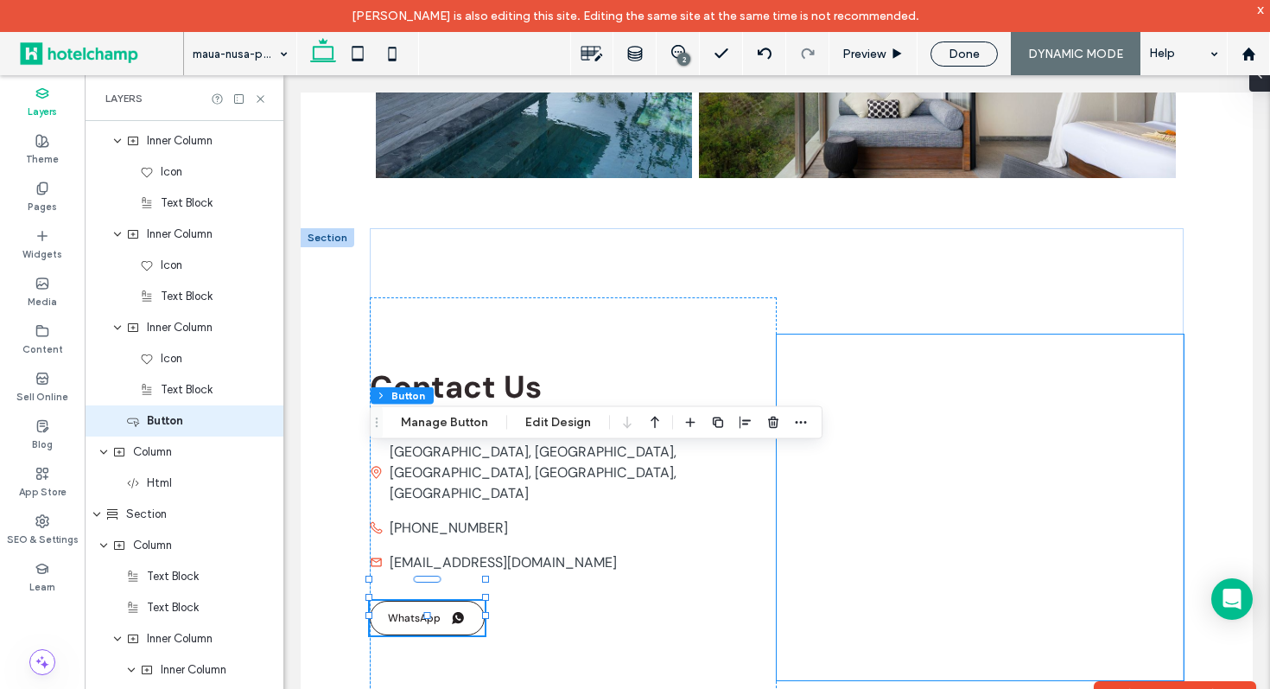
click at [827, 350] on div at bounding box center [980, 507] width 407 height 346
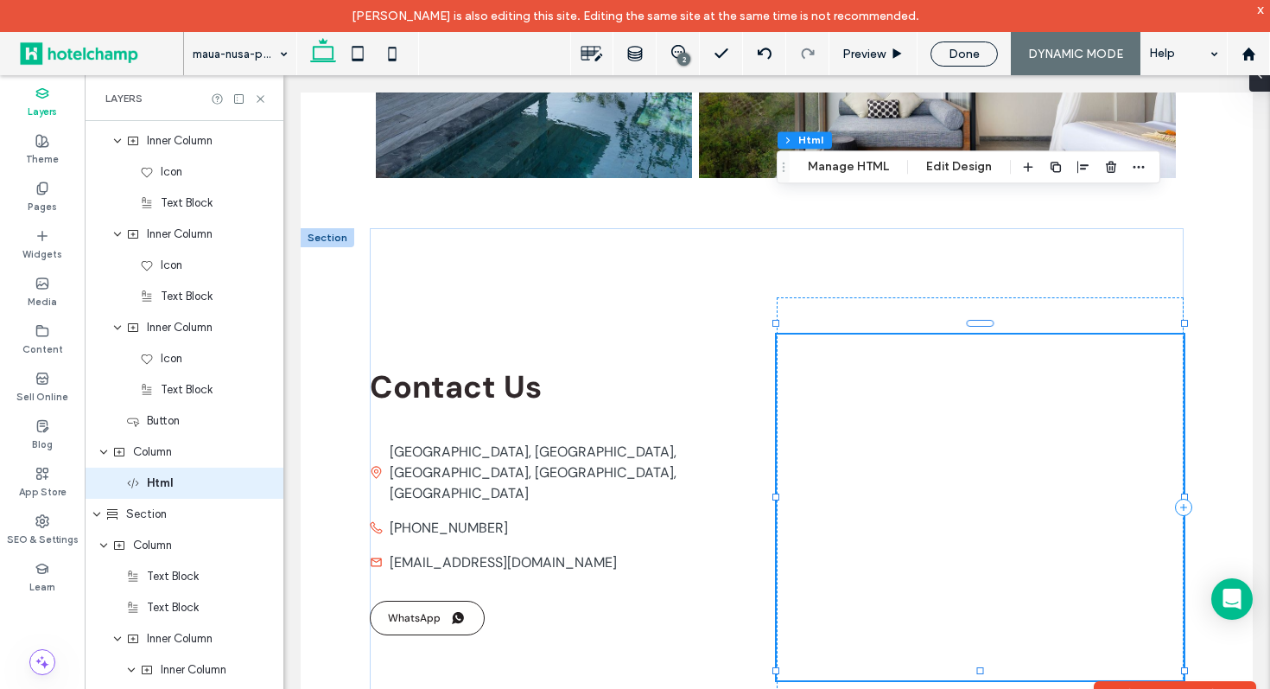
scroll to position [7430, 0]
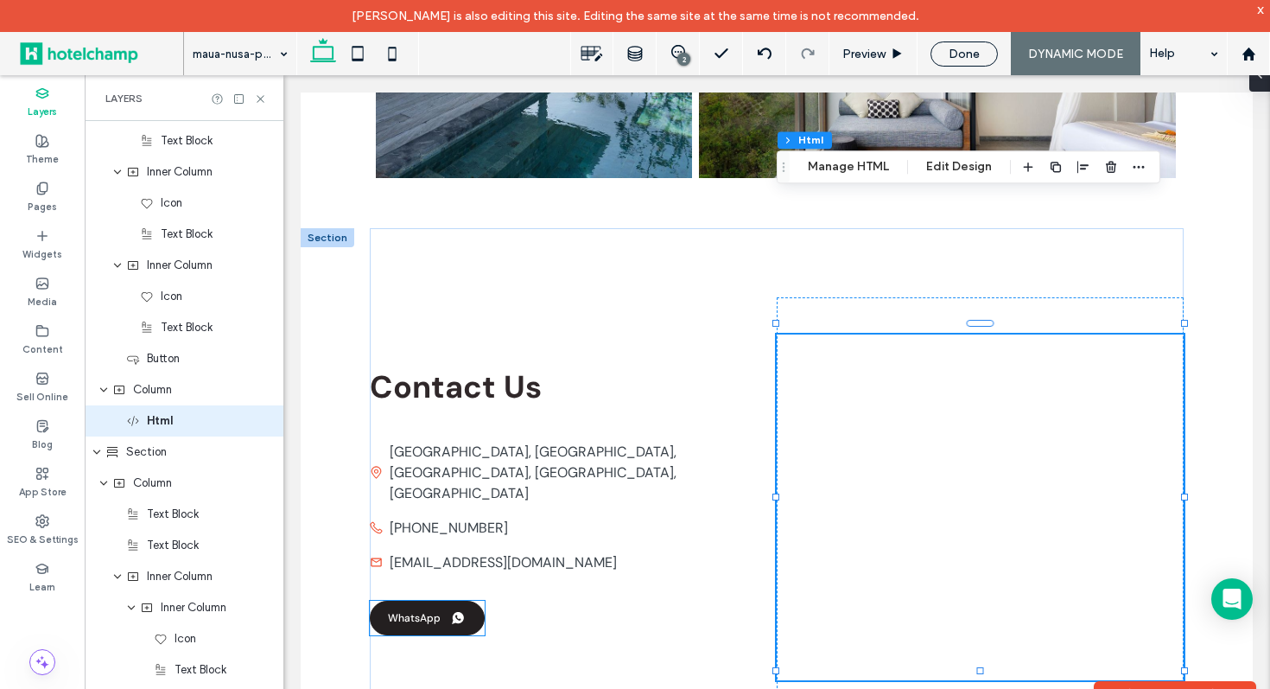
click at [436, 601] on link "WhatsApp" at bounding box center [427, 618] width 115 height 35
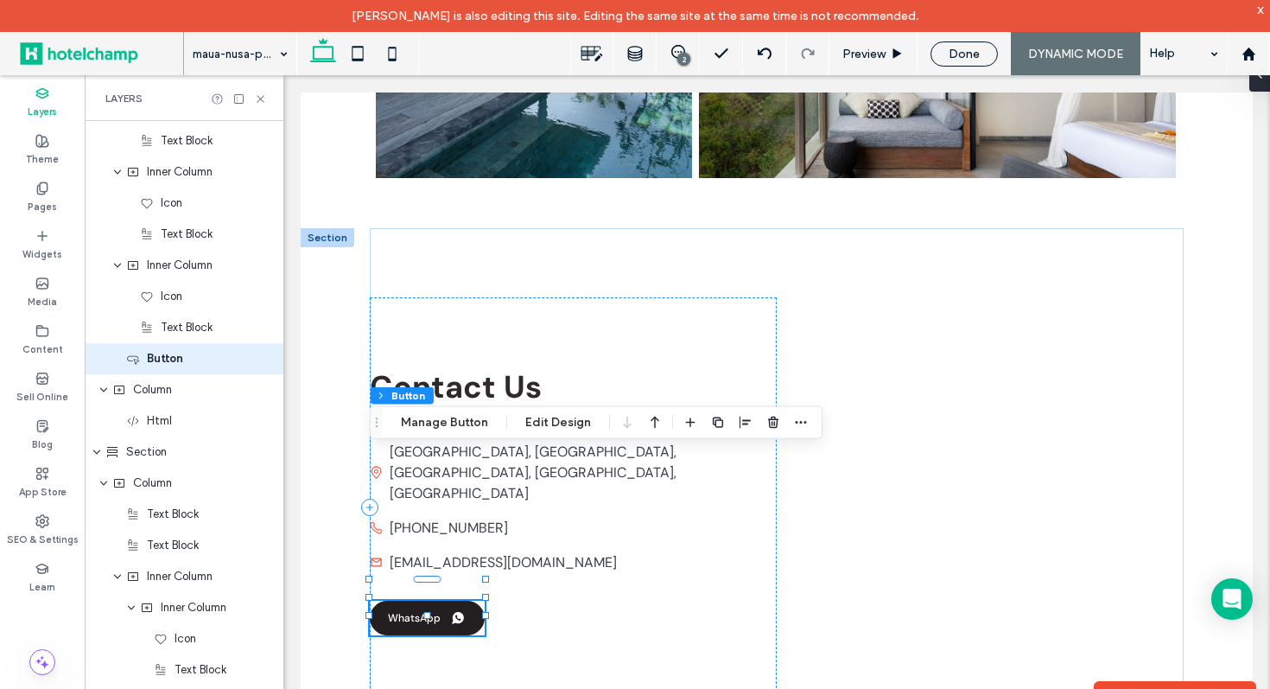
scroll to position [7368, 0]
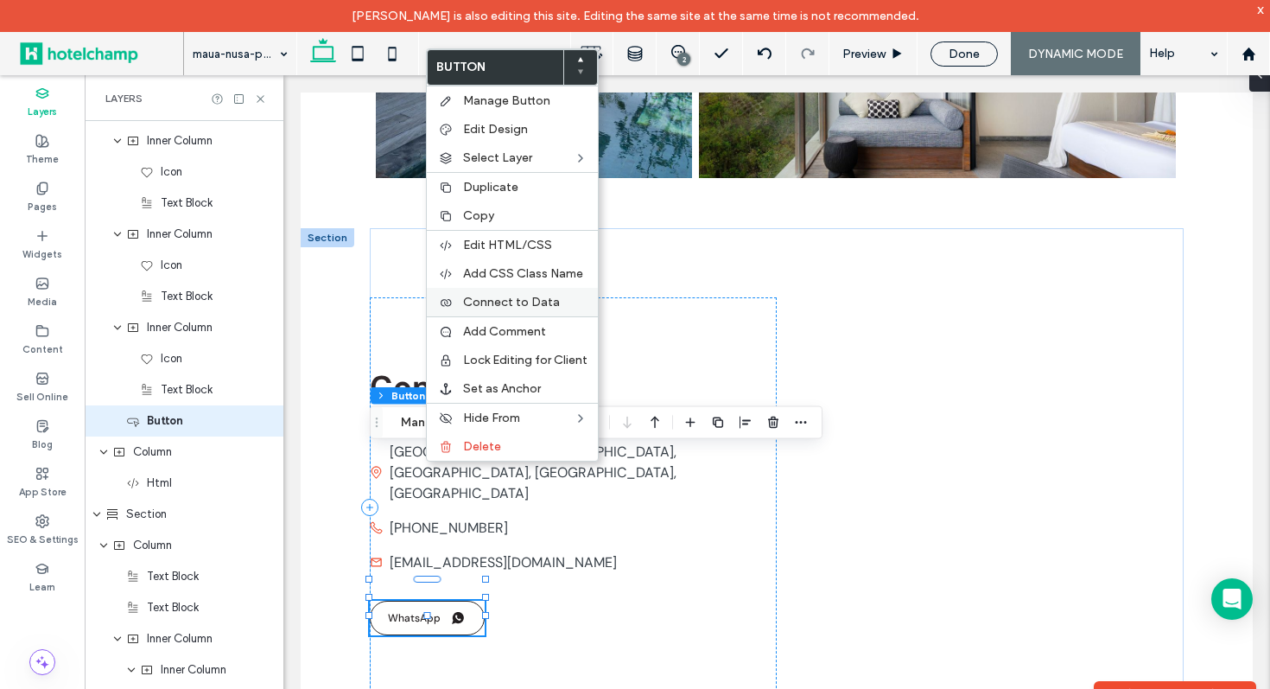
click at [550, 306] on span "Connect to Data" at bounding box center [511, 302] width 97 height 15
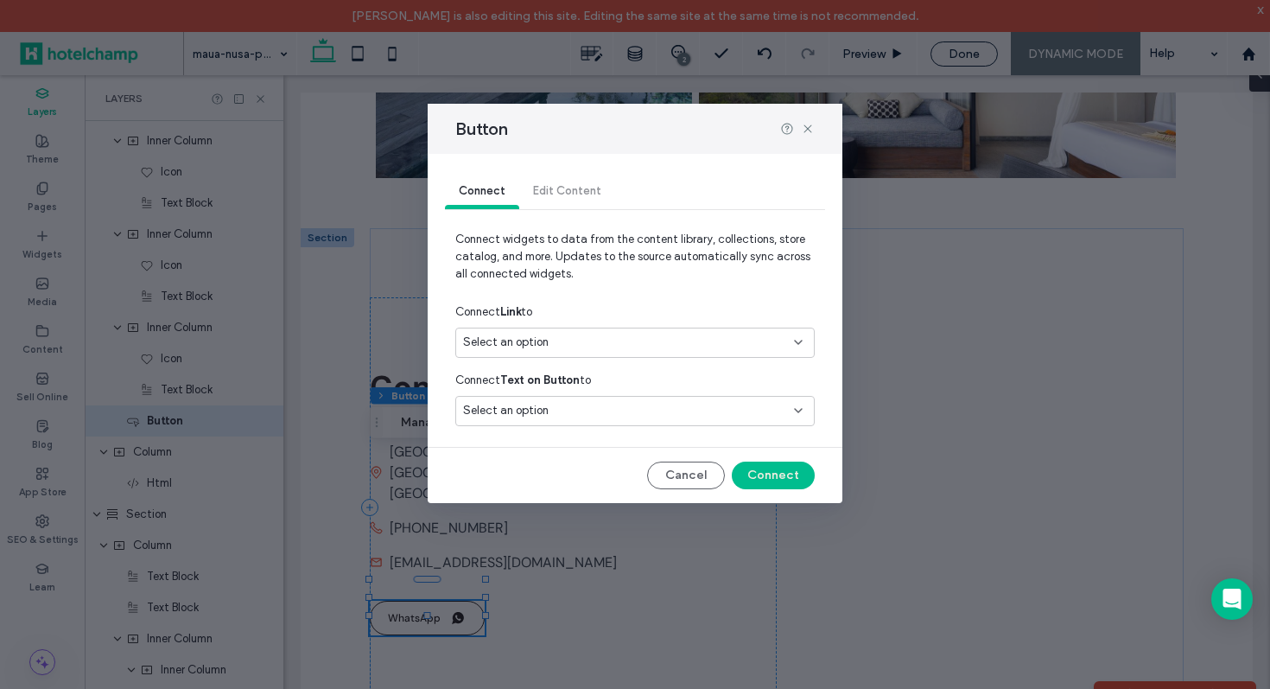
click at [711, 334] on div "Select an option" at bounding box center [624, 342] width 323 height 17
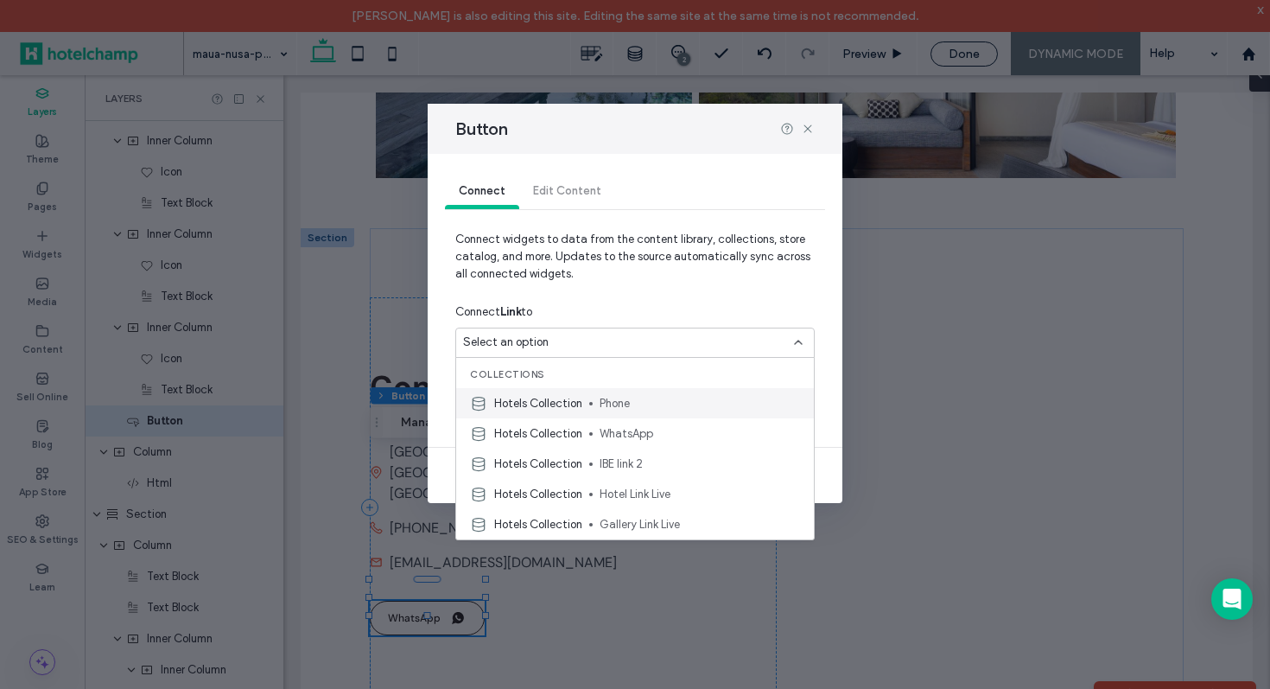
scroll to position [22, 0]
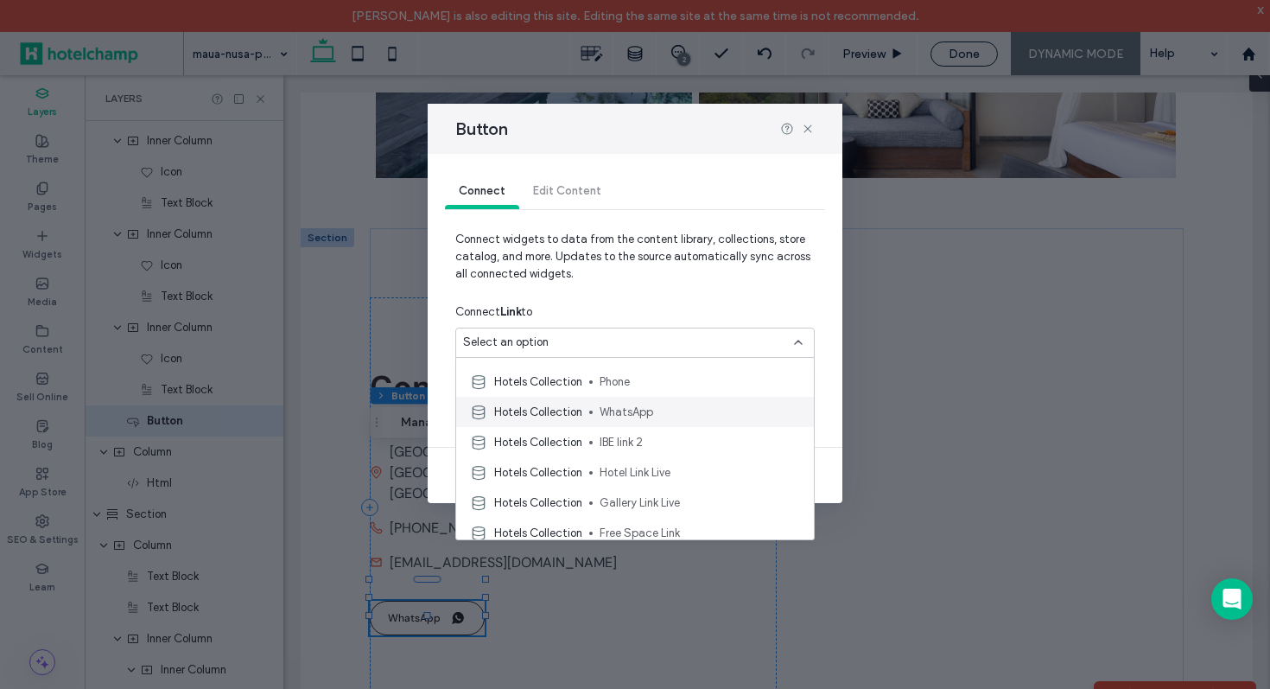
click at [687, 415] on span "WhatsApp" at bounding box center [700, 412] width 200 height 17
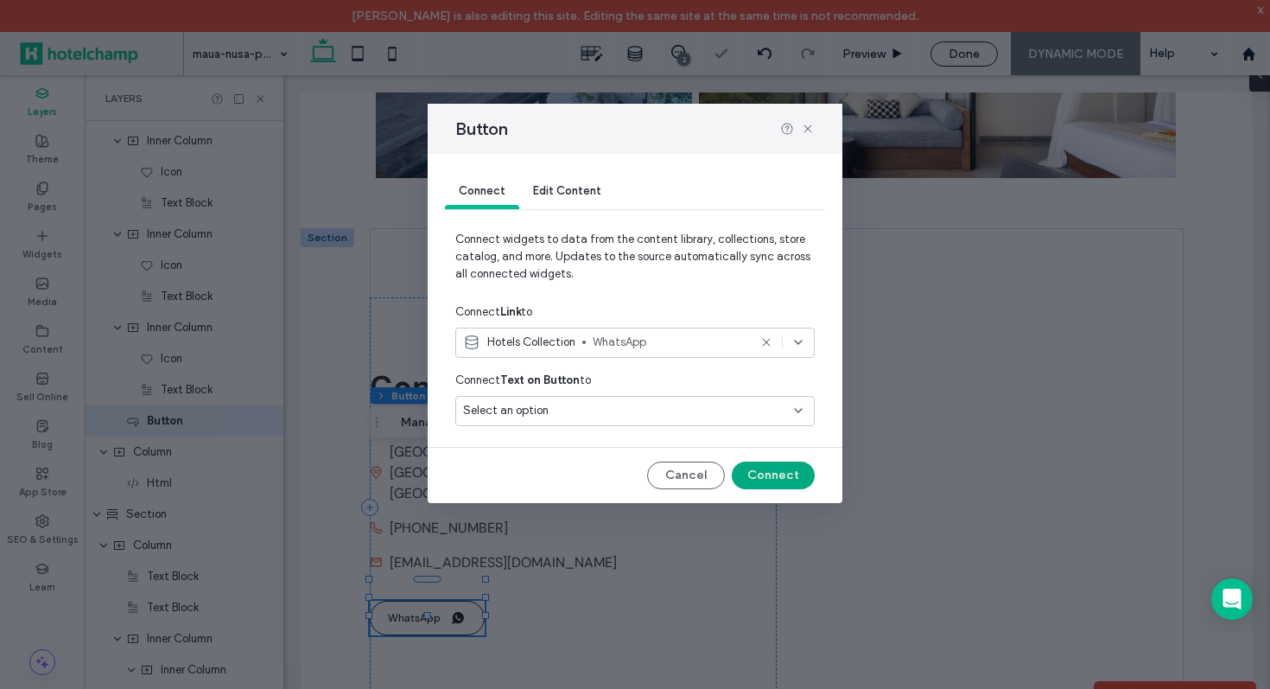
click at [786, 470] on button "Connect" at bounding box center [773, 475] width 83 height 28
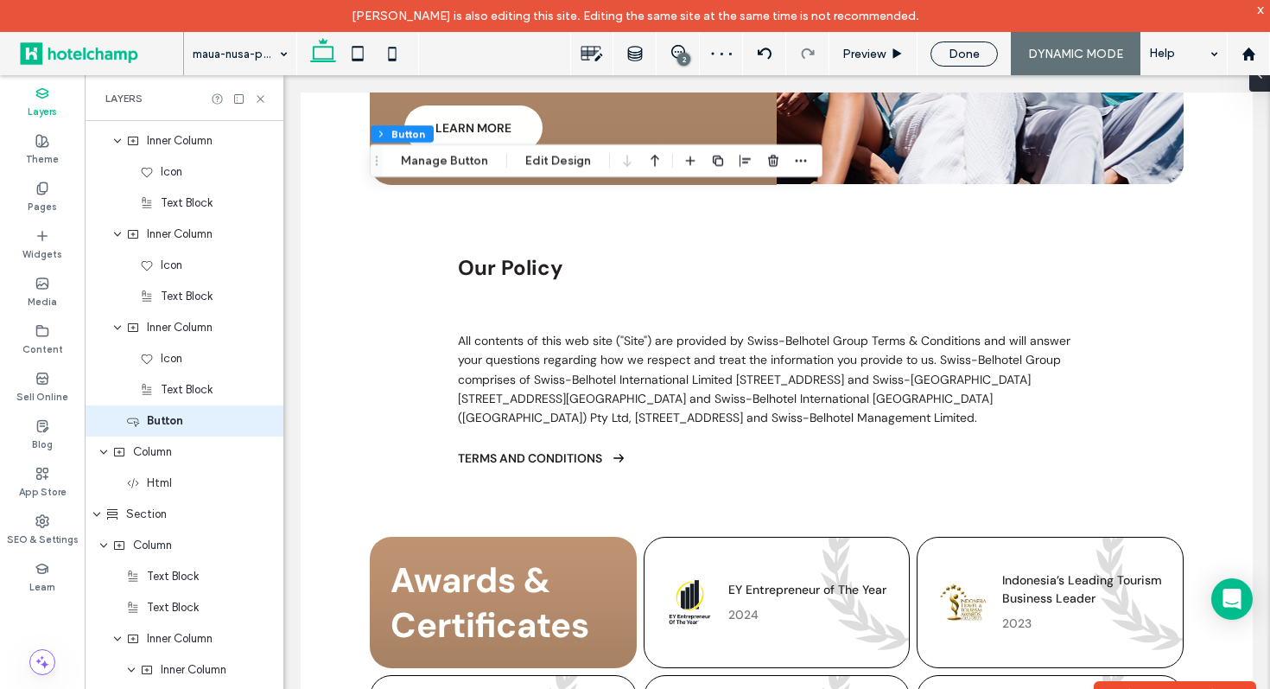
scroll to position [6093, 0]
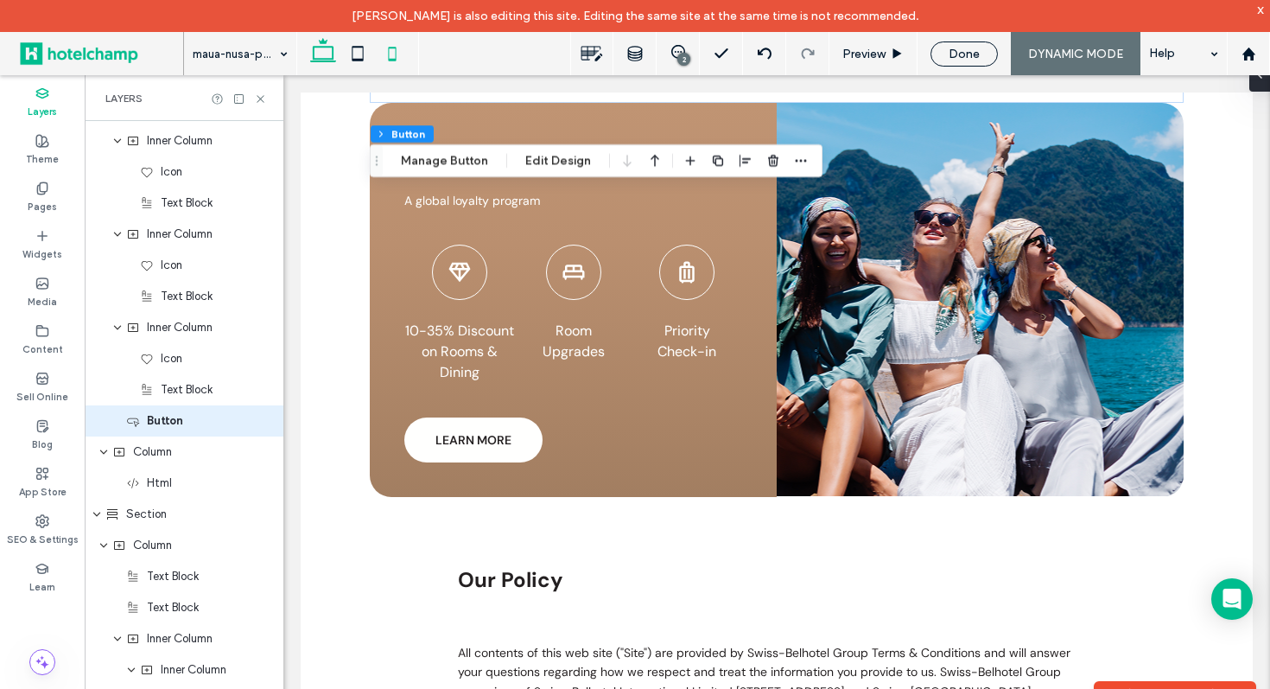
click at [388, 56] on icon at bounding box center [392, 53] width 35 height 35
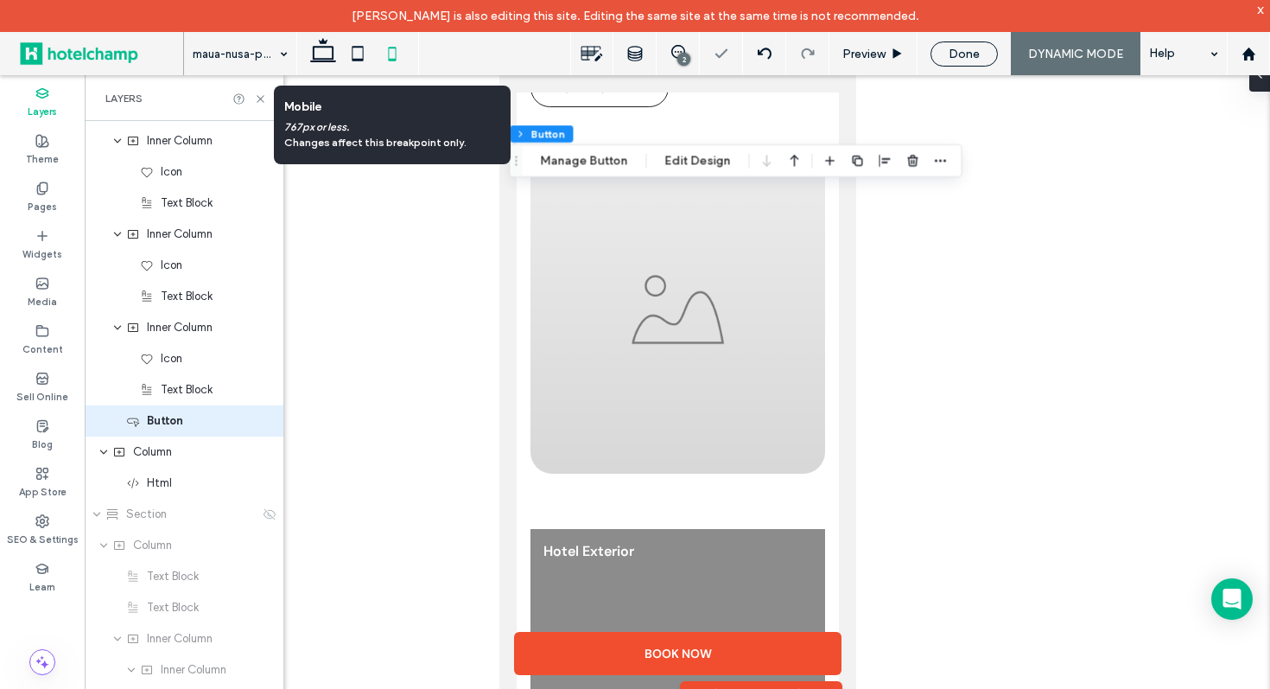
type input "***"
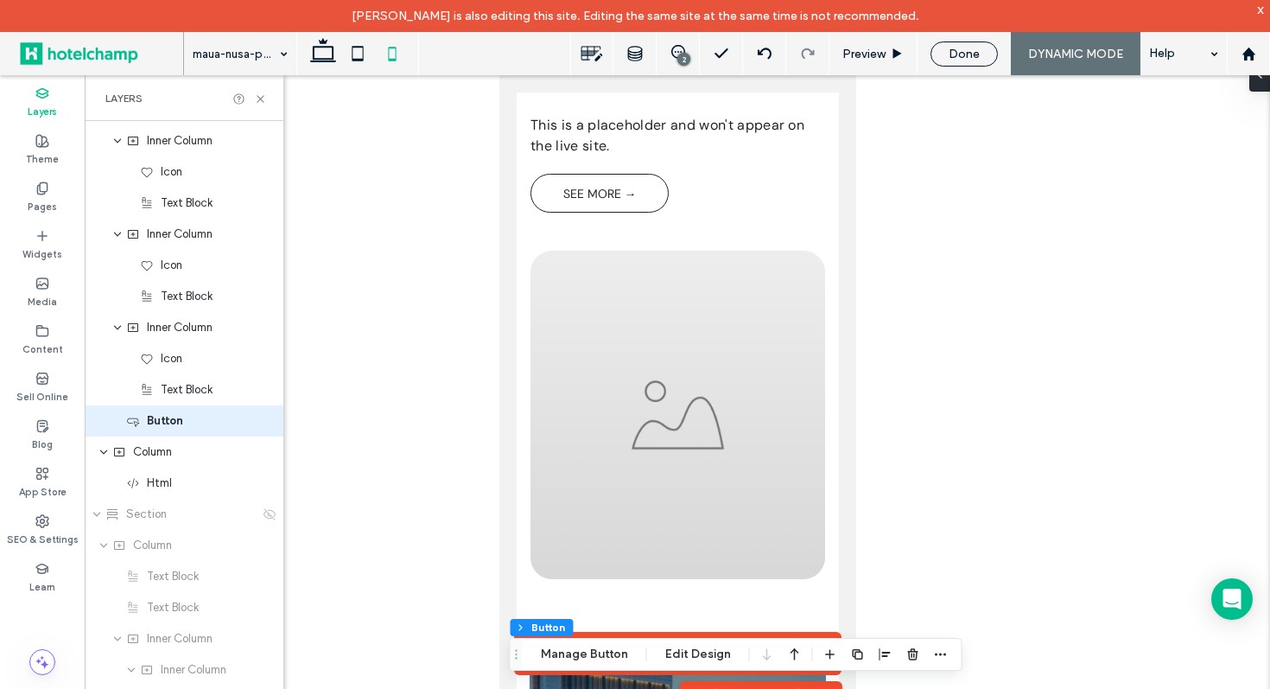
scroll to position [6072, 0]
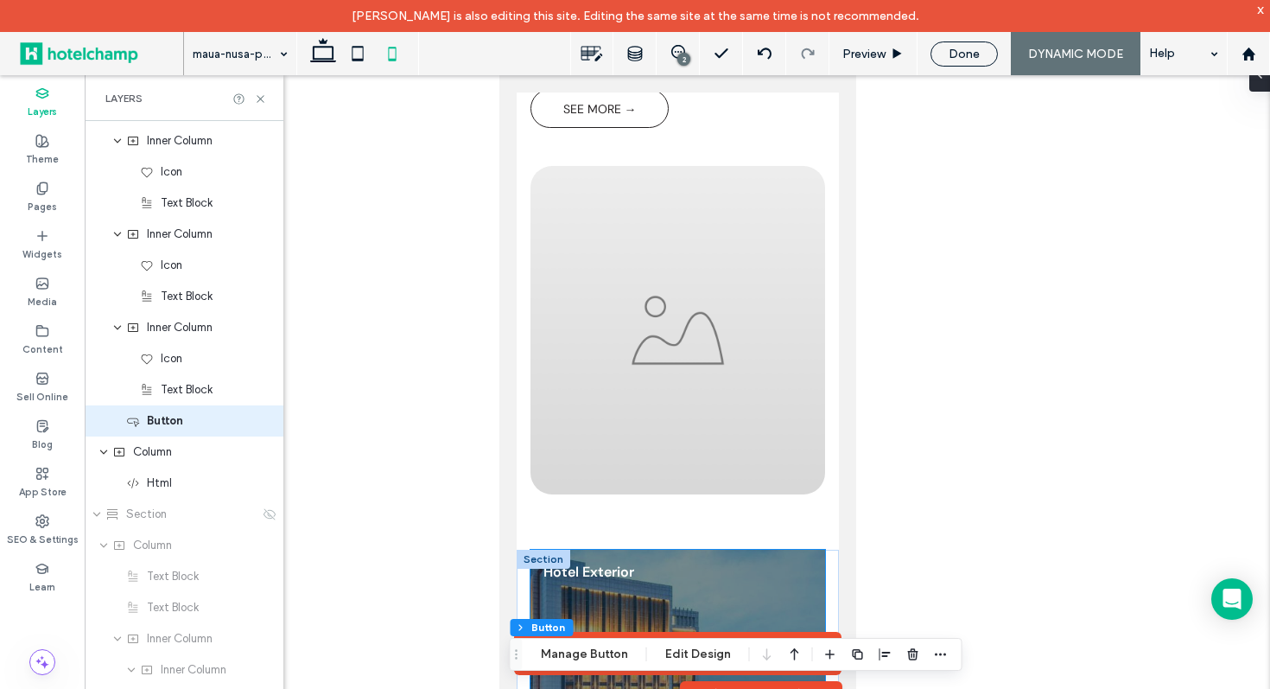
click at [634, 550] on link at bounding box center [677, 688] width 295 height 277
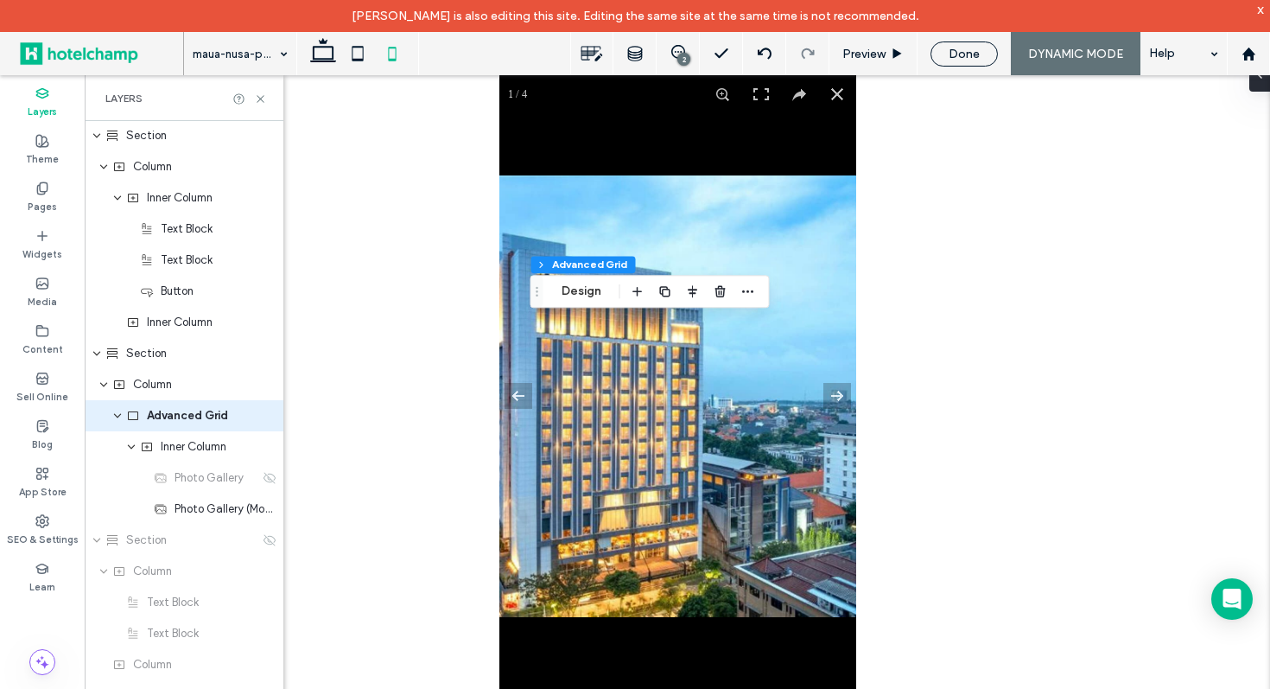
scroll to position [6715, 0]
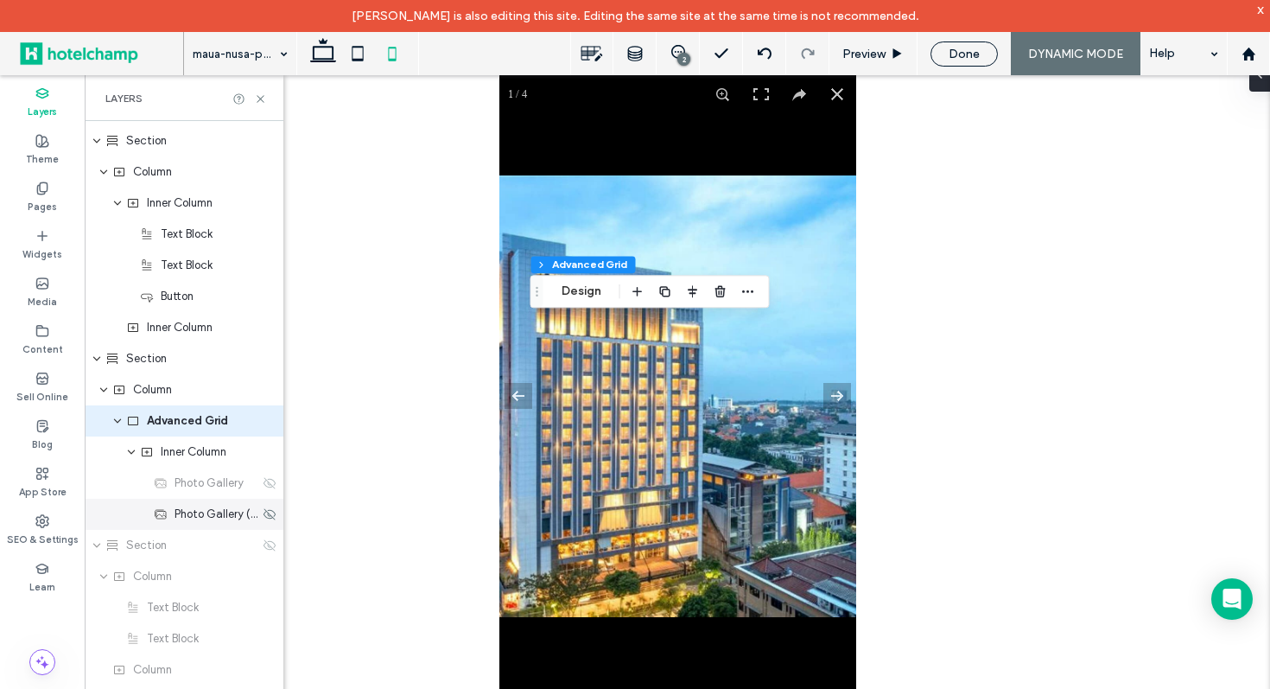
click at [212, 514] on span "Photo Gallery (Mobile)" at bounding box center [217, 513] width 85 height 17
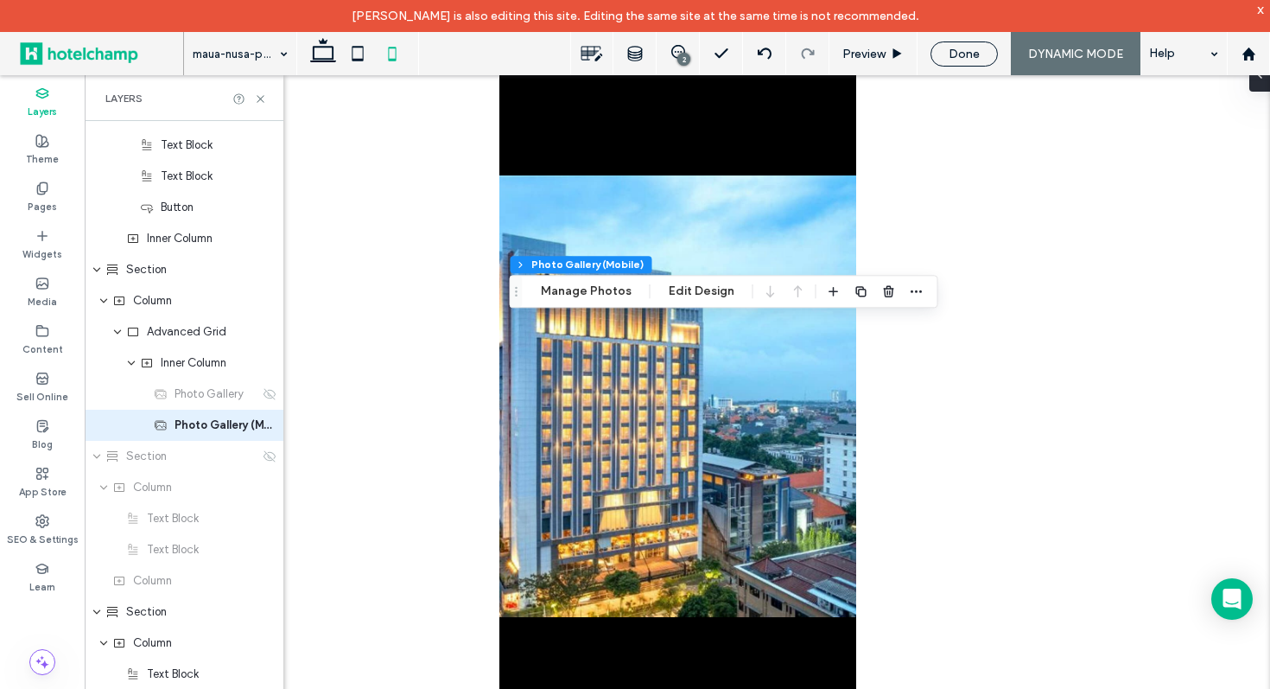
scroll to position [6808, 0]
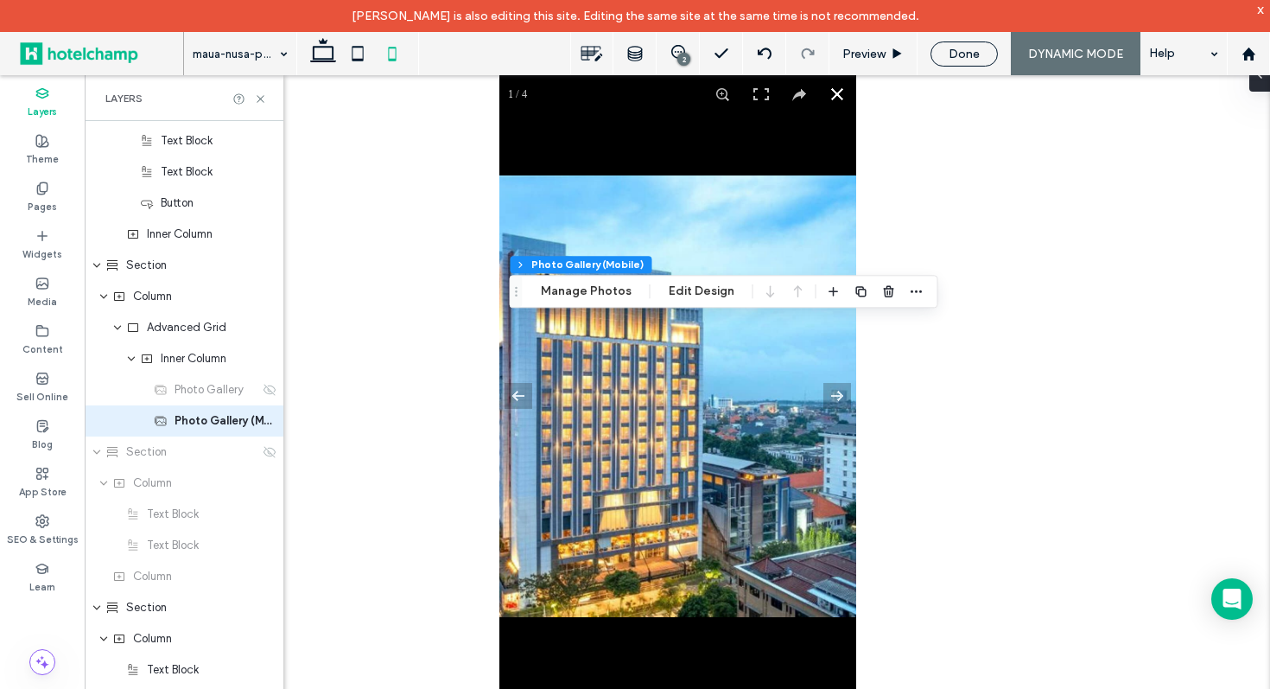
click at [835, 92] on button at bounding box center [836, 94] width 38 height 38
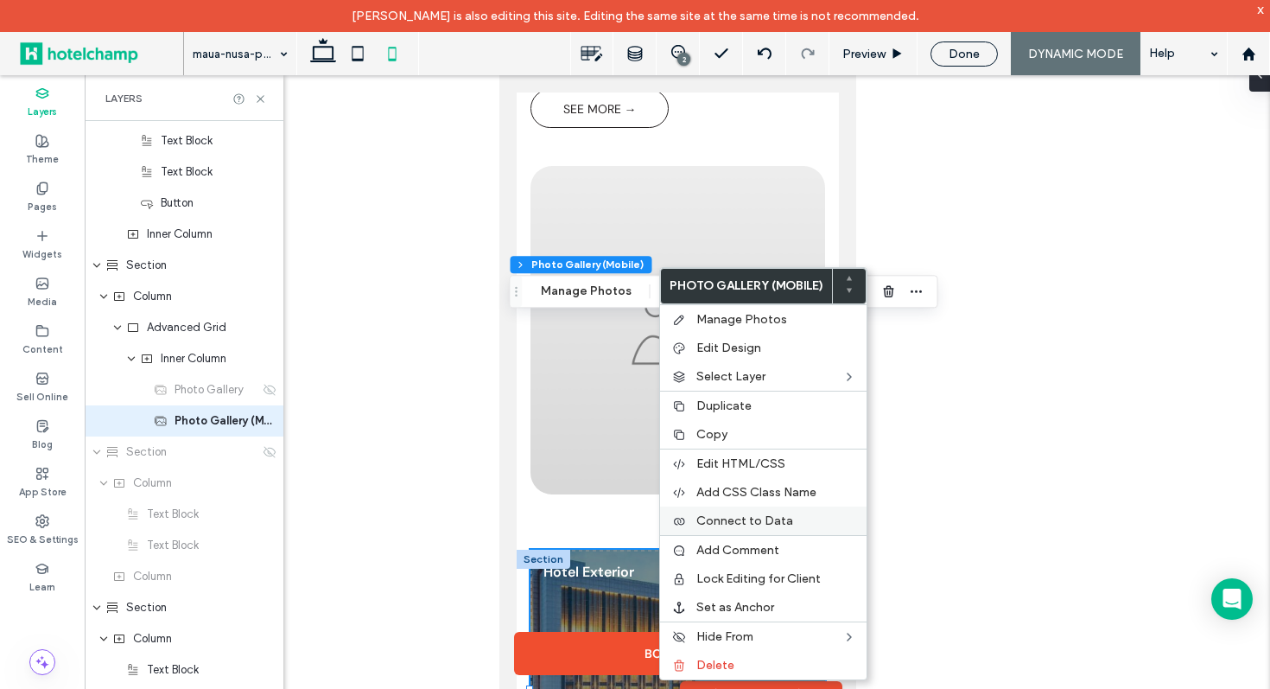
click at [804, 518] on label "Connect to Data" at bounding box center [776, 520] width 160 height 15
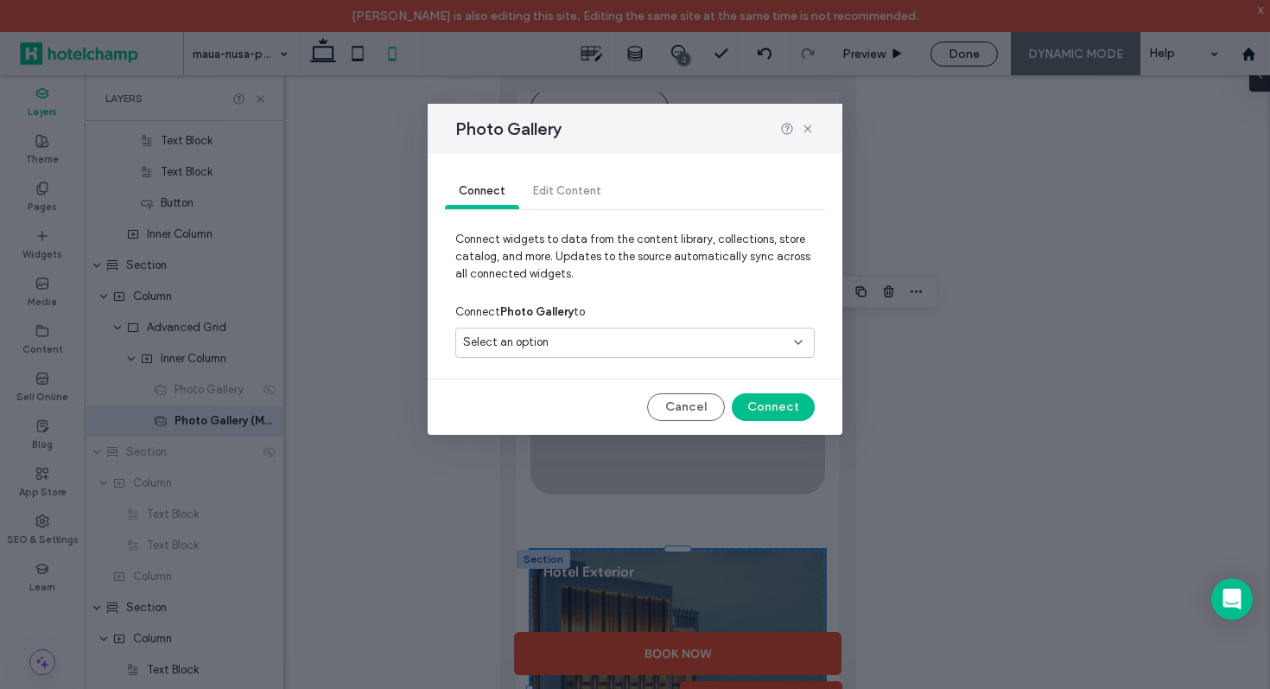
click at [703, 334] on div "Select an option" at bounding box center [624, 342] width 323 height 17
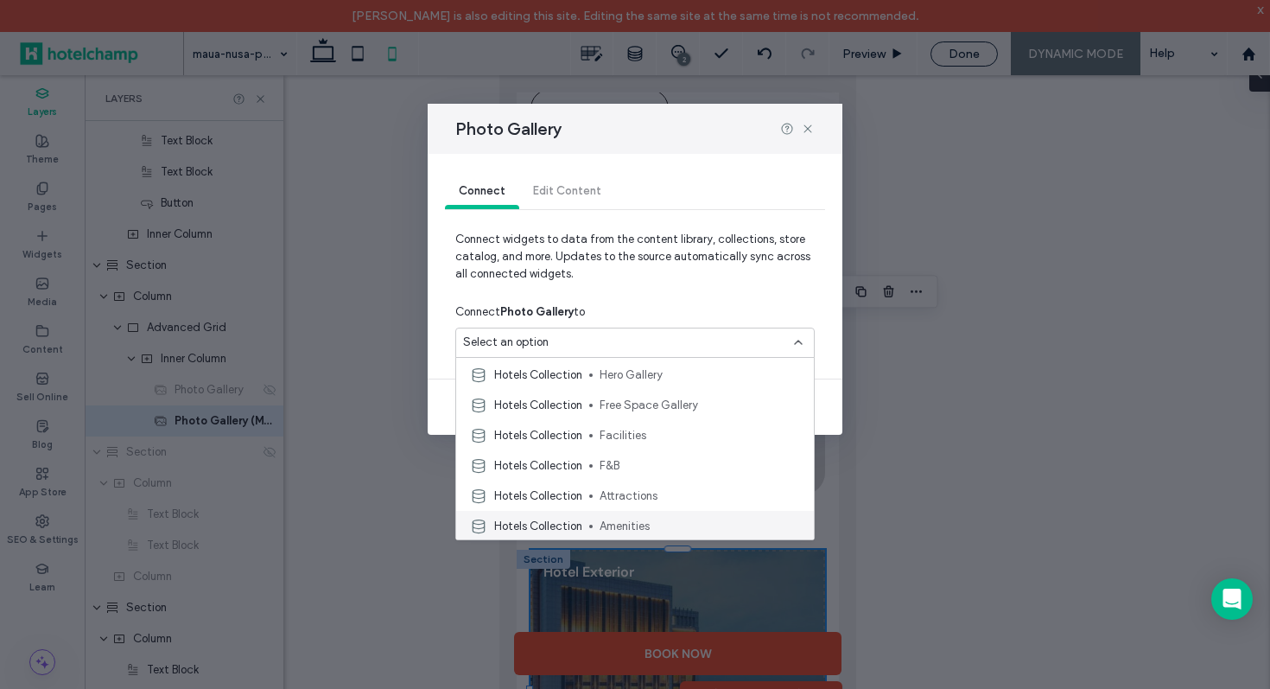
scroll to position [175, 0]
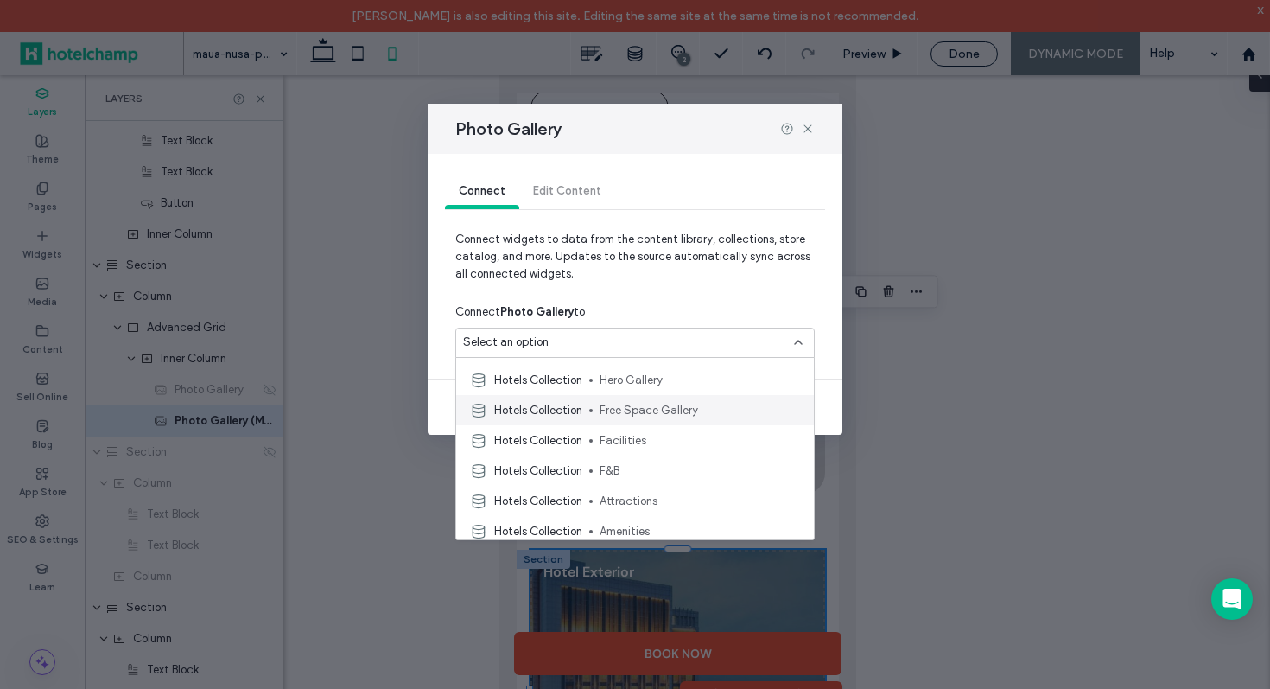
click at [703, 403] on span "Free Space Gallery" at bounding box center [700, 410] width 200 height 17
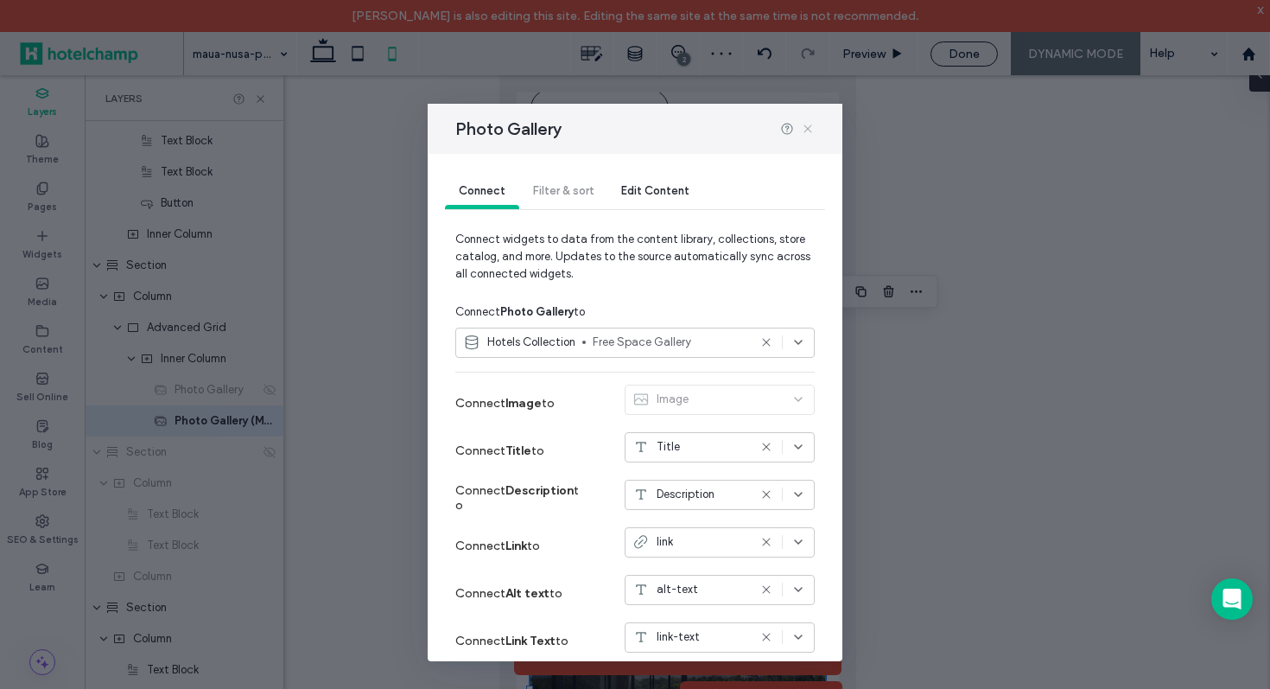
click at [805, 130] on use at bounding box center [808, 128] width 8 height 8
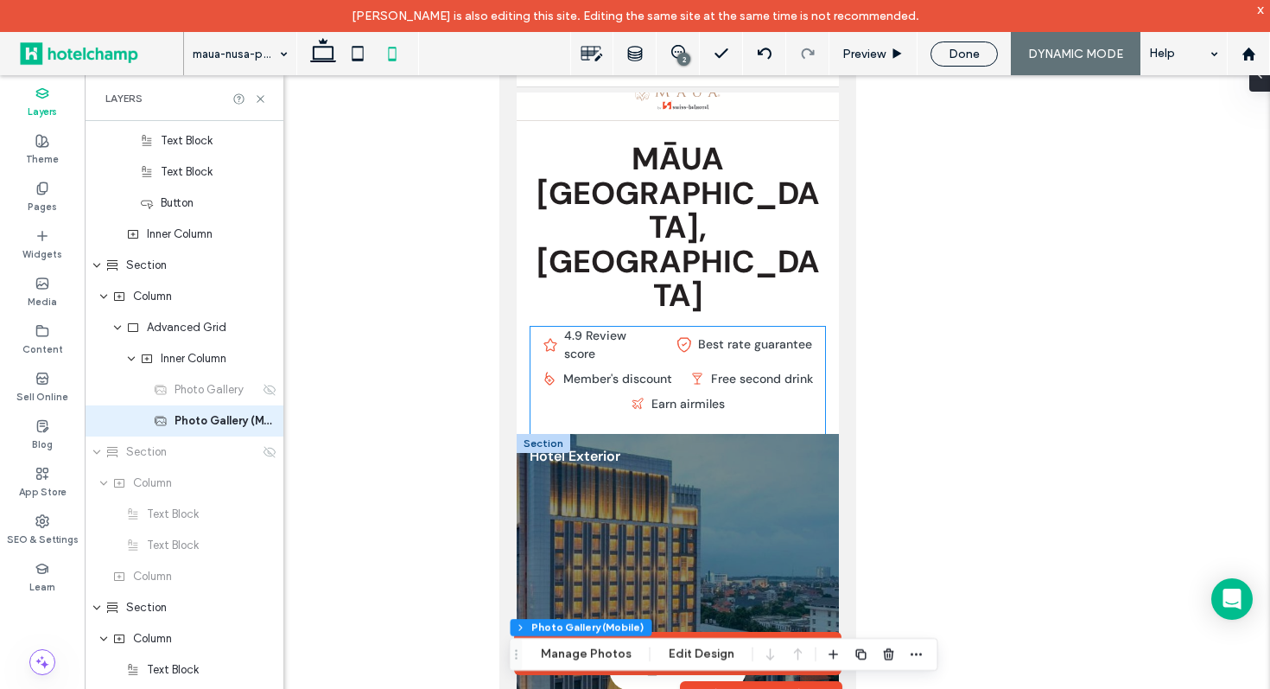
scroll to position [146, 0]
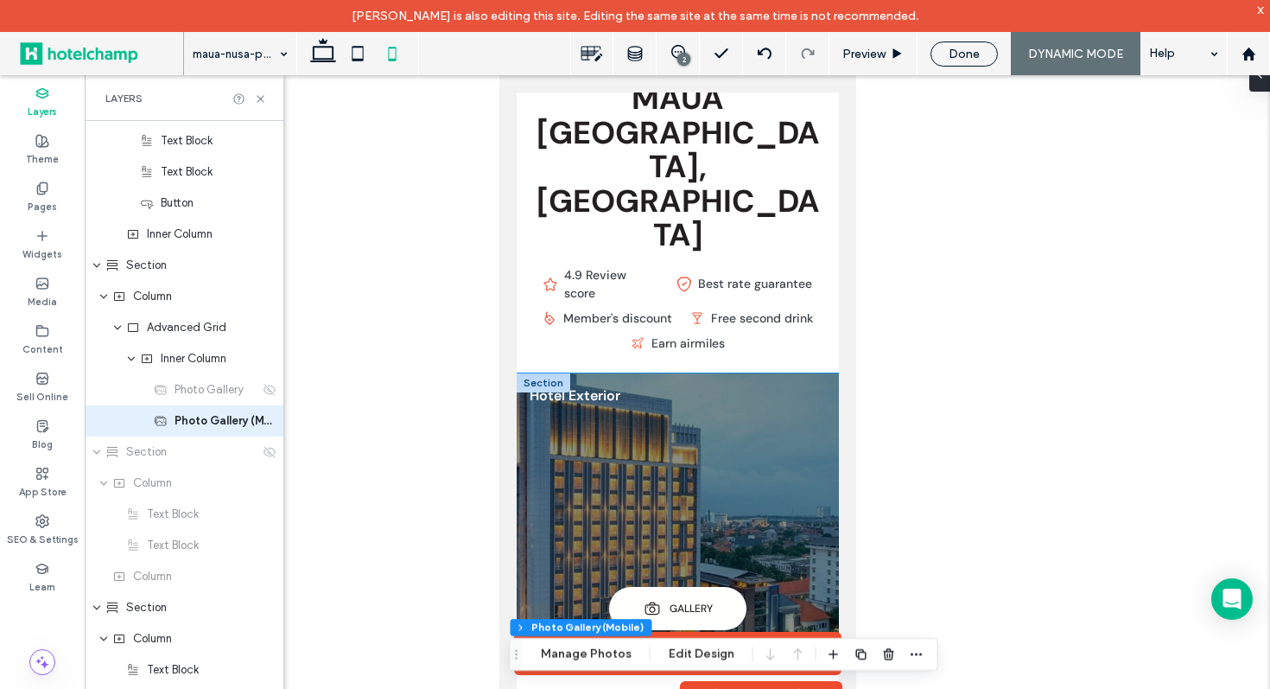
click at [630, 373] on link at bounding box center [677, 511] width 322 height 277
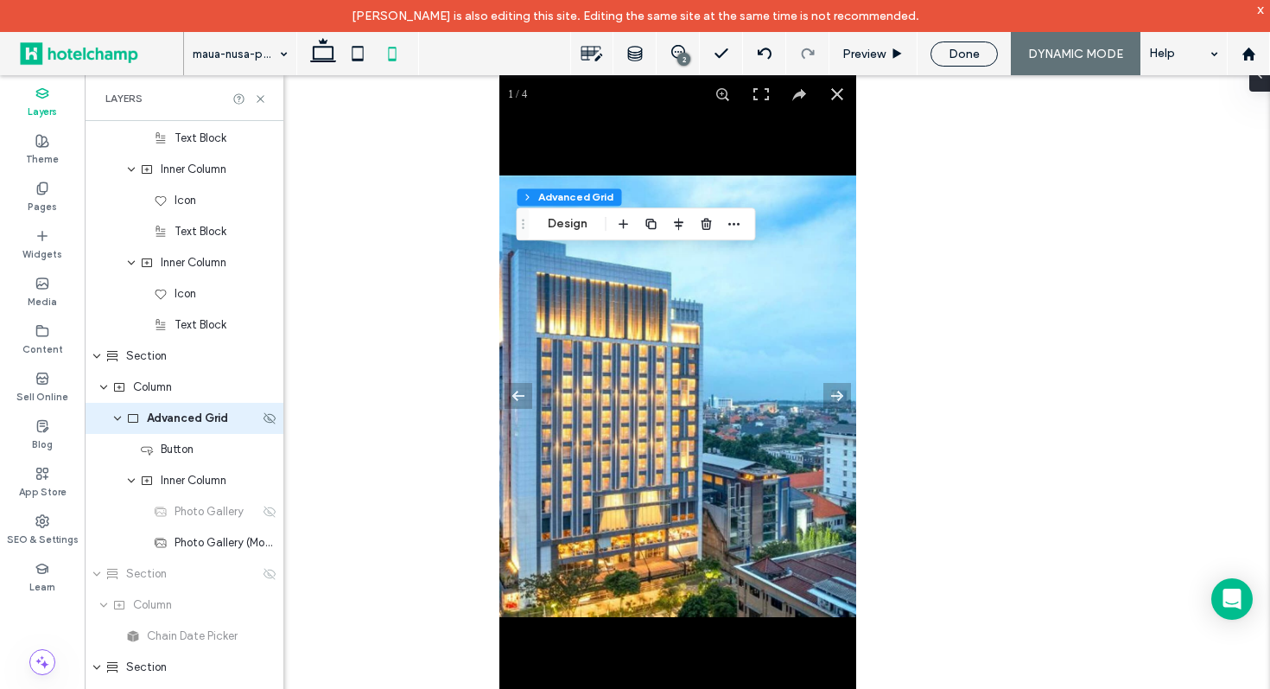
scroll to position [4164, 0]
click at [208, 547] on span "Photo Gallery (Mobile)" at bounding box center [217, 545] width 85 height 17
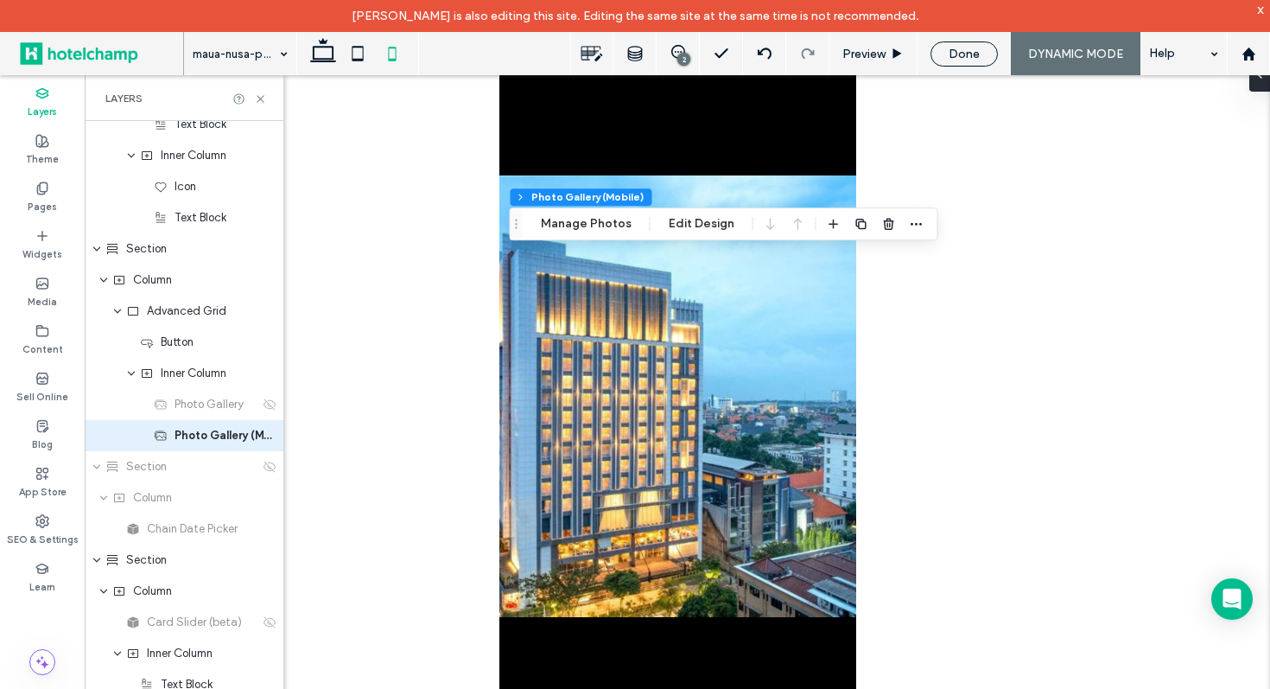
scroll to position [4289, 0]
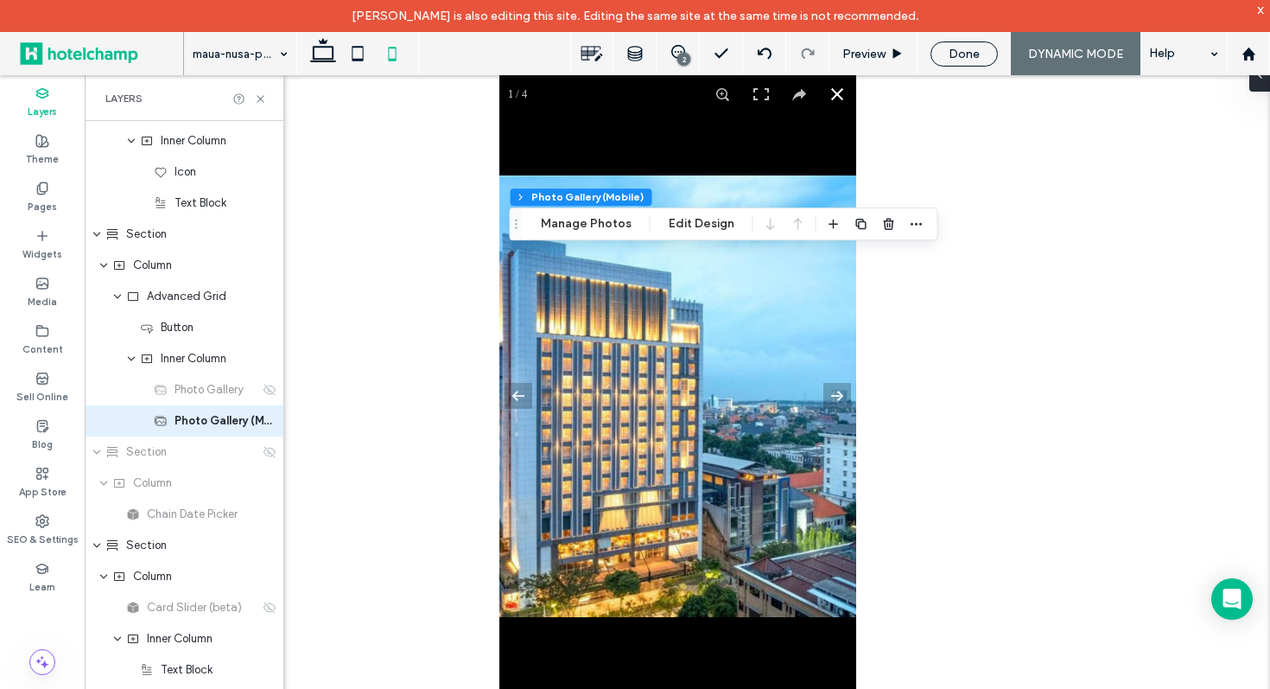
click at [830, 99] on button at bounding box center [836, 94] width 38 height 38
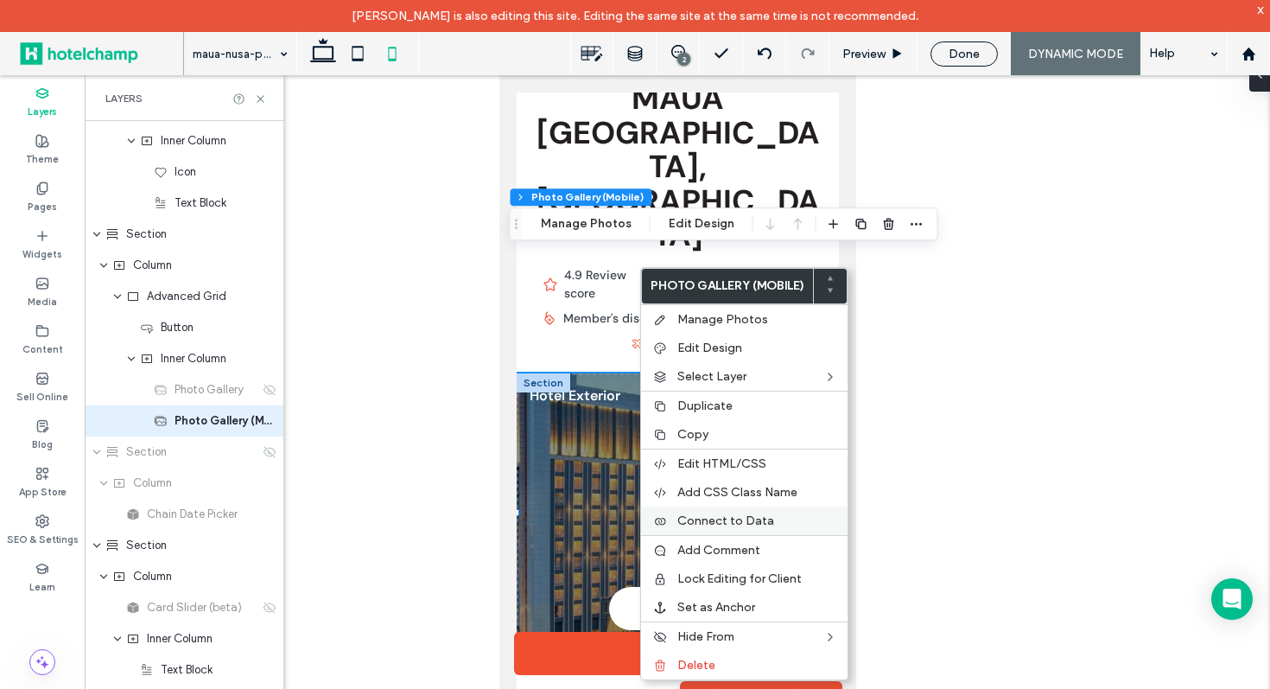
click at [792, 524] on label "Connect to Data" at bounding box center [757, 520] width 160 height 15
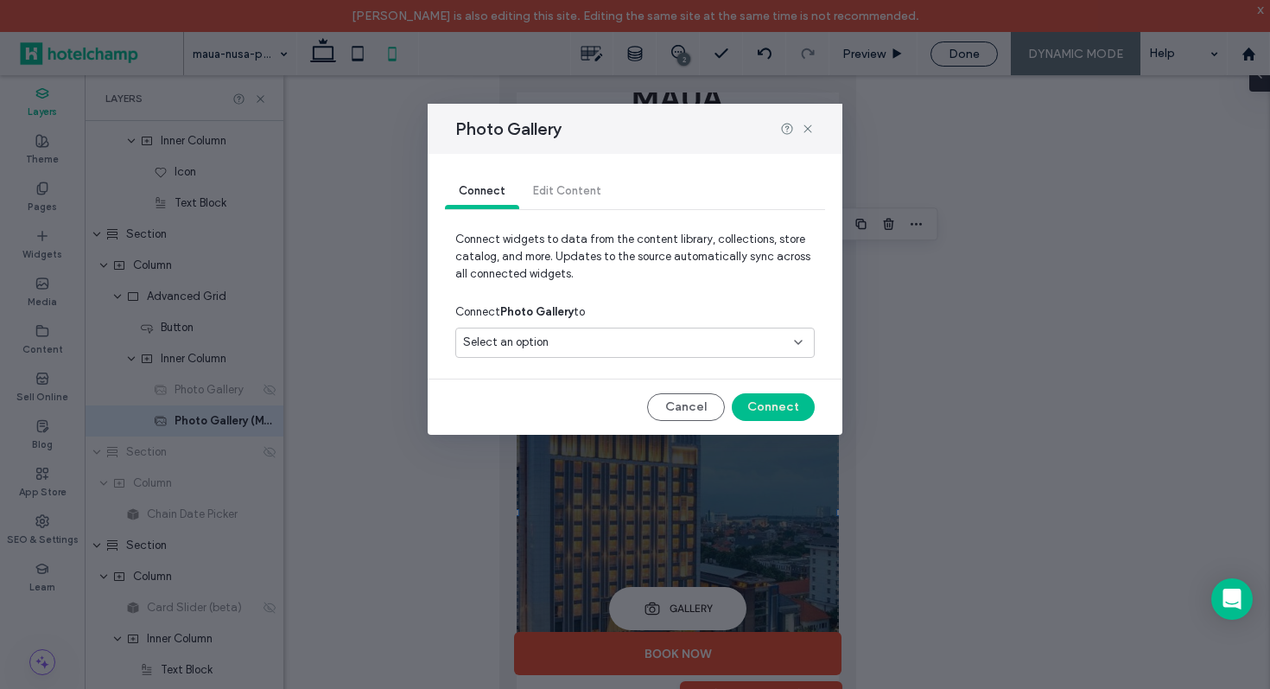
click at [742, 343] on div "Select an option" at bounding box center [624, 342] width 323 height 17
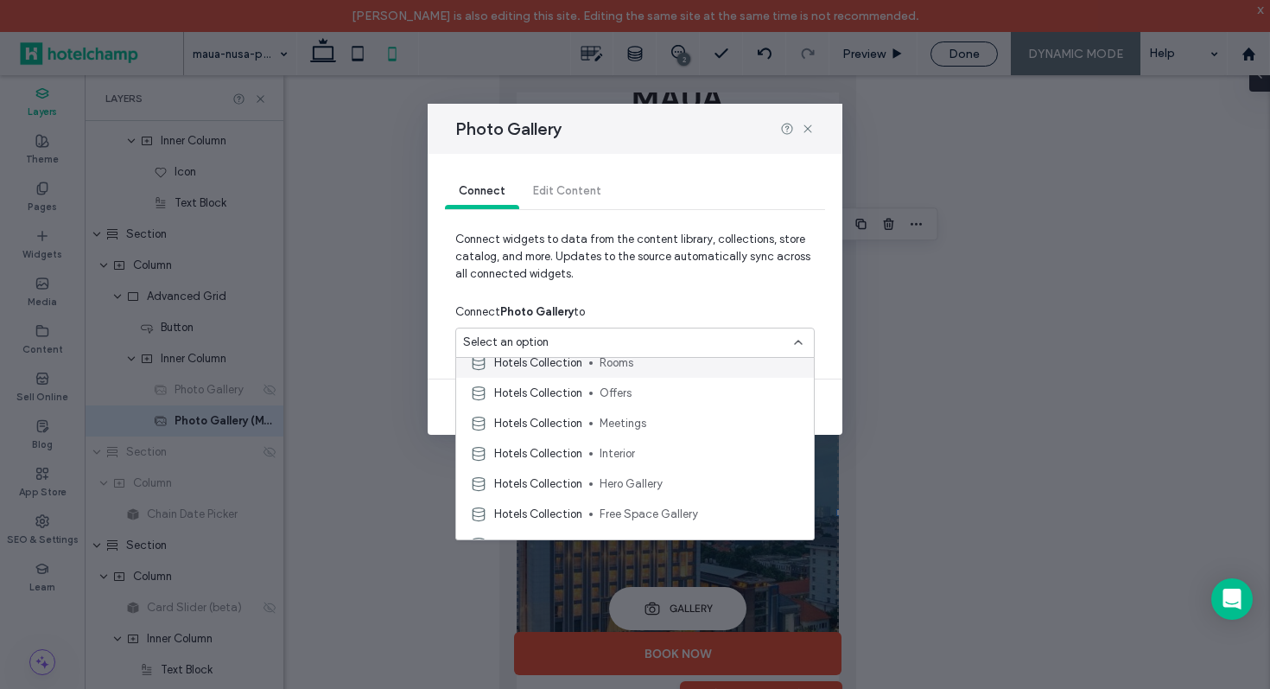
scroll to position [91, 0]
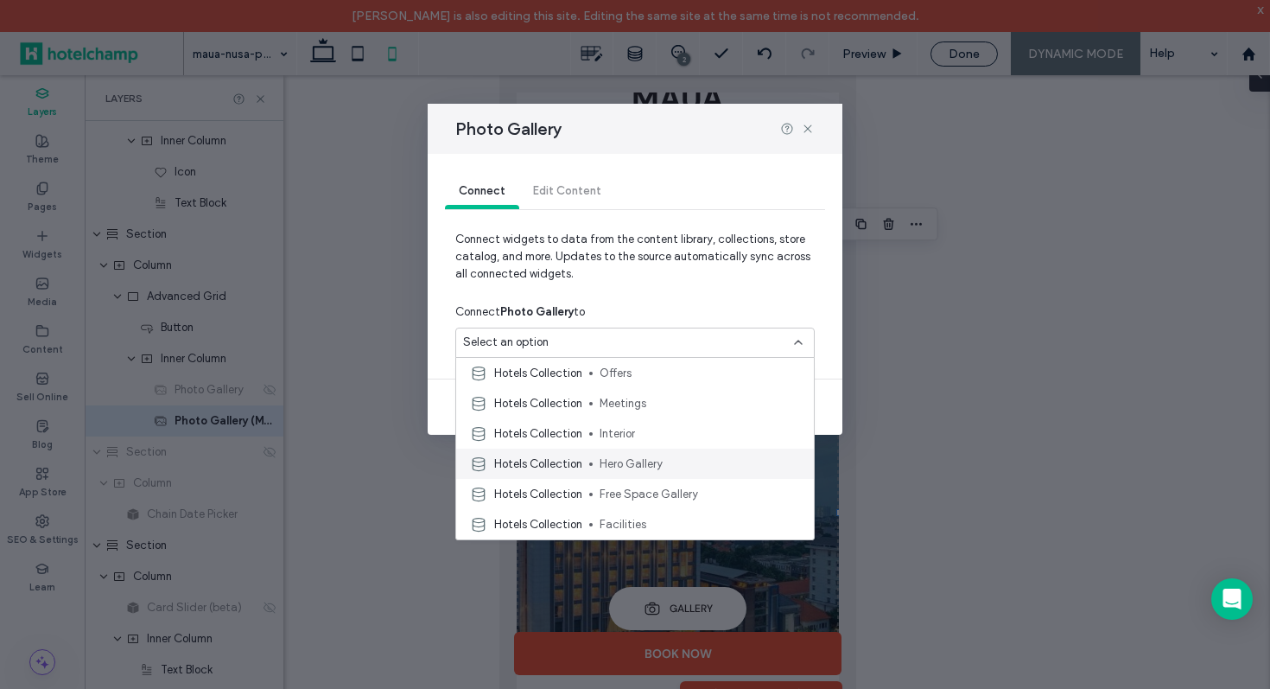
click at [693, 455] on span "Hero Gallery" at bounding box center [700, 463] width 200 height 17
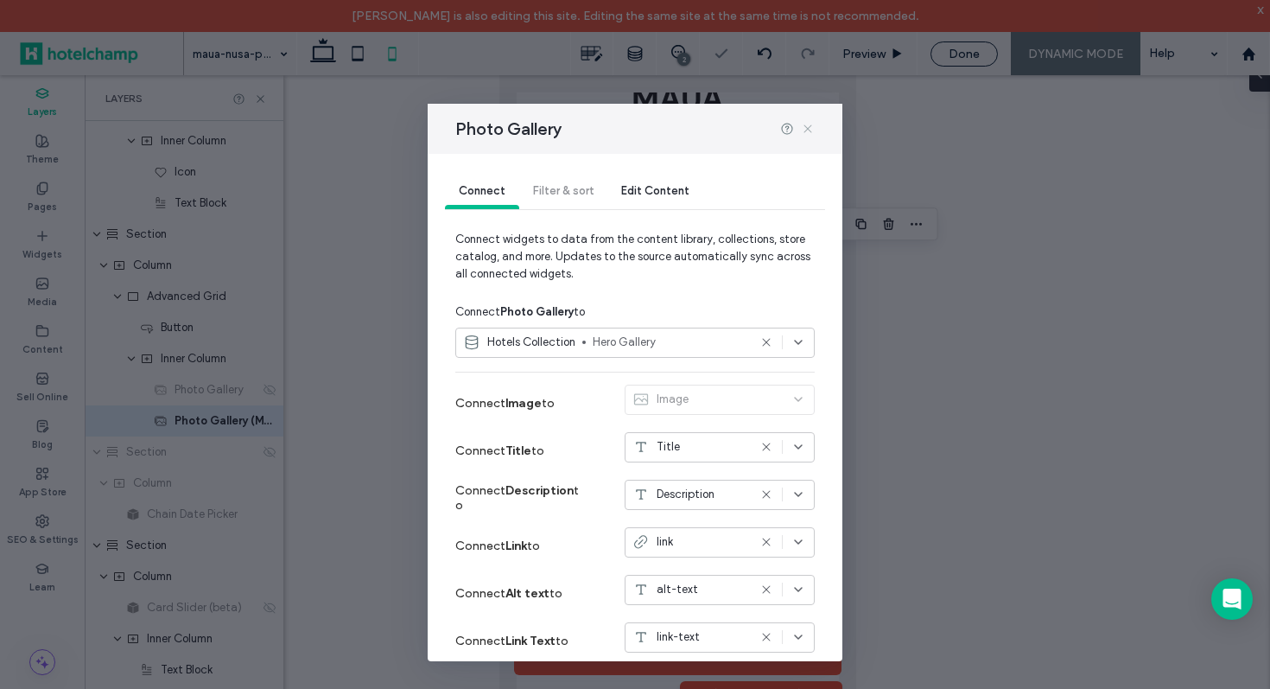
click at [809, 128] on icon at bounding box center [808, 129] width 14 height 14
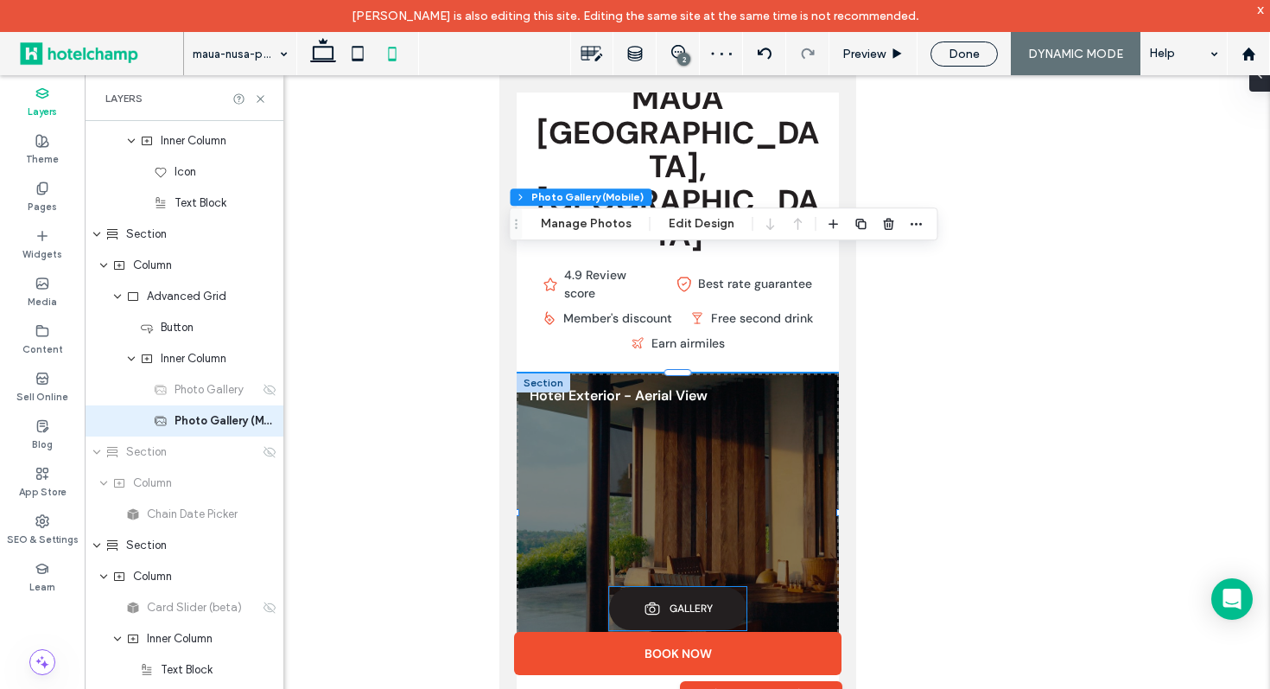
click at [682, 601] on span "GALLERY" at bounding box center [690, 608] width 43 height 14
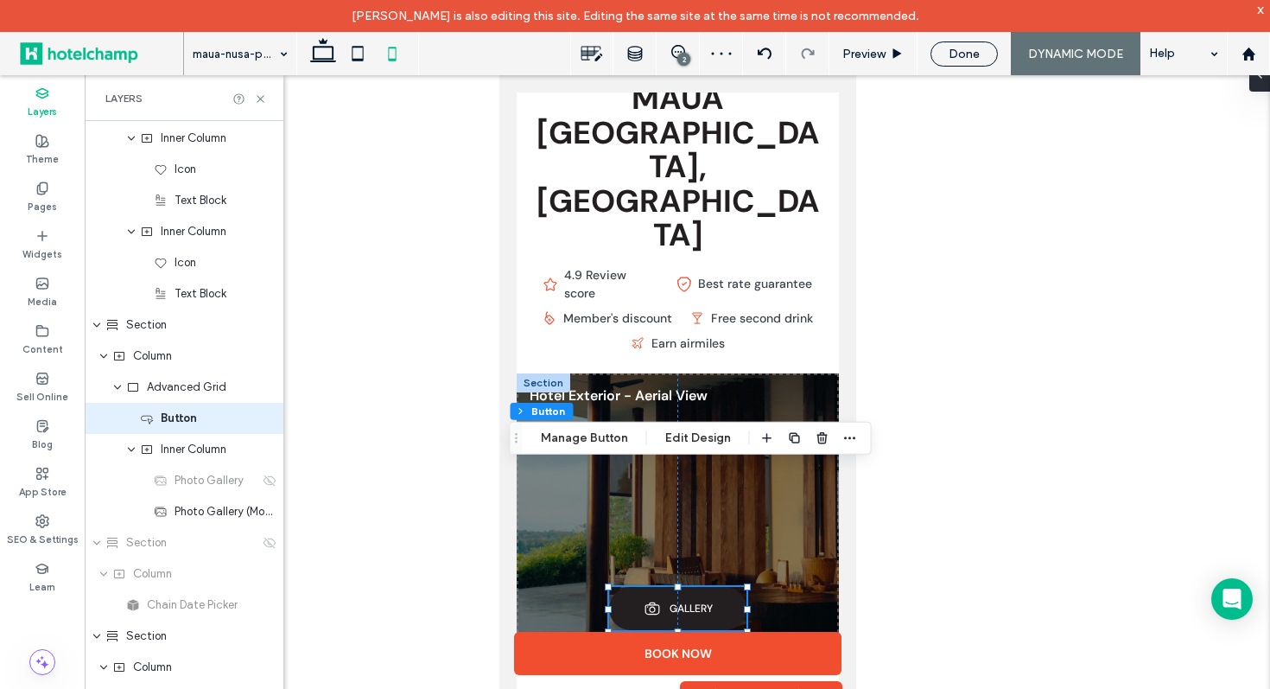
scroll to position [4195, 0]
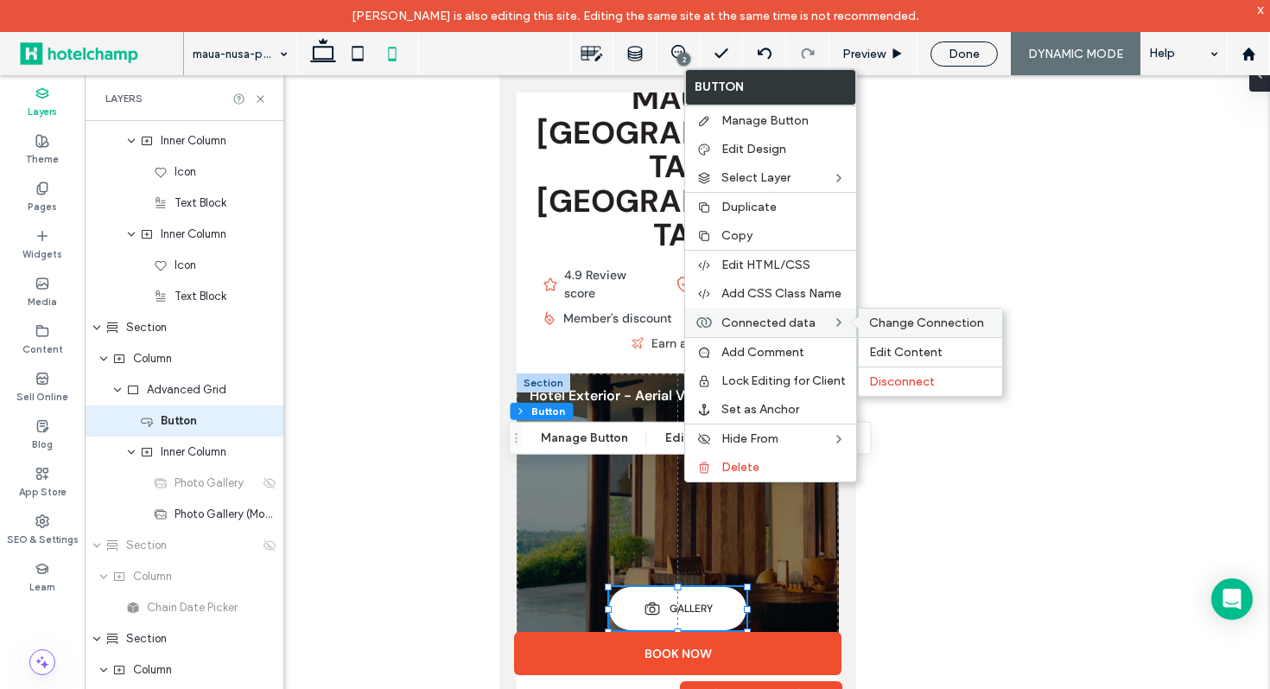
click at [893, 319] on span "Change Connection" at bounding box center [926, 322] width 115 height 15
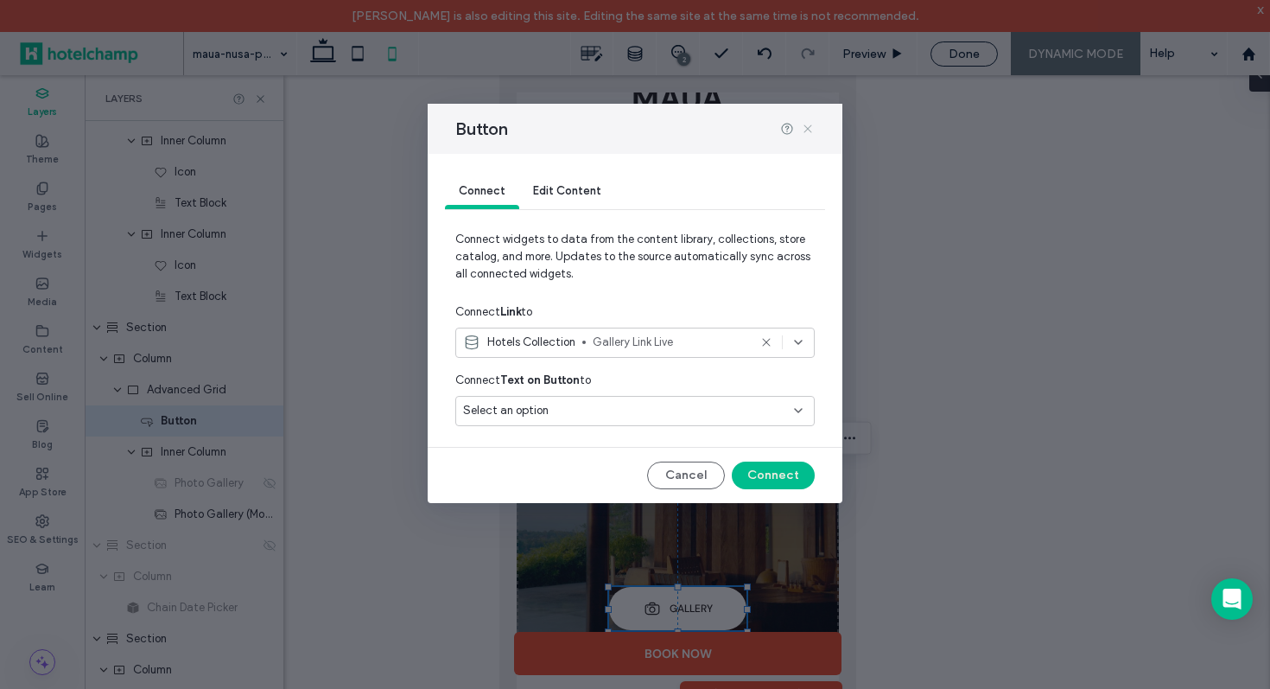
click at [808, 132] on icon at bounding box center [808, 129] width 14 height 14
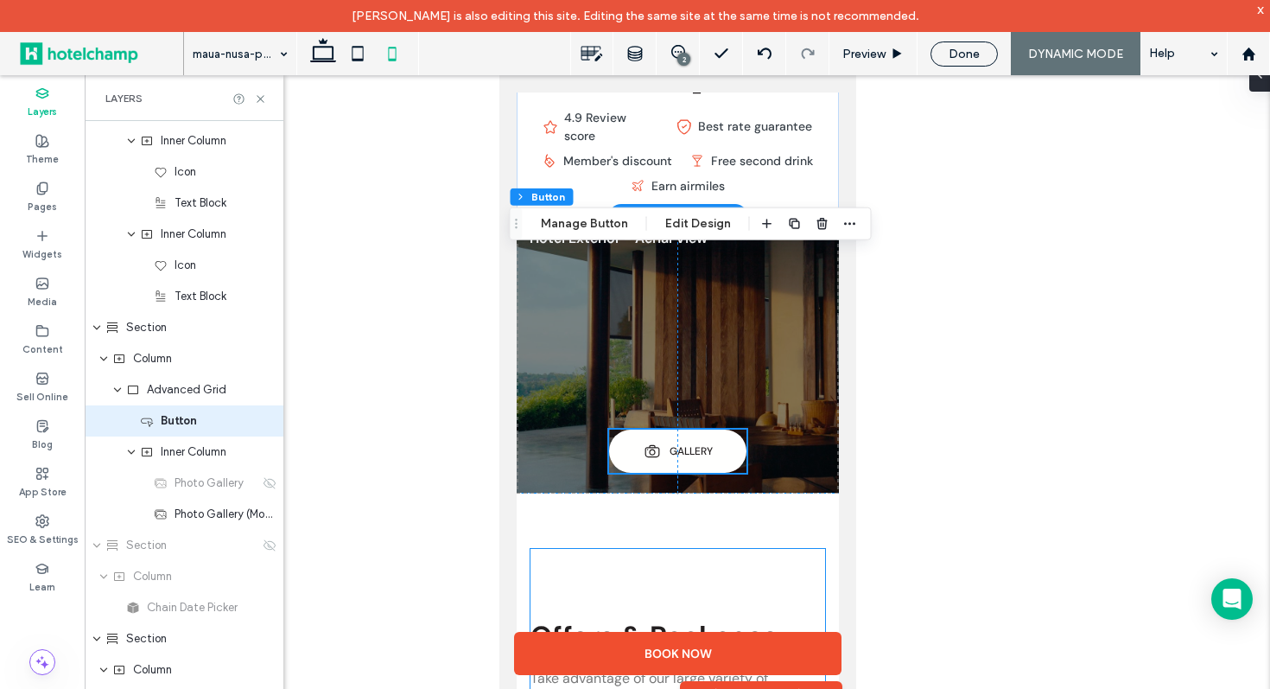
scroll to position [0, 0]
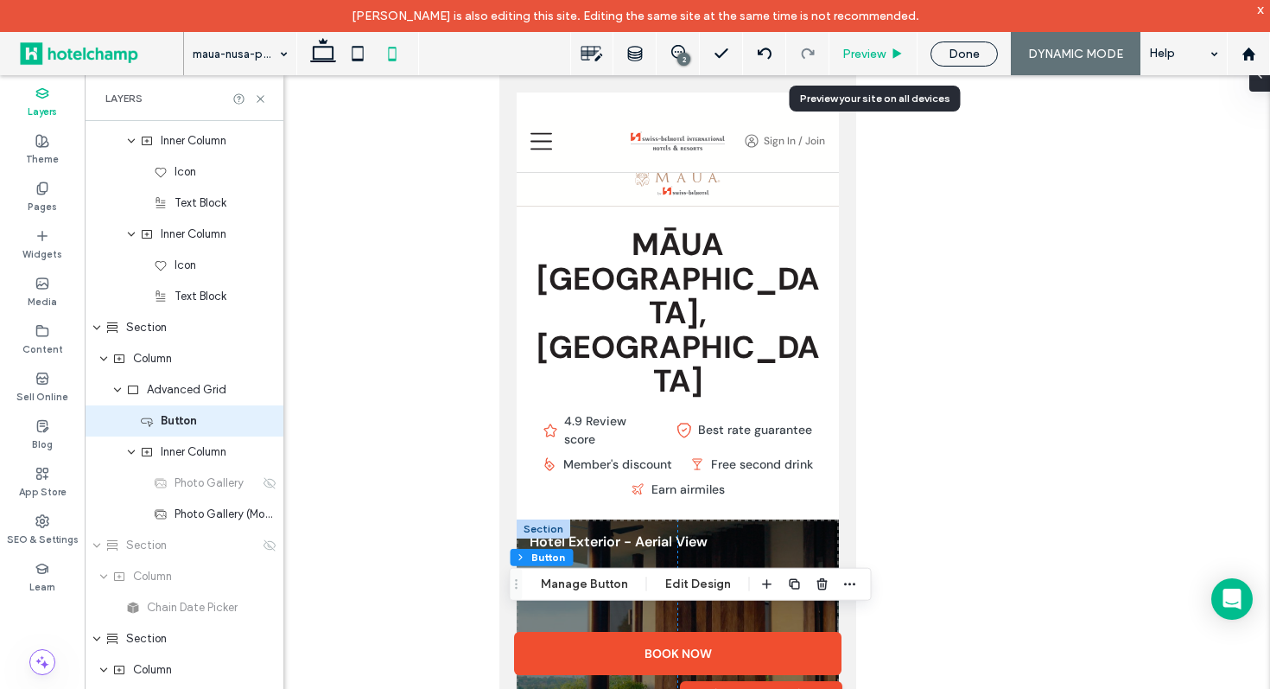
click at [862, 55] on span "Preview" at bounding box center [863, 54] width 43 height 15
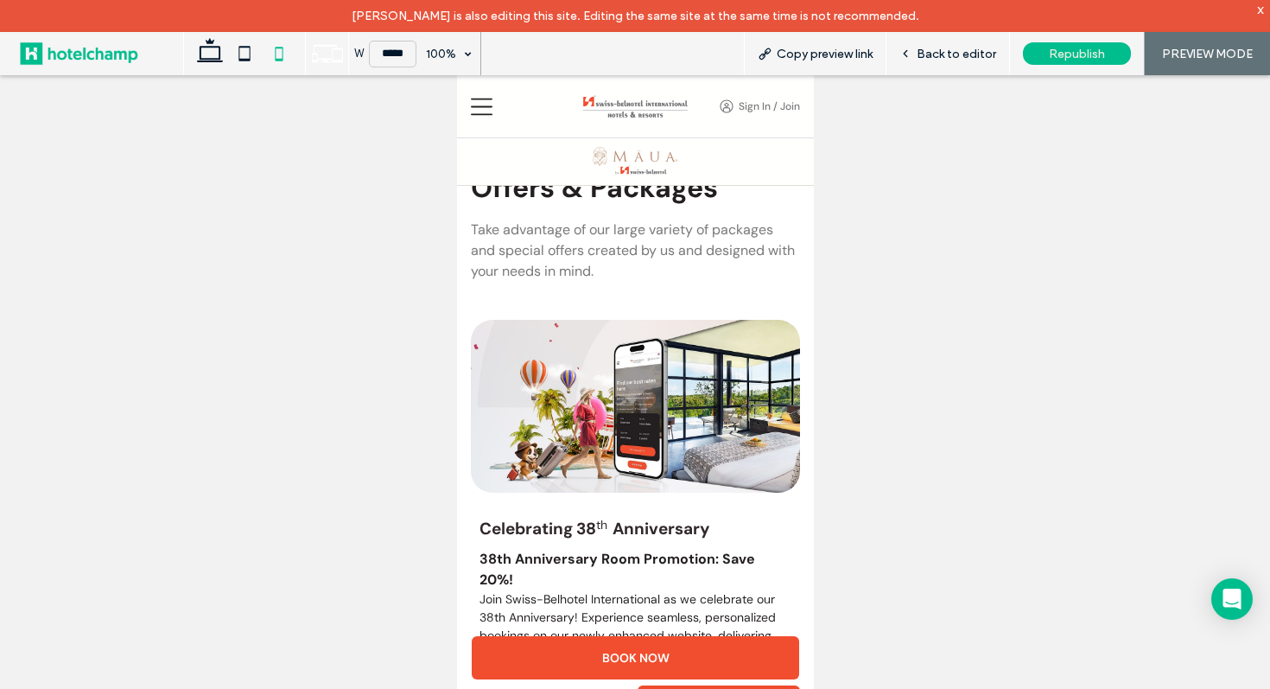
scroll to position [1707, 0]
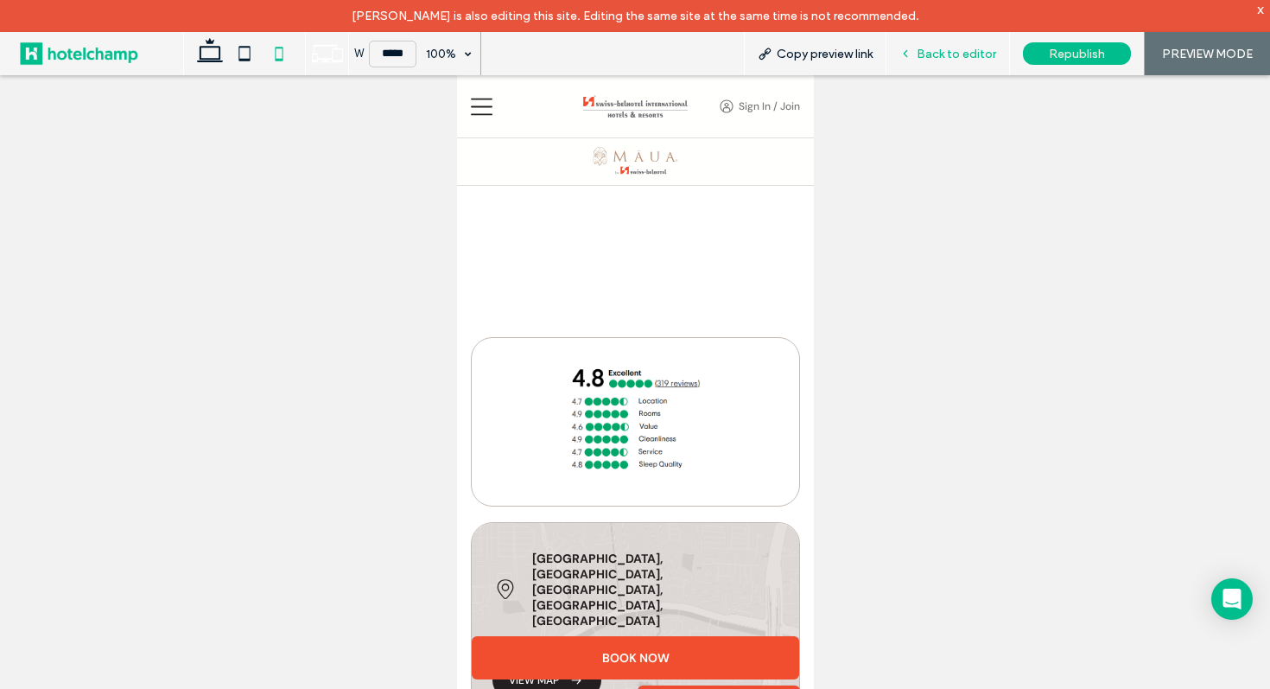
click at [907, 56] on use at bounding box center [905, 54] width 3 height 6
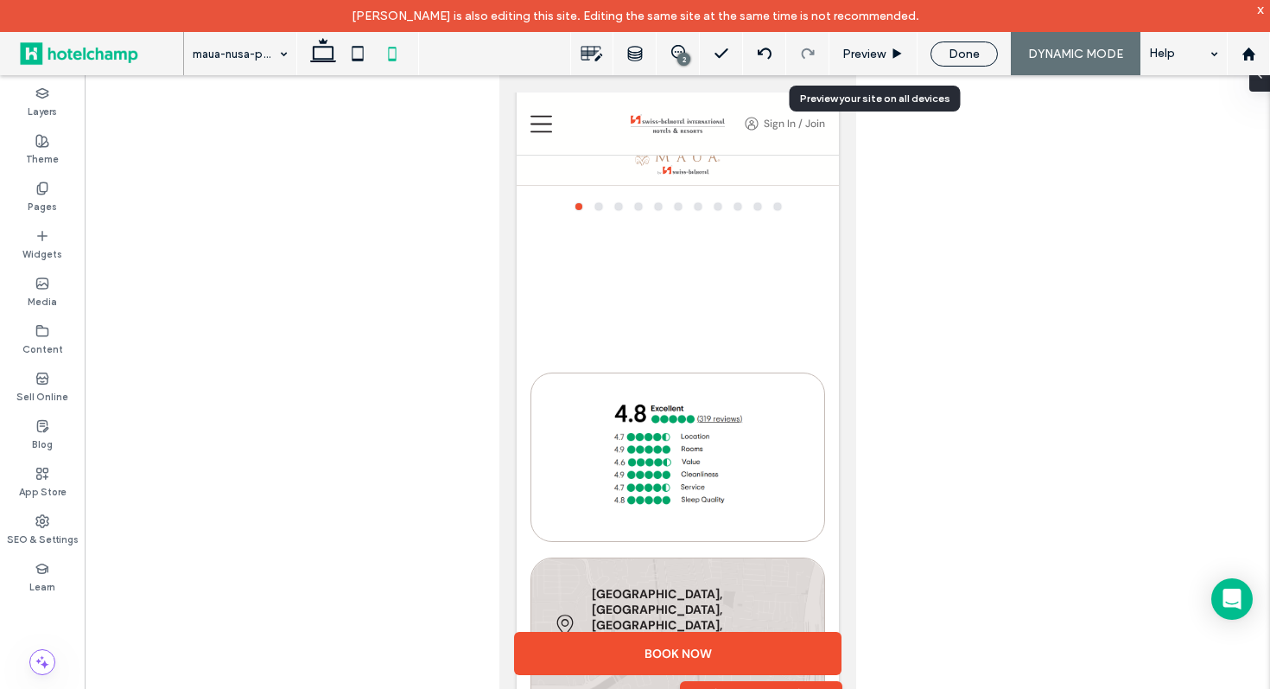
scroll to position [1764, 0]
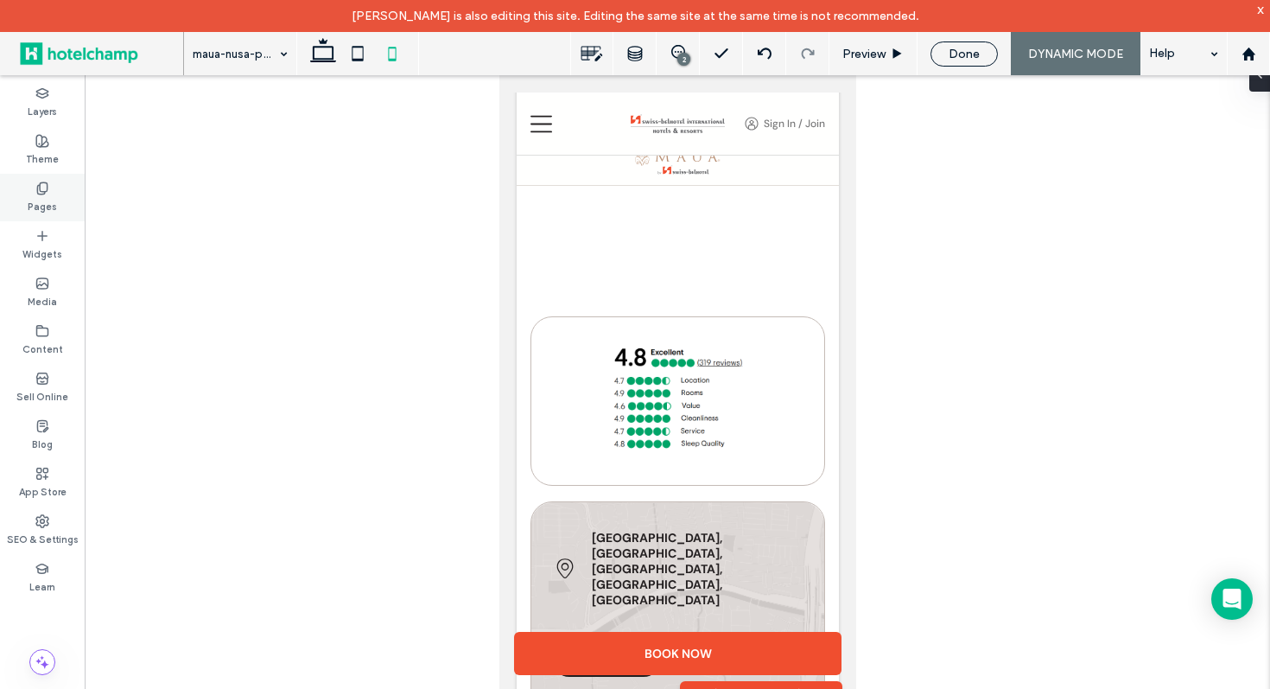
click at [47, 193] on icon at bounding box center [42, 188] width 14 height 14
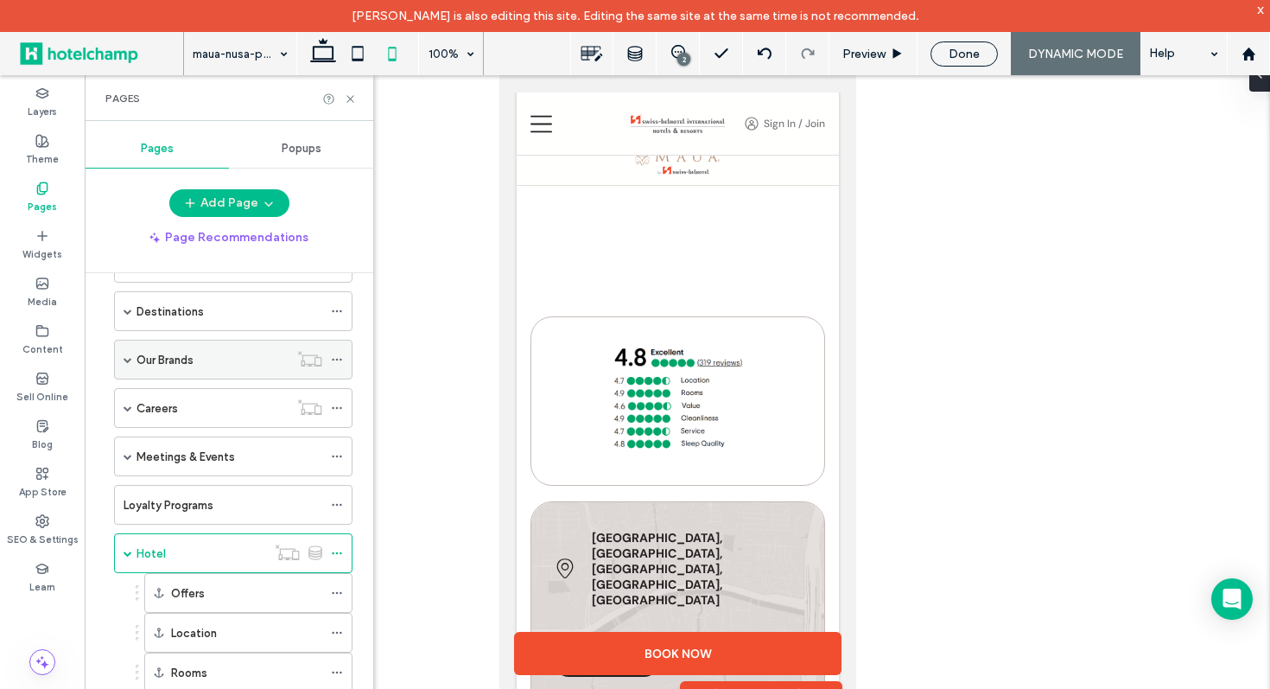
scroll to position [282, 0]
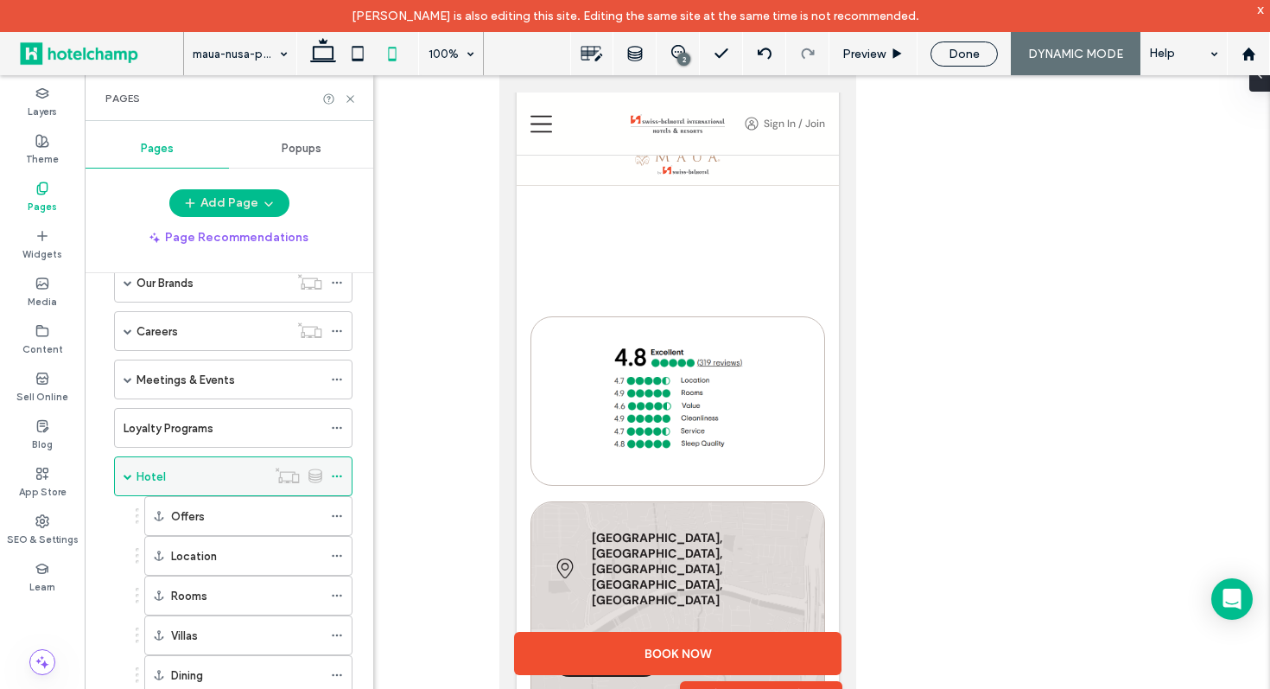
click at [338, 475] on icon at bounding box center [337, 476] width 12 height 12
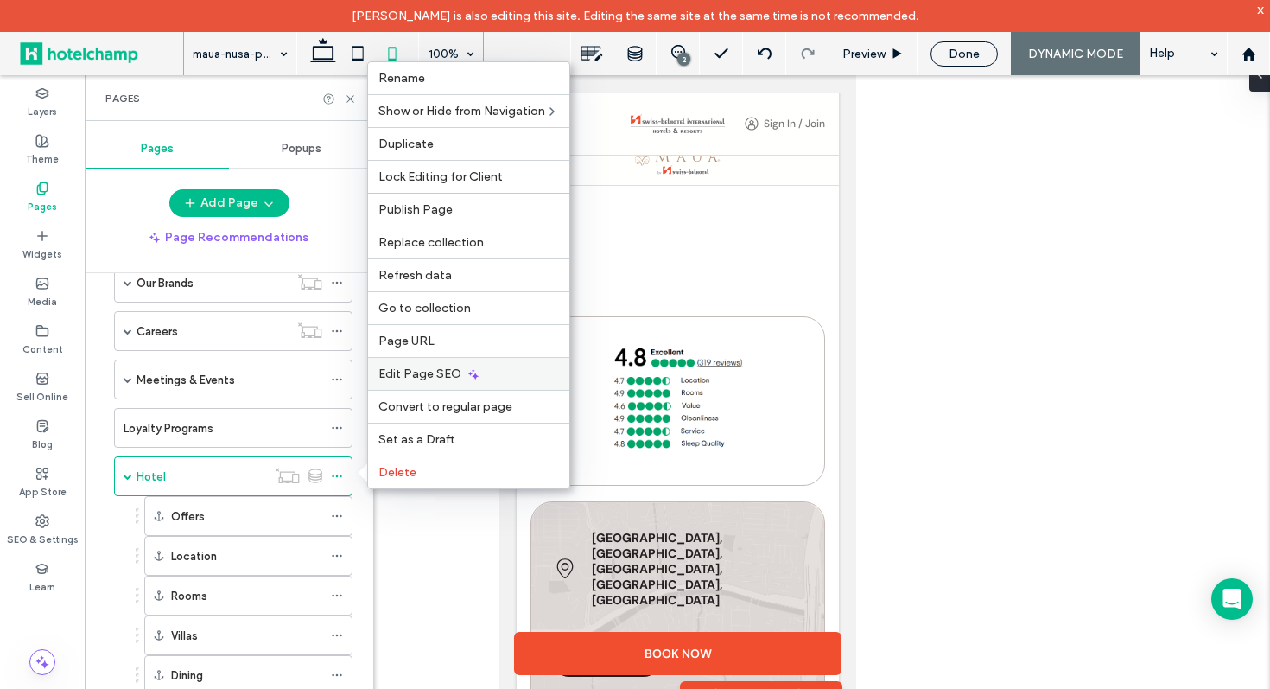
click at [484, 380] on div "Edit Page SEO" at bounding box center [468, 373] width 201 height 33
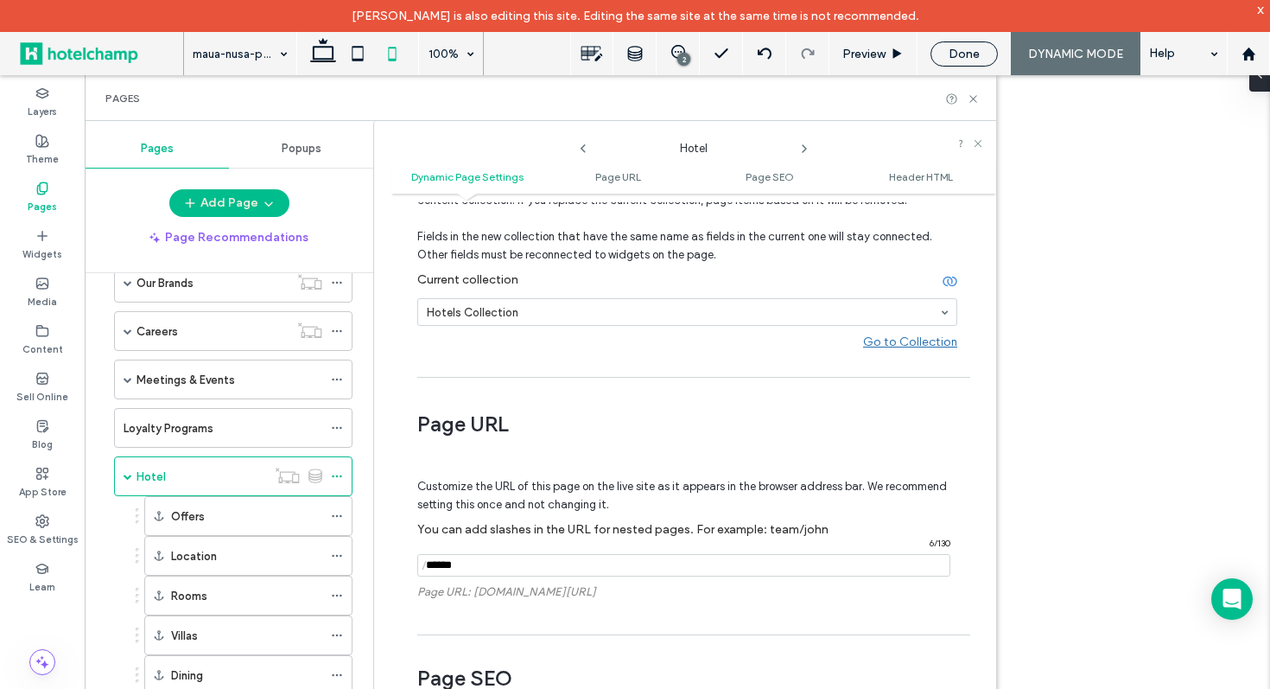
scroll to position [0, 0]
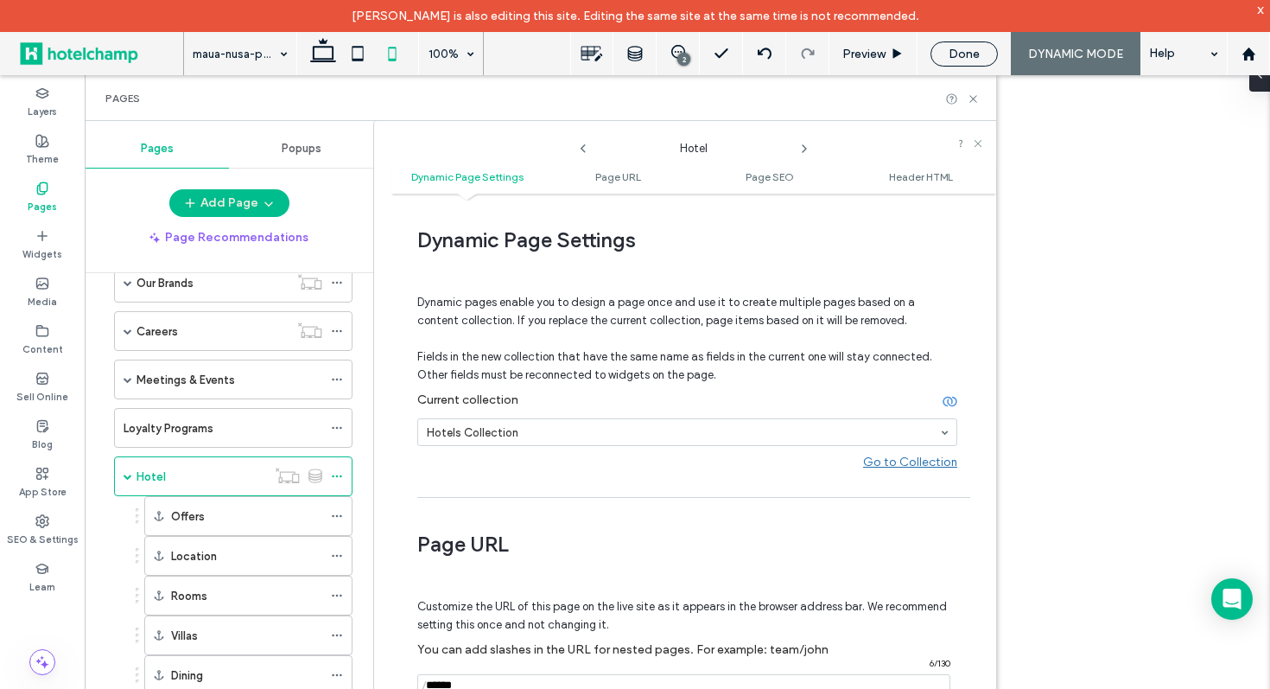
click at [943, 401] on icon at bounding box center [950, 401] width 15 height 15
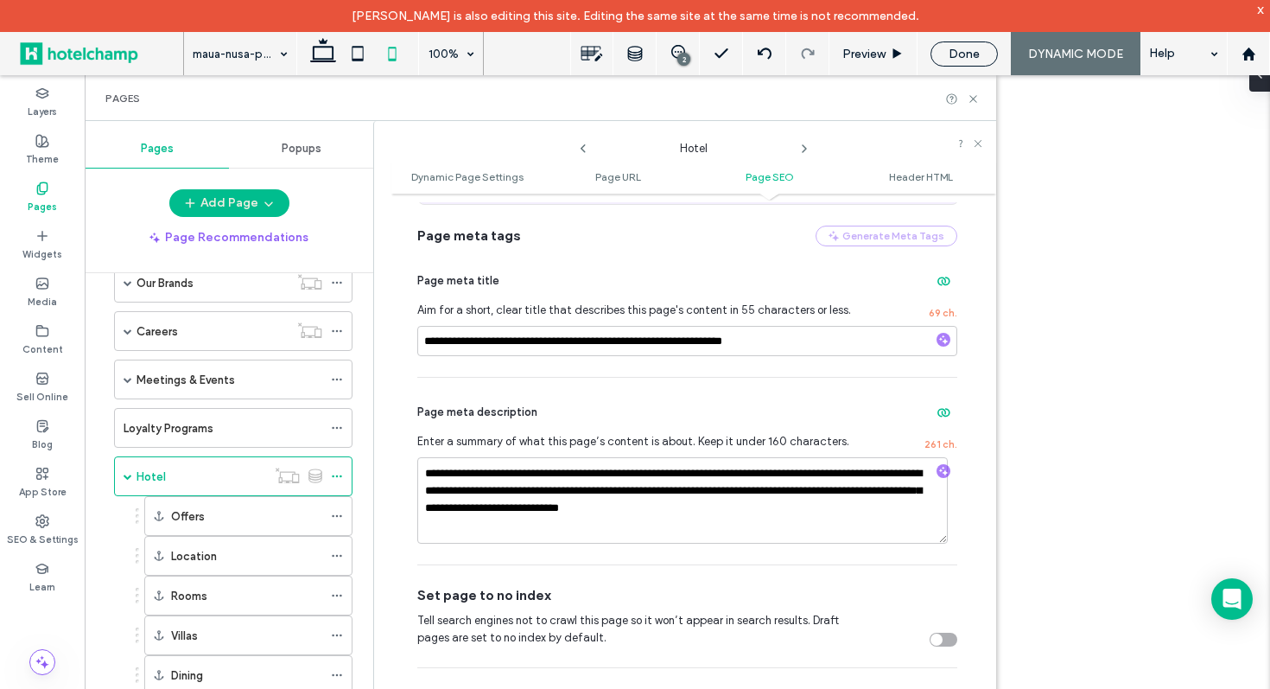
scroll to position [678, 0]
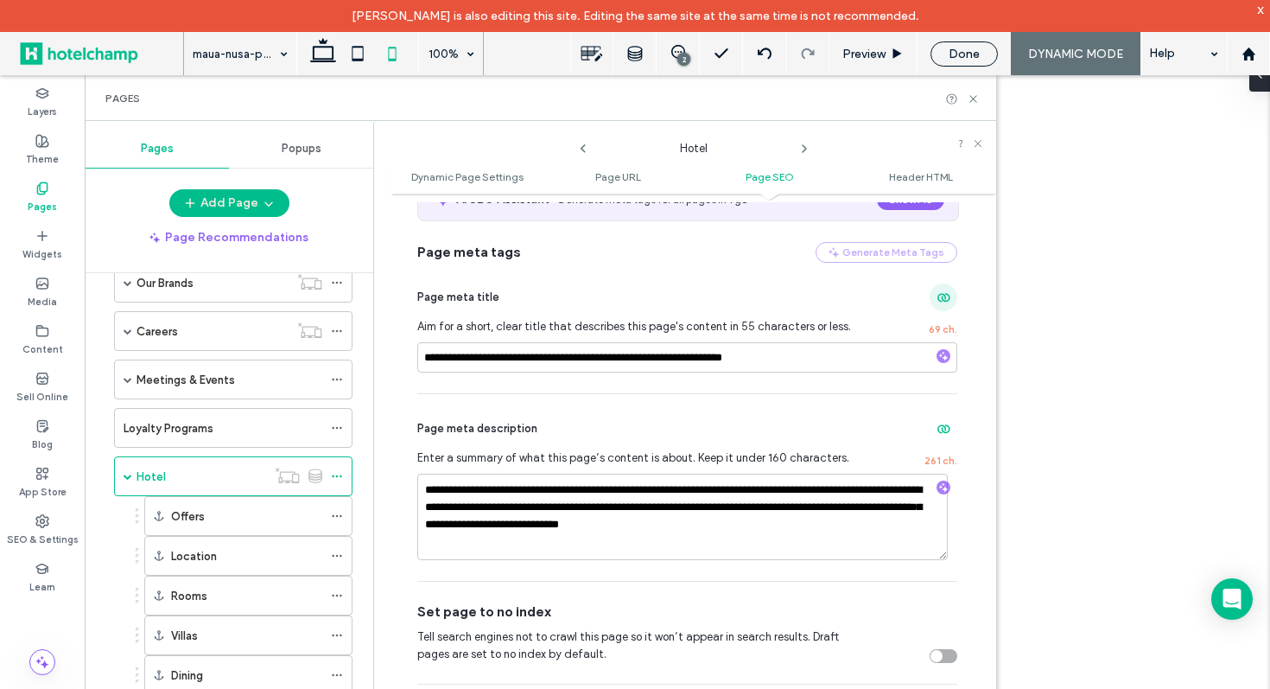
click at [937, 304] on icon "button" at bounding box center [944, 297] width 14 height 14
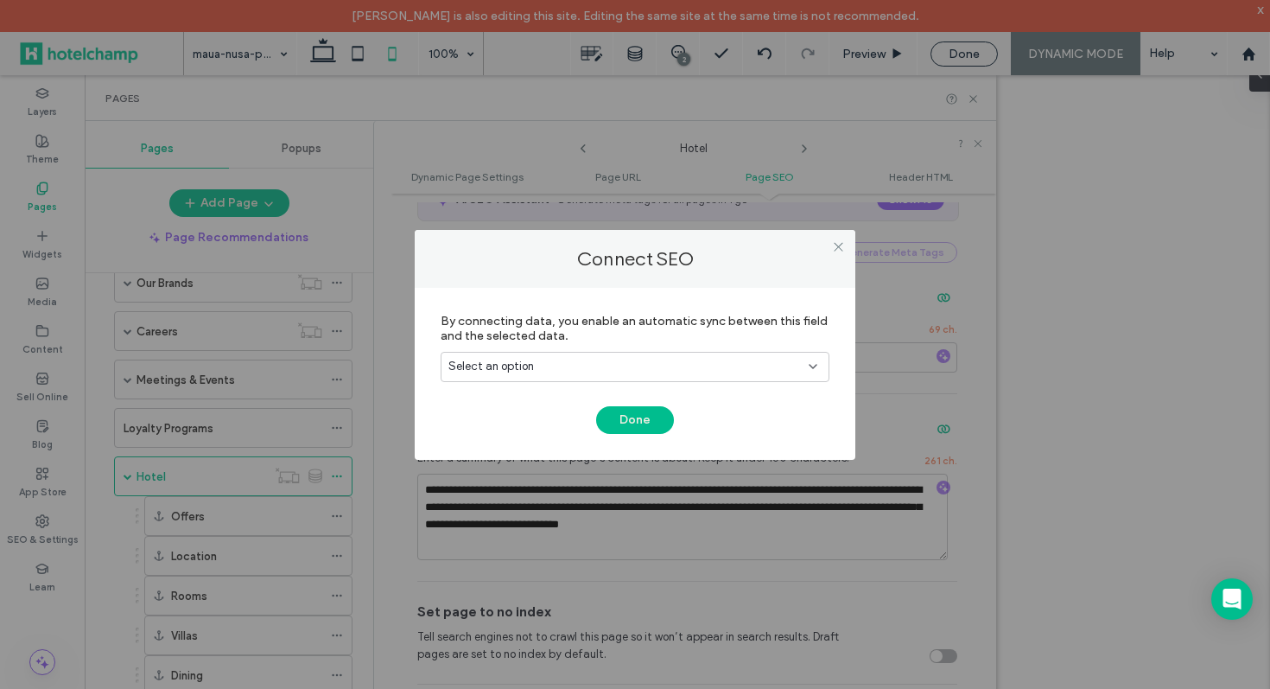
click at [676, 376] on div "Select an option" at bounding box center [635, 367] width 389 height 30
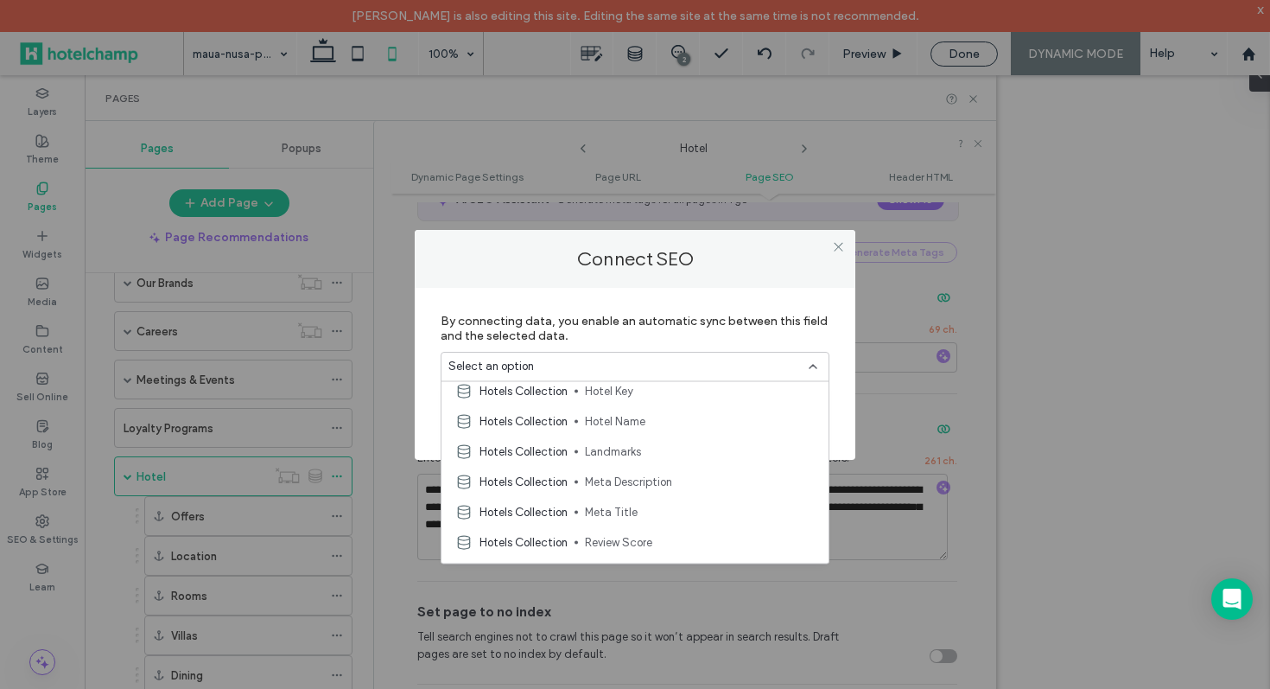
scroll to position [786, 0]
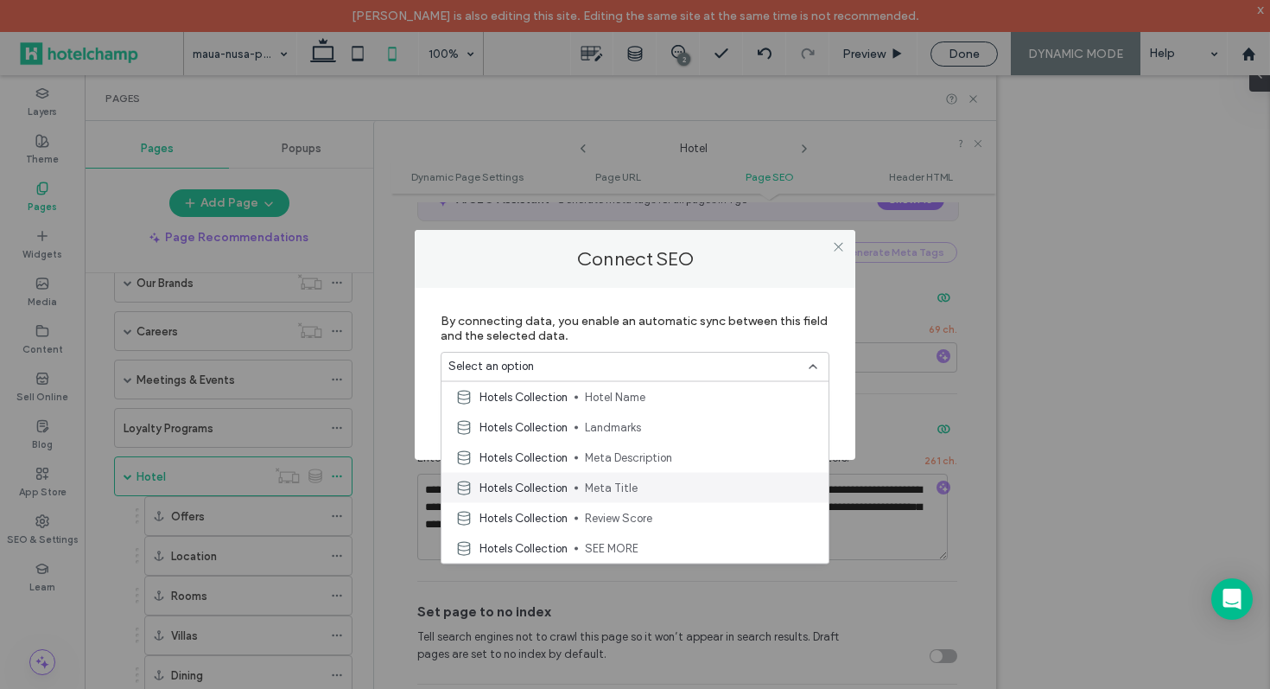
click at [669, 480] on span "Meta Title" at bounding box center [700, 487] width 230 height 17
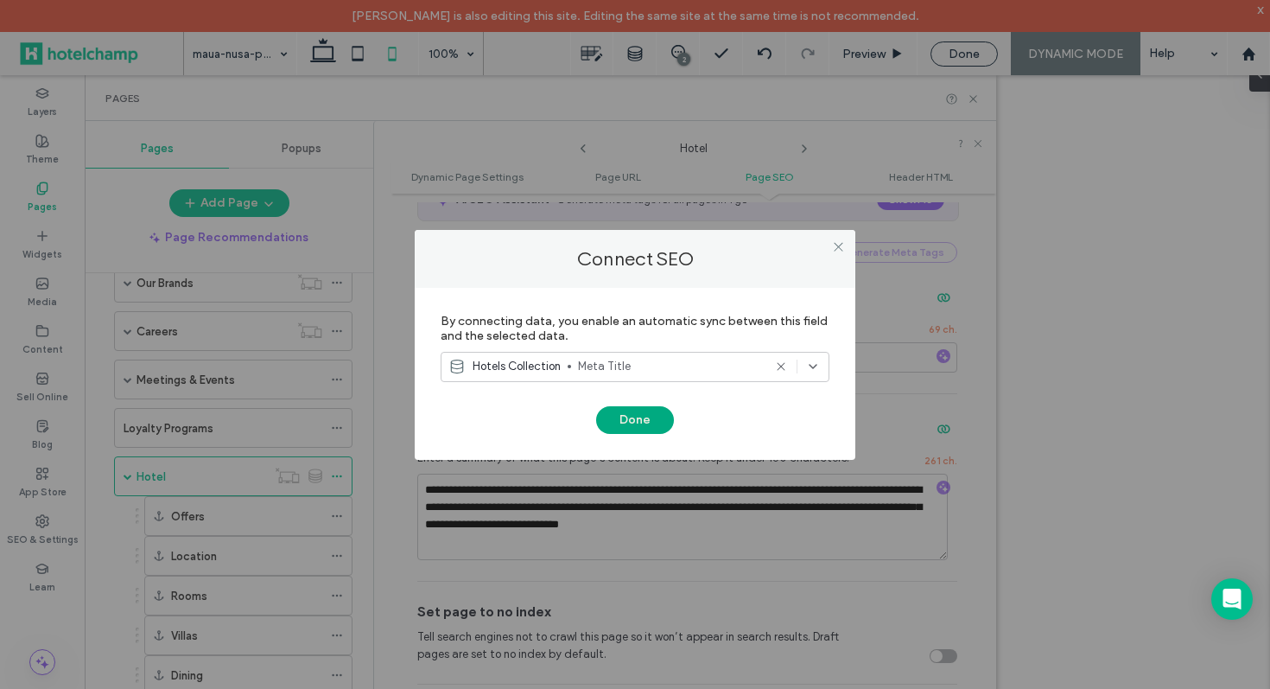
click at [642, 422] on button "Done" at bounding box center [635, 420] width 78 height 28
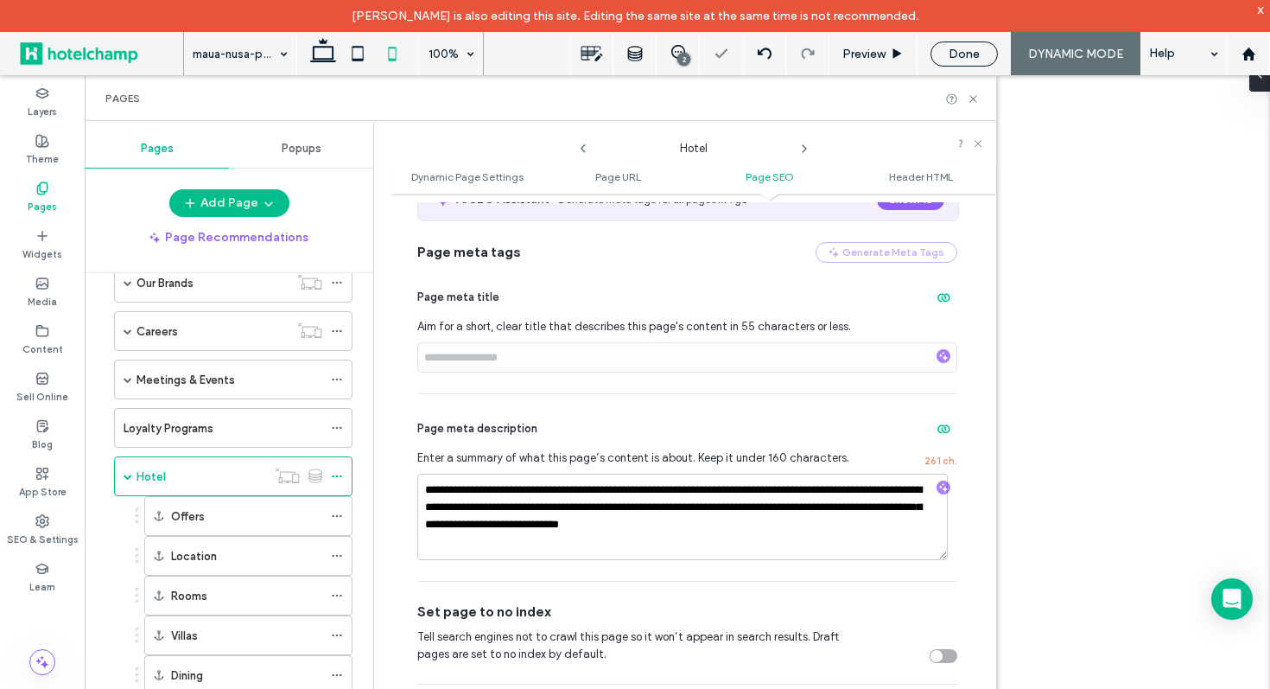
scroll to position [732, 0]
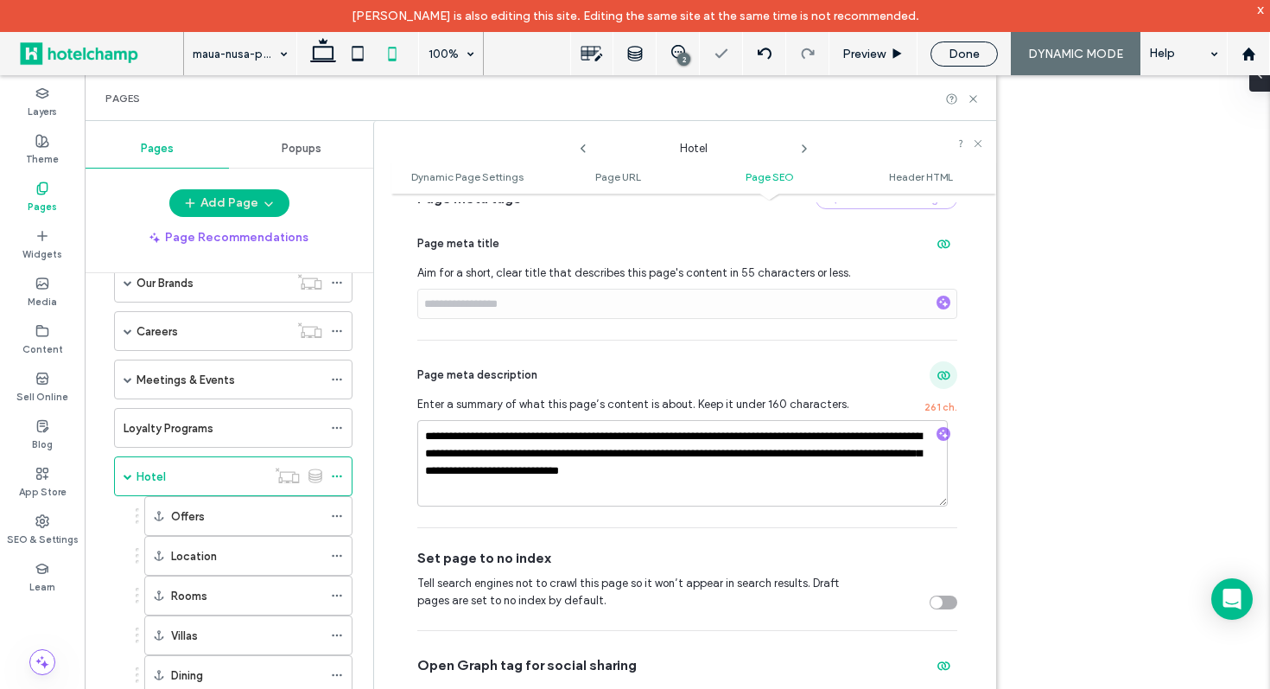
click at [938, 378] on use "button" at bounding box center [944, 376] width 13 height 9
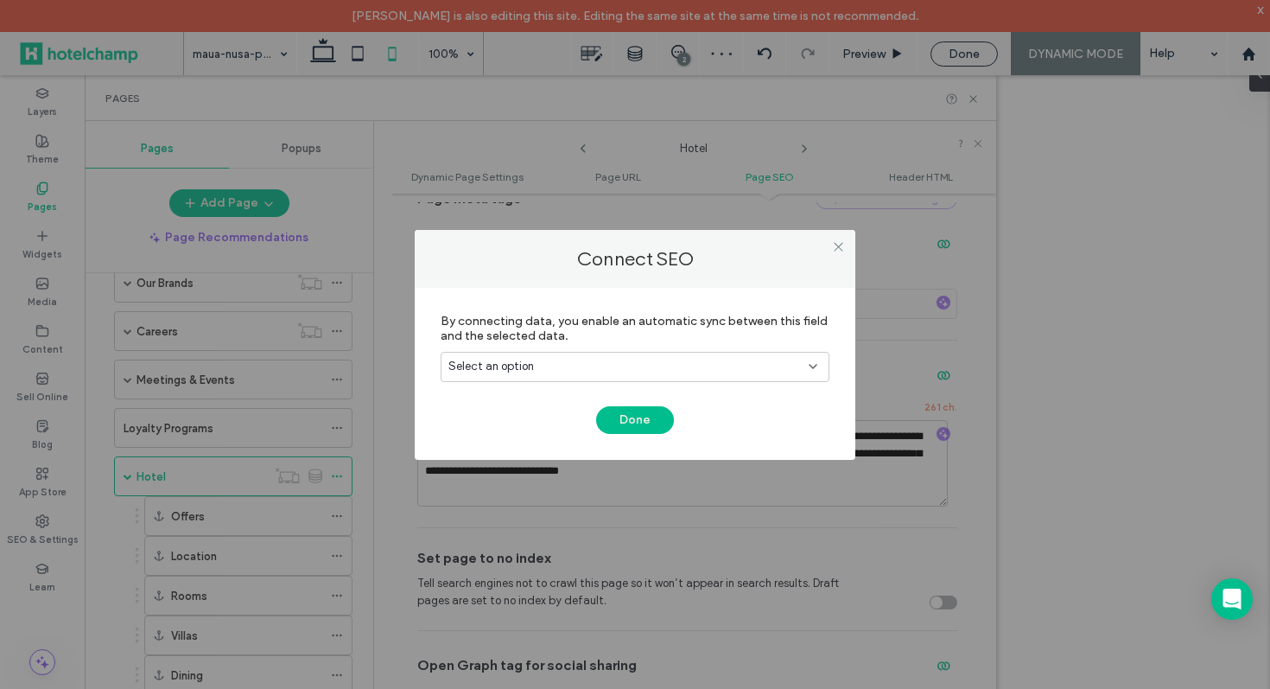
click at [780, 359] on div "Select an option" at bounding box center [624, 366] width 353 height 17
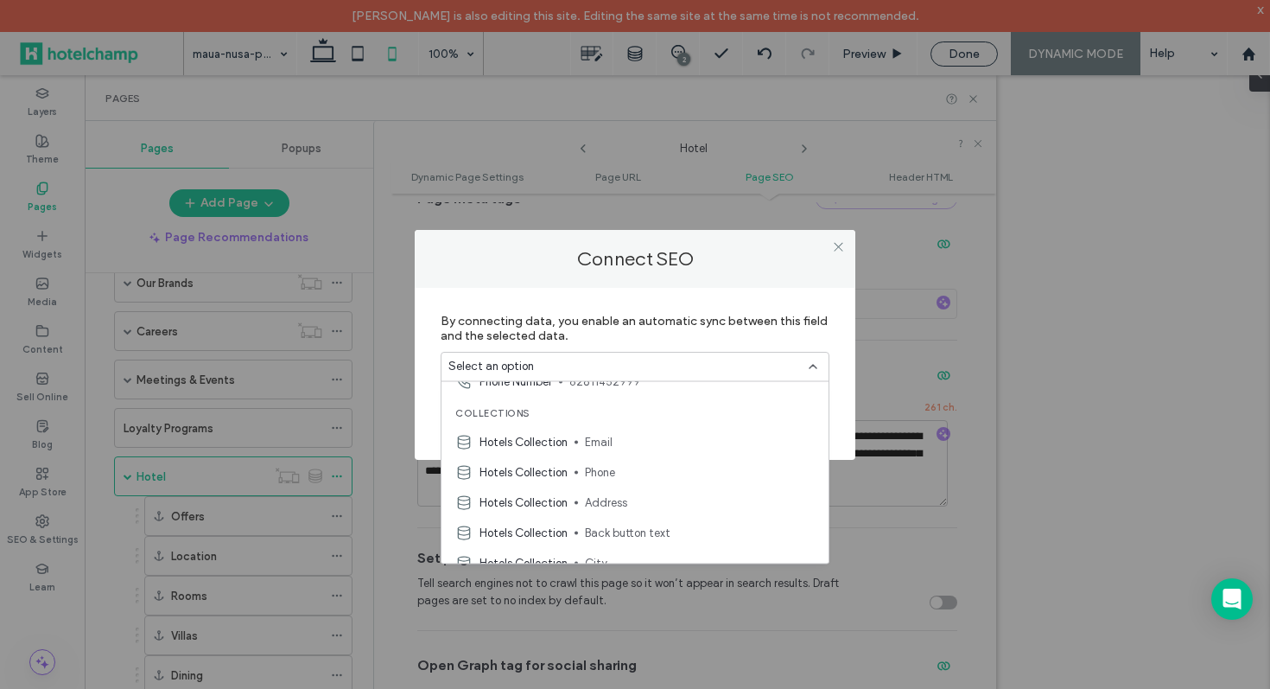
scroll to position [786, 0]
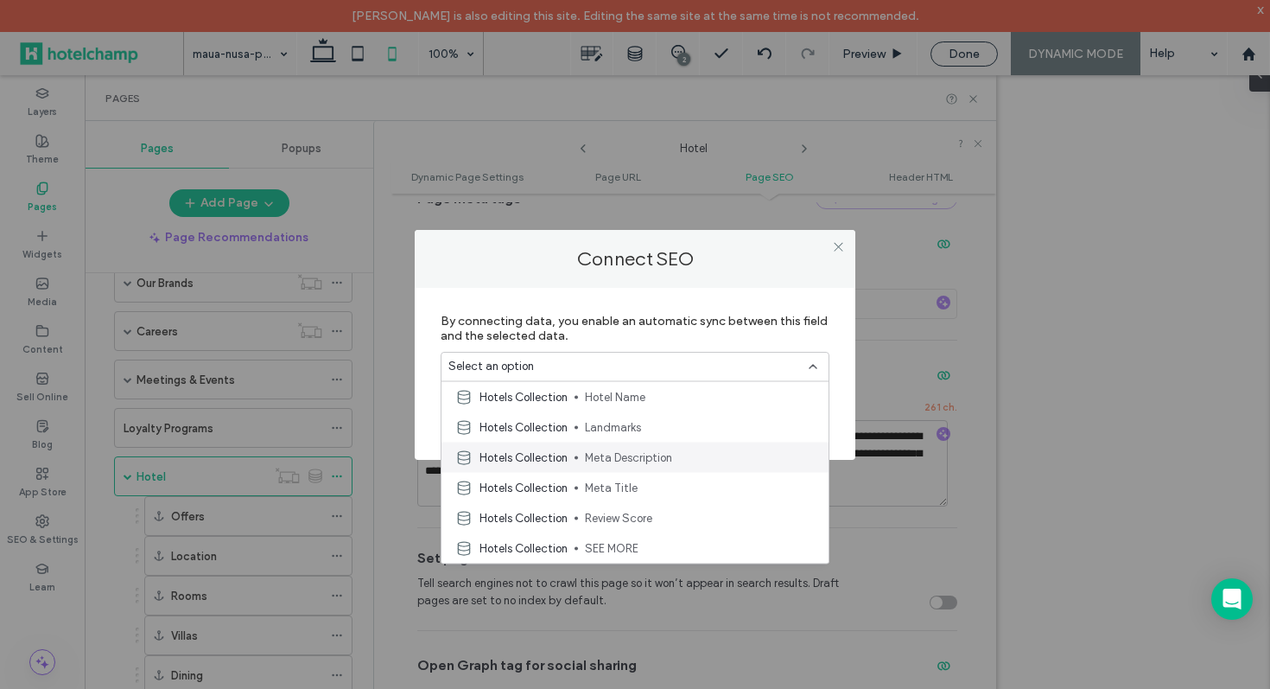
click at [686, 467] on div "Hotels Collection Meta Description" at bounding box center [635, 457] width 387 height 30
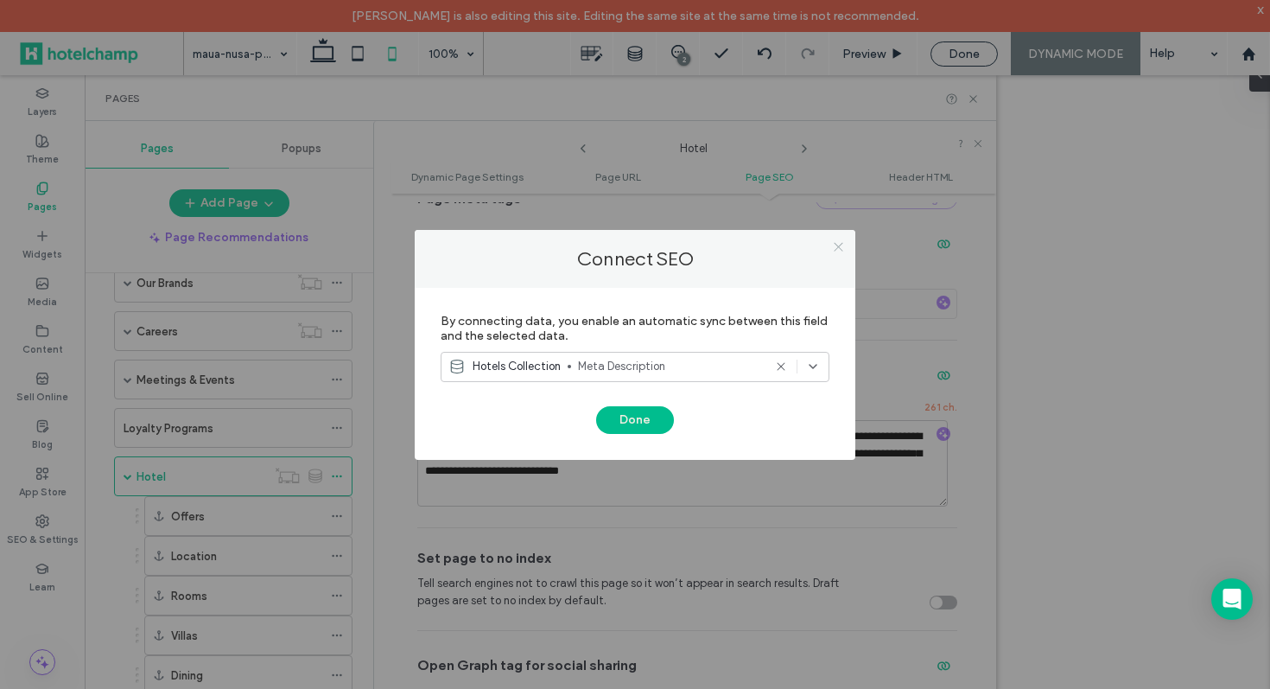
click at [838, 244] on icon at bounding box center [838, 246] width 13 height 13
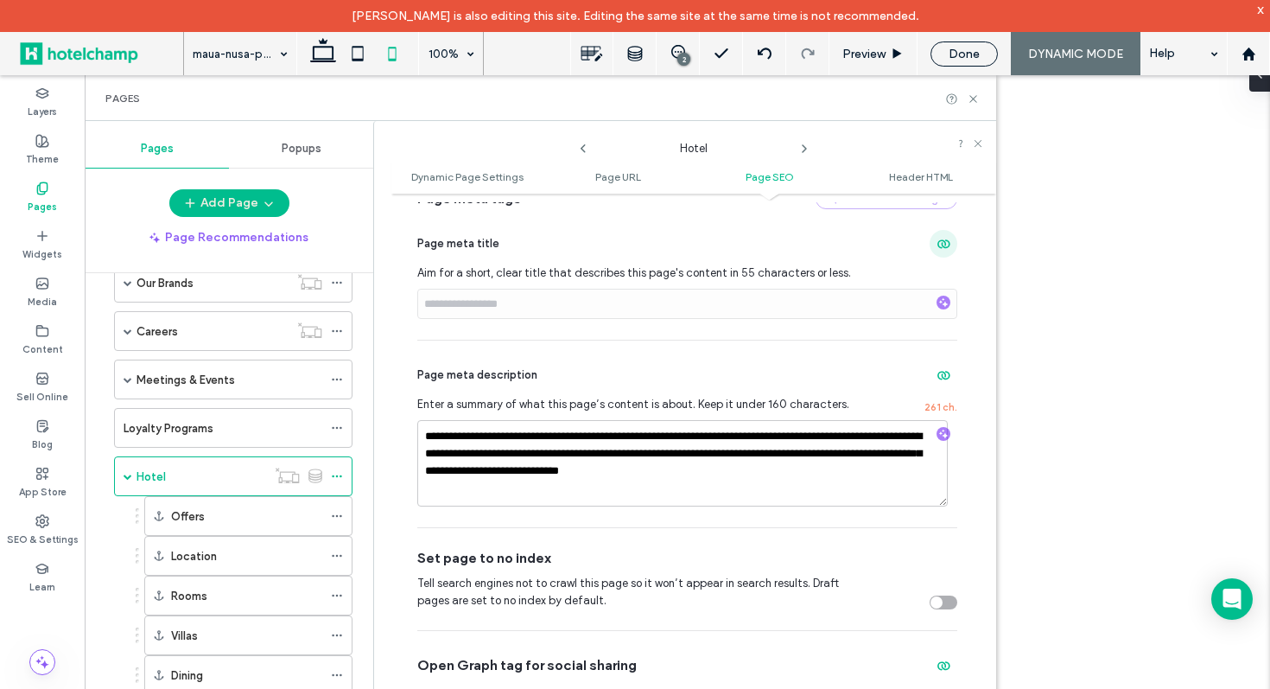
click at [938, 245] on use "button" at bounding box center [944, 244] width 13 height 9
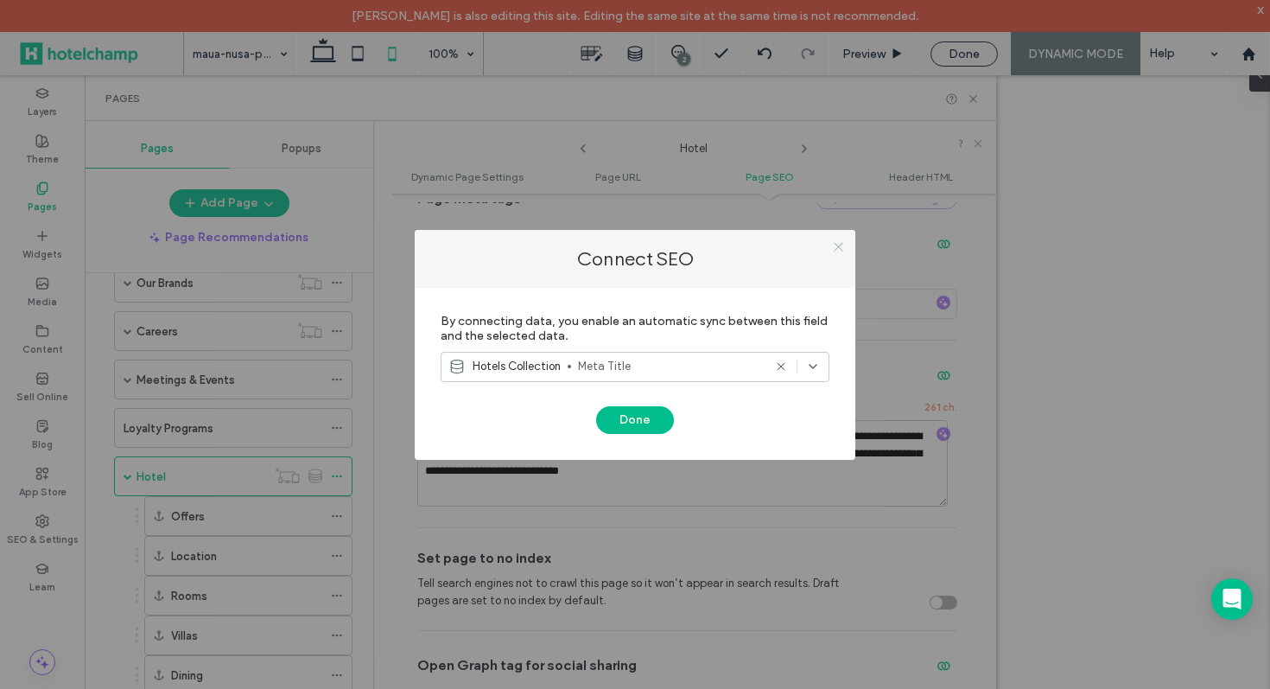
click at [843, 246] on icon at bounding box center [838, 246] width 13 height 13
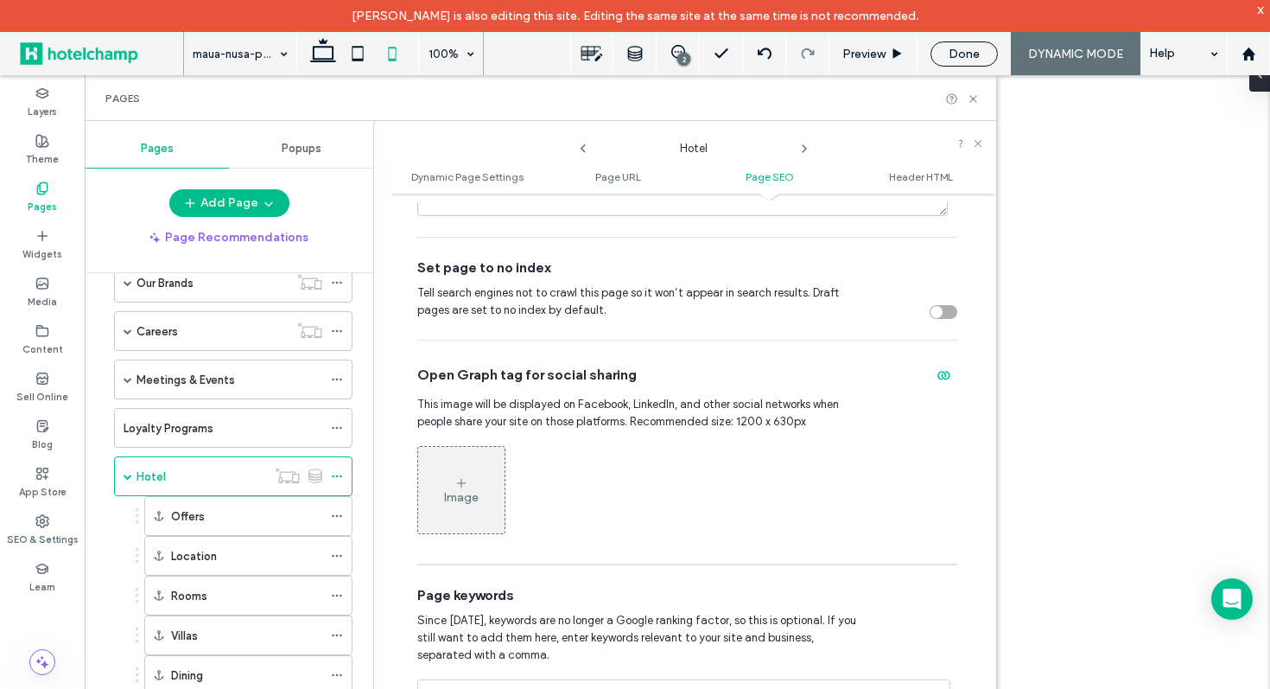
scroll to position [999, 0]
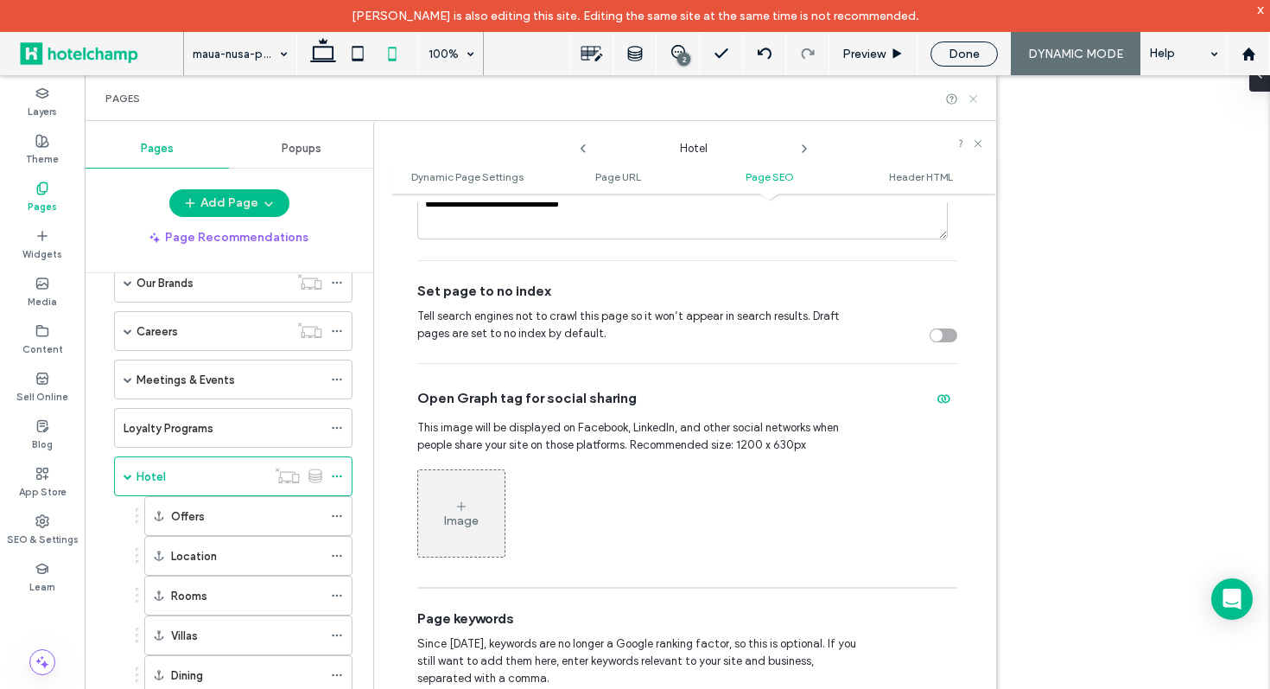
click at [972, 104] on icon at bounding box center [973, 98] width 13 height 13
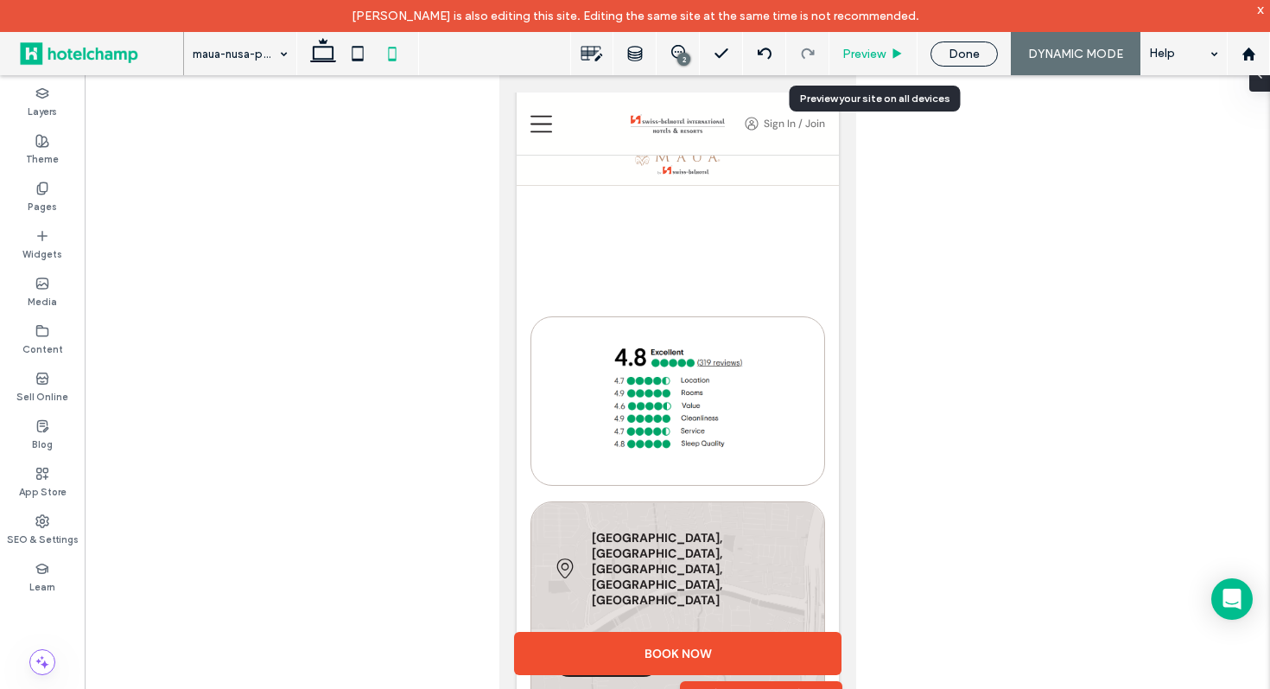
click at [863, 56] on span "Preview" at bounding box center [863, 54] width 43 height 15
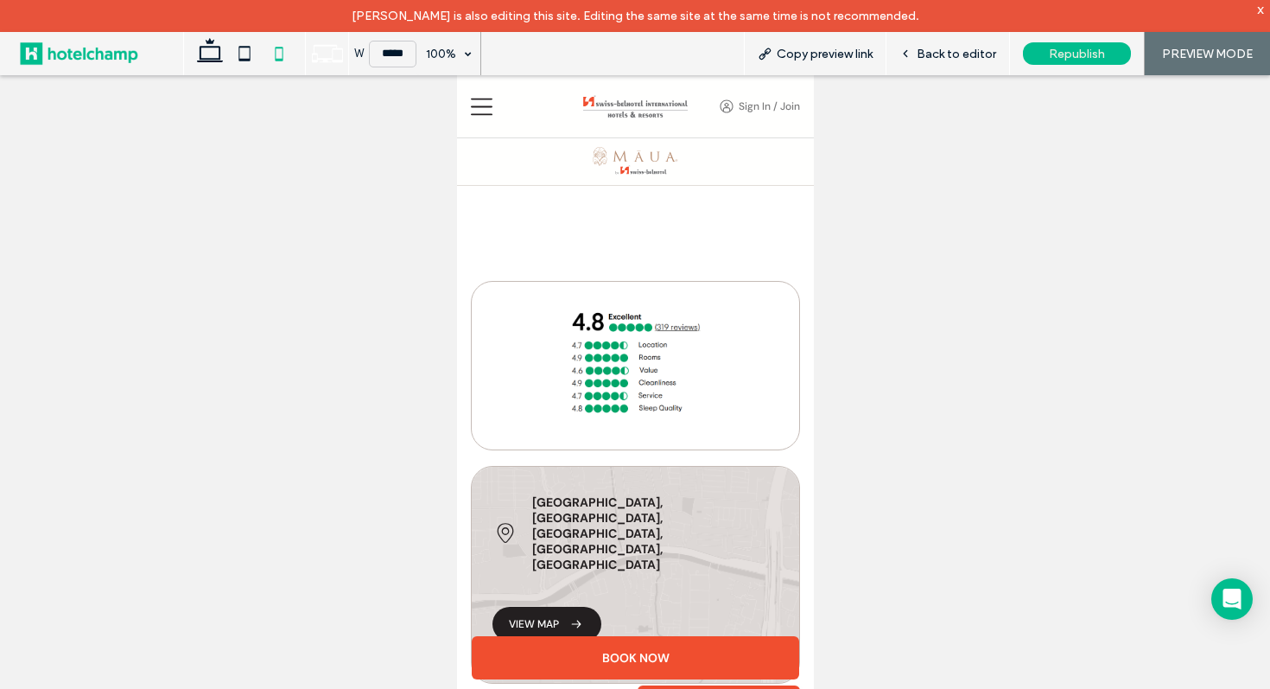
scroll to position [1707, 0]
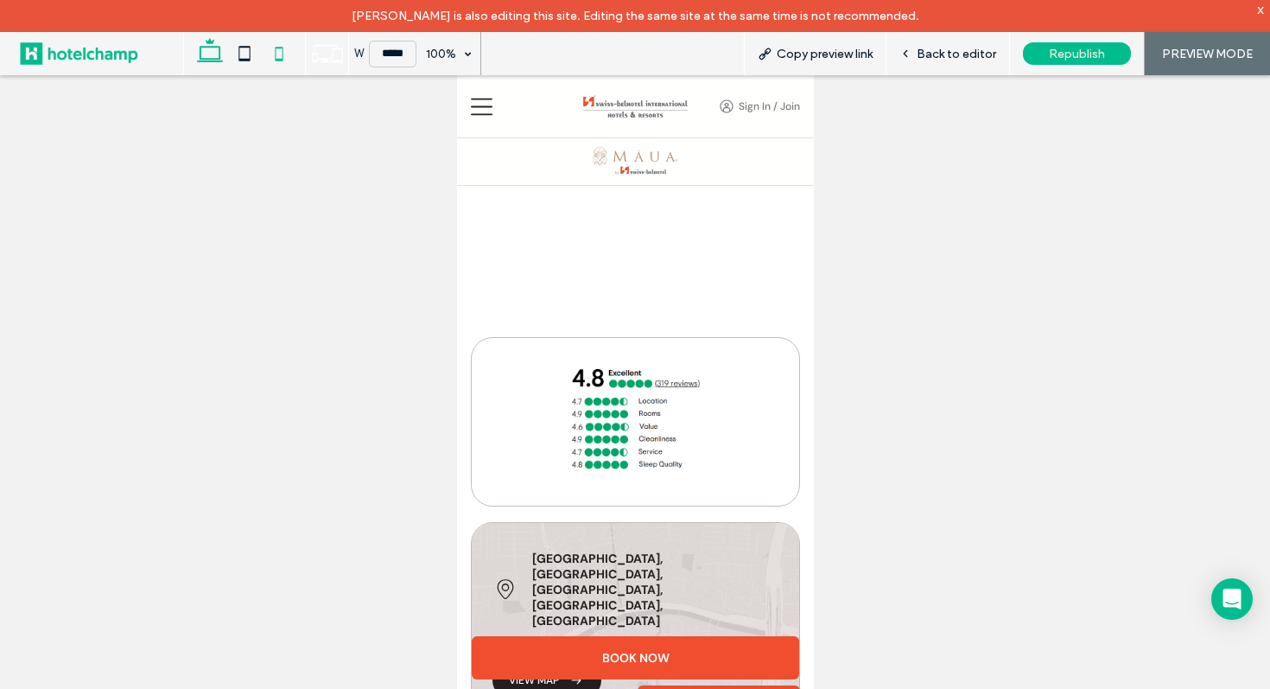
click at [207, 56] on icon at bounding box center [210, 53] width 35 height 35
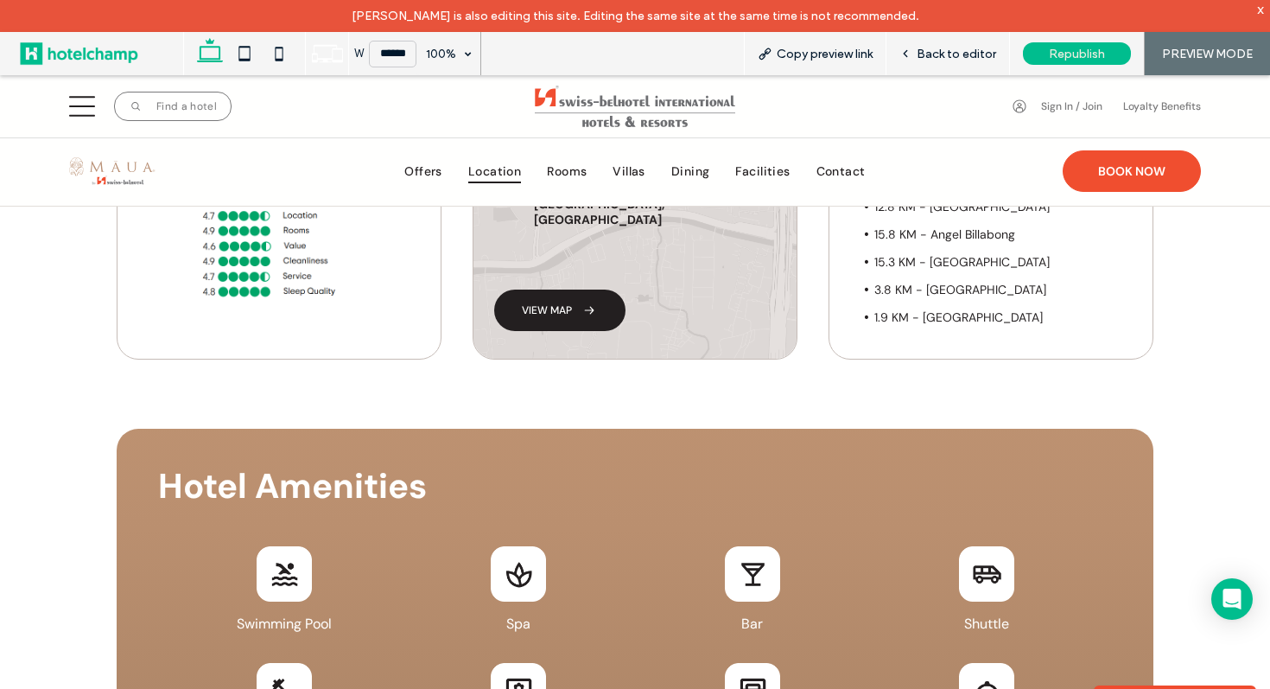
type input "******"
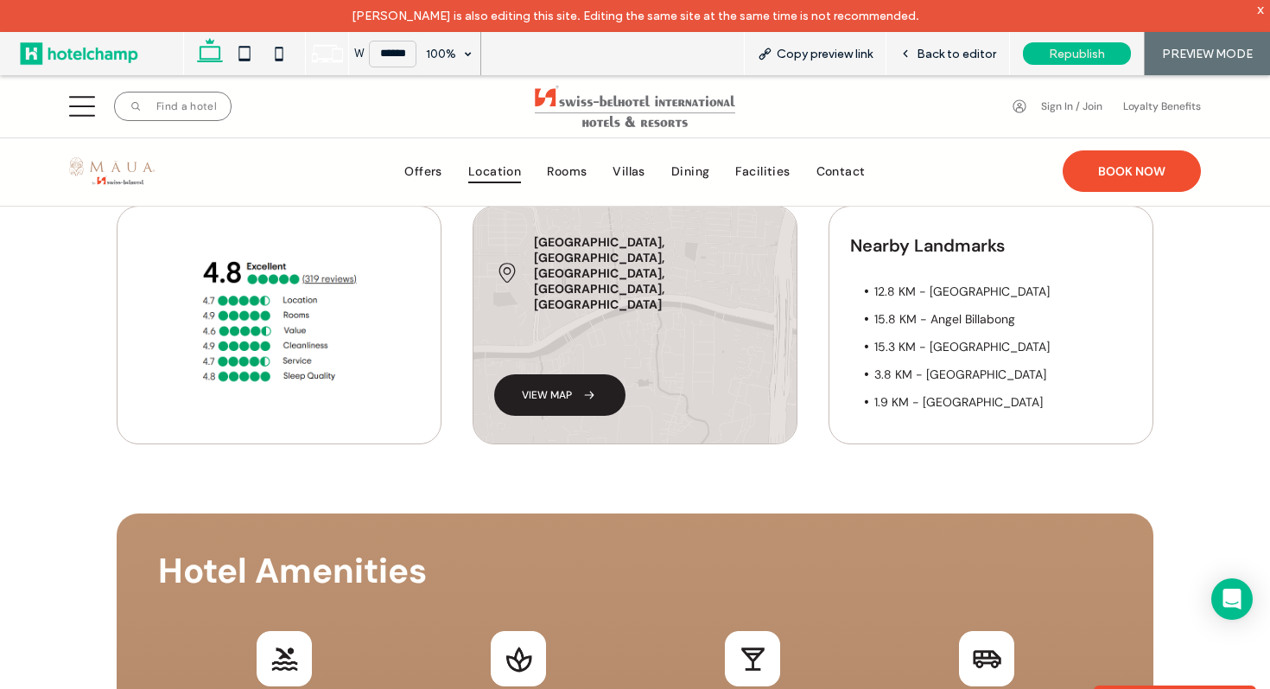
scroll to position [0, 0]
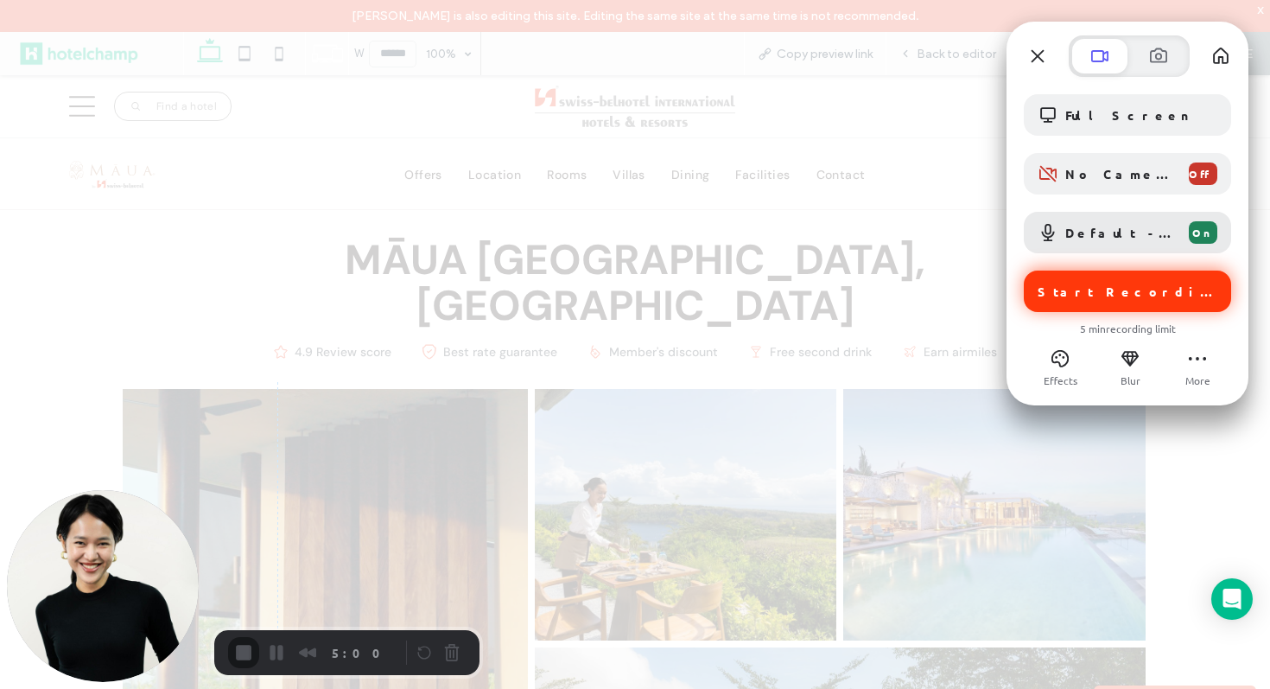
click at [1085, 295] on span "Start Recording" at bounding box center [1129, 291] width 183 height 16
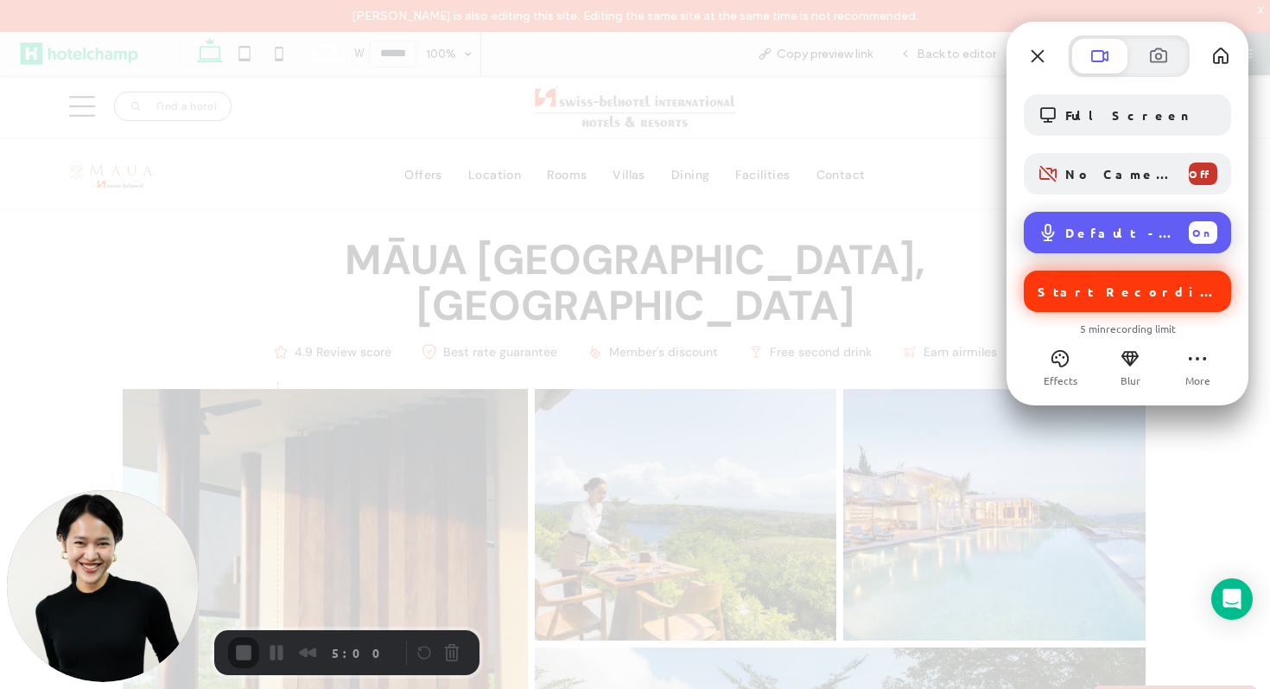
click at [1114, 238] on span "Default - MacBook Air Microphone (Built-in)" at bounding box center [1120, 233] width 110 height 16
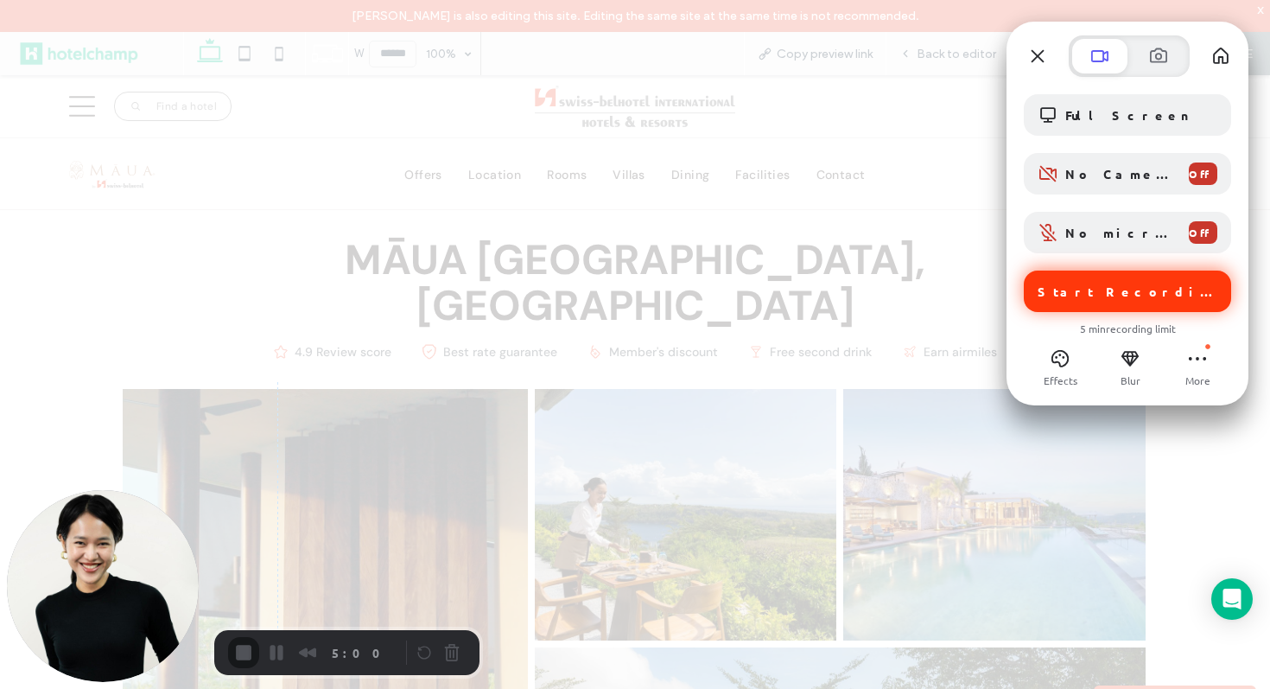
click at [1073, 277] on div "Start Recording" at bounding box center [1127, 290] width 207 height 41
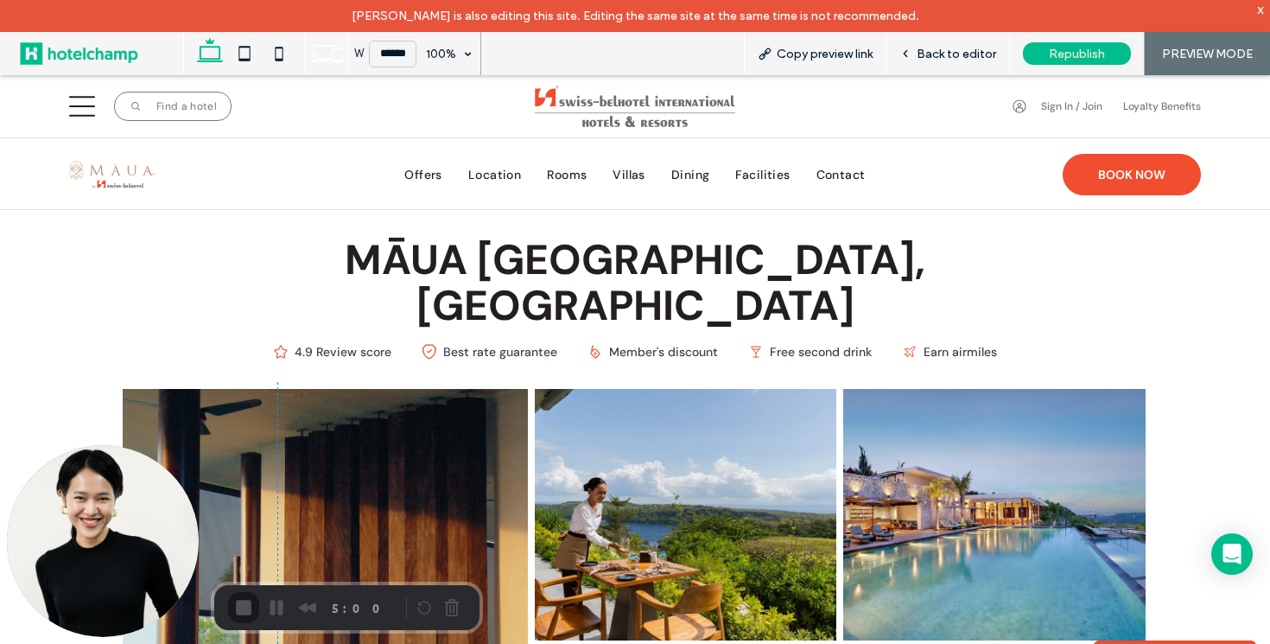
click at [628, 179] on span "Villas" at bounding box center [629, 174] width 33 height 24
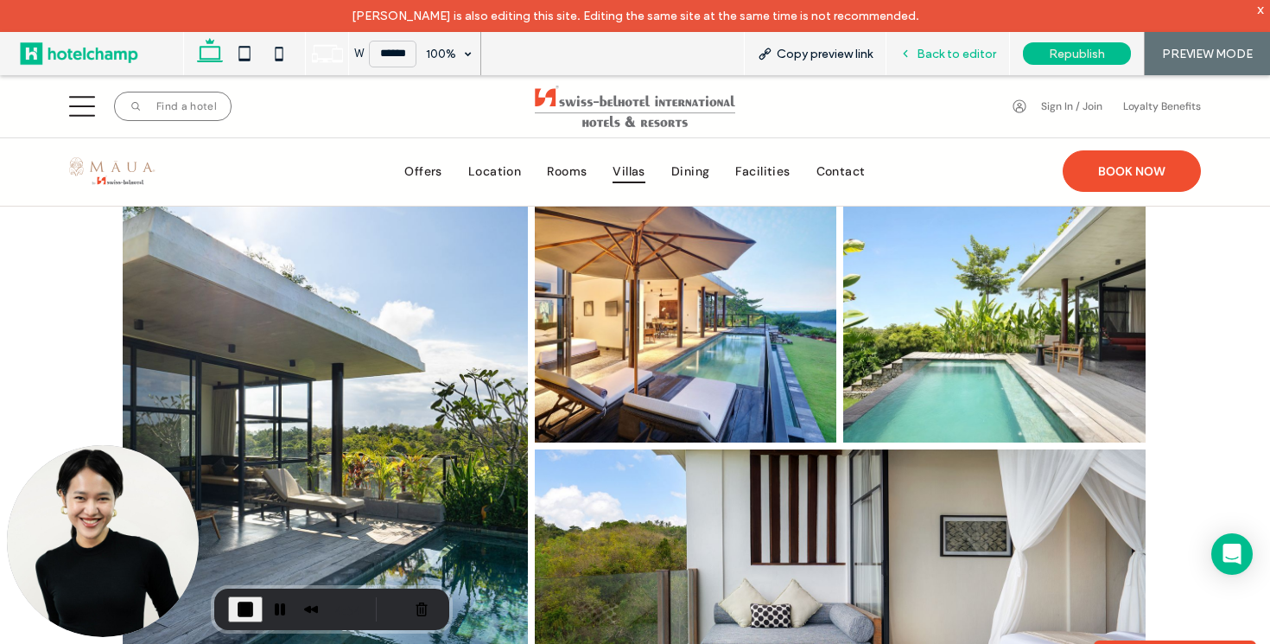
click at [912, 51] on icon at bounding box center [906, 54] width 12 height 12
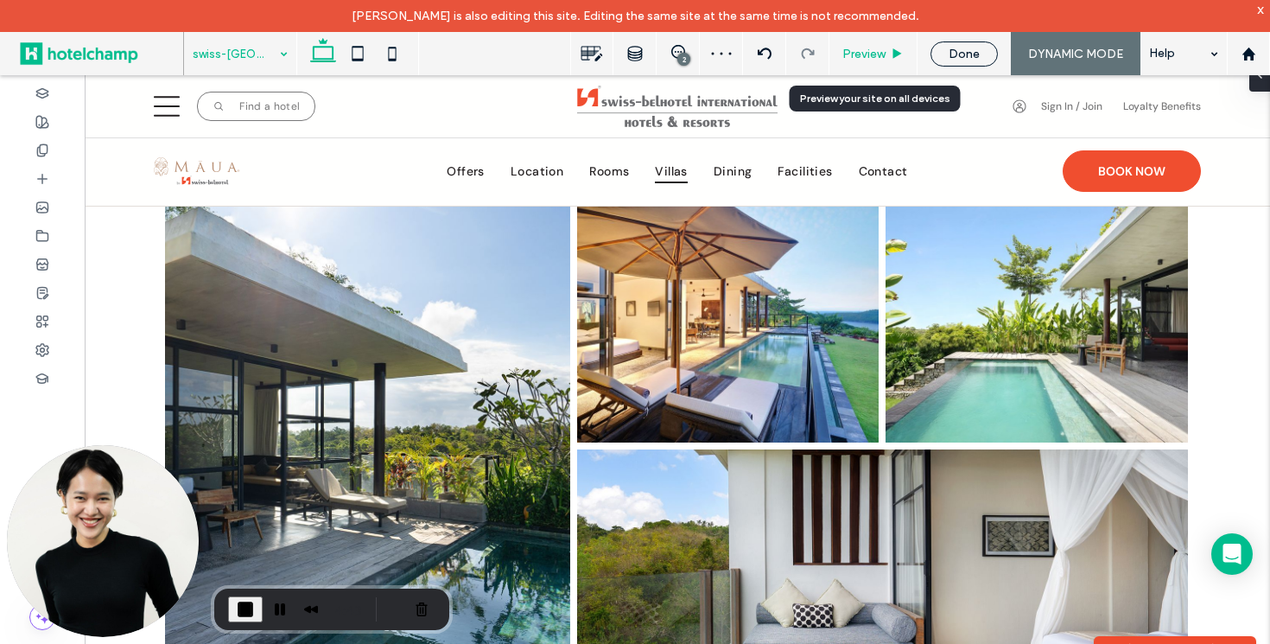
click at [858, 55] on span "Preview" at bounding box center [863, 54] width 43 height 15
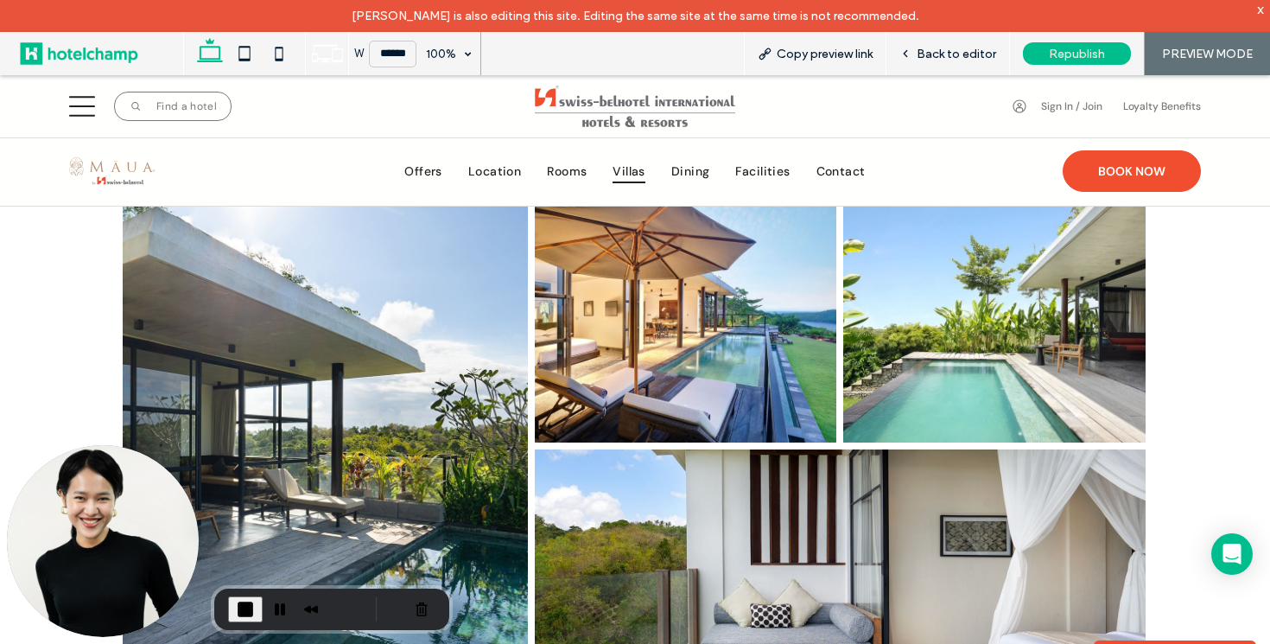
scroll to position [32, 0]
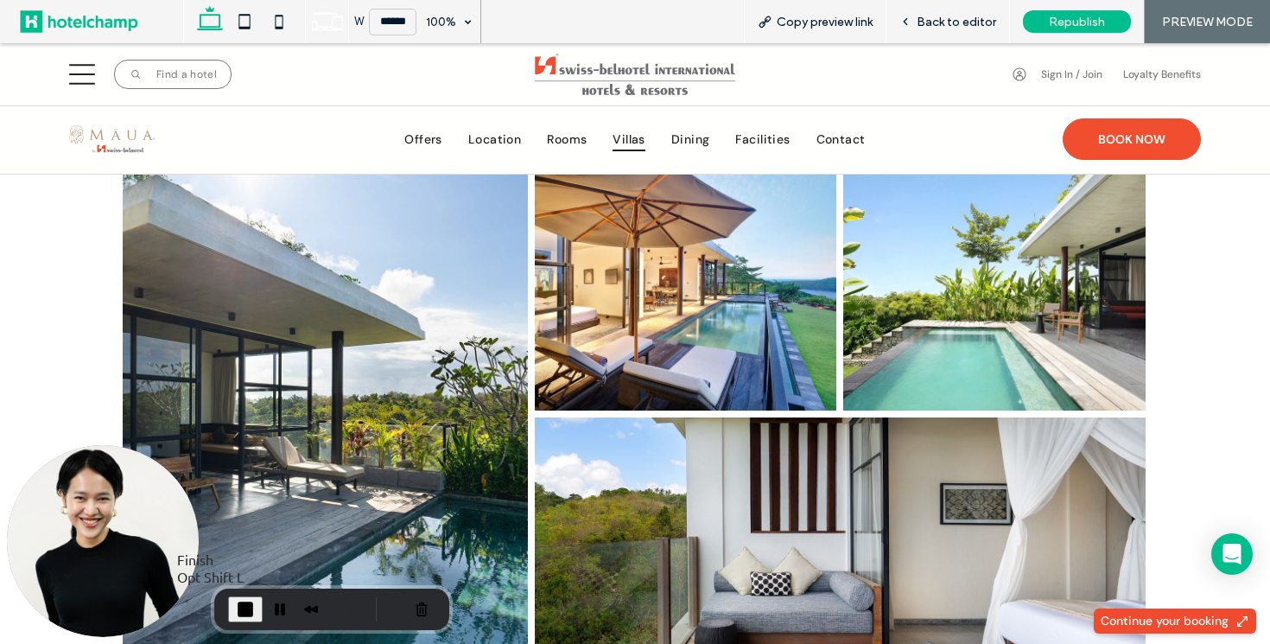
click at [245, 606] on span "End Recording" at bounding box center [245, 609] width 21 height 21
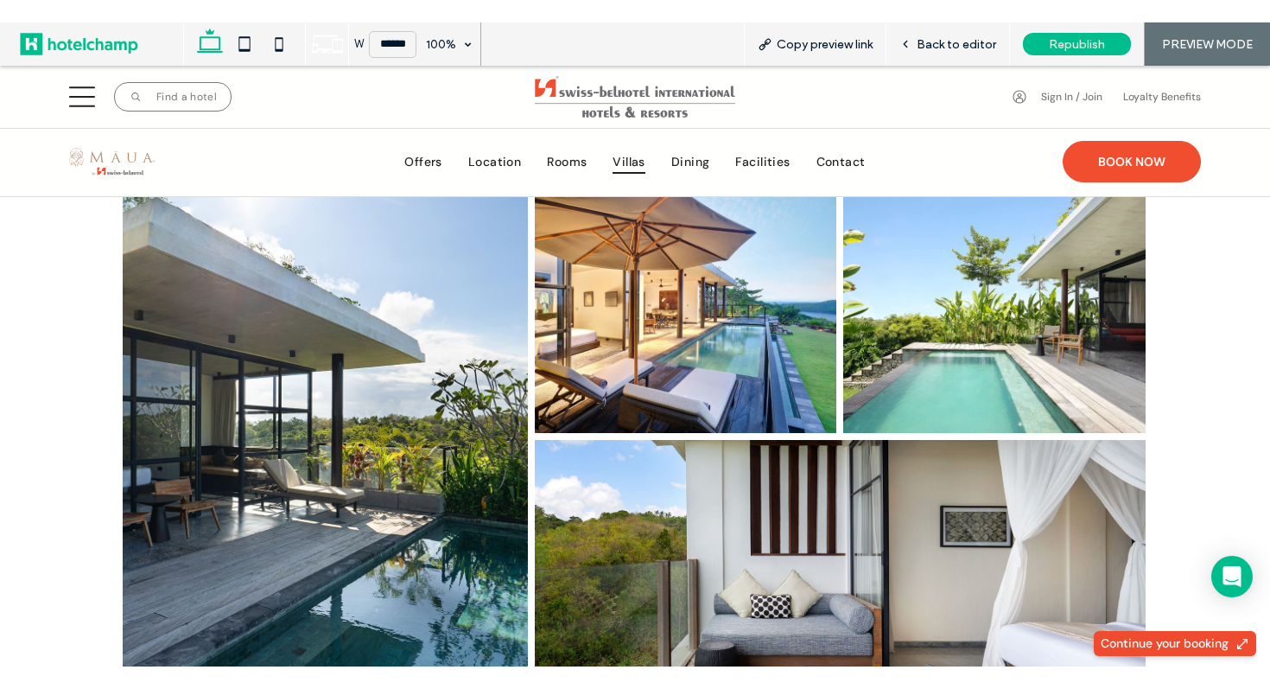
scroll to position [0, 0]
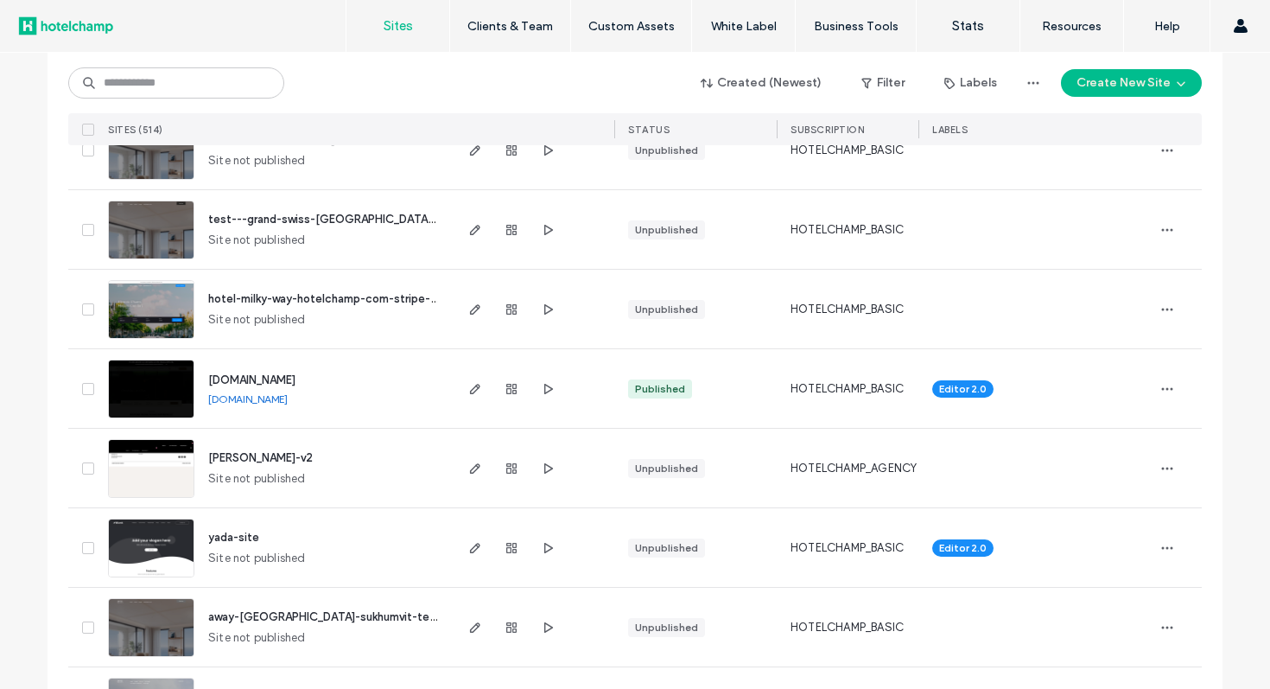
scroll to position [227, 0]
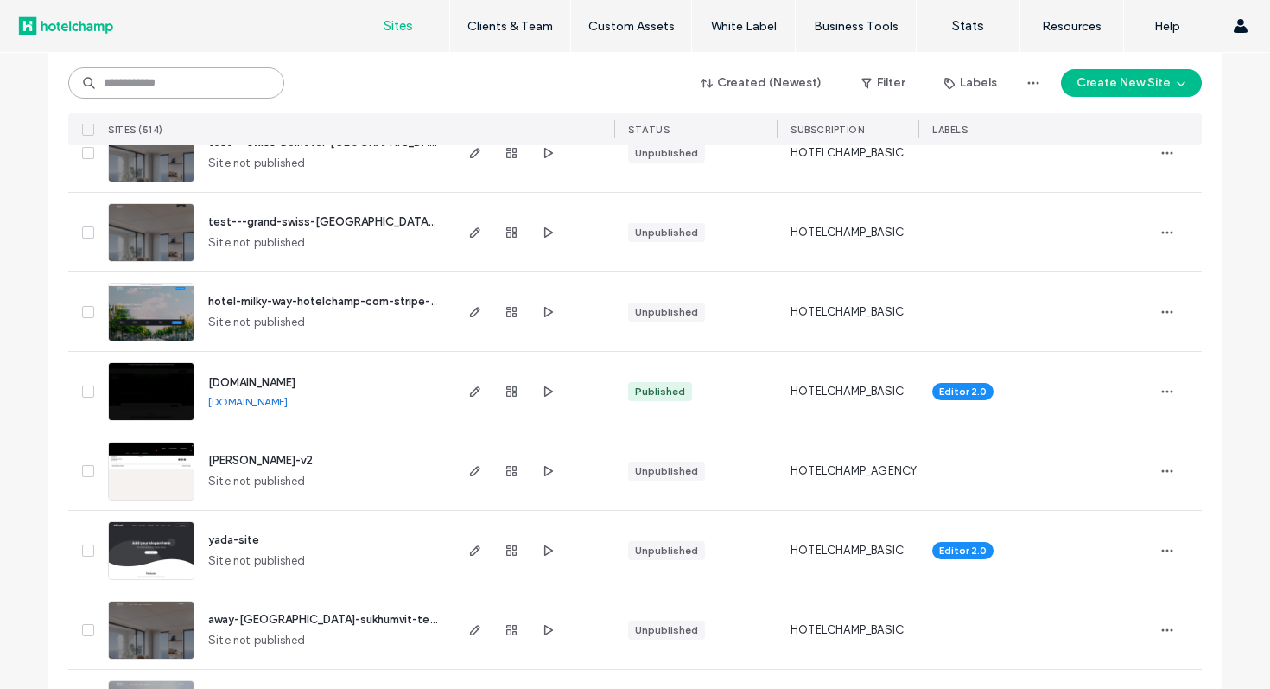
click at [156, 77] on input at bounding box center [176, 82] width 216 height 31
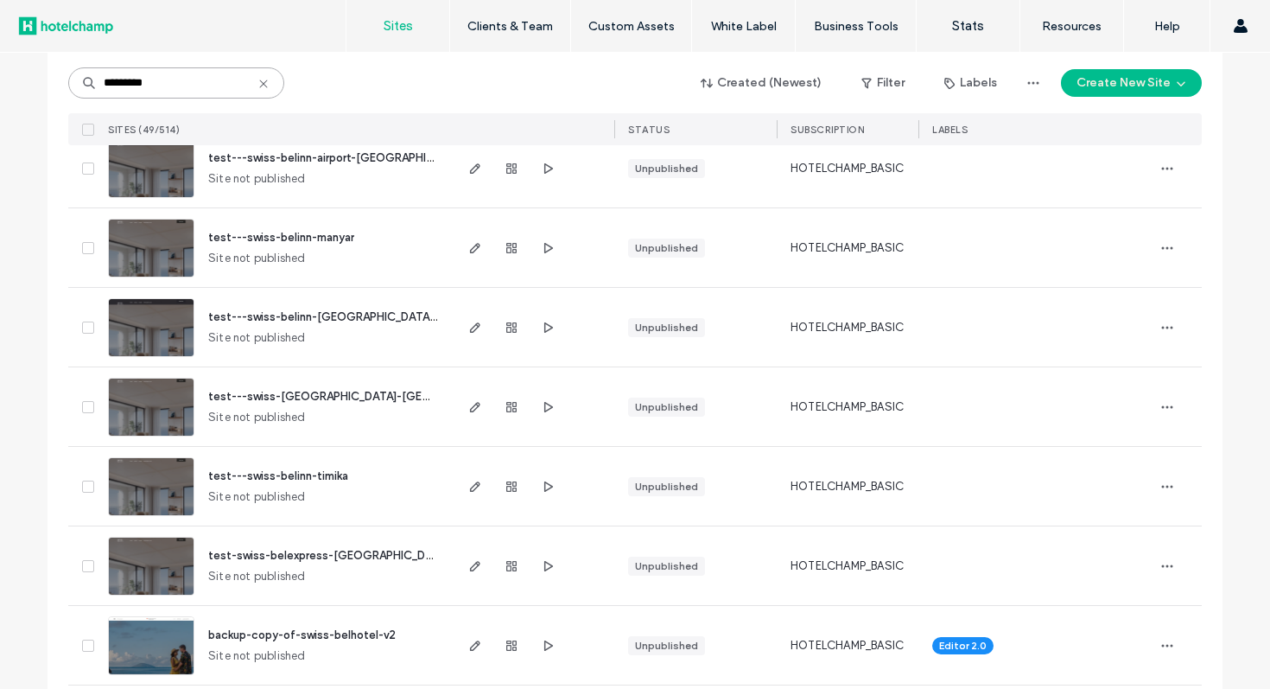
scroll to position [3568, 0]
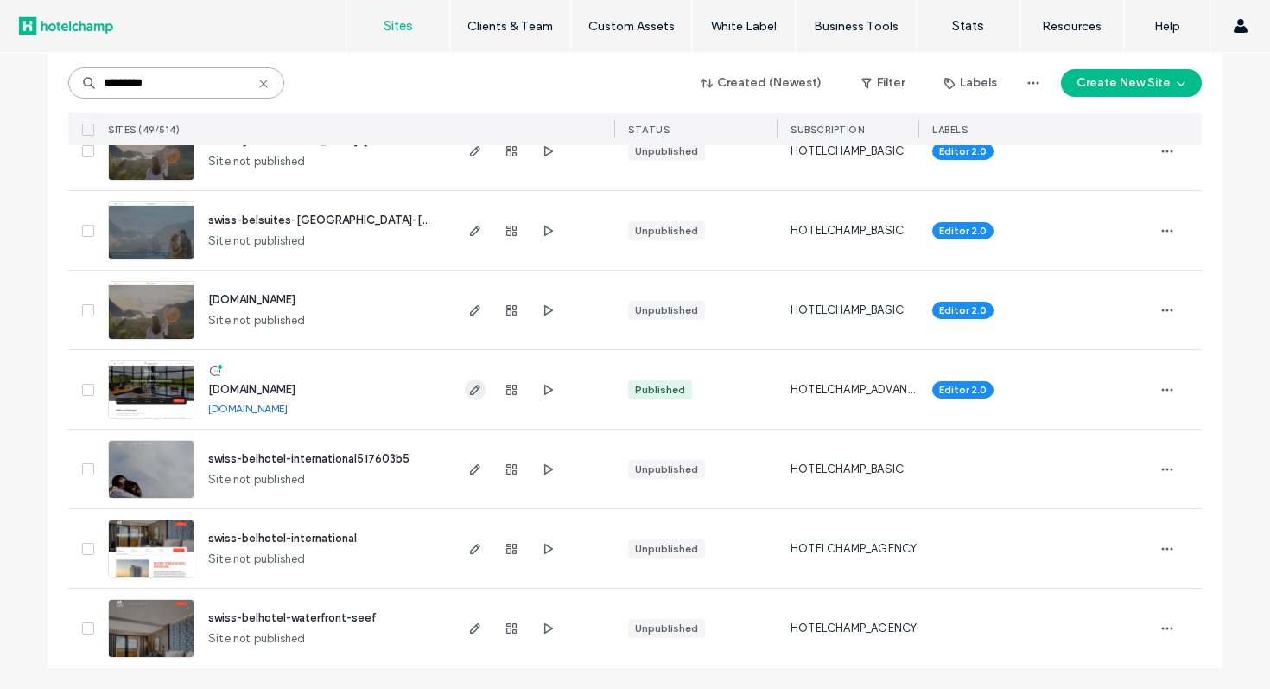
type input "*********"
click at [469, 389] on icon "button" at bounding box center [475, 390] width 14 height 14
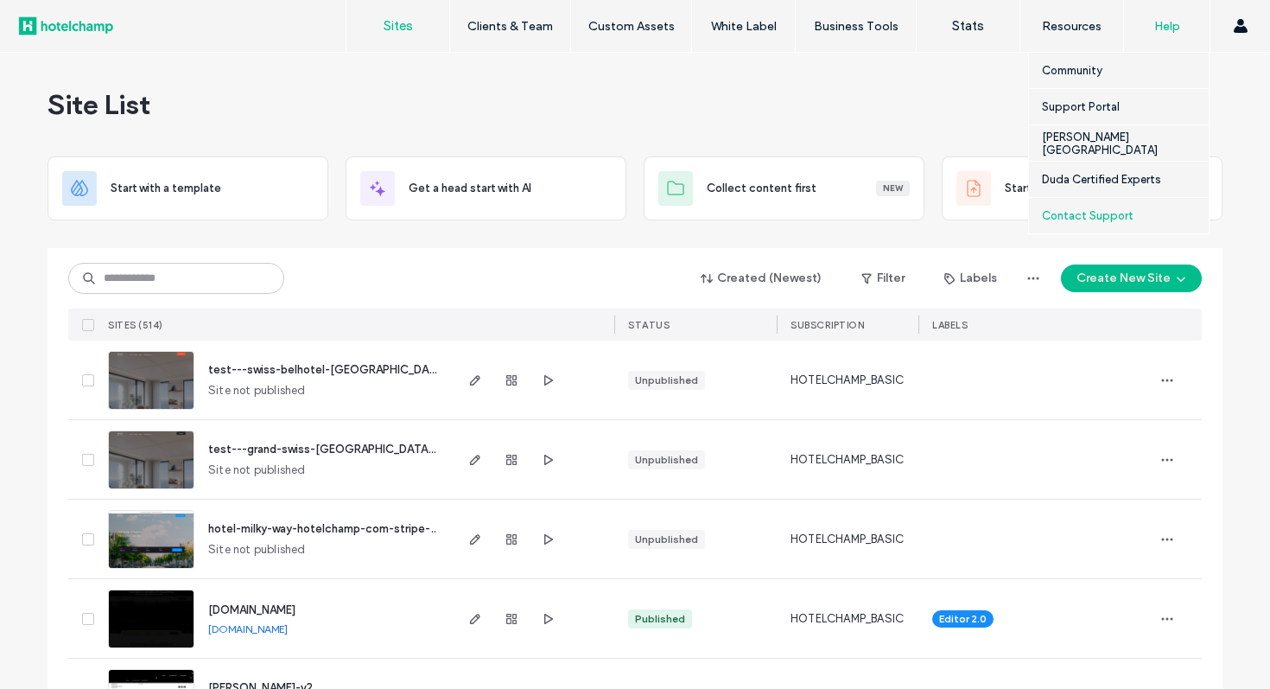
click at [1096, 217] on label "Contact Support" at bounding box center [1088, 215] width 92 height 13
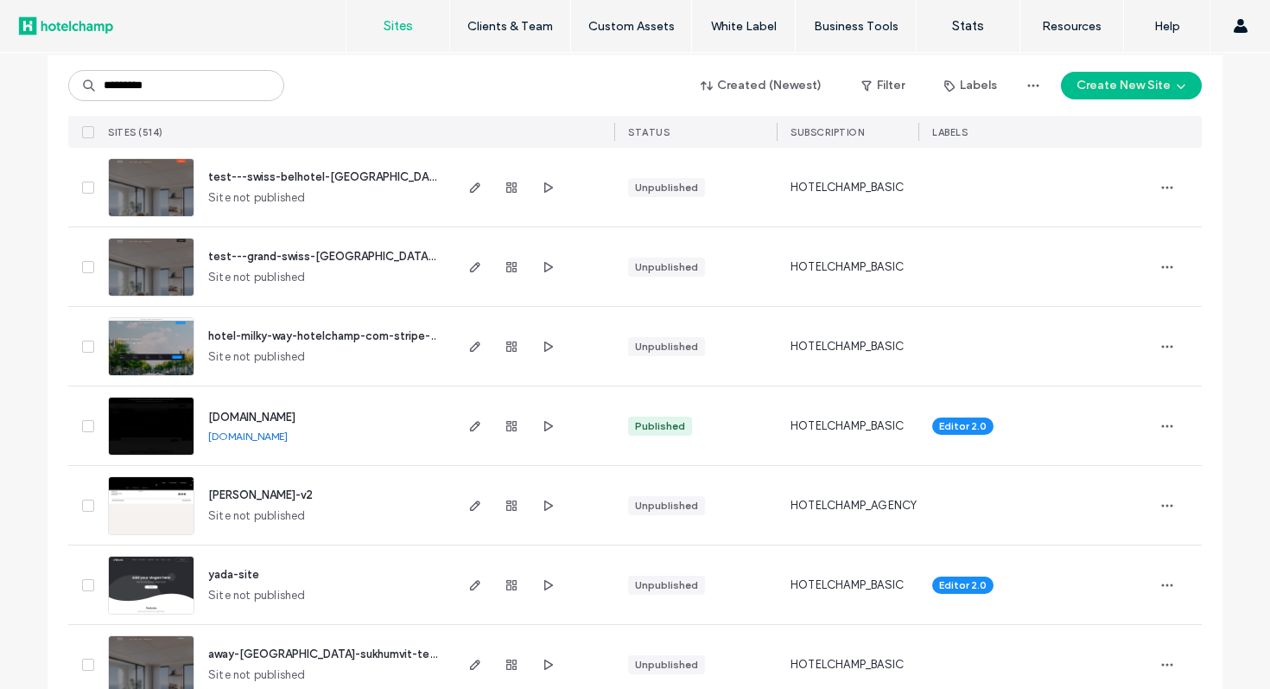
type input "*********"
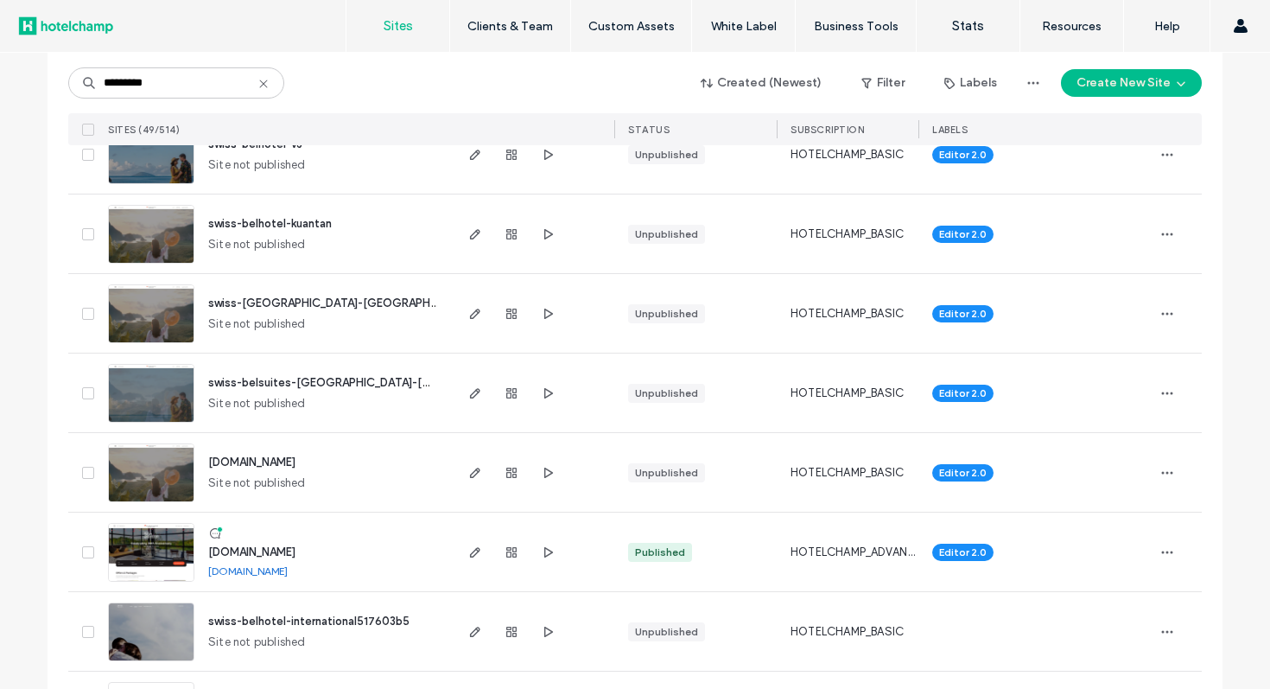
scroll to position [3568, 0]
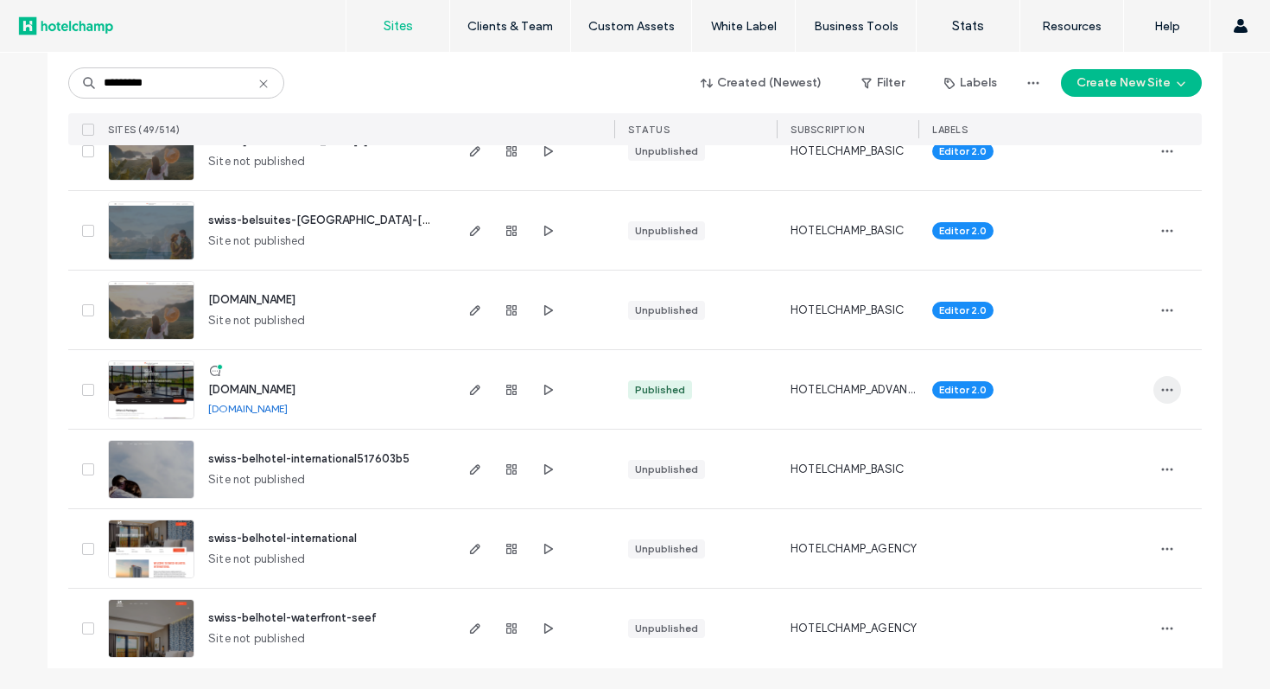
click at [1165, 386] on icon "button" at bounding box center [1167, 390] width 14 height 14
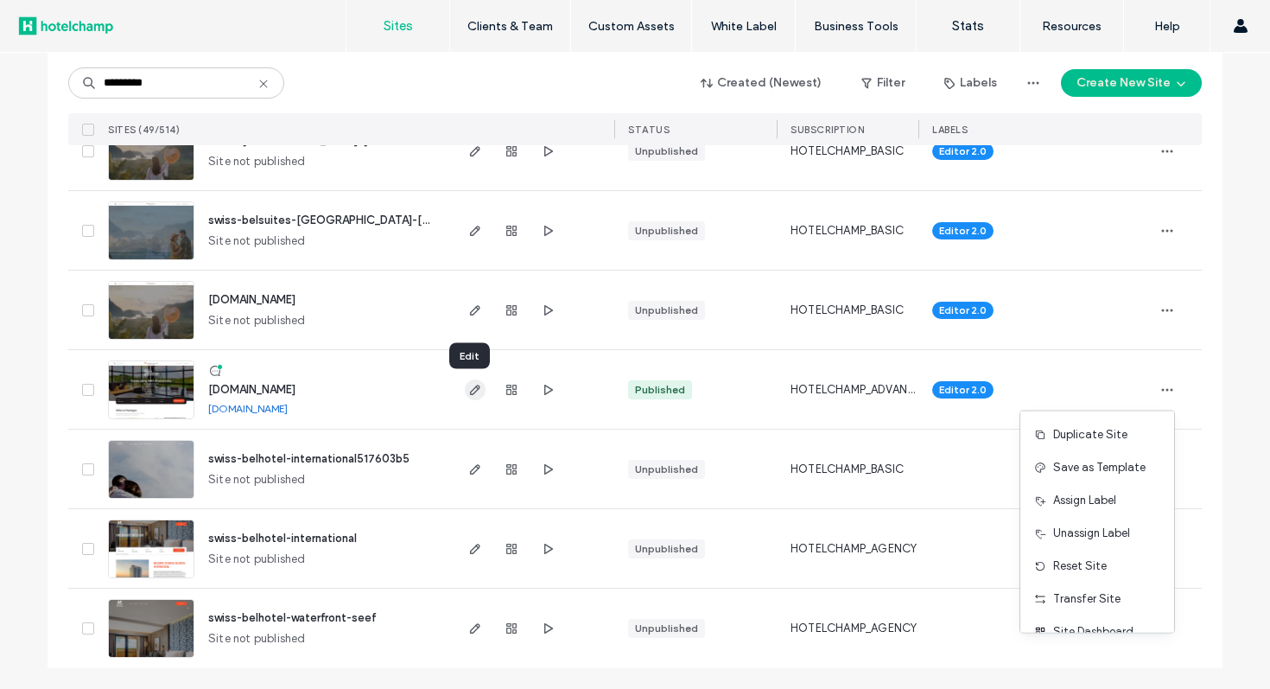
click at [472, 390] on icon "button" at bounding box center [475, 390] width 14 height 14
